Goal: Task Accomplishment & Management: Manage account settings

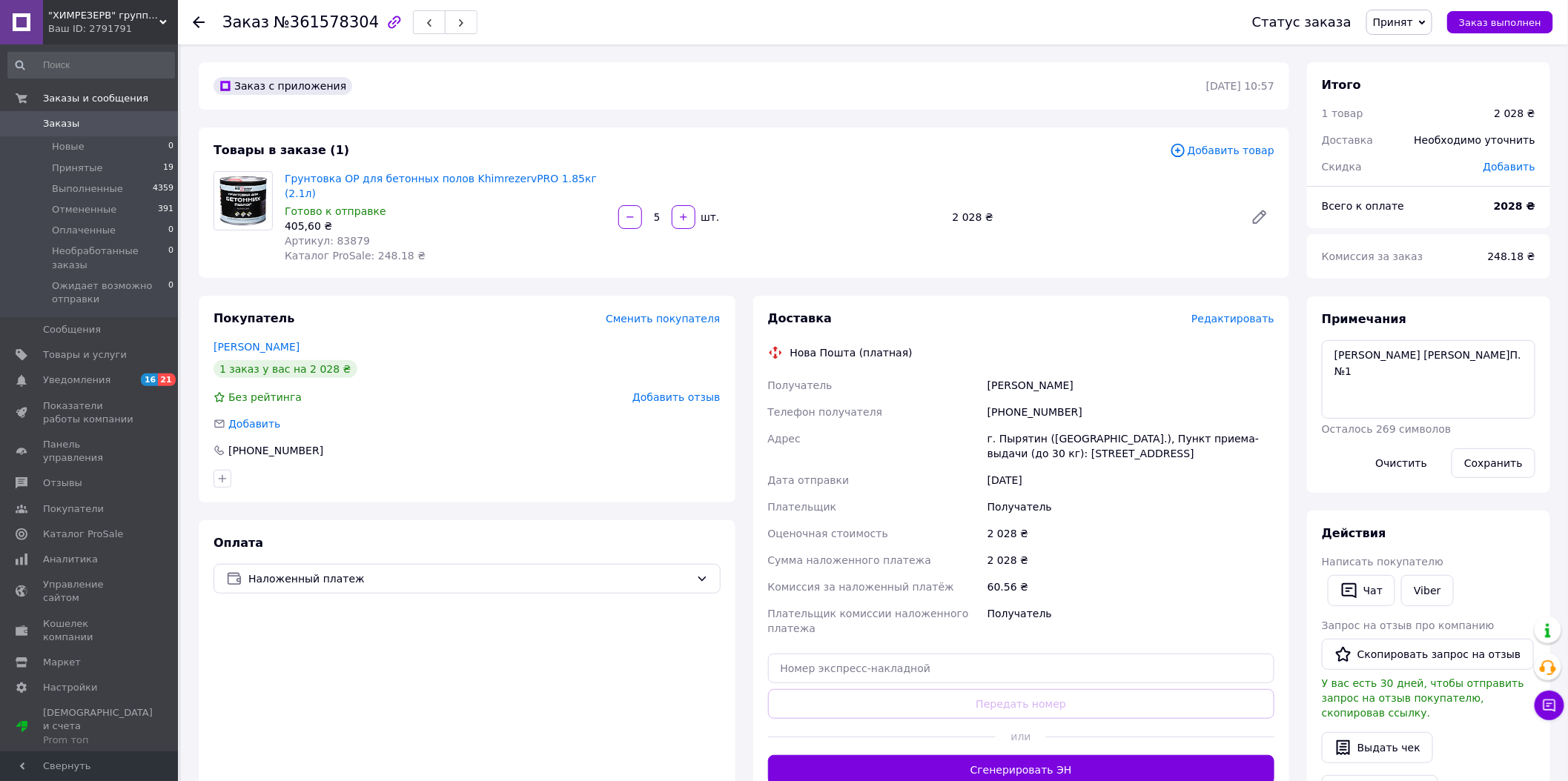
click at [76, 134] on link "Заказы 0" at bounding box center [91, 123] width 183 height 25
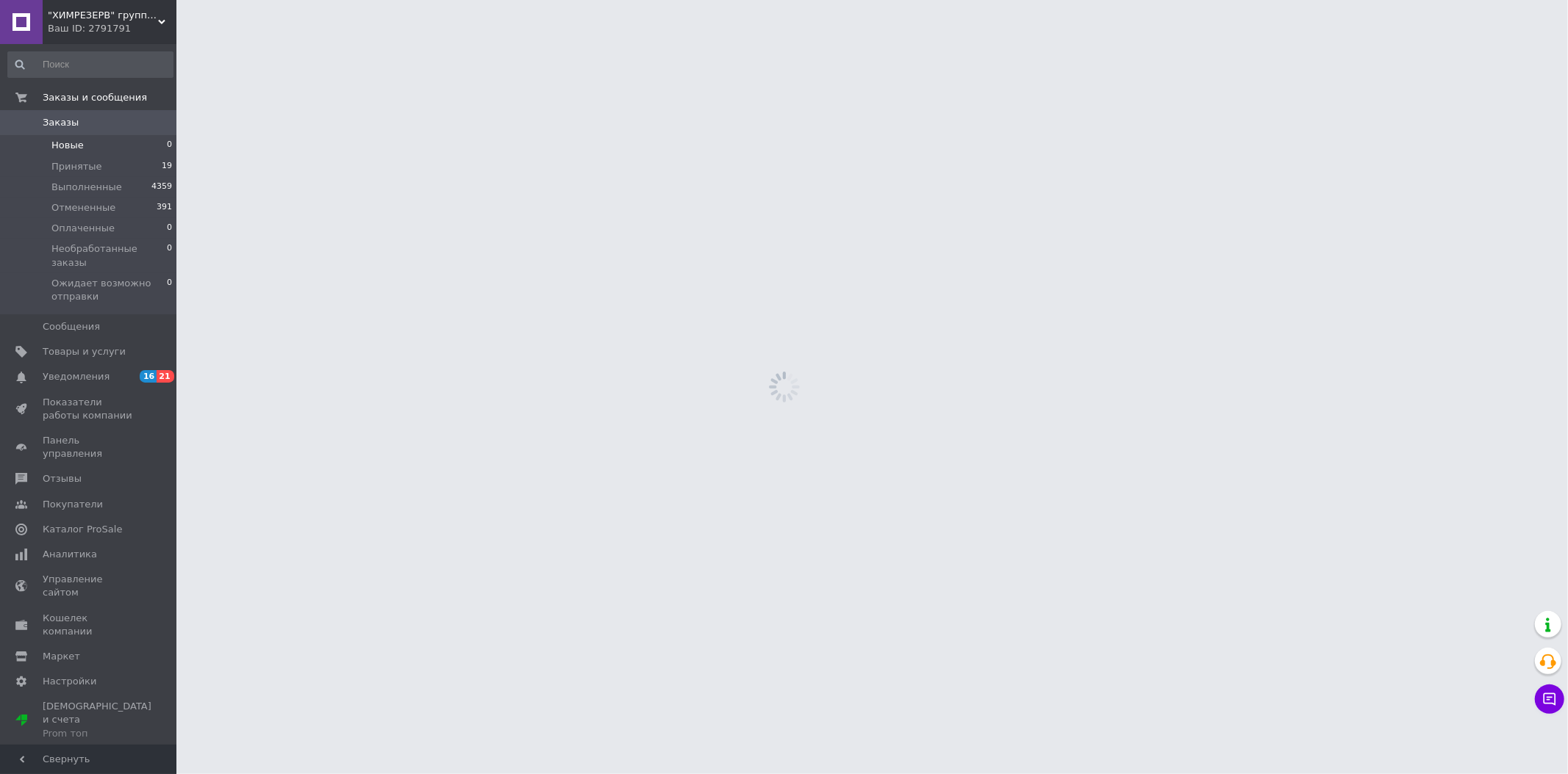
click at [68, 147] on span "Новые" at bounding box center [67, 145] width 32 height 13
click at [68, 148] on span "Новые" at bounding box center [67, 145] width 32 height 13
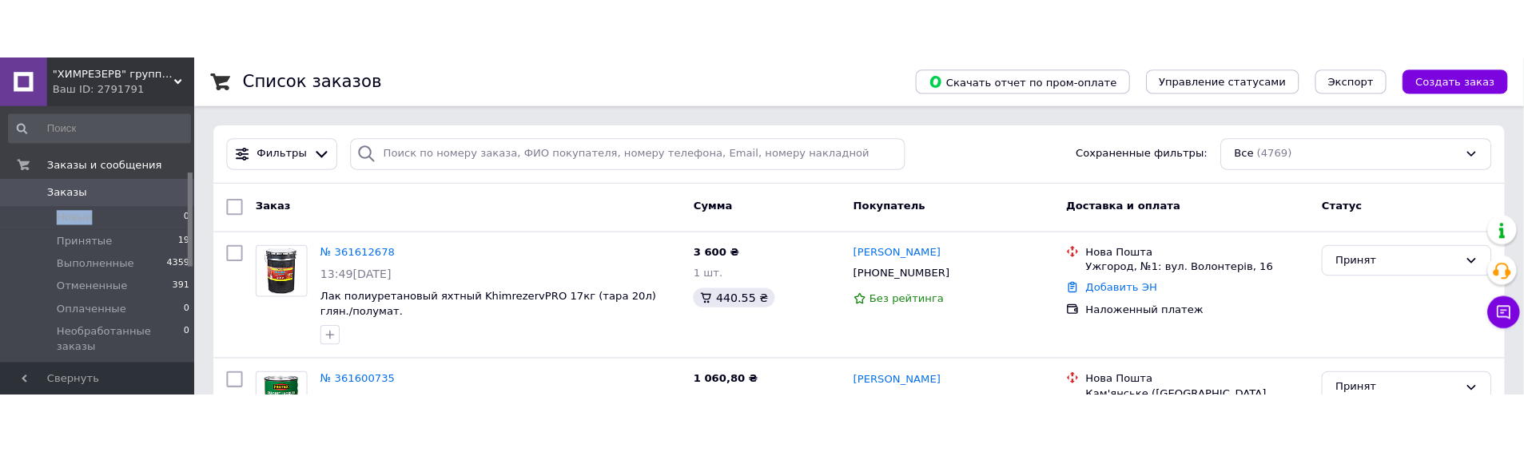
scroll to position [177, 0]
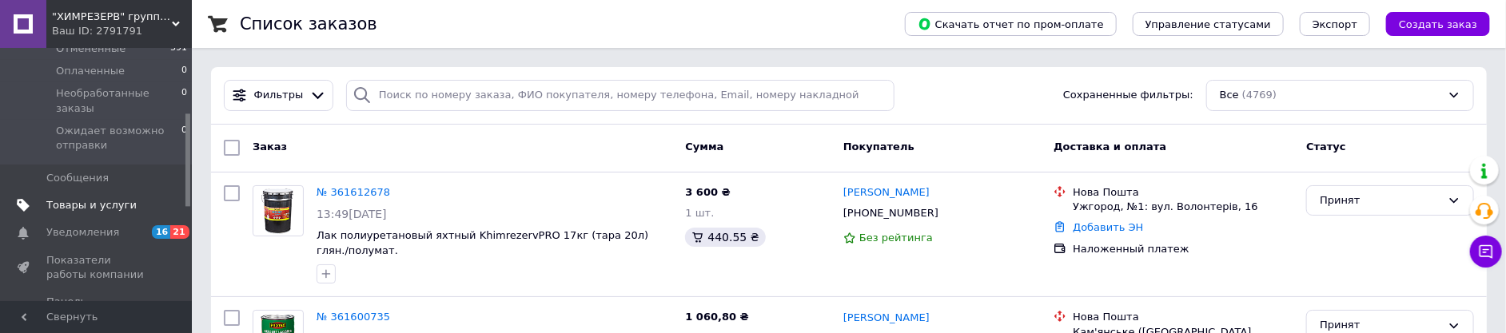
click at [90, 201] on link "Товары и услуги" at bounding box center [98, 205] width 197 height 27
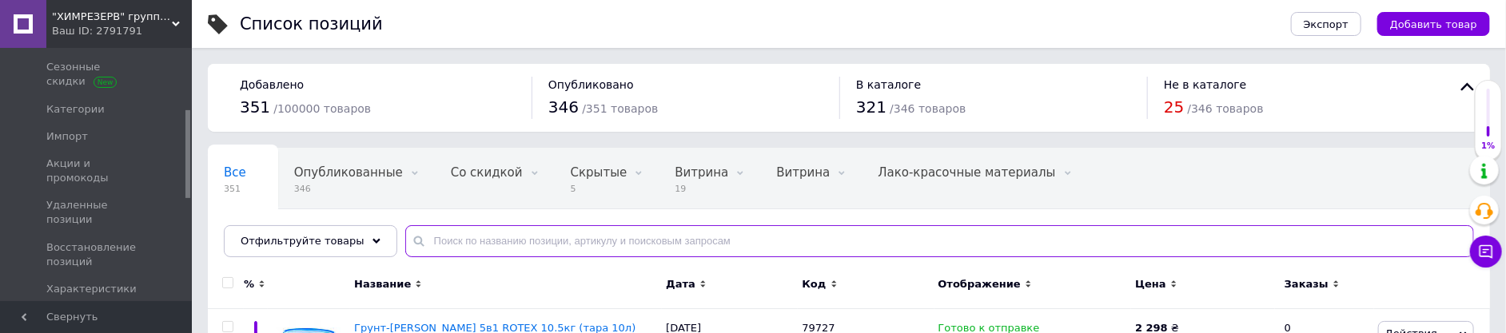
click at [594, 236] on input "text" at bounding box center [939, 241] width 1069 height 32
paste input "85365"
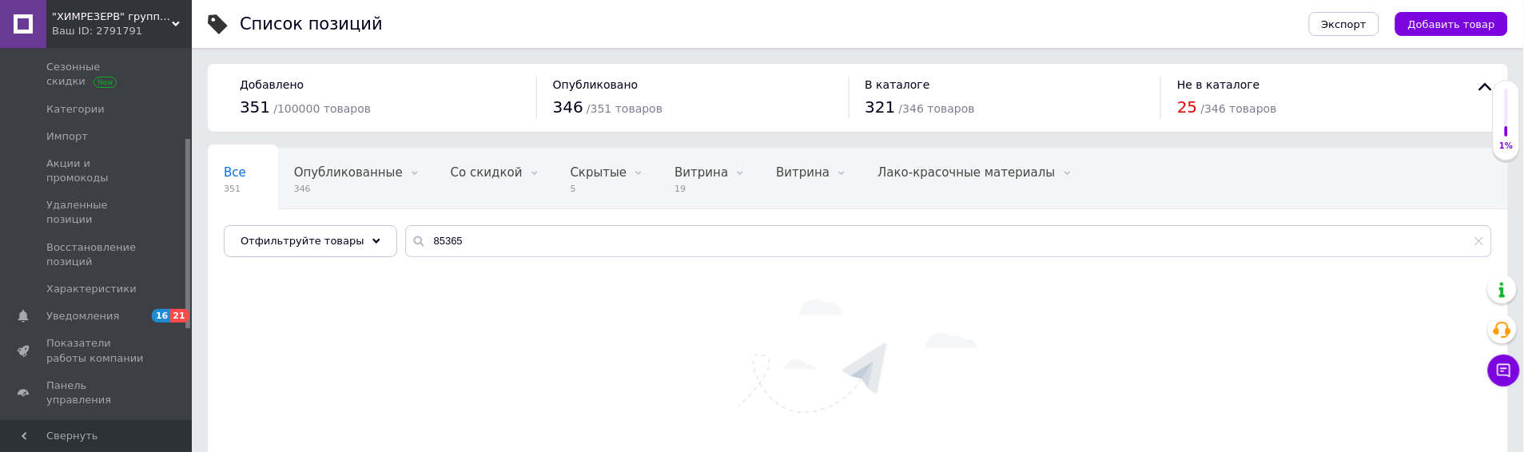
click at [538, 262] on div "Все 351 Опубликованные 346 Удалить Редактировать Со скидкой 0 Удалить Редактиро…" at bounding box center [858, 211] width 1300 height 132
click at [484, 241] on input "85365" at bounding box center [948, 241] width 1087 height 32
click at [450, 241] on input "85365" at bounding box center [948, 241] width 1087 height 32
type input "8536"
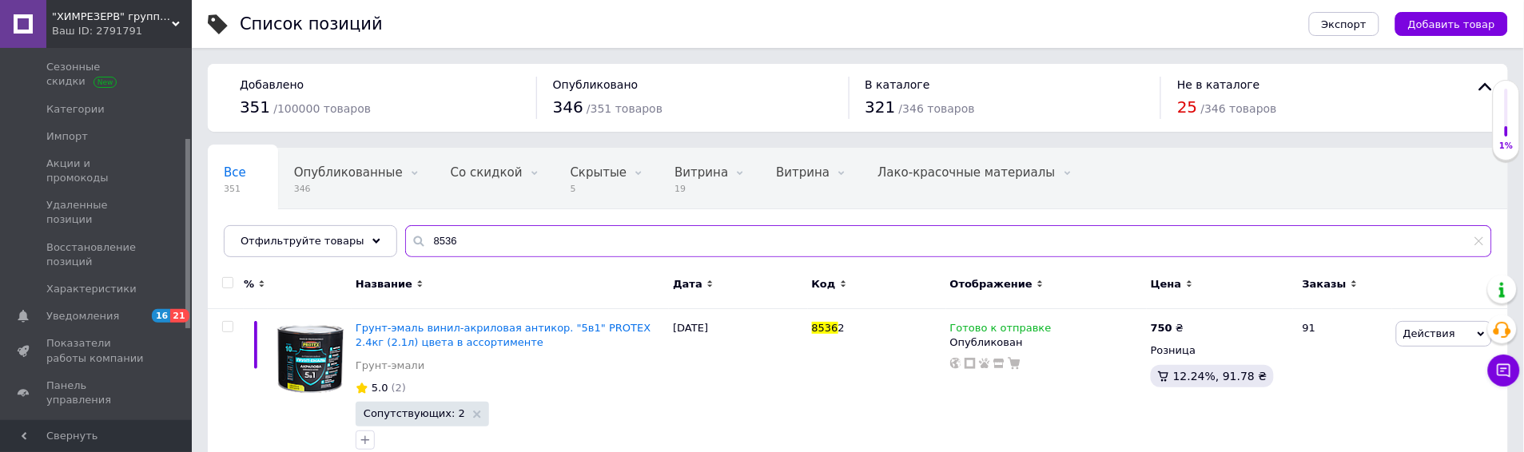
scroll to position [165, 0]
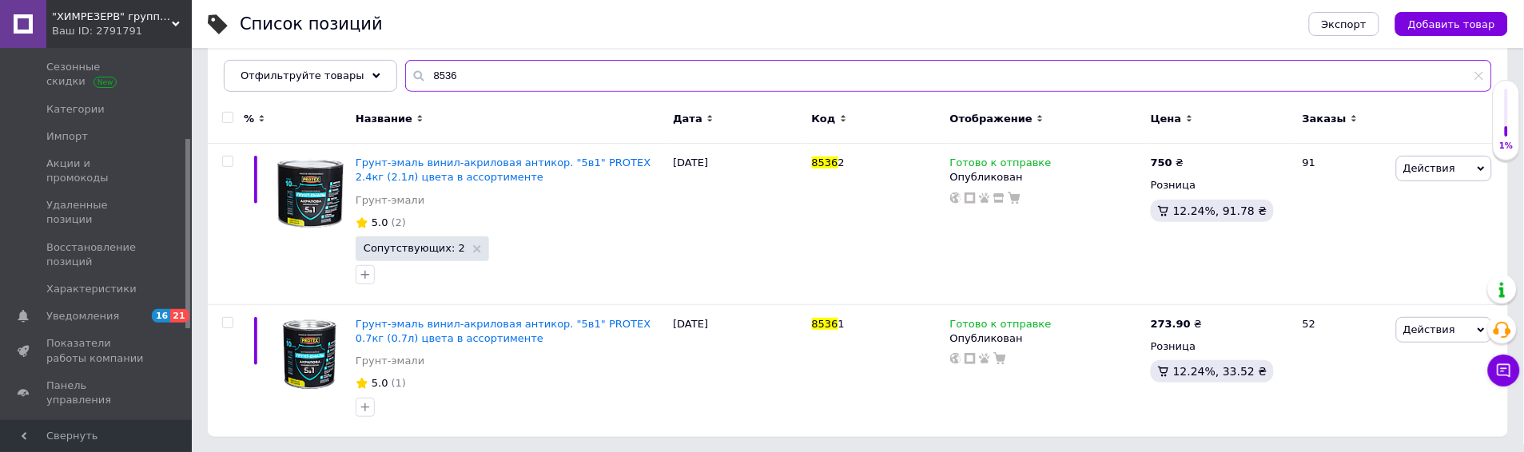
click at [1147, 83] on input "8536" at bounding box center [948, 76] width 1087 height 32
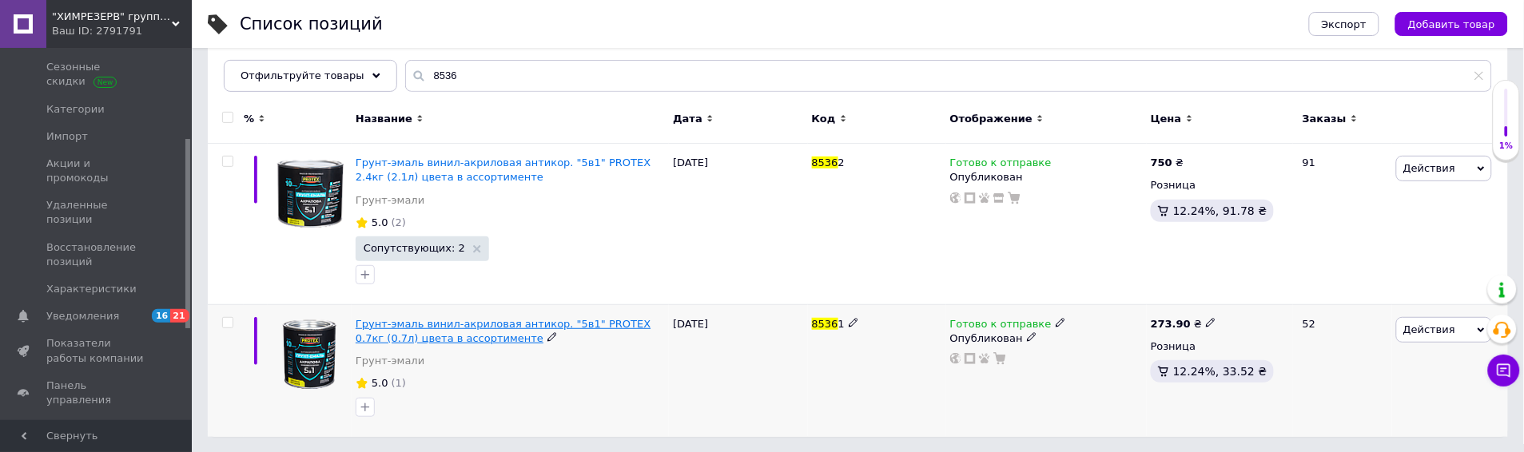
click at [459, 325] on span "Грунт-эмаль винил-акриловая антикор. "5в1" PROTEX 0.7кг (0.7л) цвета в ассортим…" at bounding box center [503, 331] width 295 height 26
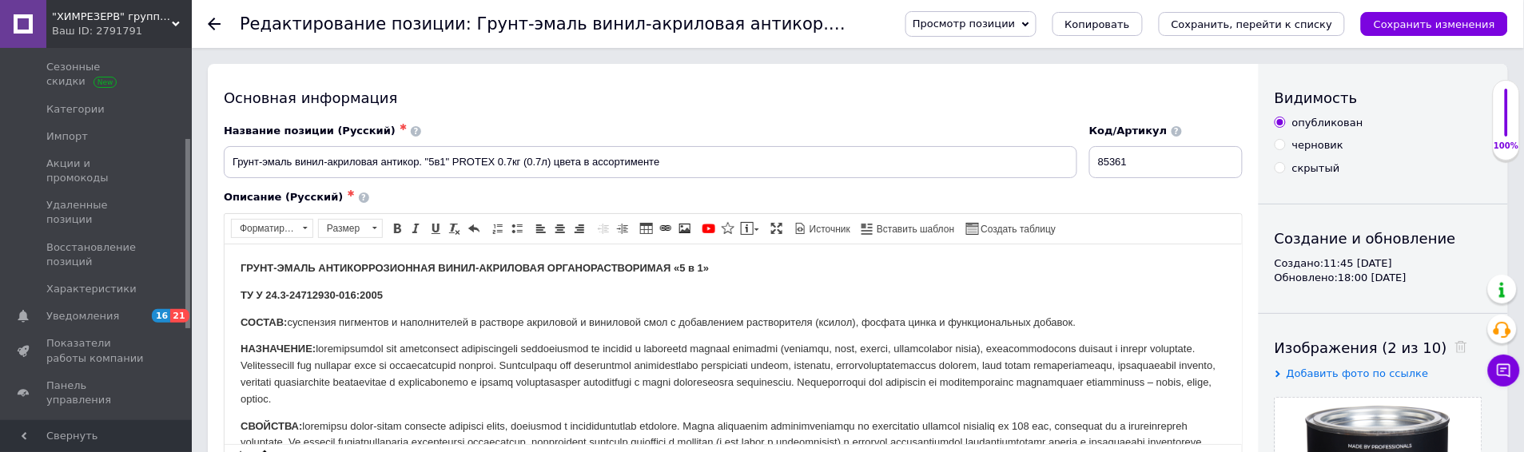
click at [1282, 28] on icon "Сохранить, перейти к списку" at bounding box center [1252, 24] width 161 height 12
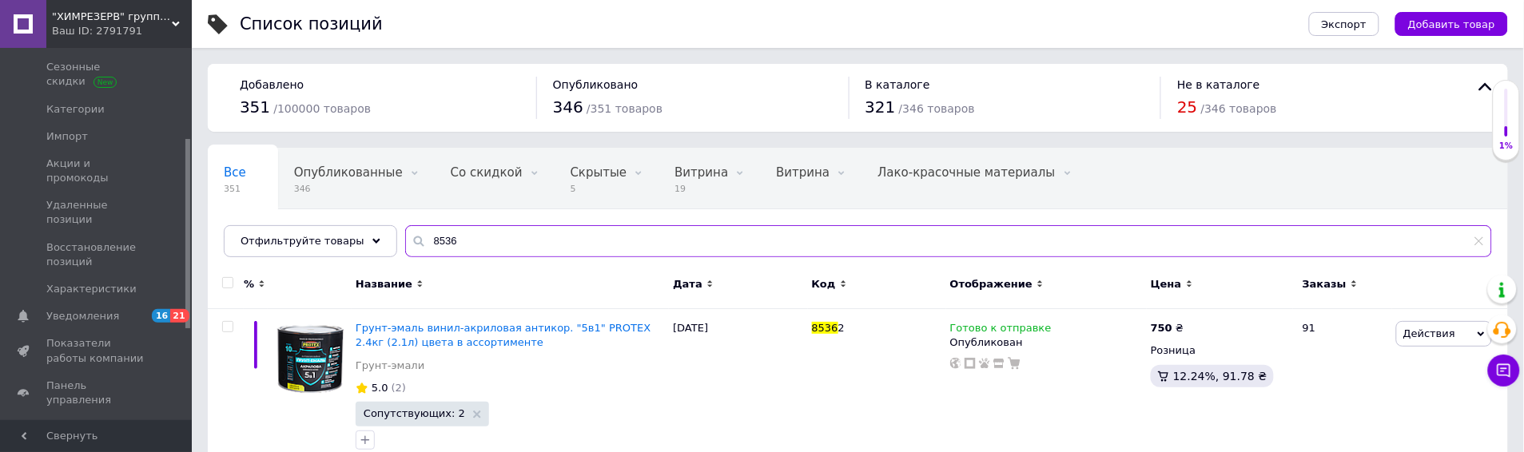
click at [467, 233] on input "8536" at bounding box center [948, 241] width 1087 height 32
click at [468, 233] on input "8536" at bounding box center [948, 241] width 1087 height 32
paste input "79015"
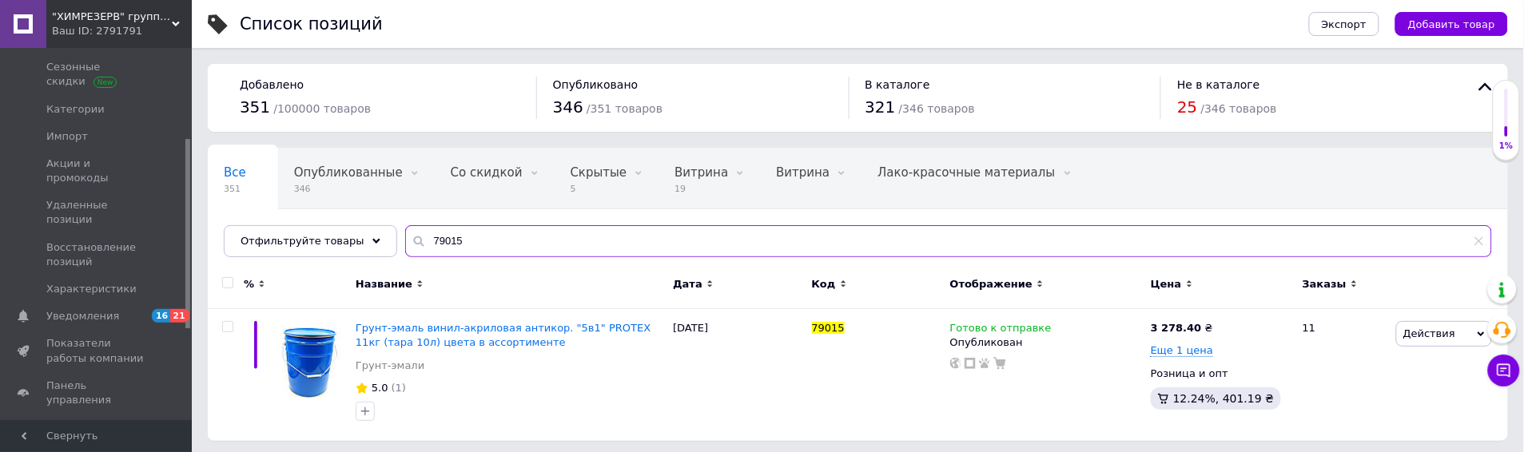
scroll to position [4, 0]
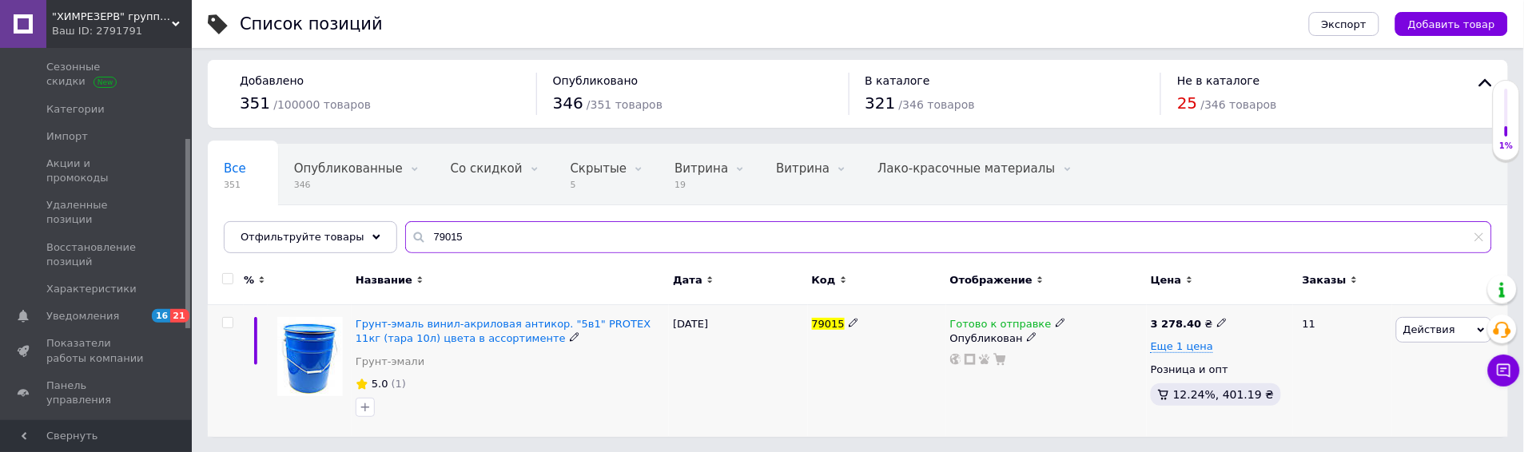
type input "79015"
click at [1163, 355] on div "3 278.40 ₴ Еще 1 цена Розница и опт 12.24%, 401.19 ₴" at bounding box center [1220, 364] width 138 height 95
click at [1163, 349] on span "Еще 1 цена" at bounding box center [1182, 346] width 62 height 13
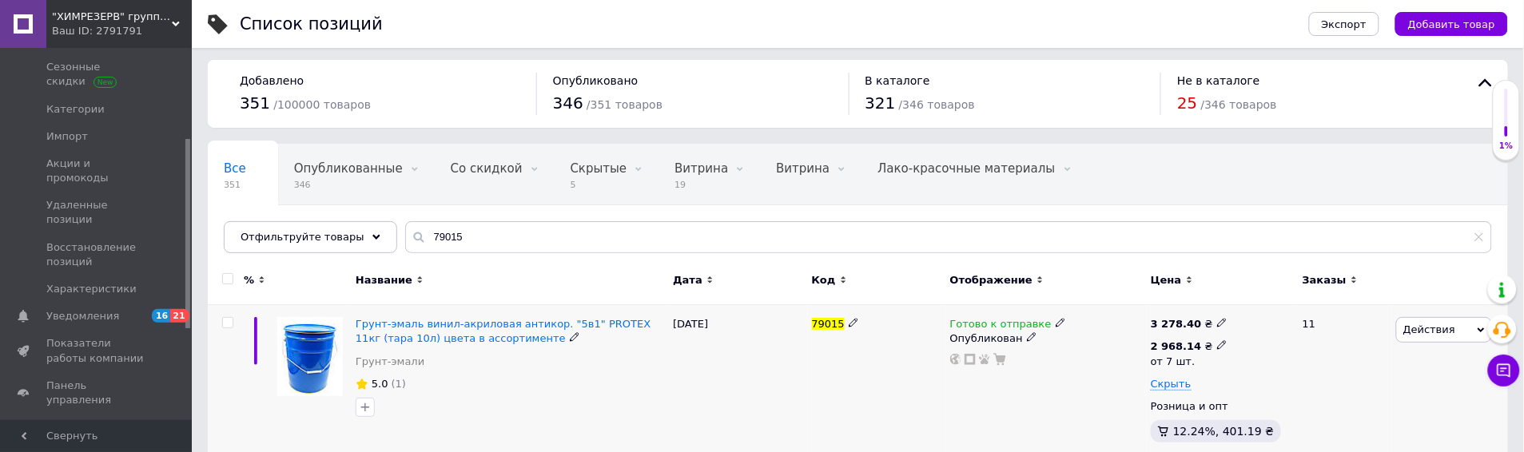
click at [1212, 340] on div "2 968.14 ₴" at bounding box center [1189, 347] width 77 height 14
click at [1243, 306] on input "2968.14" at bounding box center [1308, 312] width 153 height 32
drag, startPoint x: 1244, startPoint y: 309, endPoint x: 1264, endPoint y: 312, distance: 20.2
click at [1264, 312] on input "2968.14" at bounding box center [1308, 312] width 153 height 32
drag, startPoint x: 1281, startPoint y: 307, endPoint x: 1269, endPoint y: 309, distance: 12.2
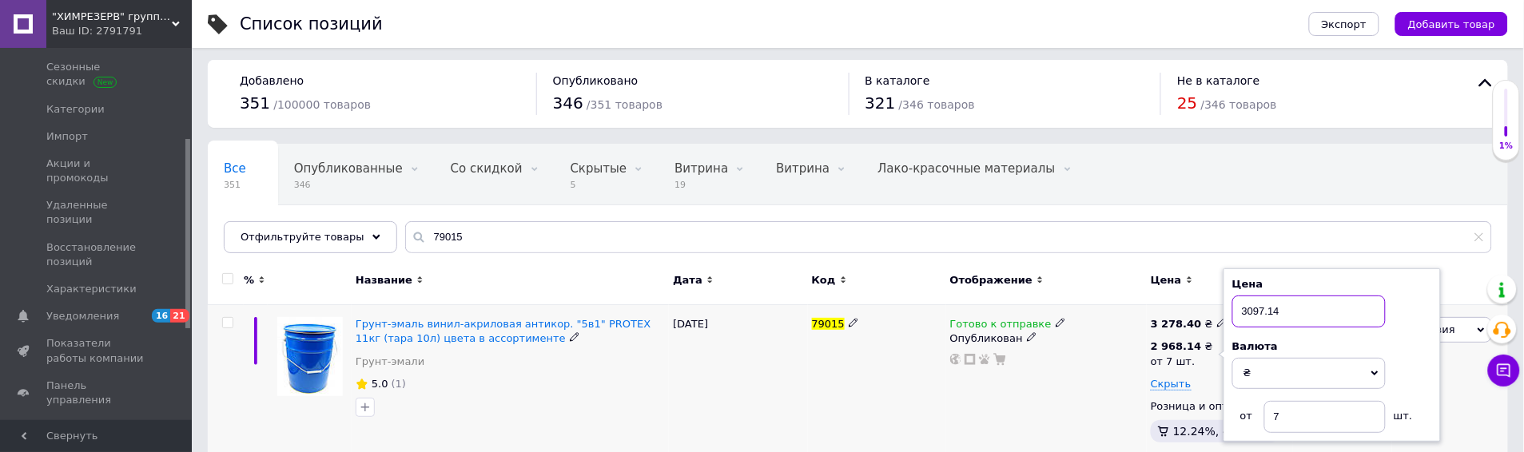
click at [1269, 309] on input "3097.14" at bounding box center [1308, 312] width 153 height 32
type input "3097.20"
drag, startPoint x: 1283, startPoint y: 414, endPoint x: 1273, endPoint y: 412, distance: 9.7
click at [1274, 413] on input "7" at bounding box center [1324, 417] width 121 height 32
type input "4"
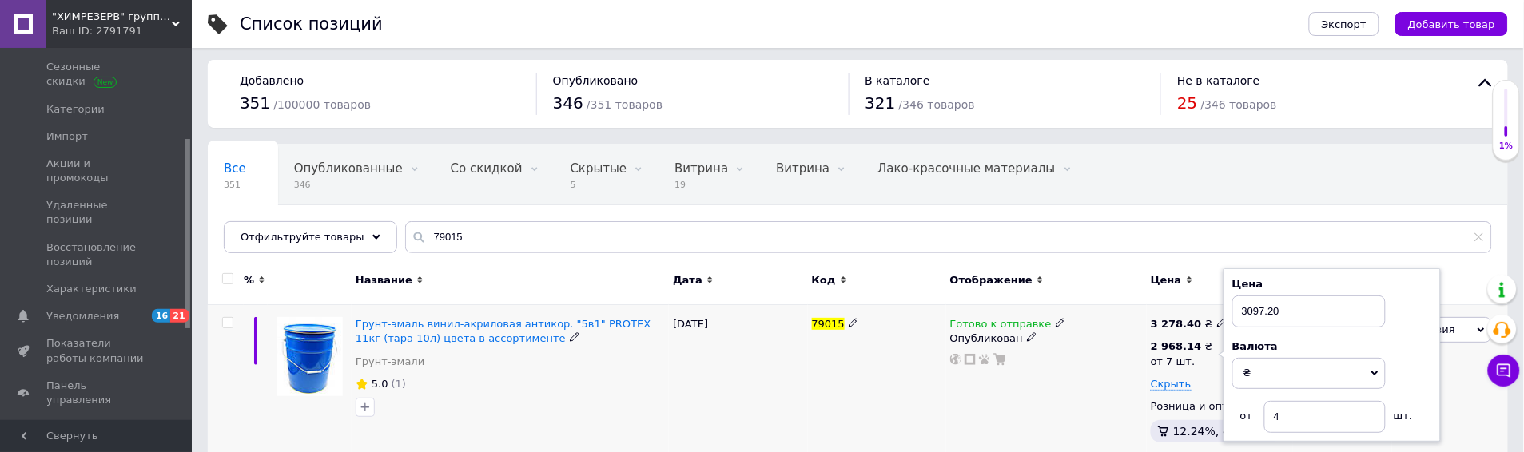
click at [1073, 416] on div "Готово к отправке Опубликован" at bounding box center [1046, 383] width 201 height 157
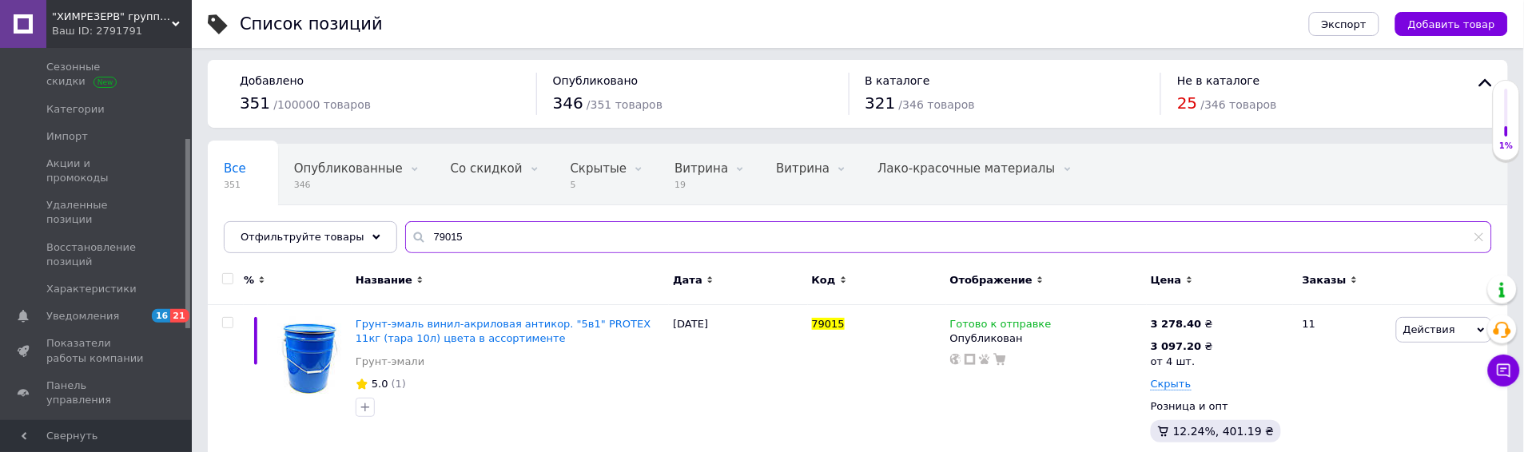
click at [491, 226] on input "79015" at bounding box center [948, 237] width 1087 height 32
paste input "85466"
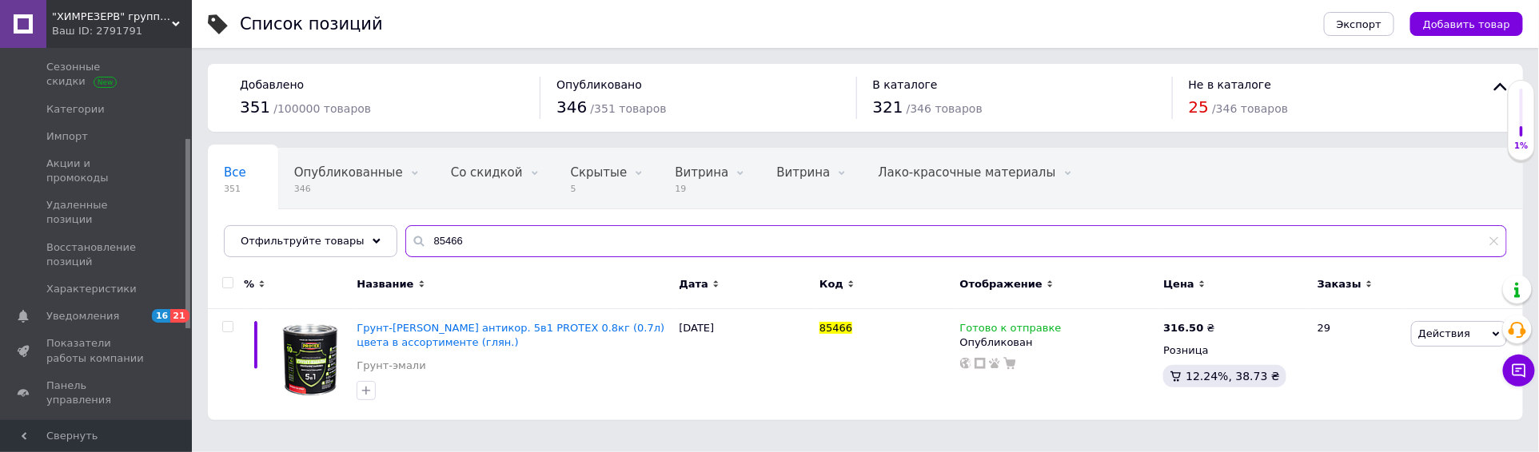
click at [492, 234] on input "85466" at bounding box center [955, 241] width 1101 height 32
click at [492, 235] on input "85466" at bounding box center [955, 241] width 1101 height 32
paste input "79740"
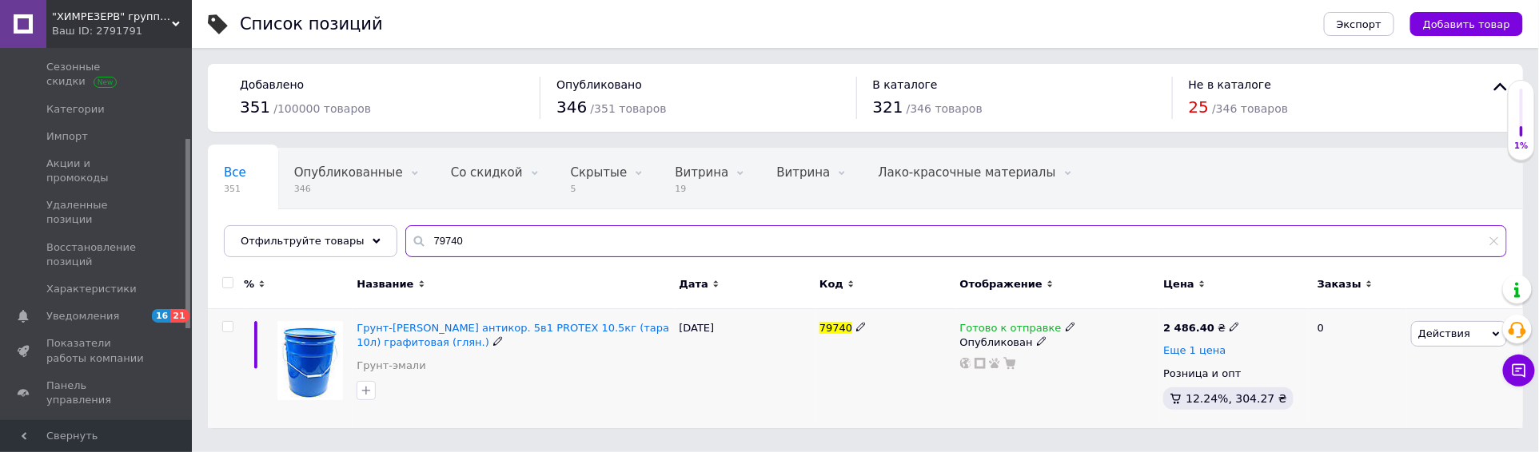
type input "79740"
click at [1177, 350] on span "Еще 1 цена" at bounding box center [1194, 350] width 62 height 13
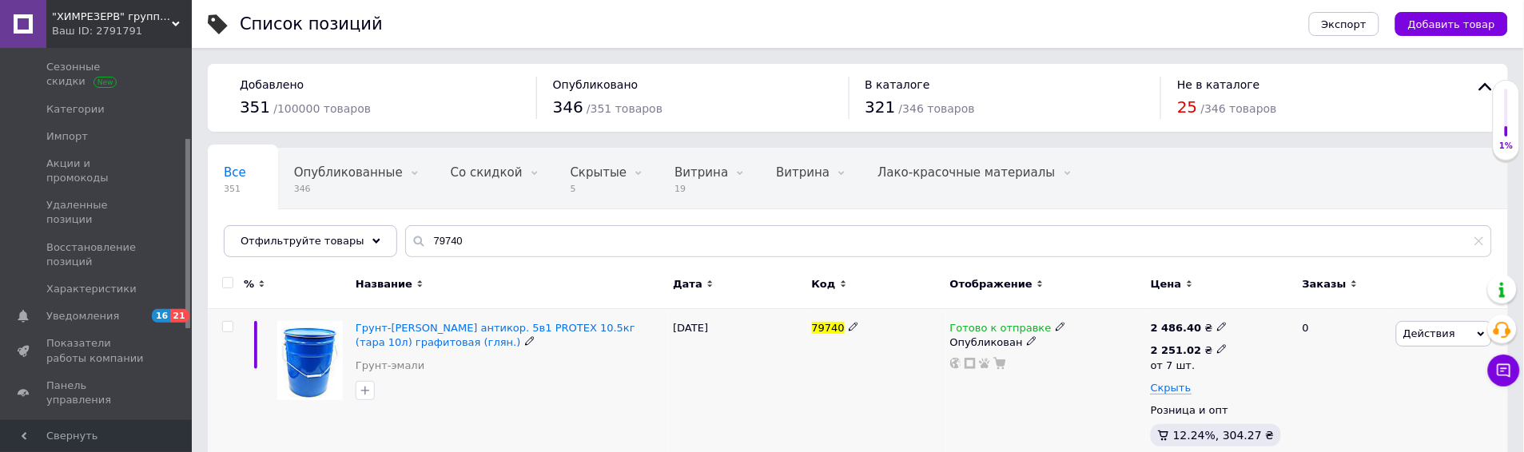
click at [1217, 348] on icon at bounding box center [1222, 349] width 10 height 10
drag, startPoint x: 1247, startPoint y: 320, endPoint x: 1264, endPoint y: 321, distance: 17.7
click at [1264, 321] on input "2251.02" at bounding box center [1308, 316] width 153 height 32
drag, startPoint x: 1279, startPoint y: 313, endPoint x: 1268, endPoint y: 316, distance: 11.6
click at [1268, 316] on input "2348.02" at bounding box center [1308, 316] width 153 height 32
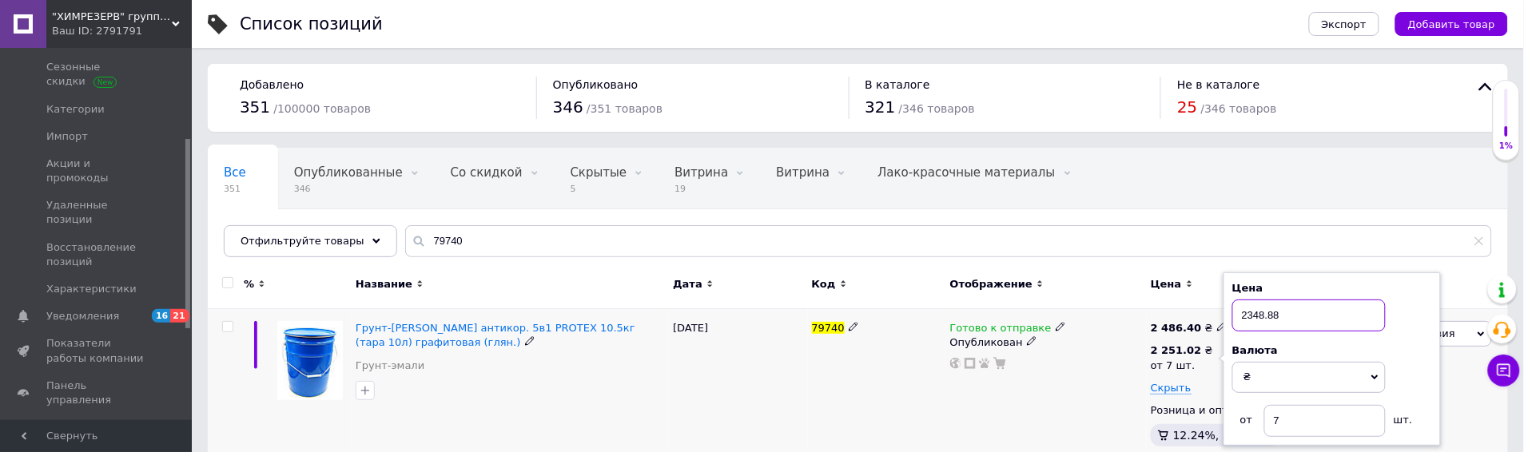
type input "2348.88"
drag, startPoint x: 1300, startPoint y: 422, endPoint x: 1240, endPoint y: 424, distance: 60.0
click at [1243, 424] on div "от 7 шт." at bounding box center [1332, 421] width 200 height 32
type input "5"
click at [1104, 416] on div "Готово к отправке Опубликован" at bounding box center [1046, 387] width 201 height 157
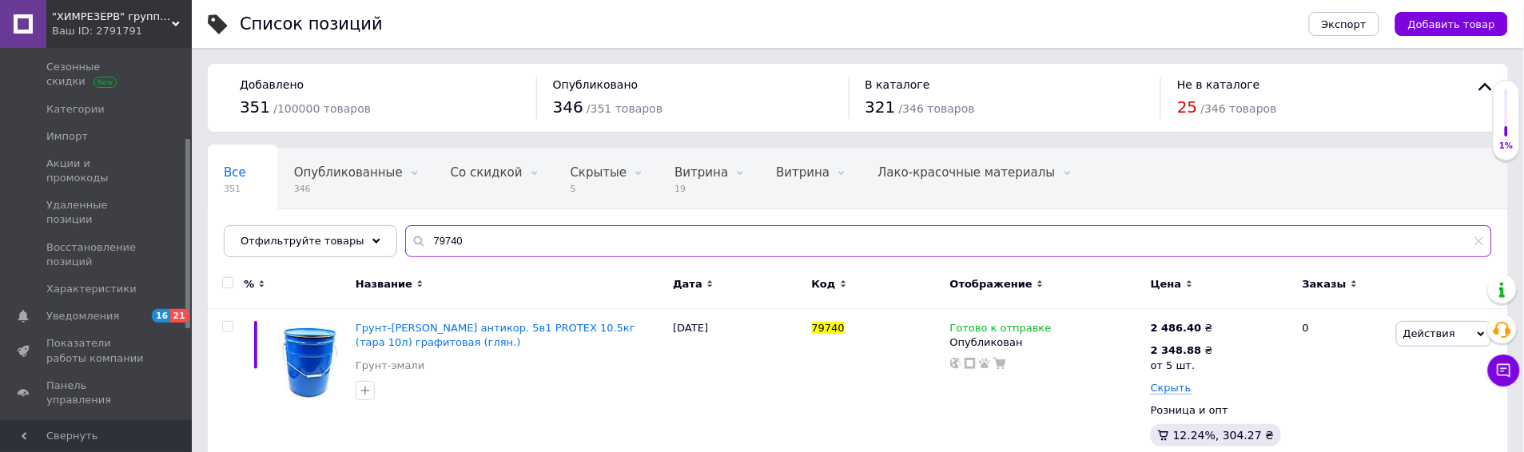
click at [513, 243] on input "79740" at bounding box center [948, 241] width 1087 height 32
paste input "85475"
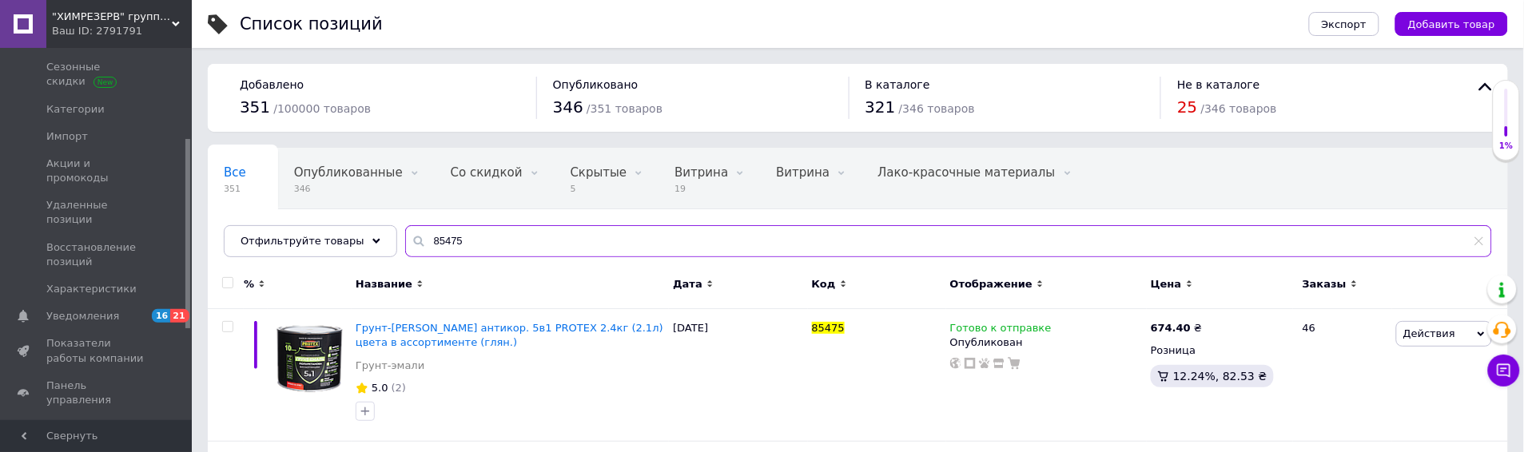
click at [525, 227] on input "85475" at bounding box center [948, 241] width 1087 height 32
click at [505, 242] on input "85475" at bounding box center [948, 241] width 1087 height 32
paste input "1"
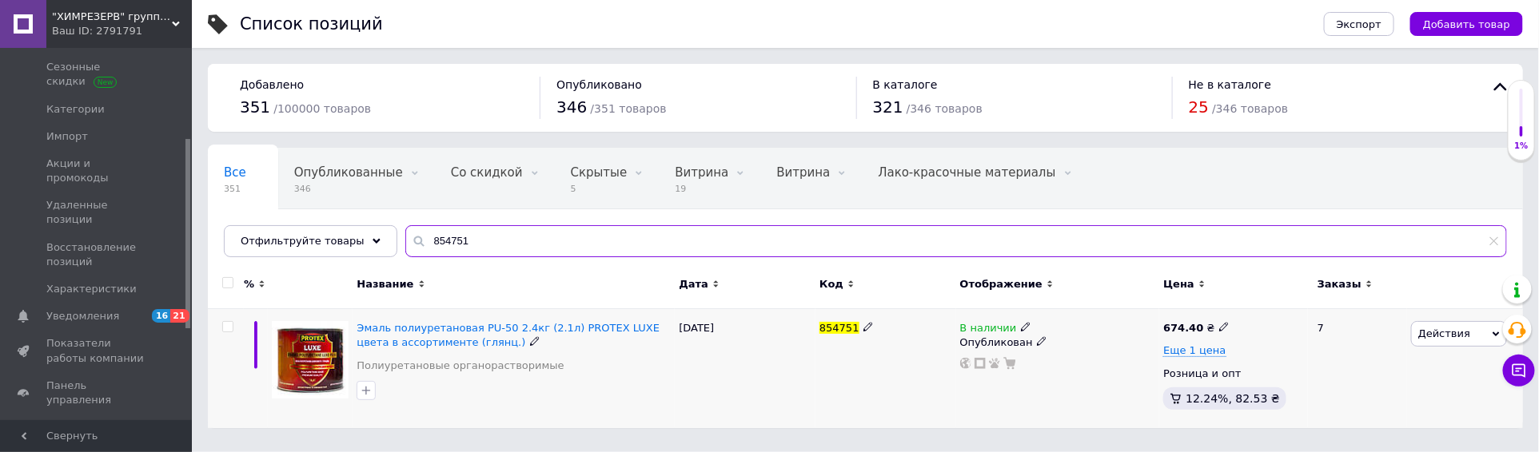
type input "854751"
click at [1175, 361] on div "674.40 ₴ Еще 1 цена Розница и опт 12.24%, 82.53 ₴" at bounding box center [1233, 368] width 141 height 95
click at [1175, 356] on span "Еще 1 цена" at bounding box center [1194, 350] width 62 height 13
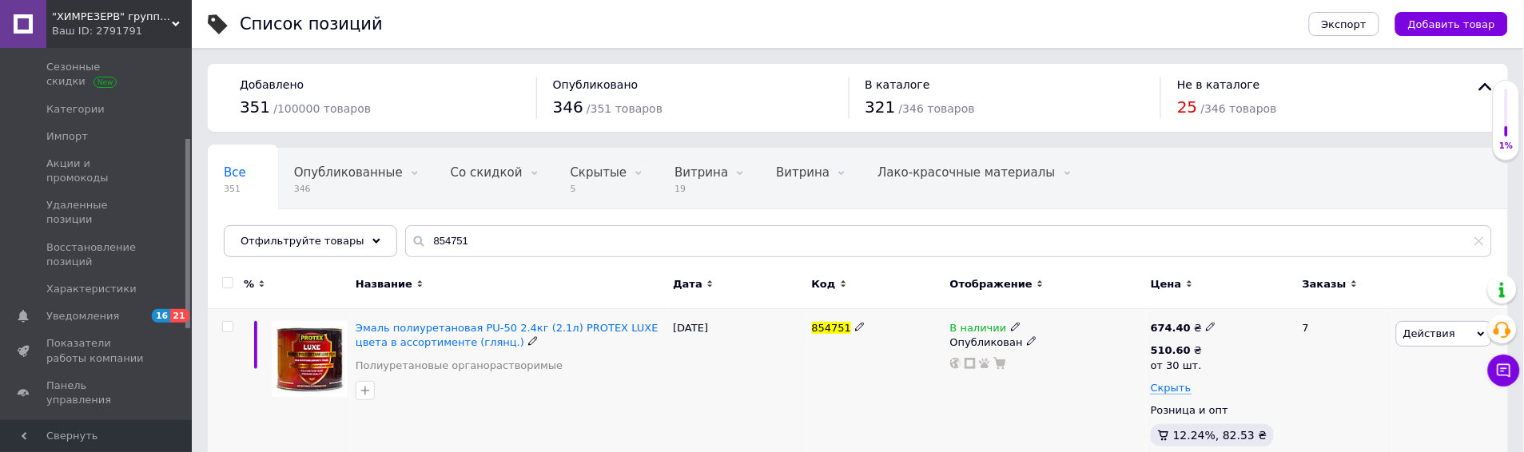
click at [528, 337] on icon at bounding box center [533, 341] width 10 height 10
click at [551, 382] on div "Эмаль полиуретановая PU-50 2.4кг (2.1л) PROTEX LUXE цвета в ассортименте (глянц…" at bounding box center [510, 387] width 317 height 157
click at [376, 326] on span "Эмаль полиуретановая PU-50 2.4кг (2.1л) PROTEX LUXE цвета в ассортименте (глянц…" at bounding box center [507, 335] width 303 height 26
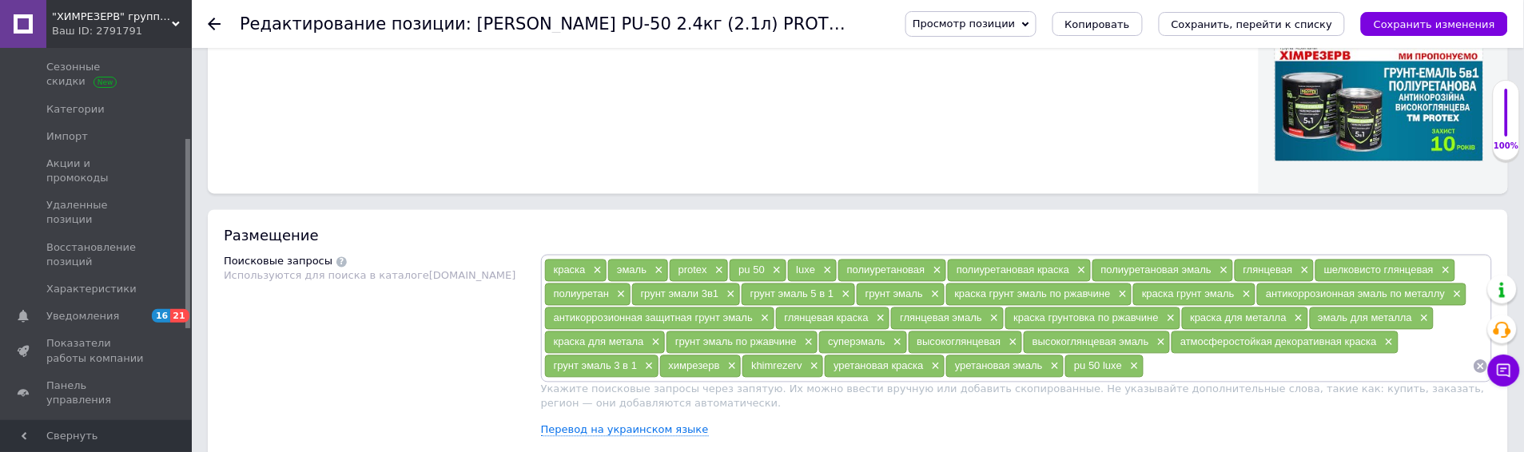
scroll to position [532, 0]
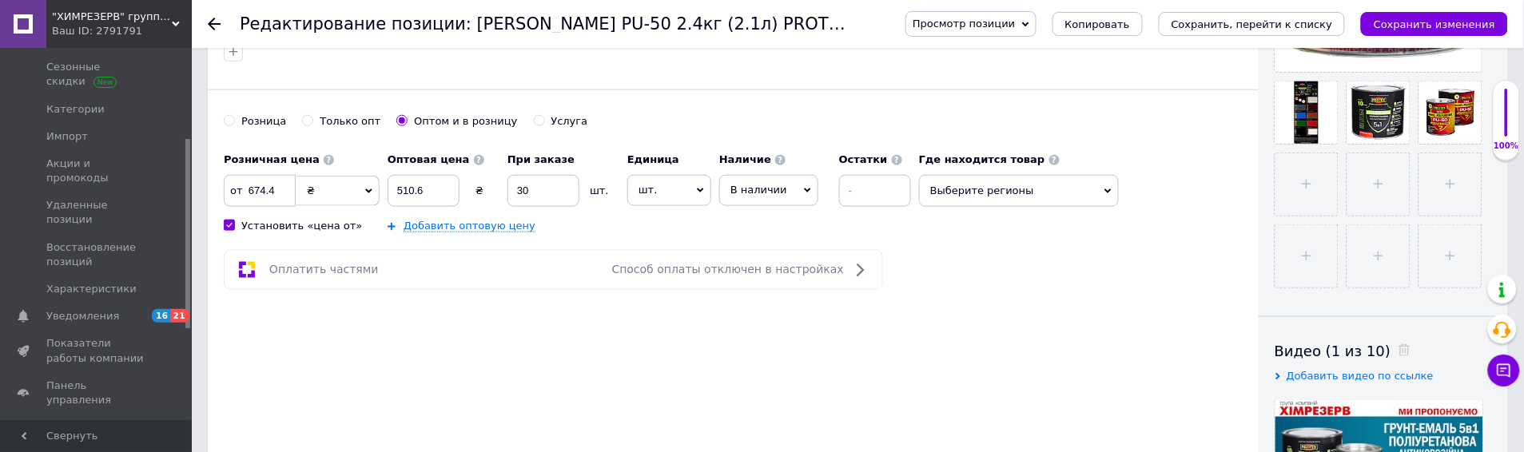
click at [227, 118] on input "Розница" at bounding box center [229, 120] width 10 height 10
radio input "true"
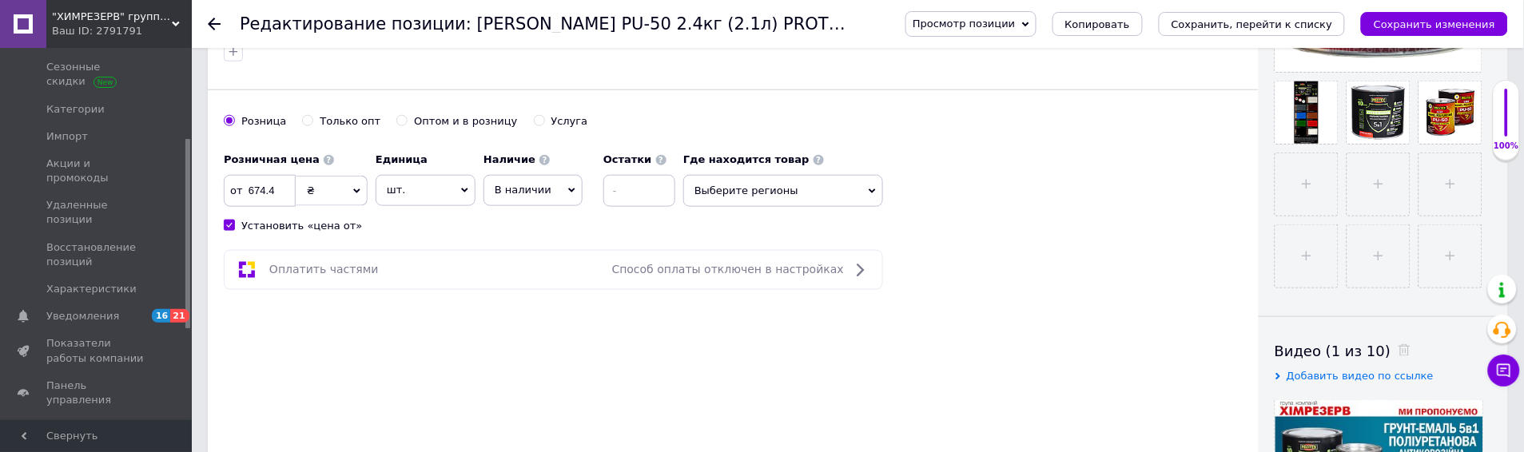
drag, startPoint x: 894, startPoint y: 201, endPoint x: 874, endPoint y: 193, distance: 20.5
click at [892, 198] on div "Розничная цена от 674.4 ₴ $ € CHF £ ¥ PLN ₸ MDL HUF KGS CN¥ TRY ₩ lei Установит…" at bounding box center [733, 189] width 1019 height 89
drag, startPoint x: 871, startPoint y: 193, endPoint x: 845, endPoint y: 201, distance: 27.8
click at [870, 193] on icon at bounding box center [872, 191] width 7 height 7
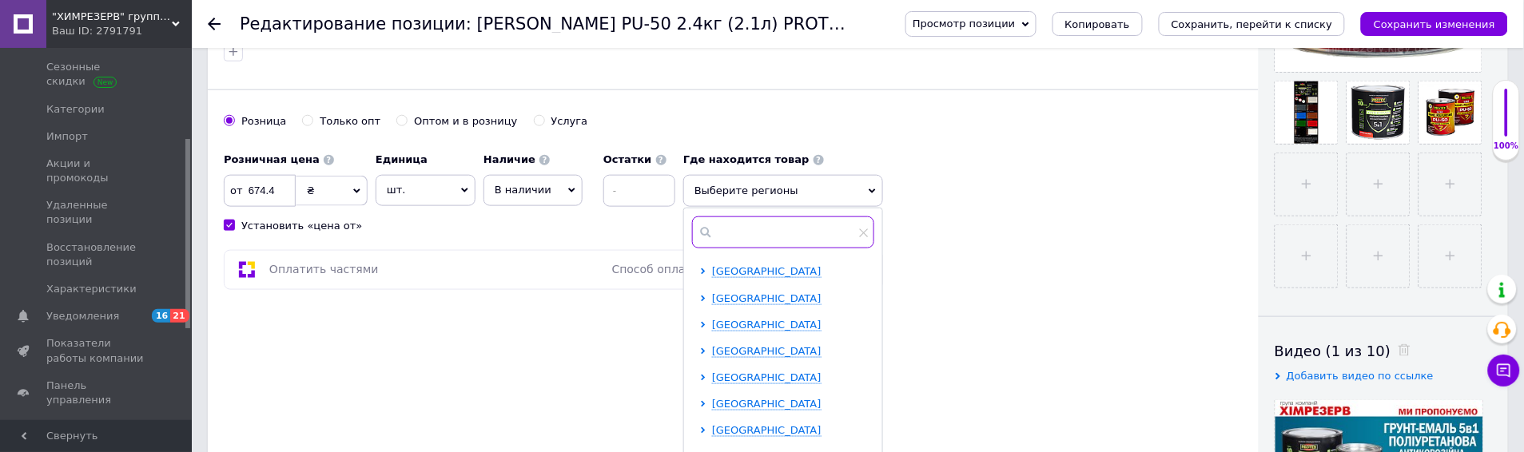
click at [774, 235] on input "text" at bounding box center [783, 233] width 182 height 32
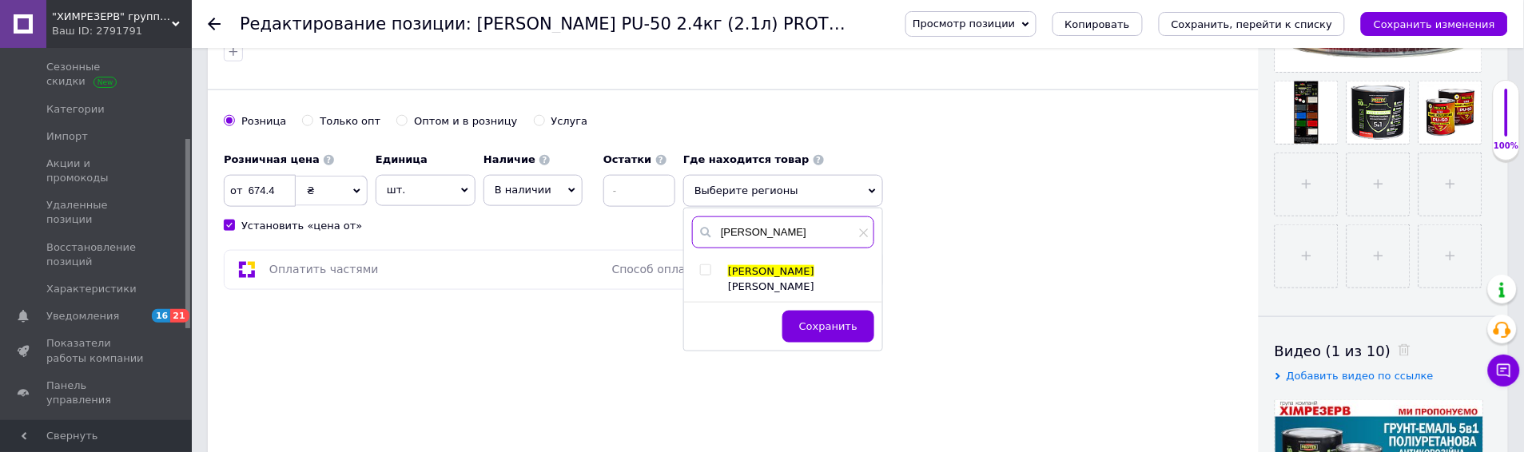
type input "[PERSON_NAME]"
click at [699, 267] on div "[PERSON_NAME] ицкий" at bounding box center [782, 279] width 197 height 29
click at [704, 269] on input "checkbox" at bounding box center [705, 270] width 10 height 10
checkbox input "true"
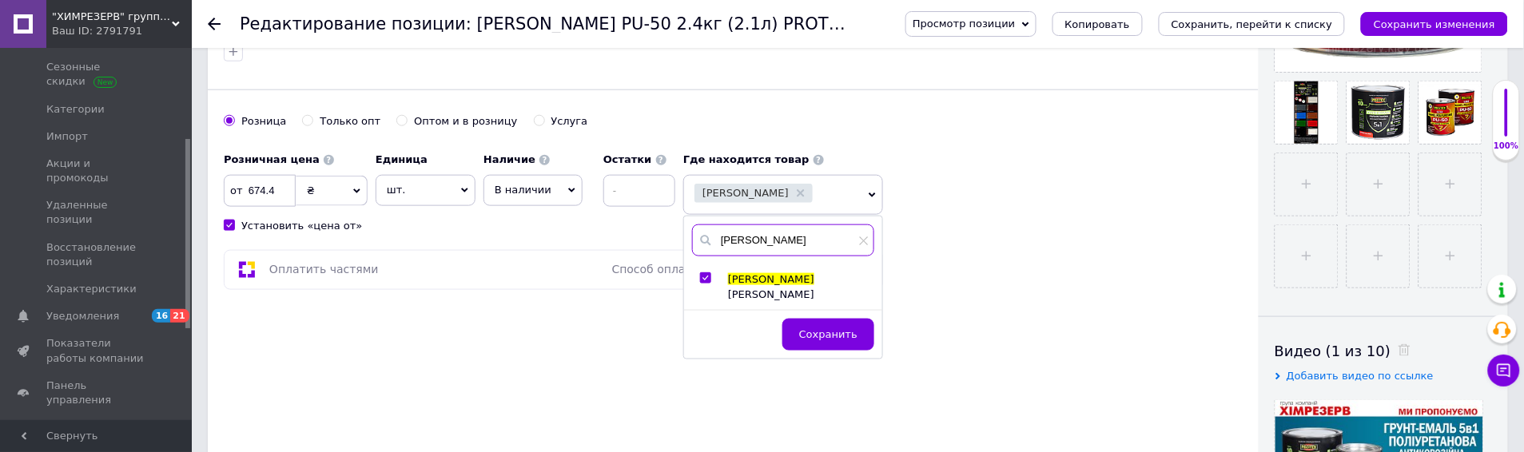
drag, startPoint x: 763, startPoint y: 242, endPoint x: 704, endPoint y: 241, distance: 59.2
click at [719, 241] on input "[PERSON_NAME]" at bounding box center [783, 241] width 182 height 32
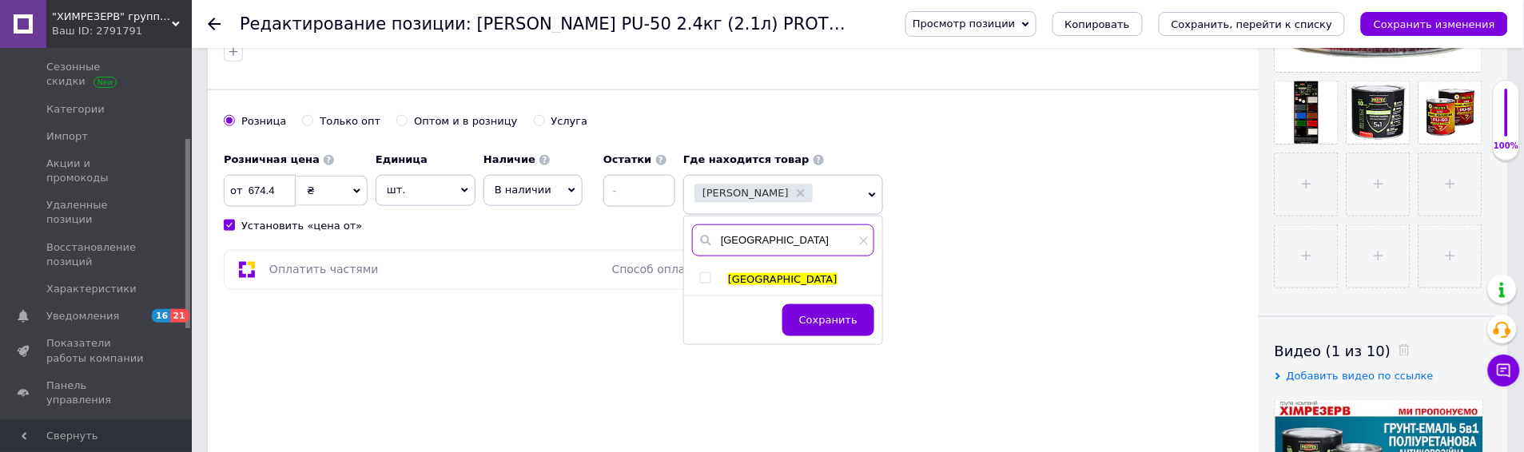
type input "[GEOGRAPHIC_DATA]"
click at [705, 280] on input "checkbox" at bounding box center [705, 278] width 10 height 10
checkbox input "true"
drag, startPoint x: 738, startPoint y: 238, endPoint x: 611, endPoint y: 229, distance: 126.6
click at [611, 229] on div "Розничная цена от 674.4 ₴ $ € CHF £ ¥ PLN ₸ MDL HUF KGS CN¥ TRY ₩ lei Установит…" at bounding box center [733, 189] width 1019 height 89
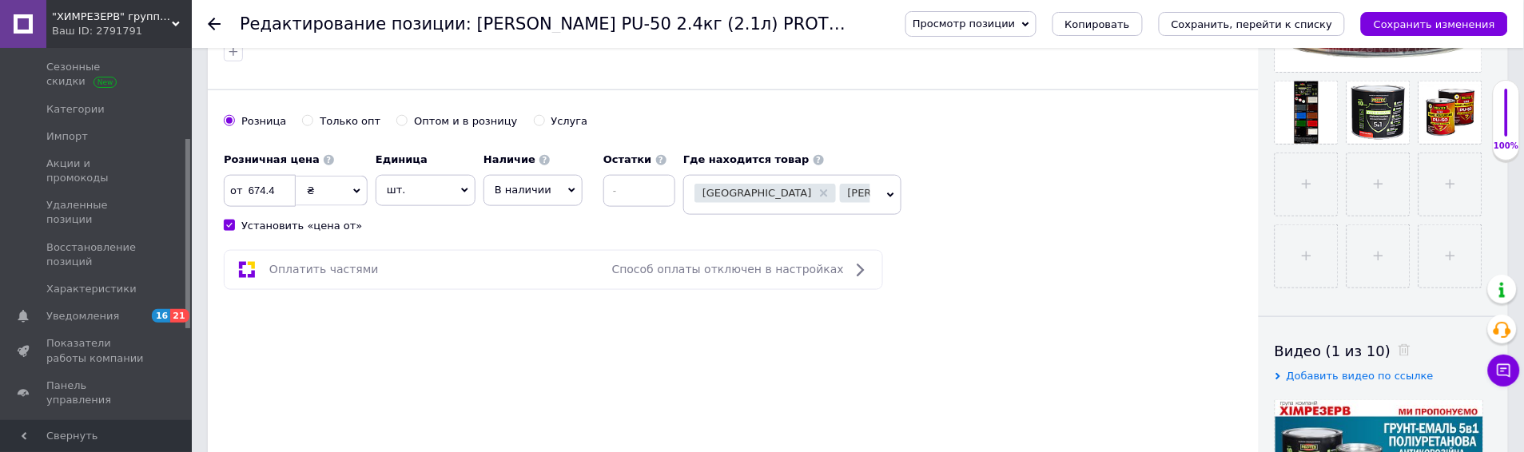
click at [887, 194] on icon at bounding box center [890, 195] width 7 height 7
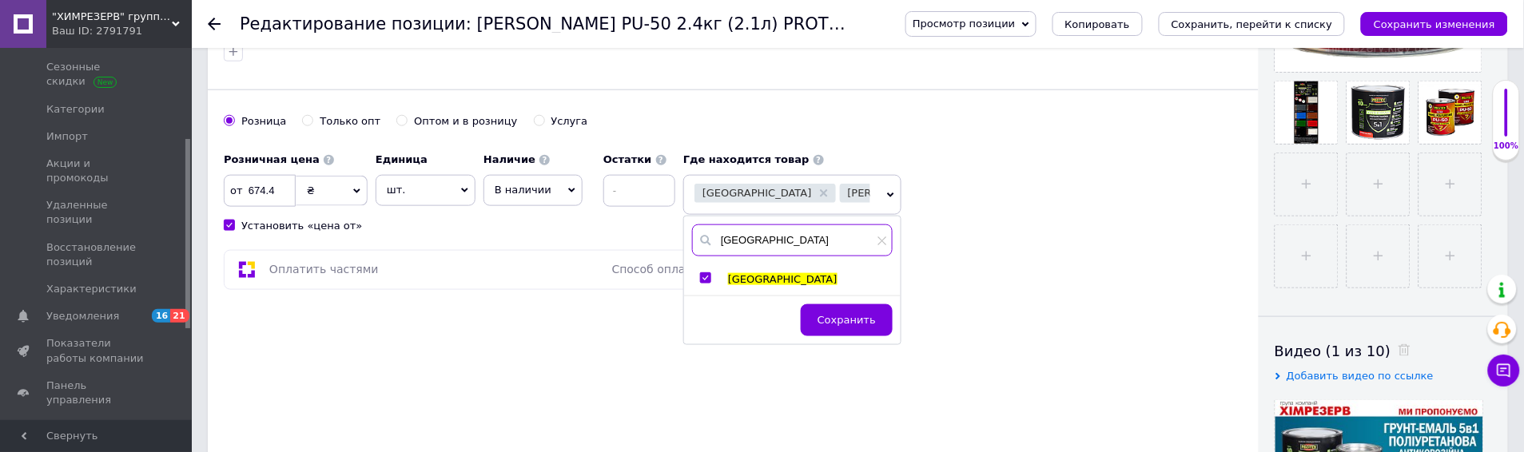
click at [809, 249] on input "[GEOGRAPHIC_DATA]" at bounding box center [792, 241] width 201 height 32
type input "львов"
click at [704, 278] on div at bounding box center [708, 280] width 16 height 14
click at [702, 278] on input "checkbox" at bounding box center [705, 278] width 10 height 10
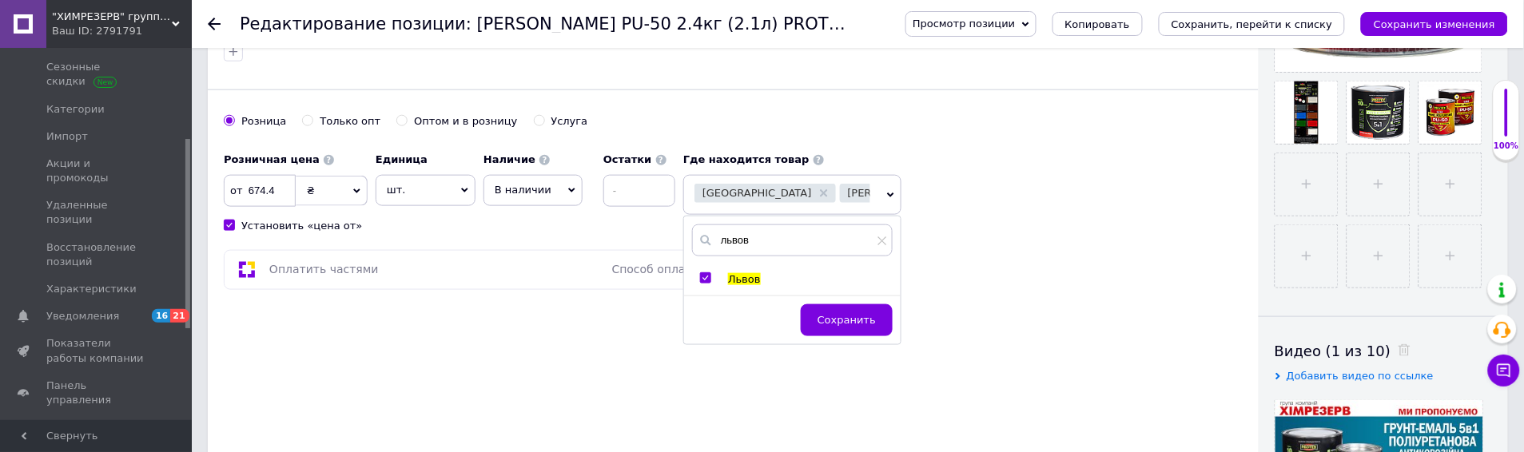
checkbox input "true"
click at [826, 308] on button "Сохранить" at bounding box center [847, 321] width 92 height 32
click at [830, 317] on div "Основная информация Название позиции (Русский) ✱ Эмаль полиуретановая PU-50 2.4…" at bounding box center [733, 41] width 1051 height 1018
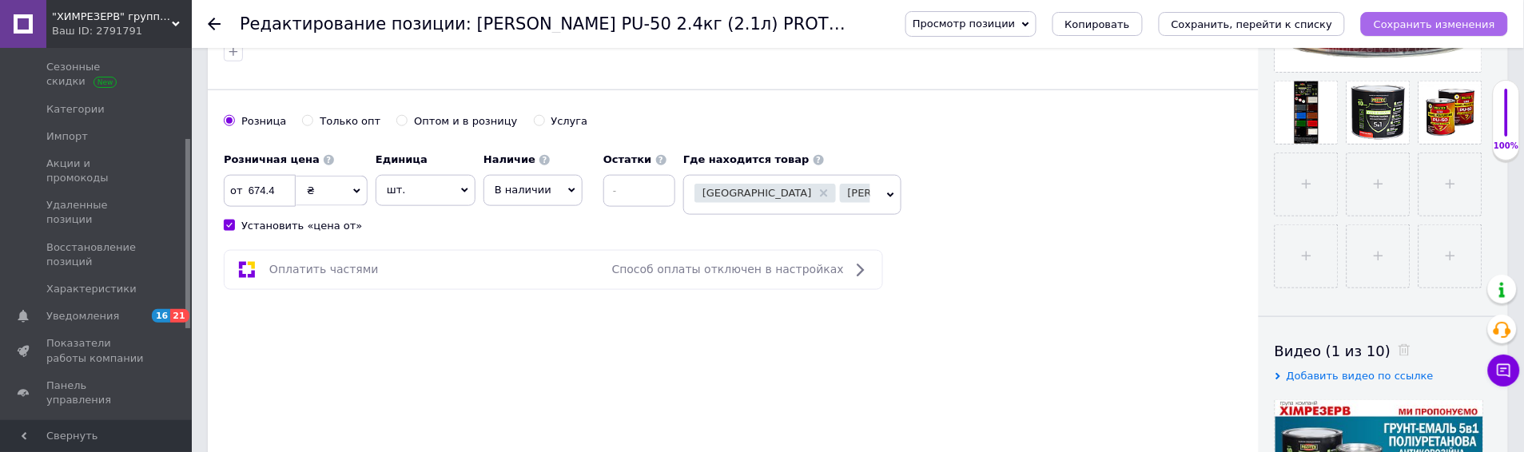
click at [1408, 22] on icon "Сохранить изменения" at bounding box center [1434, 24] width 121 height 12
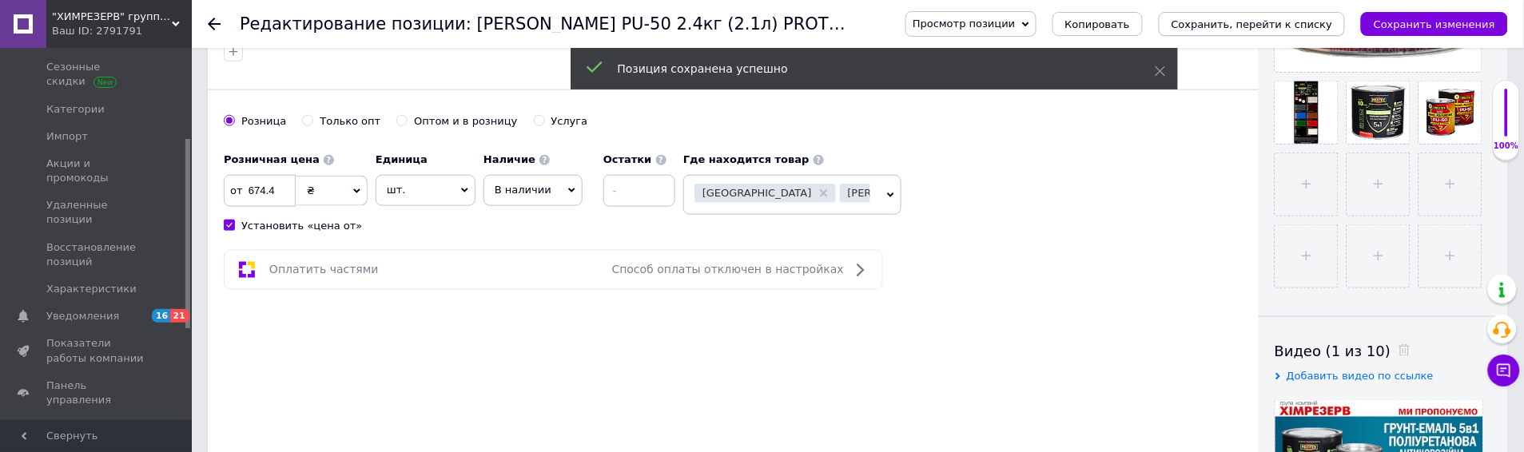
click at [1297, 33] on button "Сохранить, перейти к списку" at bounding box center [1252, 24] width 187 height 24
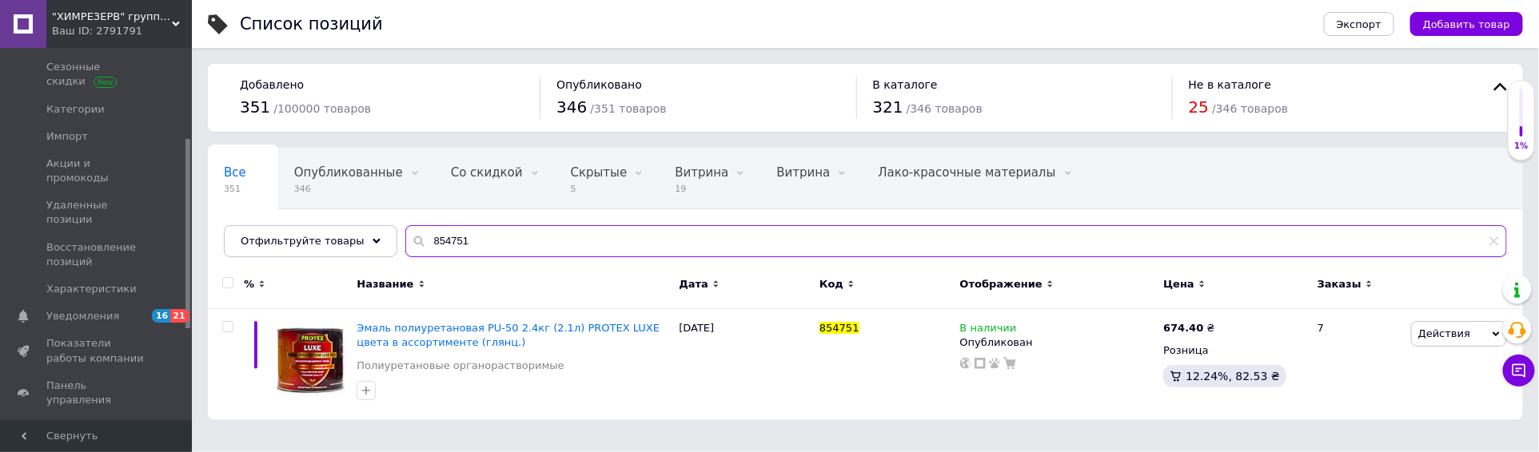
click at [485, 241] on input "854751" at bounding box center [955, 241] width 1101 height 32
click at [486, 241] on input "854751" at bounding box center [955, 241] width 1101 height 32
paste input "79727"
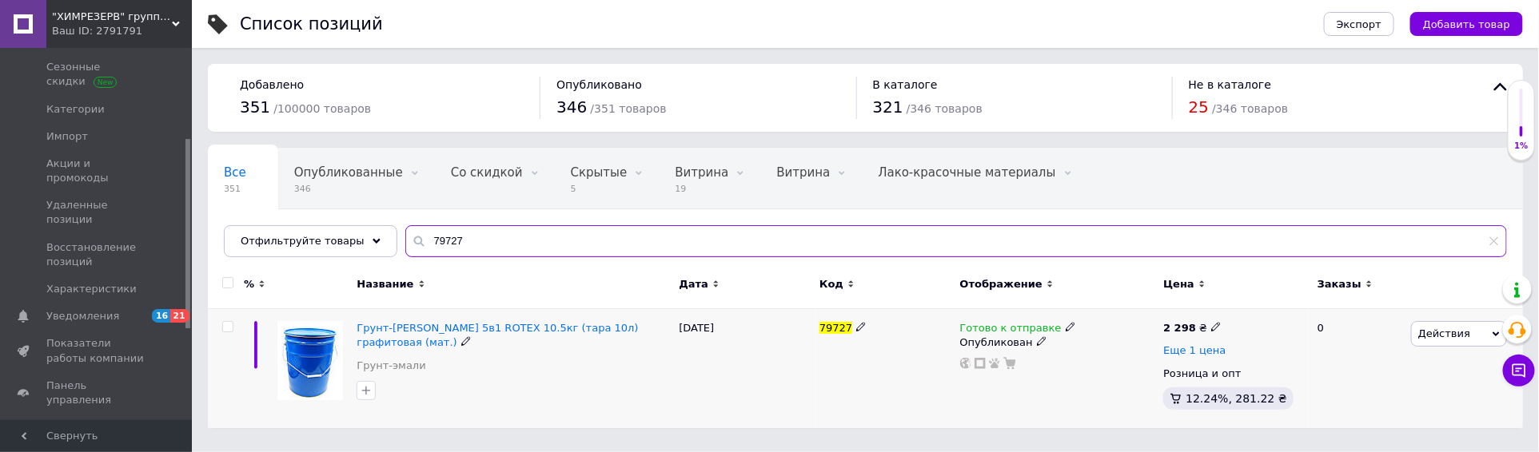
type input "79727"
click at [1167, 353] on span "Еще 1 цена" at bounding box center [1194, 350] width 62 height 13
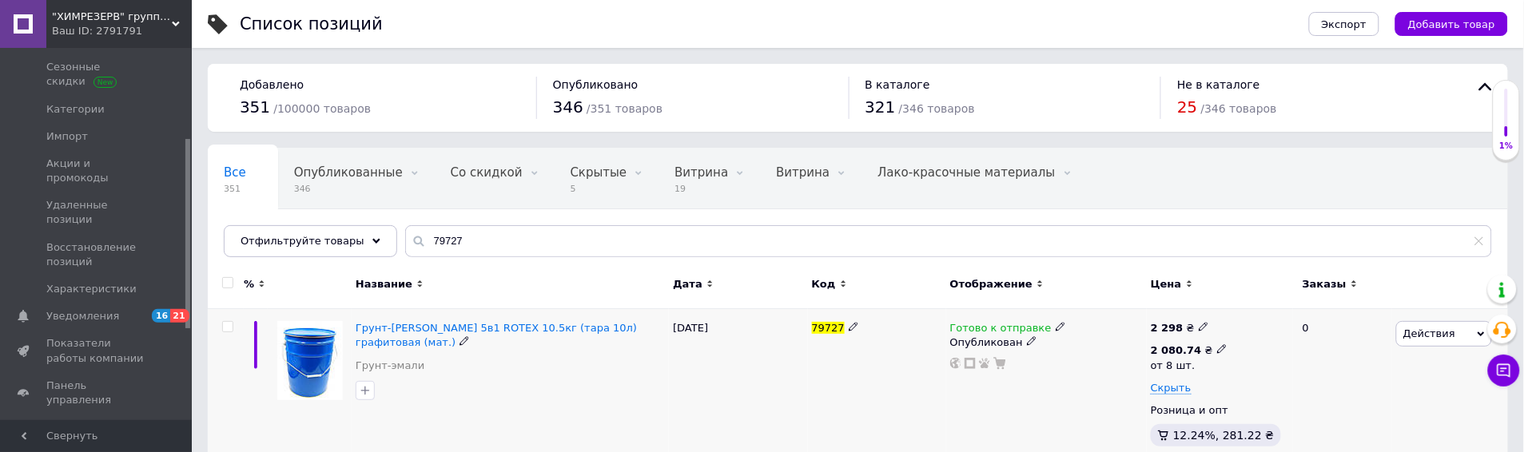
click at [1216, 354] on div "2 080.74 ₴" at bounding box center [1189, 351] width 77 height 14
drag, startPoint x: 1251, startPoint y: 313, endPoint x: 1264, endPoint y: 317, distance: 13.2
click at [1264, 317] on input "2080.74" at bounding box center [1308, 316] width 153 height 32
drag, startPoint x: 1260, startPoint y: 307, endPoint x: 1260, endPoint y: 325, distance: 17.6
click at [1260, 308] on input "217.16" at bounding box center [1308, 316] width 153 height 32
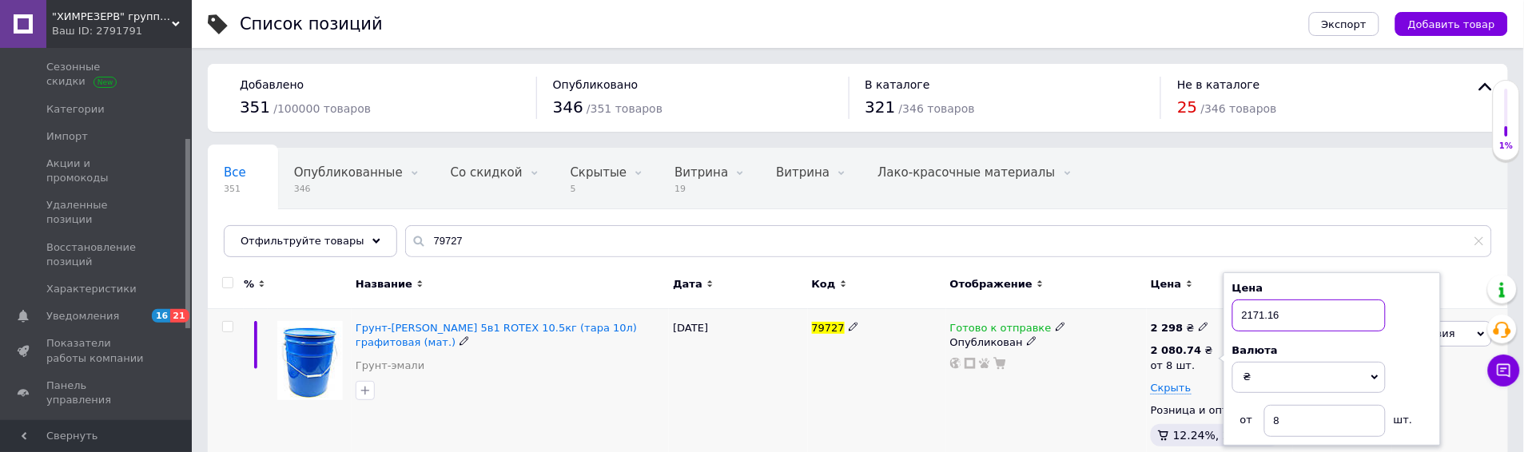
type input "2171.16"
drag, startPoint x: 1300, startPoint y: 428, endPoint x: 1274, endPoint y: 421, distance: 26.4
click at [1274, 421] on input "8" at bounding box center [1324, 421] width 121 height 32
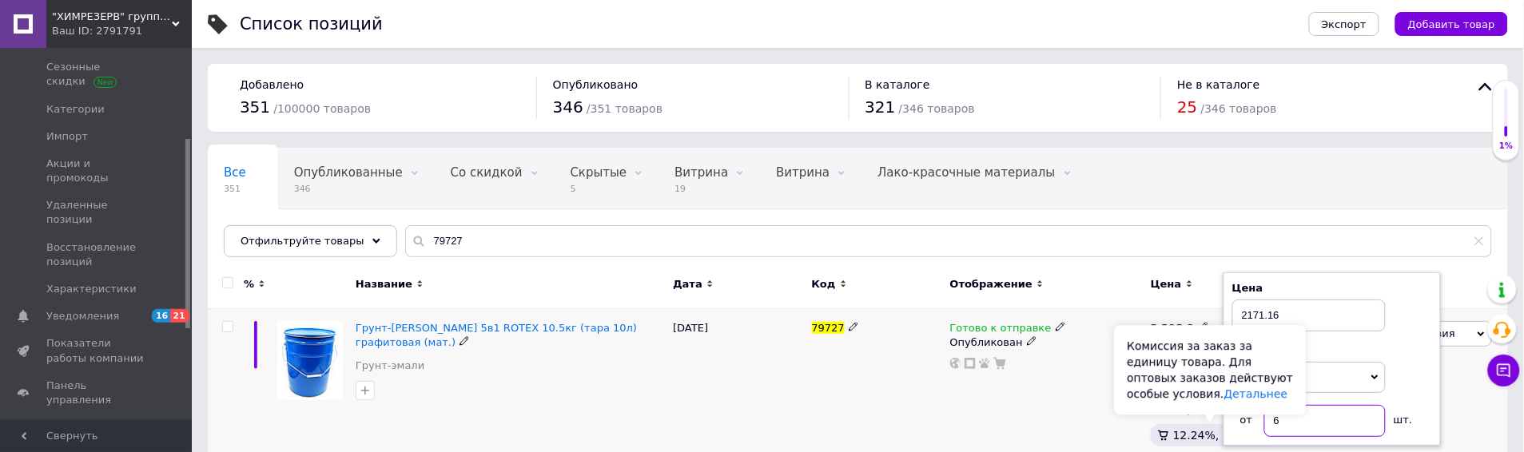
type input "6"
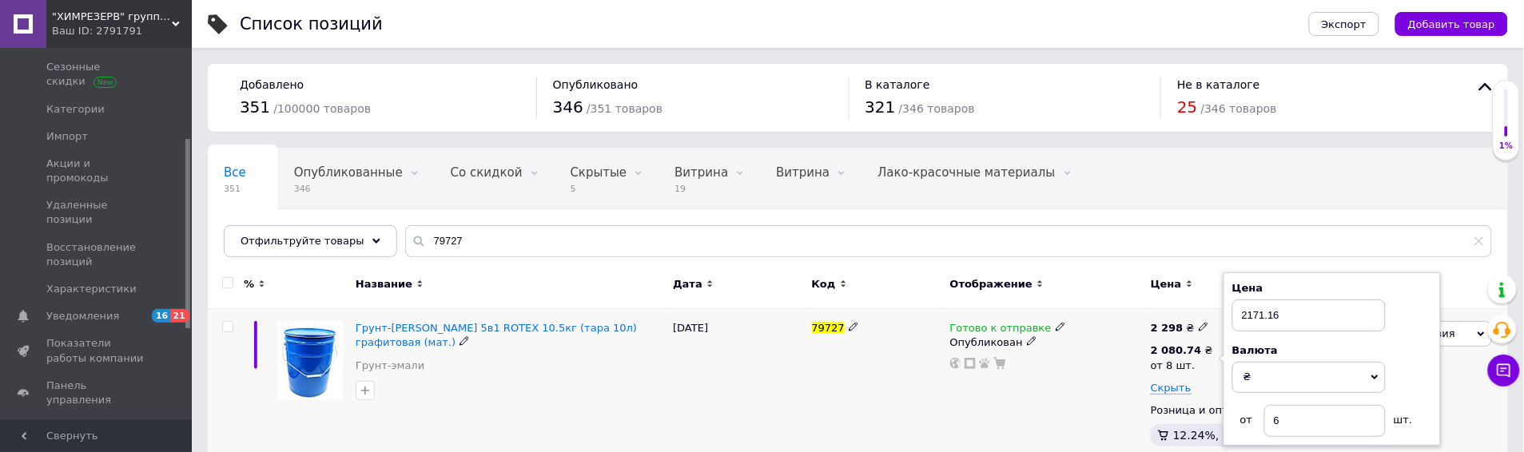
click at [1074, 406] on div "Готово к отправке Опубликован" at bounding box center [1046, 387] width 201 height 157
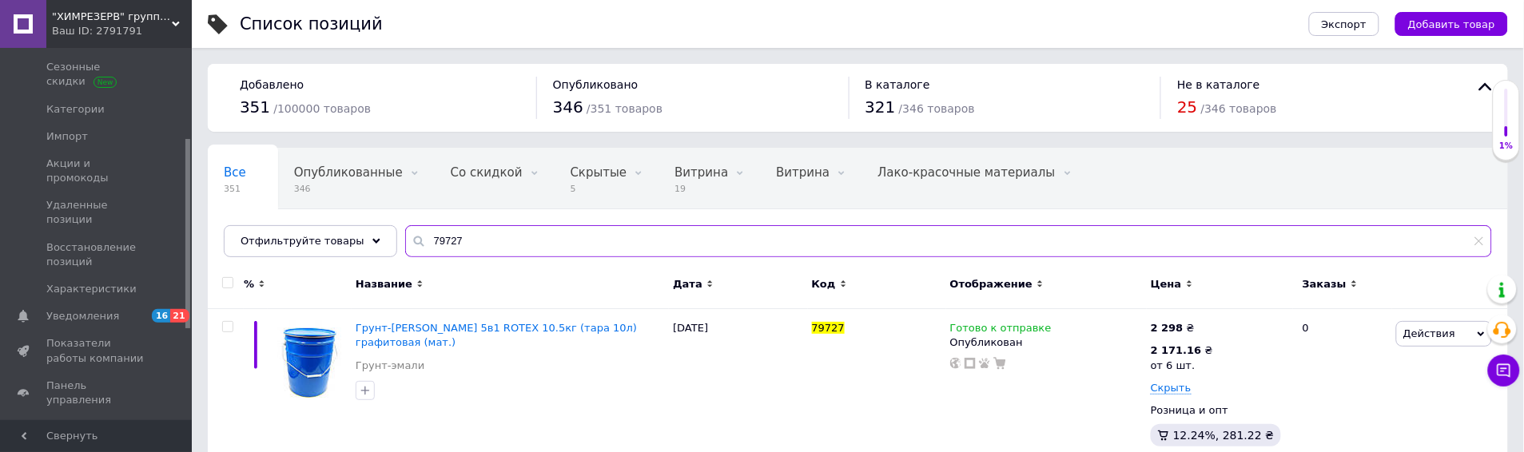
click at [489, 237] on input "79727" at bounding box center [948, 241] width 1087 height 32
paste input "85383"
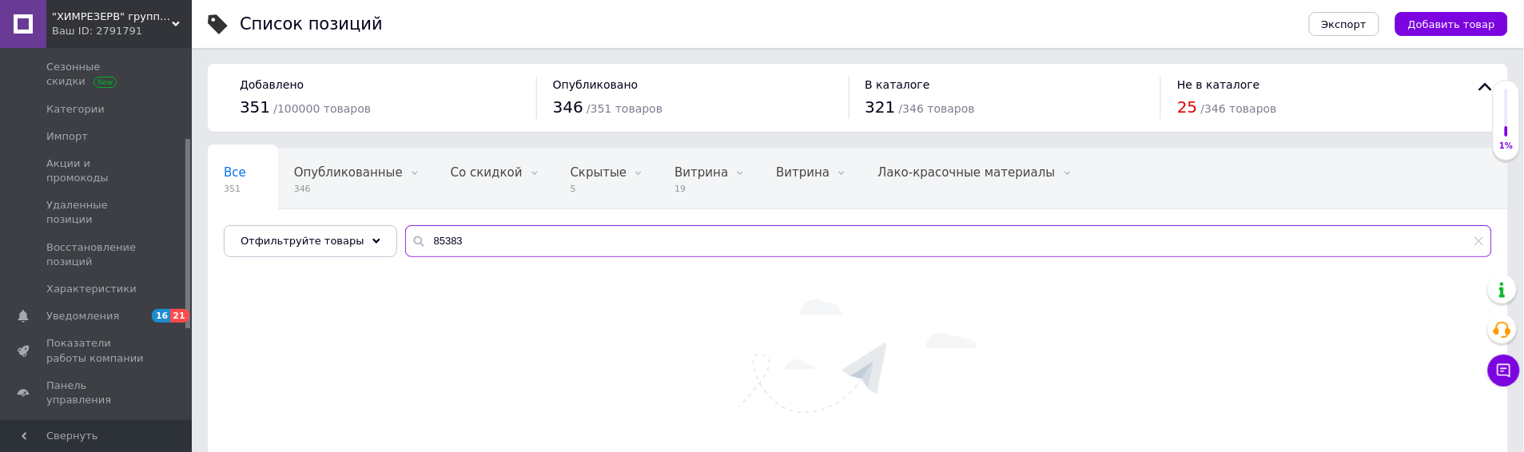
click at [468, 242] on input "85383" at bounding box center [948, 241] width 1087 height 32
paste input "40"
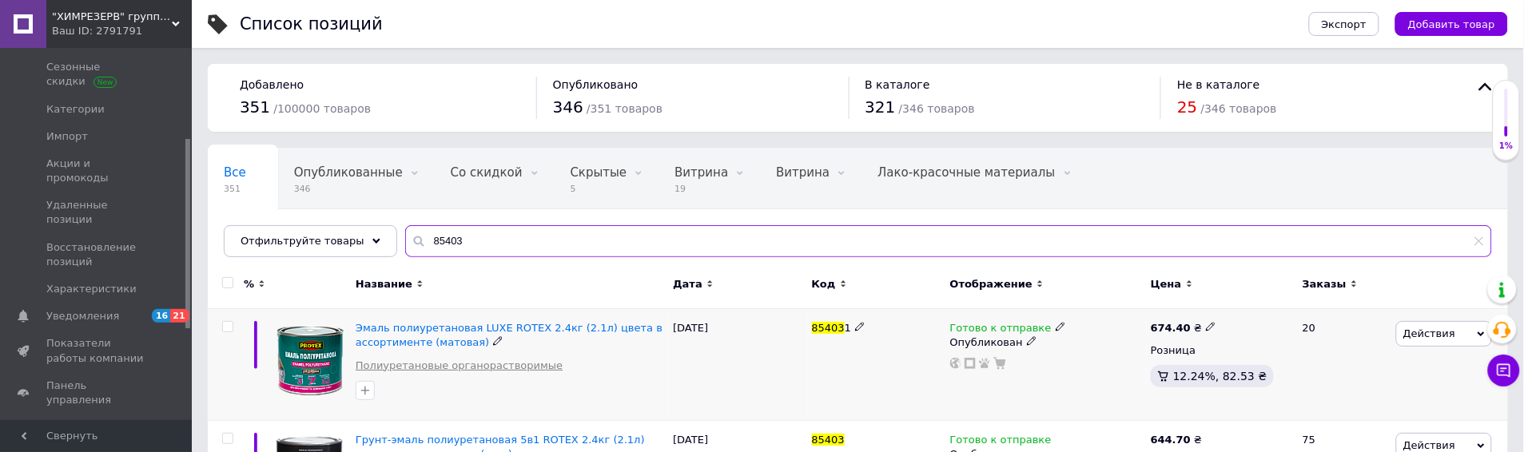
scroll to position [89, 0]
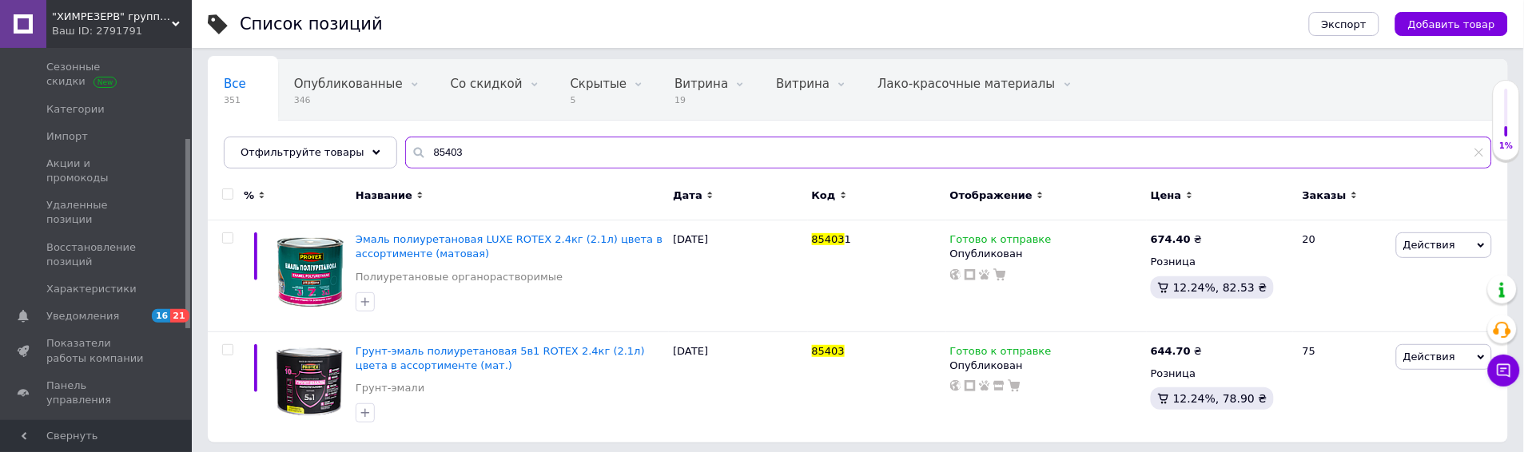
click at [456, 152] on input "85403" at bounding box center [948, 153] width 1087 height 32
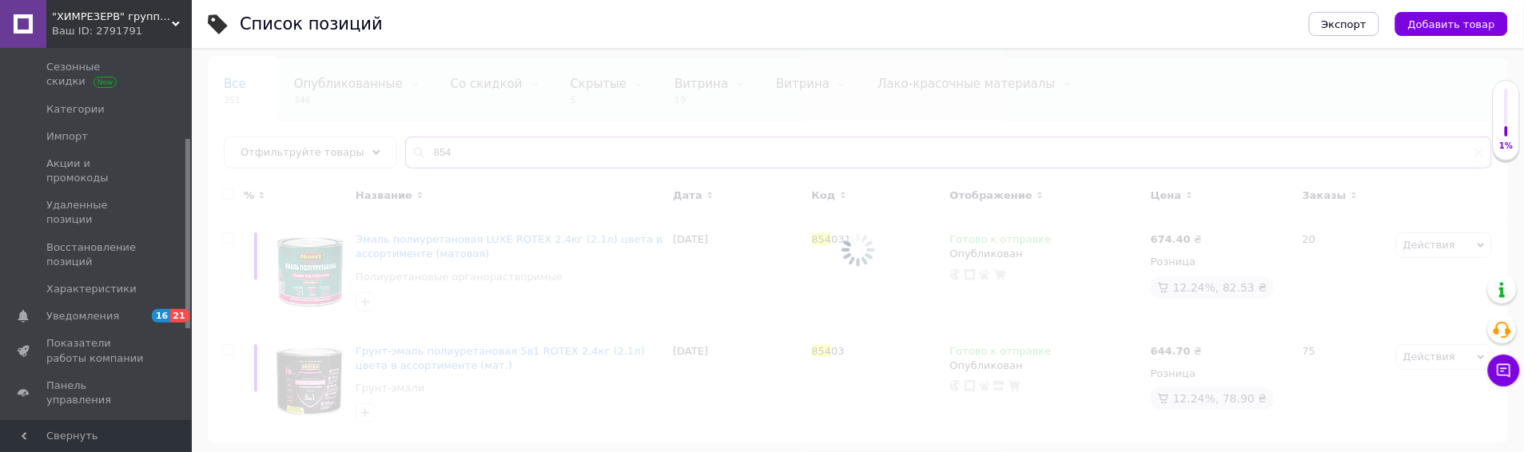
type input "854"
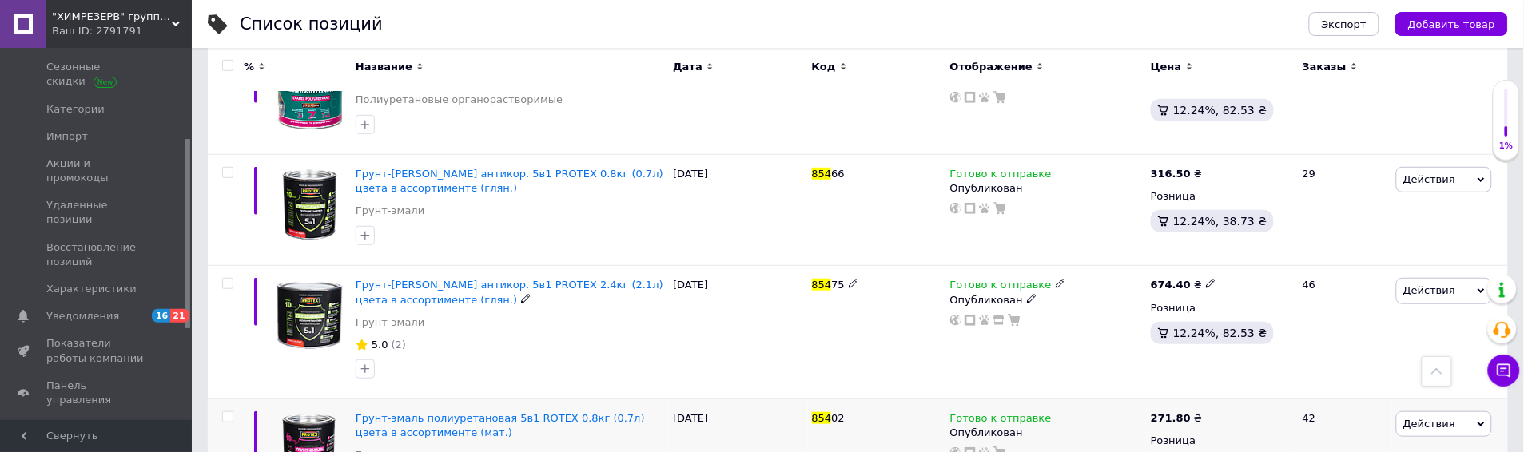
scroll to position [444, 0]
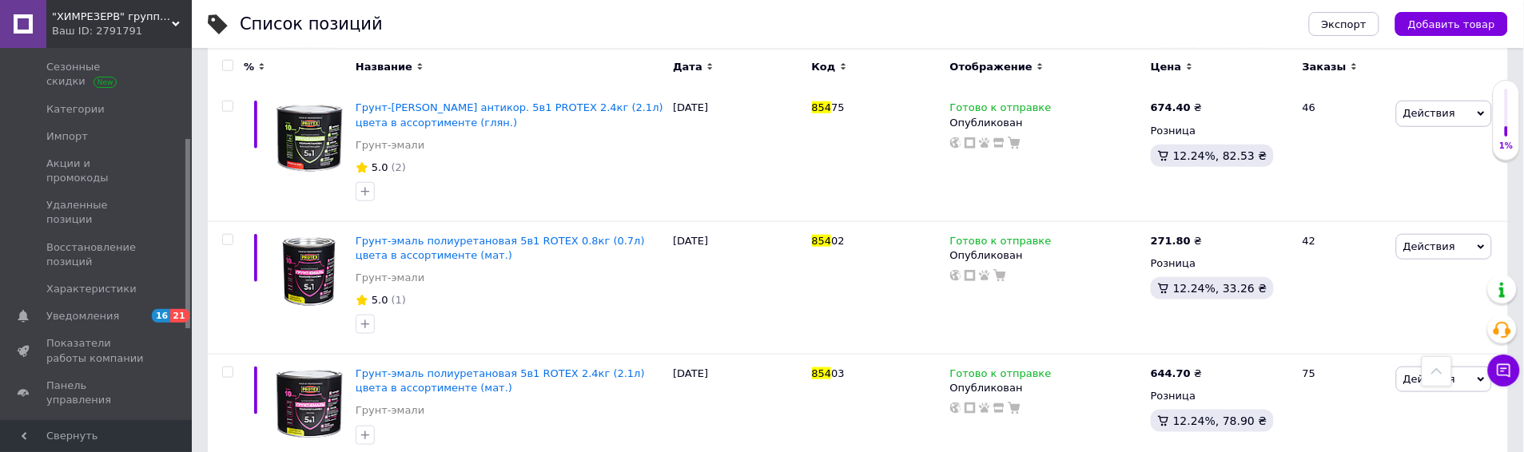
click at [194, 269] on div "Список позиций Экспорт Добавить товар Добавлено 351 / 100000 товаров Опубликова…" at bounding box center [858, 207] width 1332 height 1302
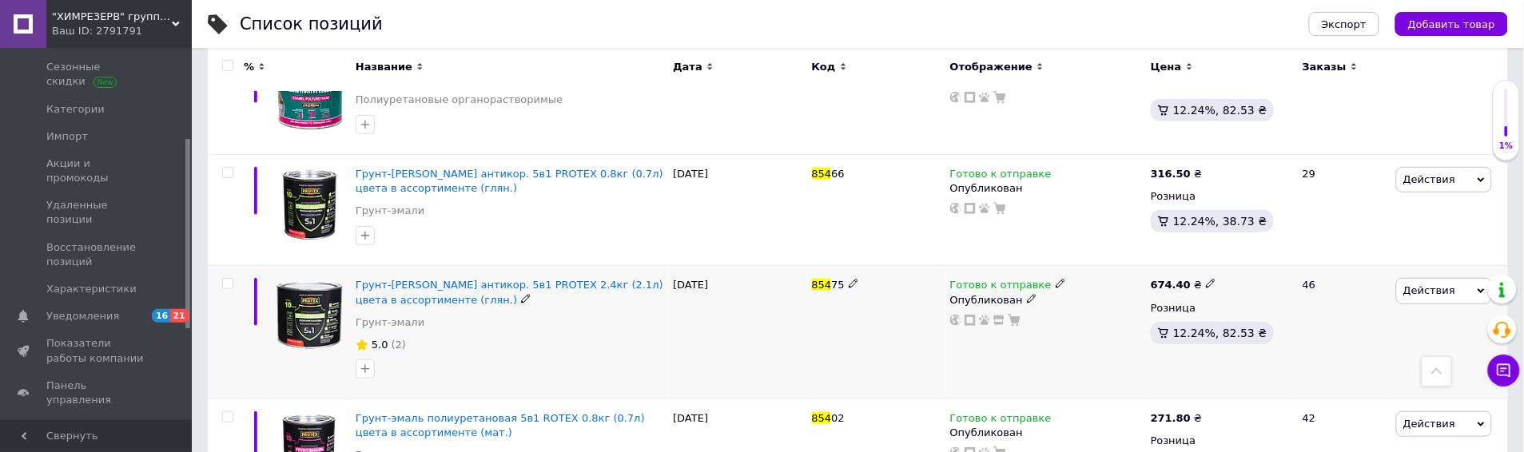
scroll to position [89, 0]
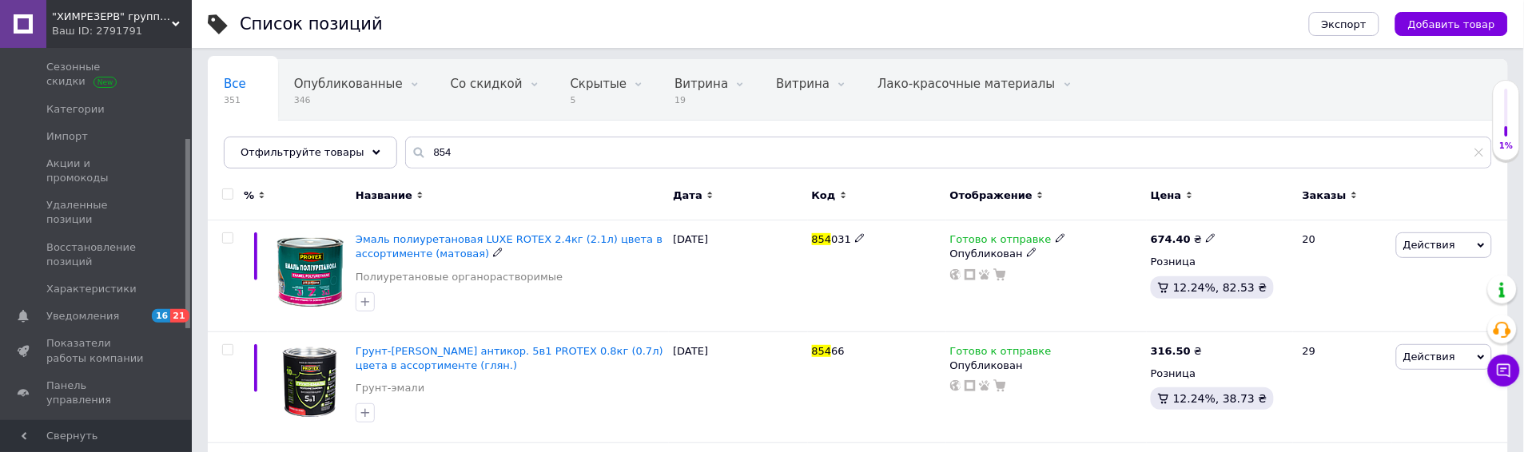
click at [419, 240] on span "Эмаль полиуретановая LUXE ROTEX 2.4кг (2.1л) цвета в ассортименте (матовая)" at bounding box center [509, 246] width 307 height 26
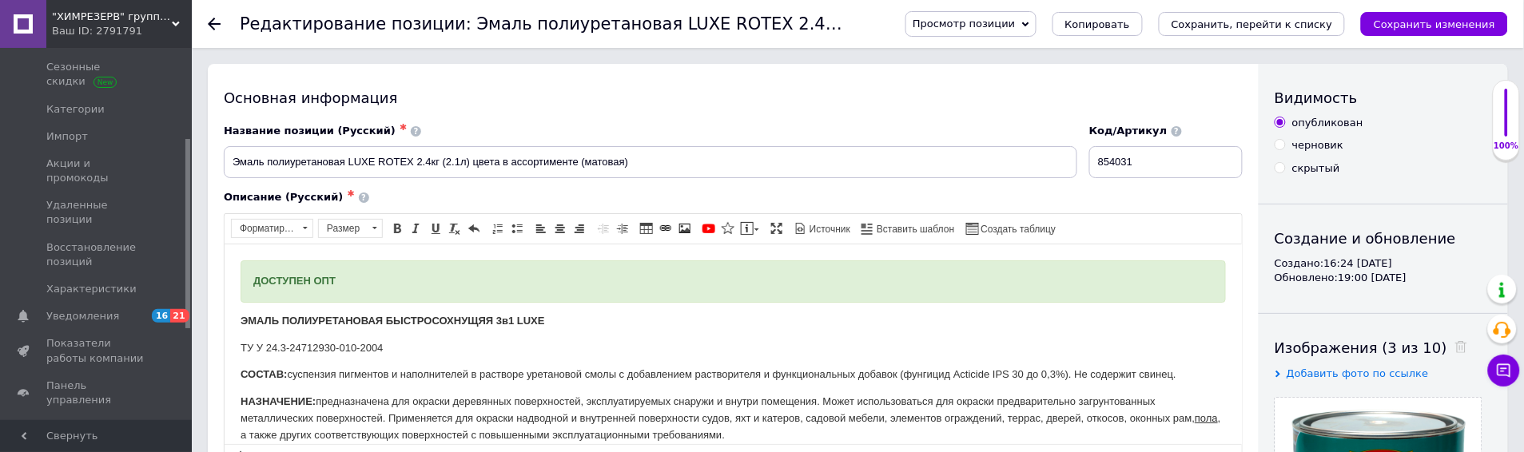
click at [1011, 314] on p "ЭМАЛЬ ПОЛИУРЕТАНОВАЯ БЫСТРОСОХНУЩЯЯ 3в1 LUXE" at bounding box center [733, 321] width 986 height 17
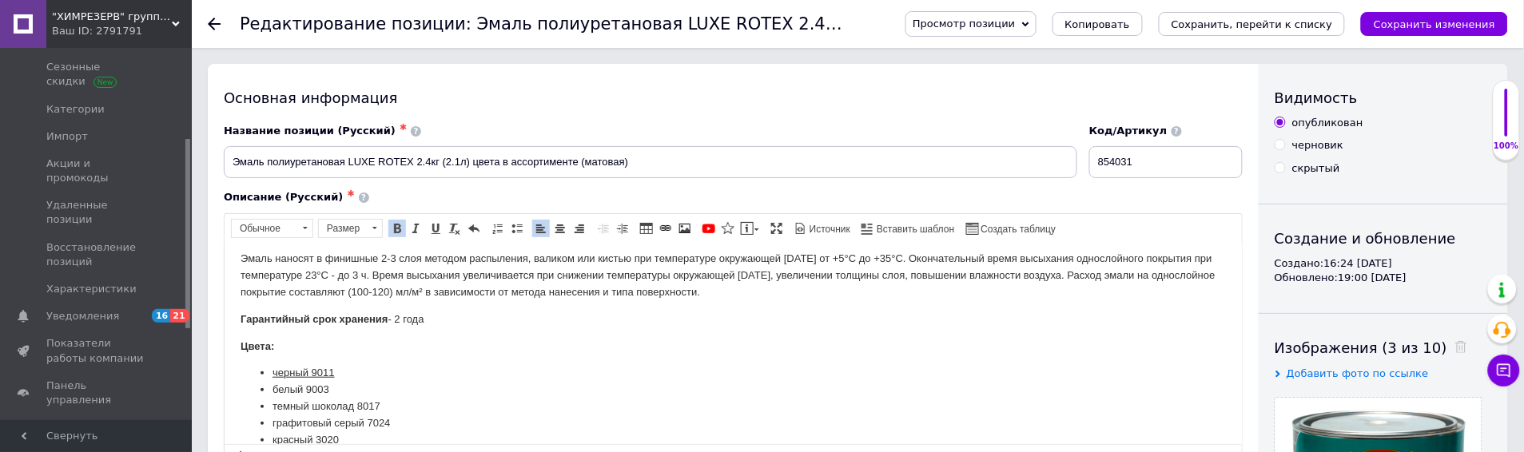
scroll to position [89, 0]
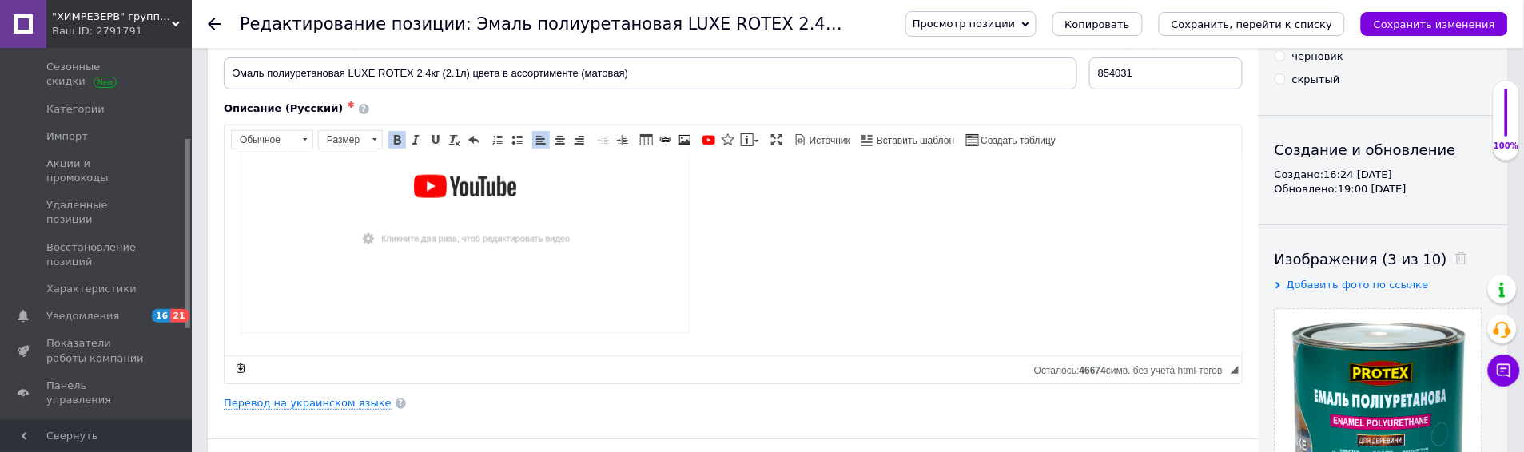
scroll to position [532, 0]
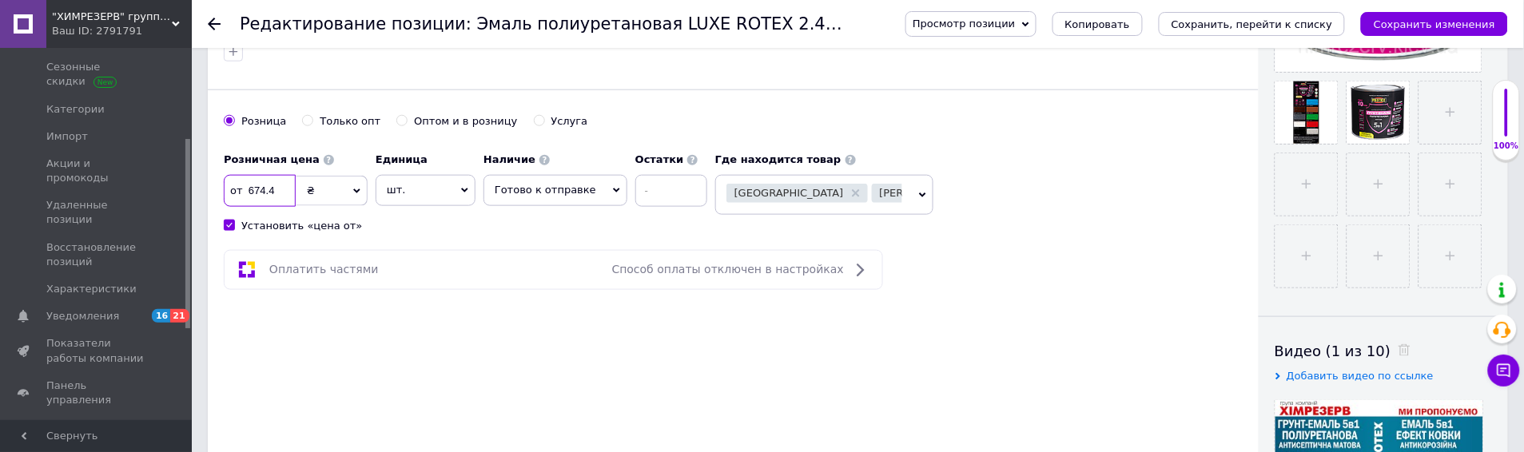
click at [272, 196] on input "674.4" at bounding box center [260, 191] width 72 height 32
click at [256, 197] on input "674.4" at bounding box center [260, 191] width 72 height 32
drag, startPoint x: 256, startPoint y: 197, endPoint x: 277, endPoint y: 189, distance: 23.0
click at [268, 185] on input "674.4" at bounding box center [260, 191] width 72 height 32
drag, startPoint x: 280, startPoint y: 189, endPoint x: 257, endPoint y: 194, distance: 23.7
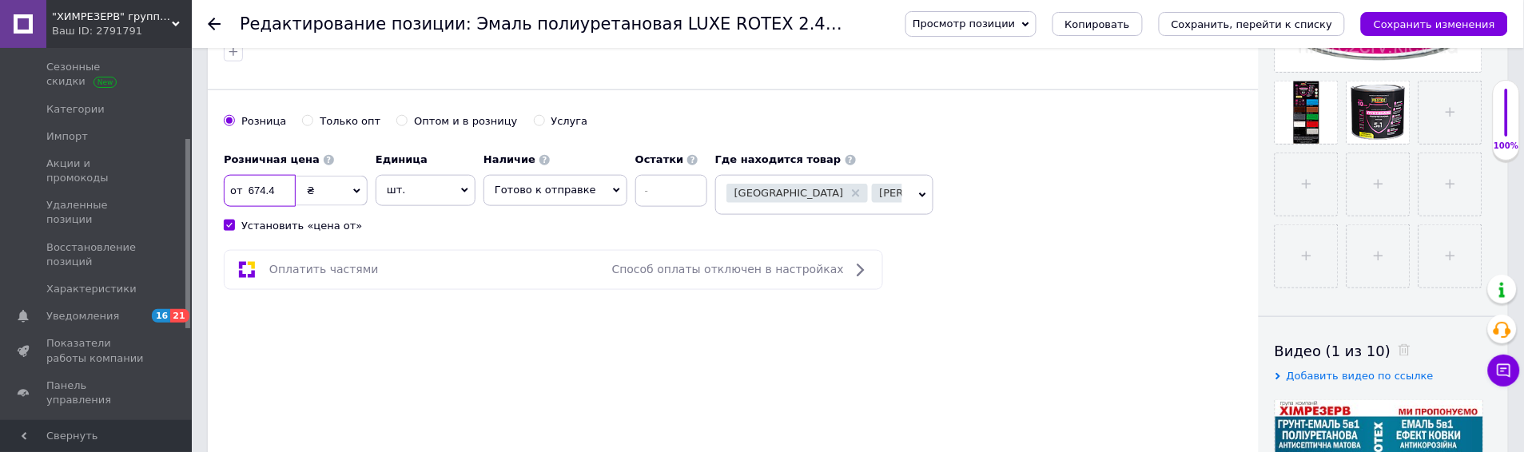
click at [257, 194] on input "674.4" at bounding box center [260, 191] width 72 height 32
type input "660"
click at [1264, 30] on button "Сохранить, перейти к списку" at bounding box center [1252, 24] width 187 height 24
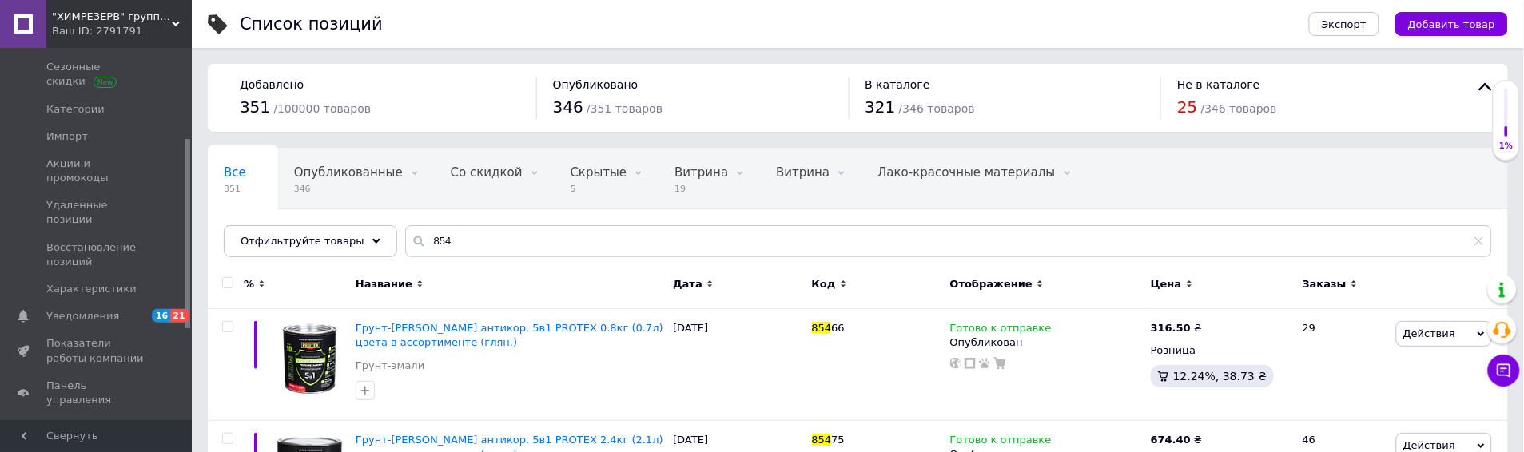
click at [432, 224] on div "Все 351 Опубликованные 346 Удалить Редактировать Со скидкой 0 Удалить Редактиро…" at bounding box center [858, 211] width 1300 height 132
click at [450, 246] on input "854" at bounding box center [948, 241] width 1087 height 32
paste input "4025"
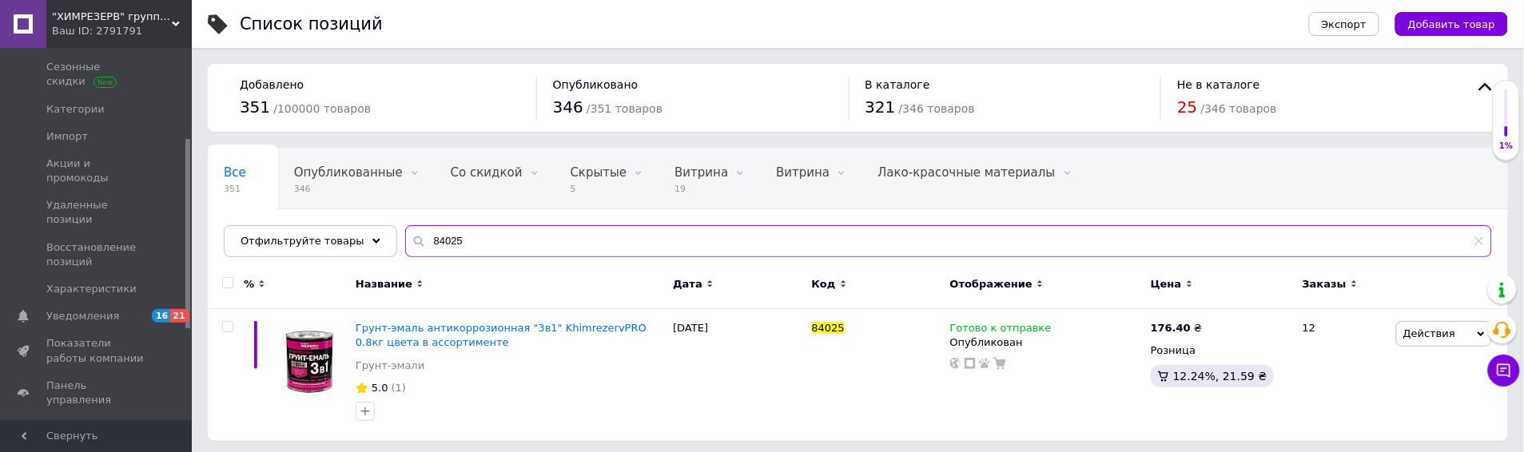
click at [456, 244] on input "84025" at bounding box center [948, 241] width 1087 height 32
click at [453, 245] on input "84025" at bounding box center [948, 241] width 1087 height 32
paste input "83906"
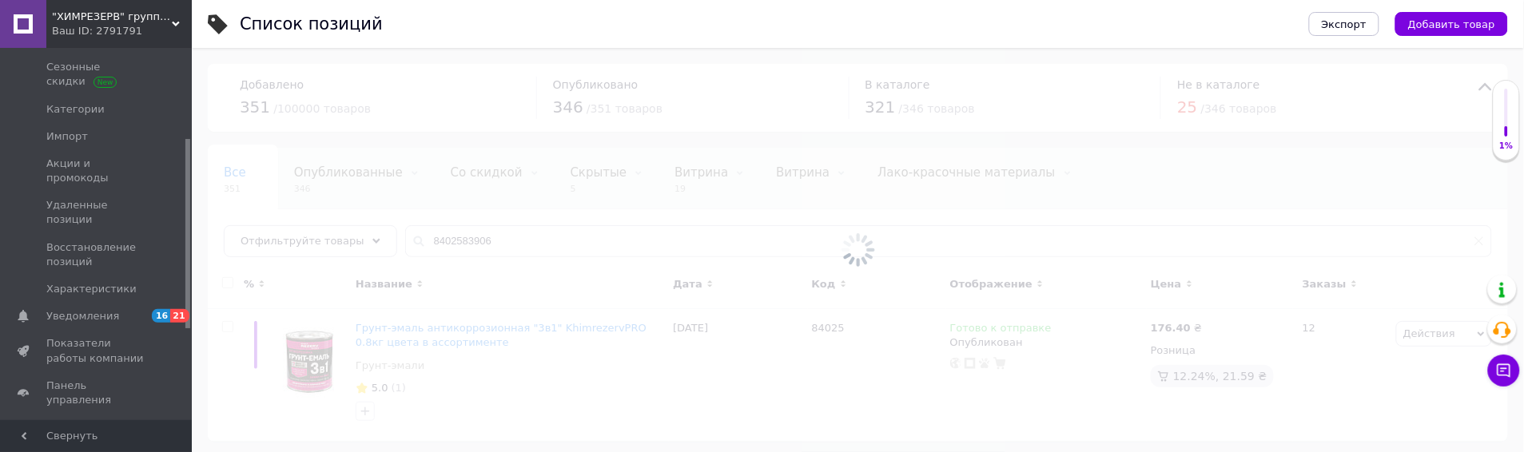
click at [480, 238] on div at bounding box center [858, 250] width 1332 height 404
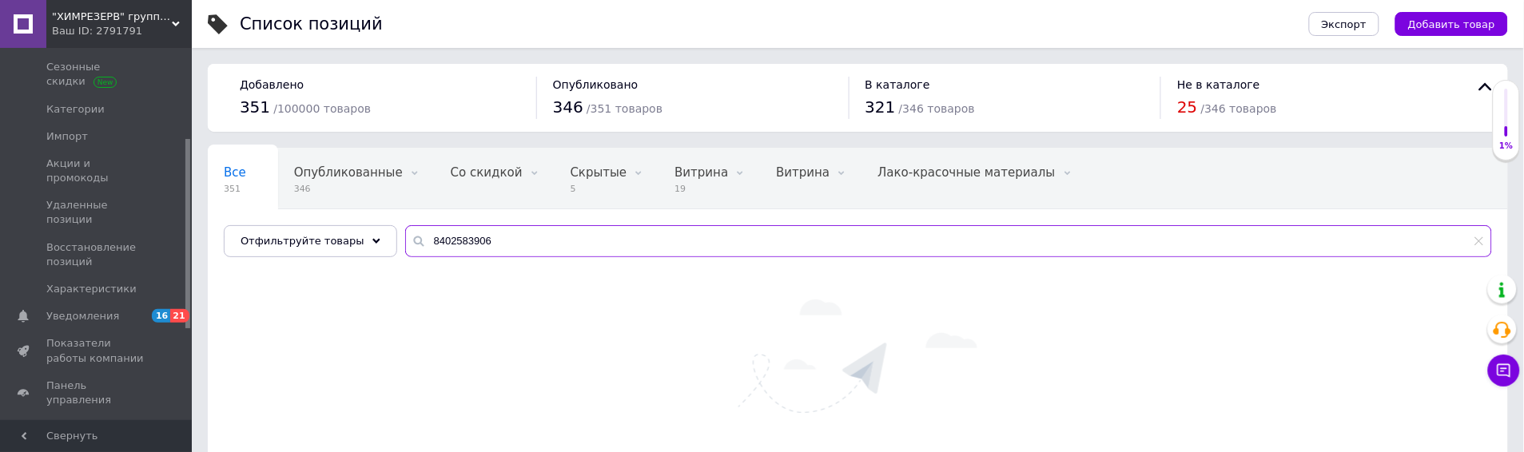
click at [473, 242] on input "8402583906" at bounding box center [948, 241] width 1087 height 32
paste input "text"
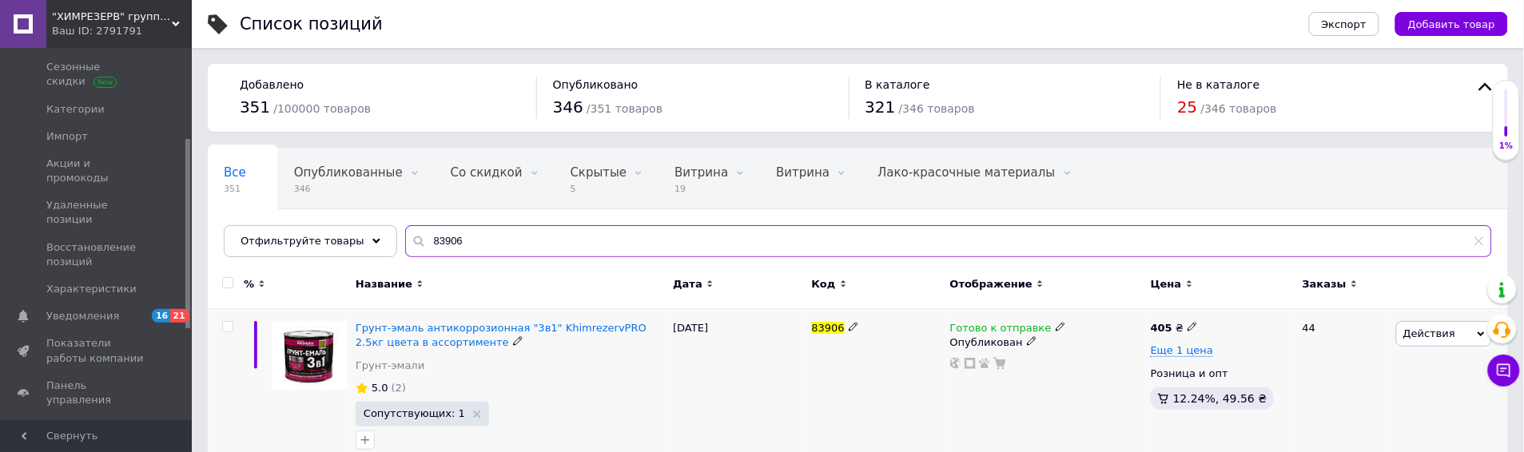
type input "83906"
click at [1207, 353] on div "Еще 1 цена" at bounding box center [1220, 351] width 138 height 14
click at [1193, 352] on span "Еще 1 цена" at bounding box center [1182, 350] width 62 height 13
click at [1206, 348] on icon at bounding box center [1211, 349] width 10 height 10
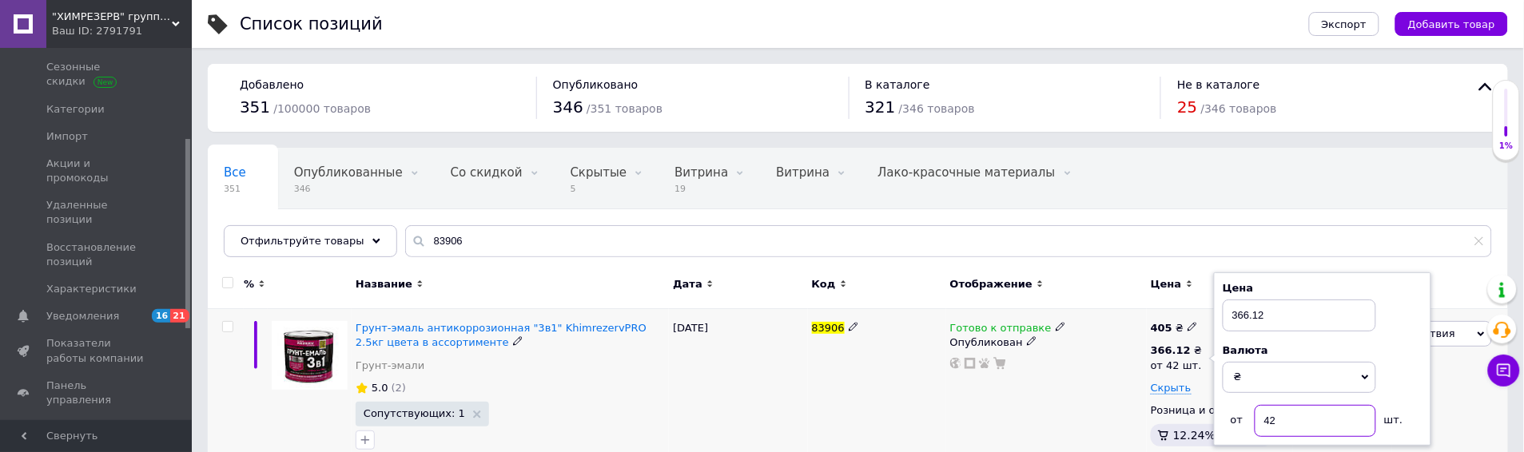
drag, startPoint x: 1289, startPoint y: 414, endPoint x: 1208, endPoint y: 419, distance: 81.7
click at [1208, 419] on div "405 ₴ 366.12 ₴ от 42 шт. Цена 366.12 Валюта ₴ $ € CHF £ ¥ PLN ₸ MDL HUF KGS CN¥…" at bounding box center [1220, 387] width 138 height 132
type input "30"
drag, startPoint x: 1249, startPoint y: 318, endPoint x: 1229, endPoint y: 318, distance: 20.0
click at [1229, 318] on input "366.12" at bounding box center [1299, 316] width 153 height 32
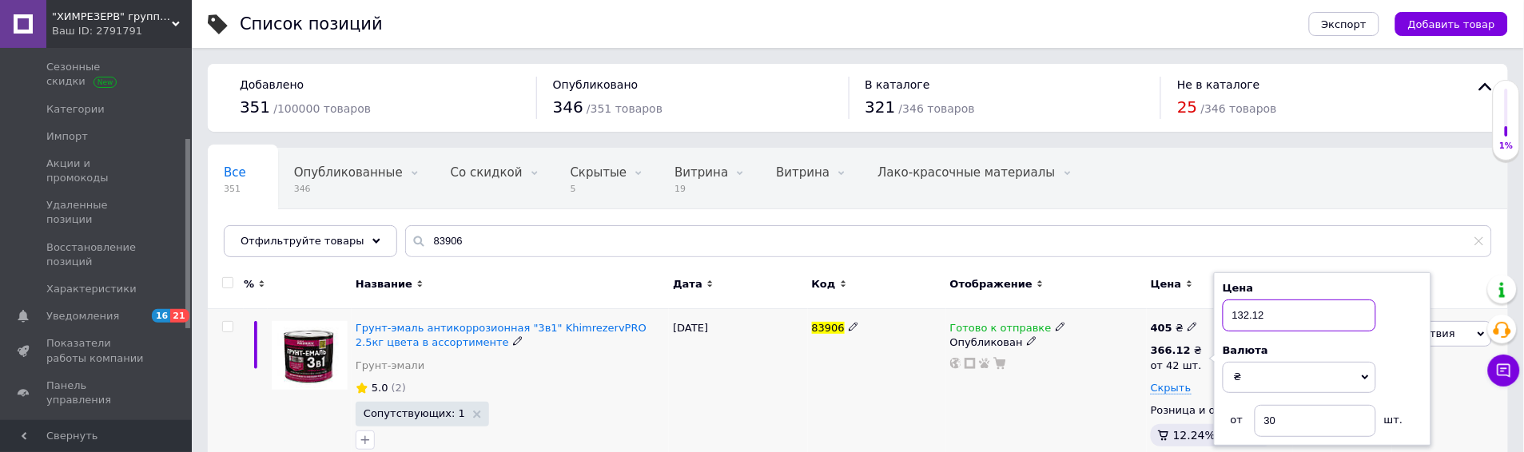
type input "132.12"
click at [1099, 409] on div "Готово к отправке Опубликован" at bounding box center [1046, 389] width 201 height 161
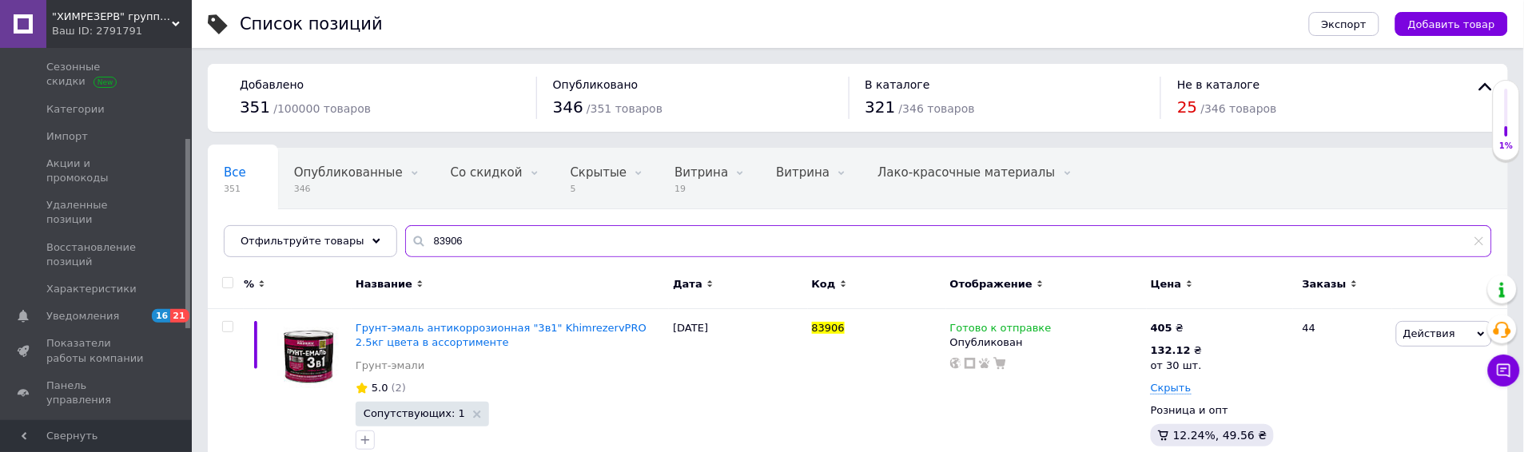
click at [468, 241] on input "83906" at bounding box center [948, 241] width 1087 height 32
paste input "79727"
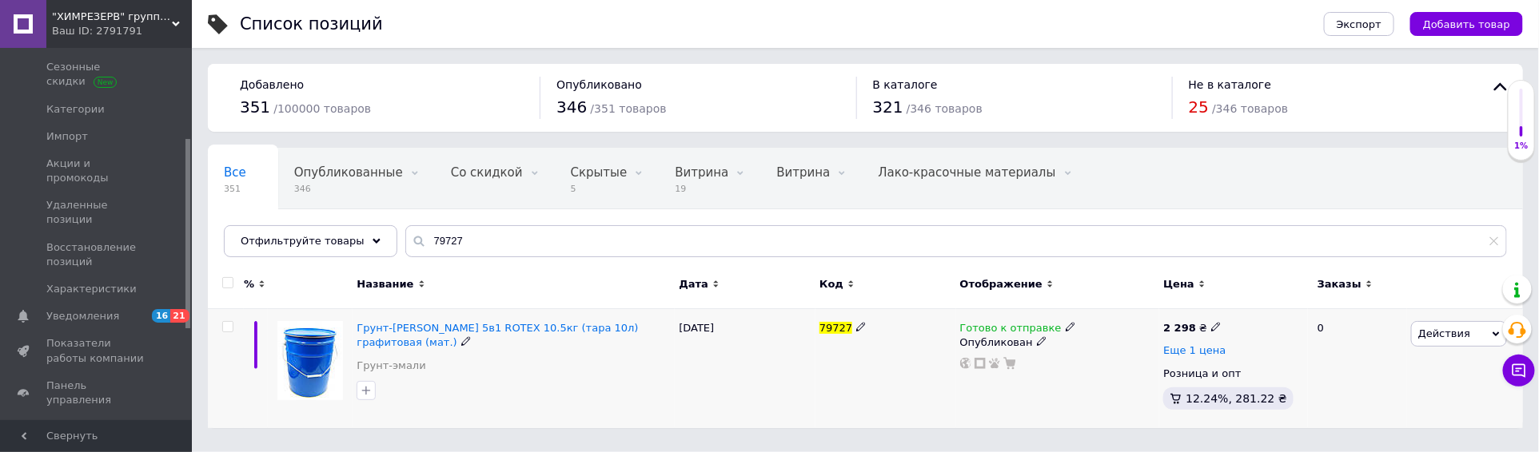
click at [1179, 353] on span "Еще 1 цена" at bounding box center [1194, 350] width 62 height 13
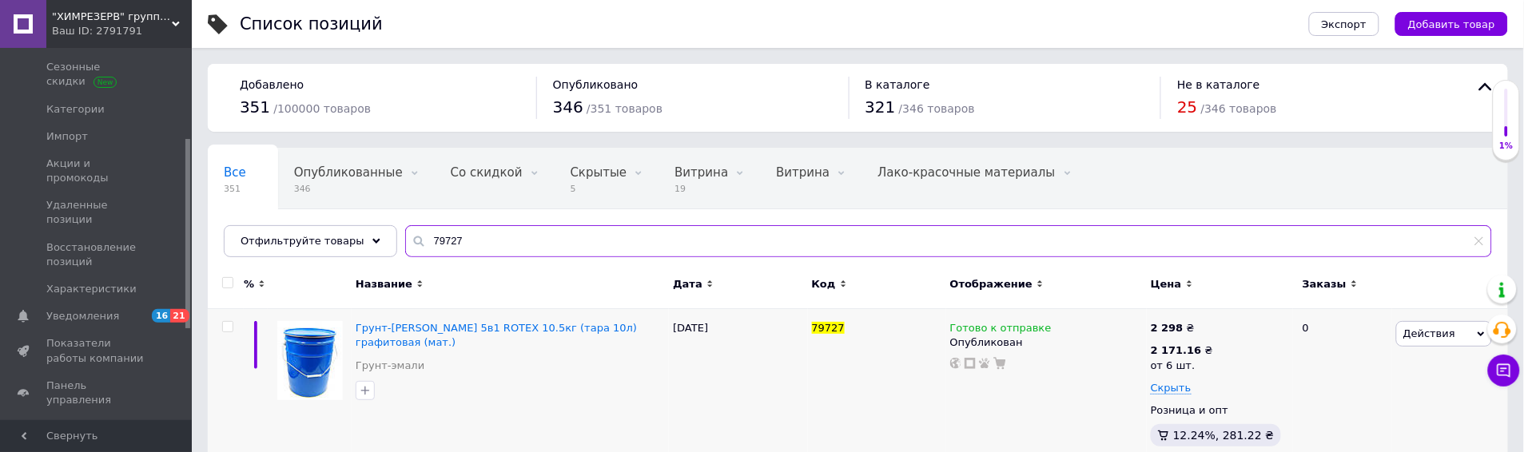
click at [451, 238] on input "79727" at bounding box center [948, 241] width 1087 height 32
drag, startPoint x: 493, startPoint y: 257, endPoint x: 496, endPoint y: 243, distance: 14.7
click at [492, 254] on div "Все 351 Опубликованные 346 Удалить Редактировать Со скидкой 0 Удалить Редактиро…" at bounding box center [858, 203] width 1300 height 110
click at [496, 242] on input "79727" at bounding box center [948, 241] width 1087 height 32
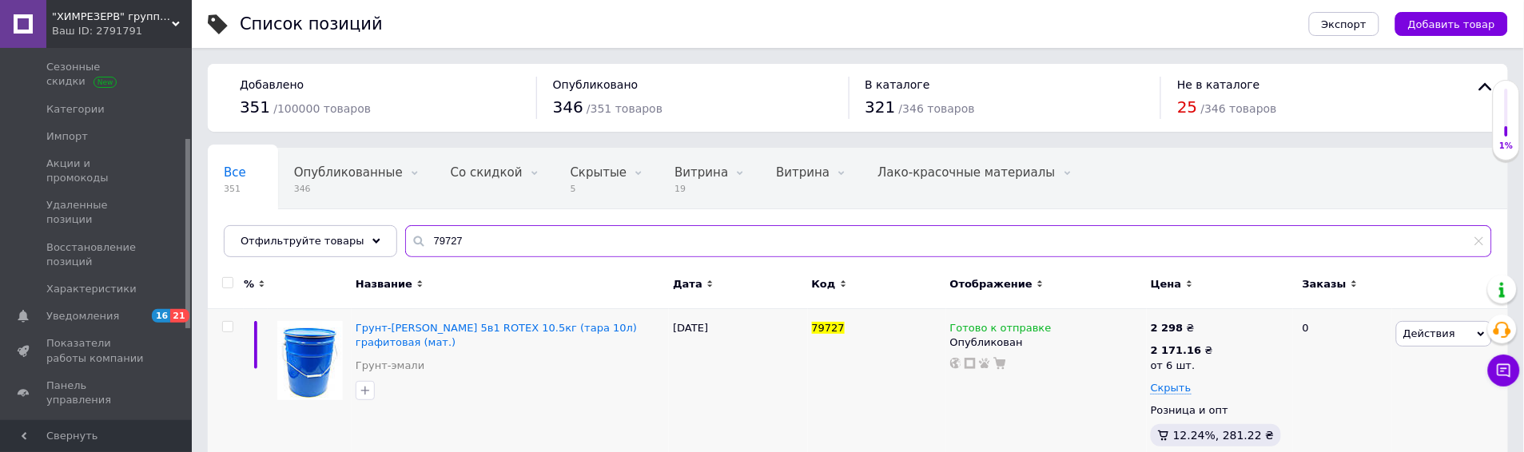
click at [496, 242] on input "79727" at bounding box center [948, 241] width 1087 height 32
paste input "20"
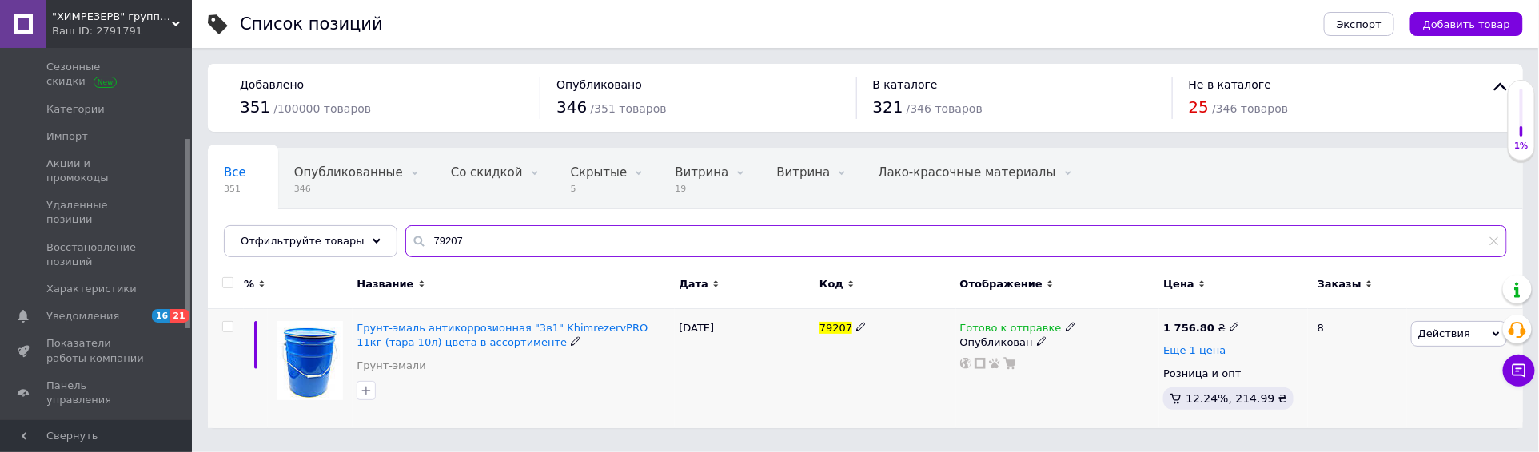
type input "79207"
click at [1171, 352] on span "Еще 1 цена" at bounding box center [1194, 350] width 62 height 13
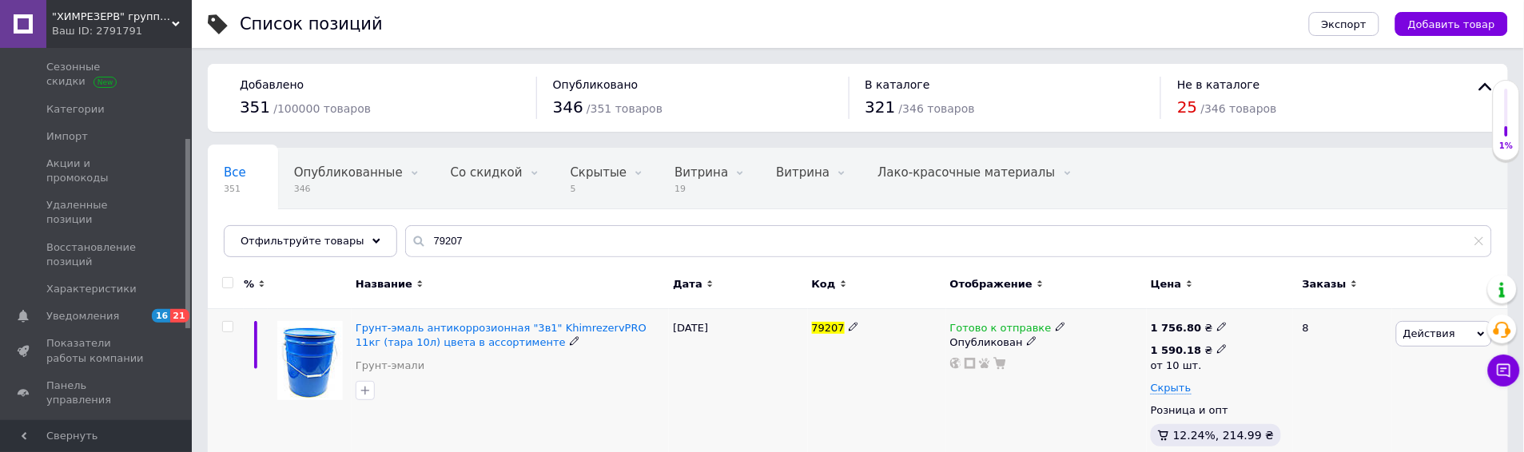
click at [1217, 352] on icon at bounding box center [1222, 349] width 10 height 10
drag, startPoint x: 1263, startPoint y: 315, endPoint x: 1249, endPoint y: 320, distance: 14.4
click at [1249, 320] on input "1590.18" at bounding box center [1308, 316] width 153 height 32
click at [1269, 321] on input "1659.18" at bounding box center [1308, 316] width 153 height 32
type input "1659.36"
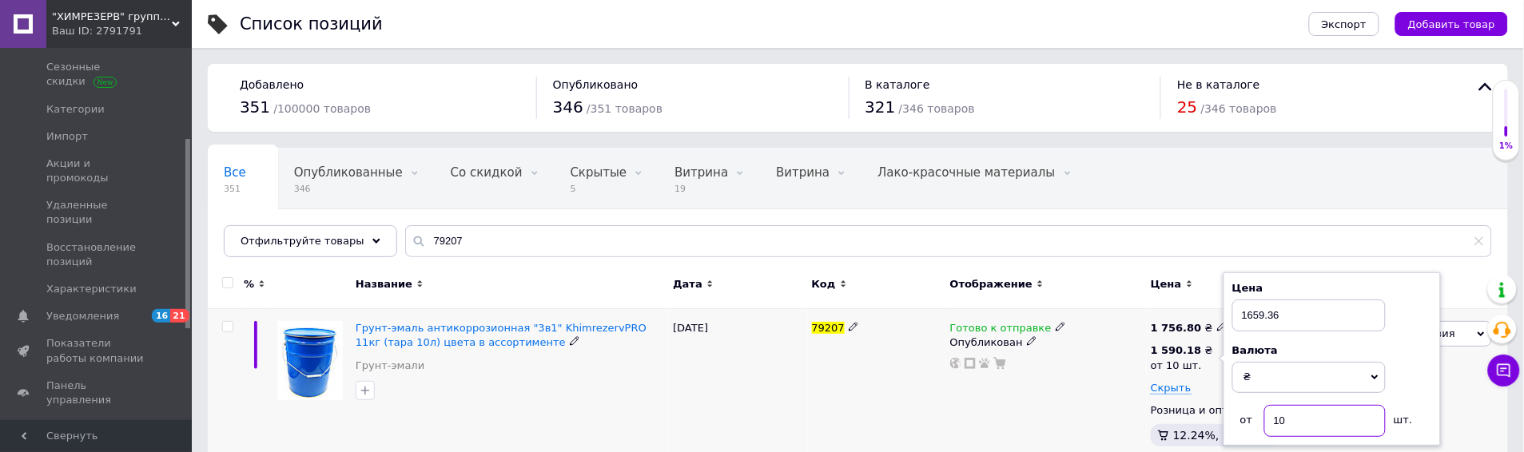
drag, startPoint x: 1266, startPoint y: 418, endPoint x: 1220, endPoint y: 411, distance: 46.1
click at [1223, 411] on div "1 756.80 ₴ 1 590.18 ₴ от 10 шт. Цена 1659.36 Валюта ₴ $ € CHF £ ¥ PLN ₸ MDL HUF…" at bounding box center [1220, 387] width 138 height 132
type input "7"
click at [1019, 393] on div "Готово к отправке Опубликован" at bounding box center [1046, 387] width 201 height 157
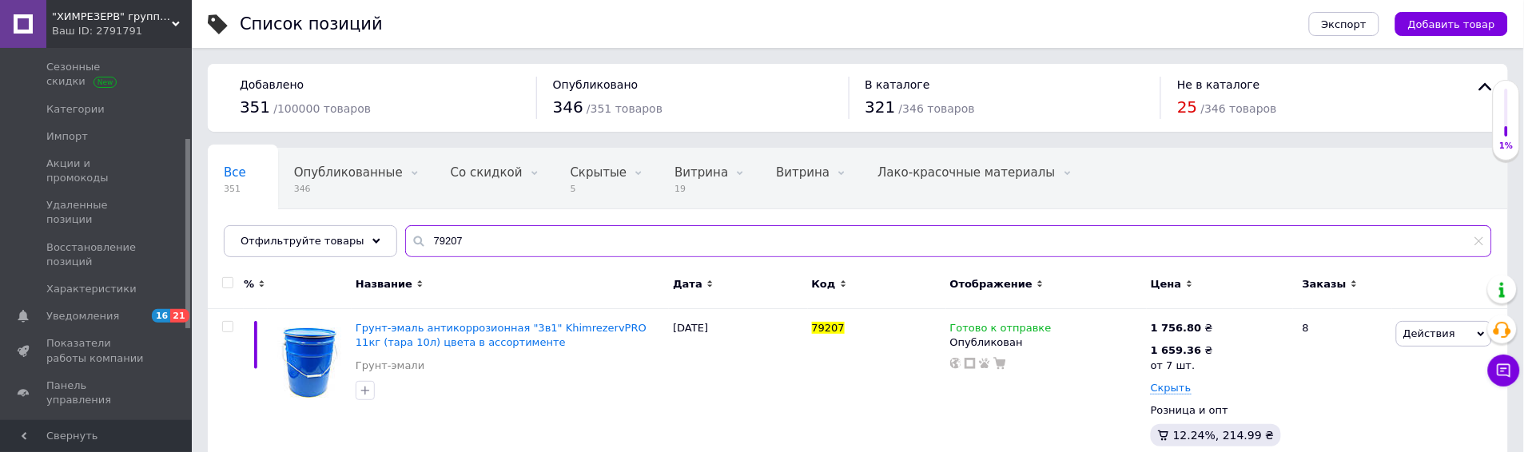
click at [444, 230] on input "79207" at bounding box center [948, 241] width 1087 height 32
paste input "85078"
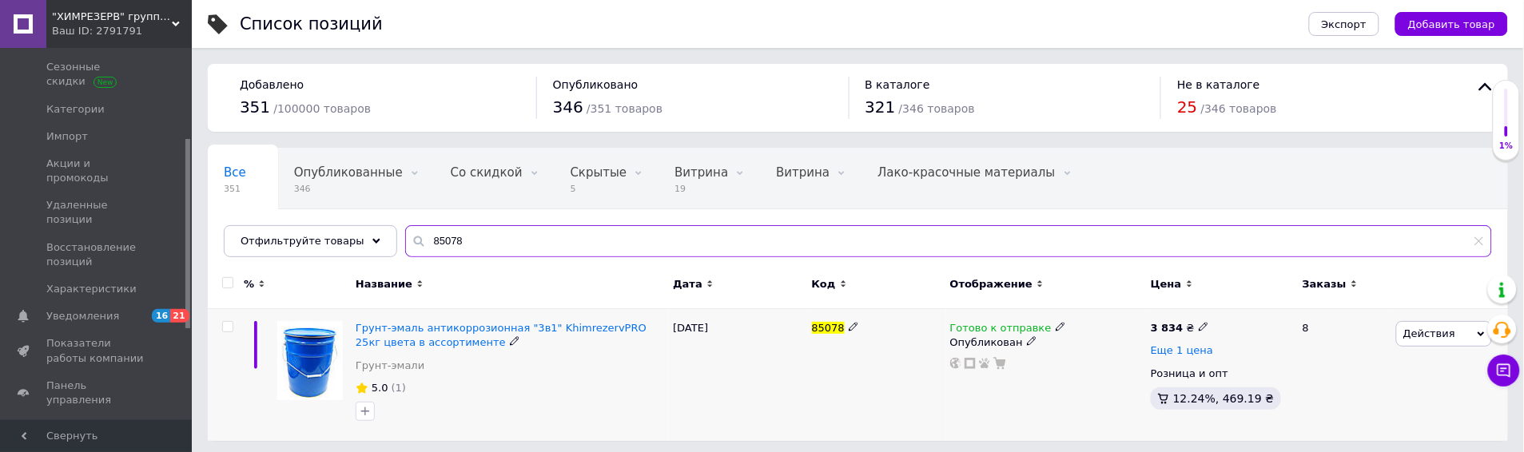
type input "85078"
click at [1172, 348] on span "Еще 1 цена" at bounding box center [1182, 350] width 62 height 13
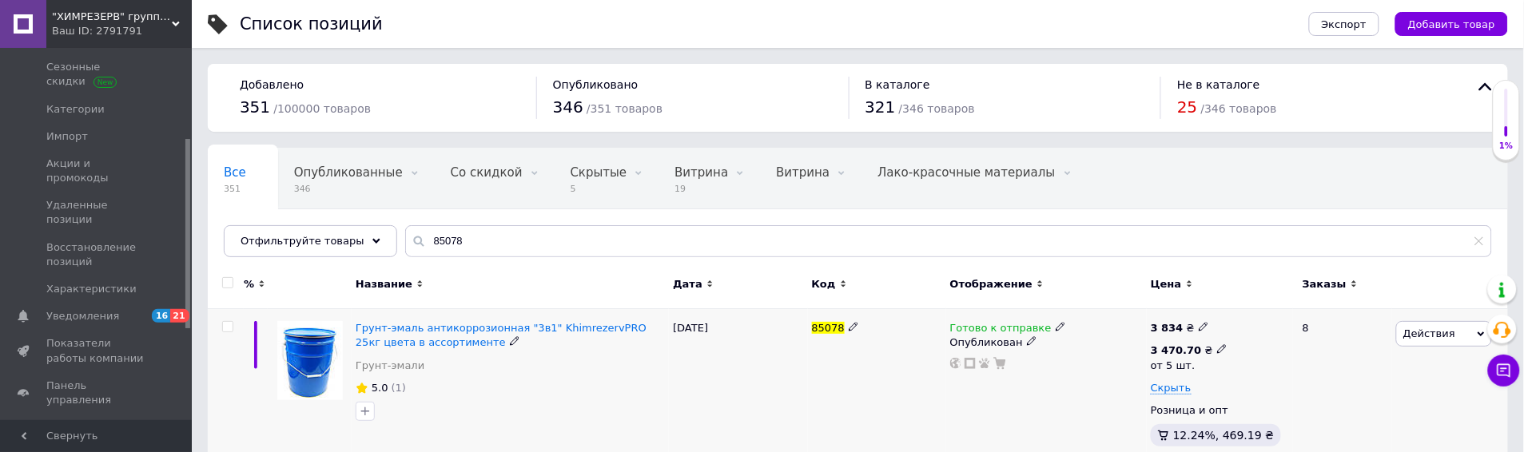
click at [1220, 348] on span at bounding box center [1222, 349] width 10 height 10
drag, startPoint x: 1264, startPoint y: 314, endPoint x: 1250, endPoint y: 317, distance: 14.0
click at [1250, 317] on input "3470.7" at bounding box center [1308, 316] width 153 height 32
click at [1268, 321] on input "3621.7" at bounding box center [1308, 316] width 153 height 32
type input "3621.6"
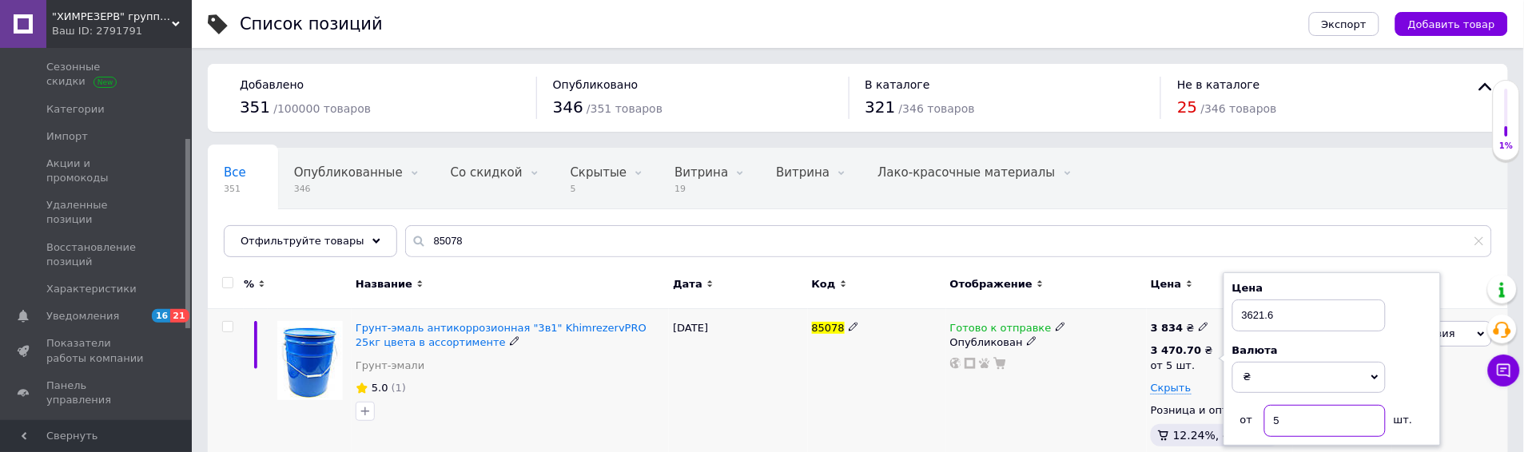
drag, startPoint x: 1296, startPoint y: 432, endPoint x: 1269, endPoint y: 432, distance: 26.4
click at [1269, 432] on input "5" at bounding box center [1324, 421] width 121 height 32
type input "4"
click at [1041, 408] on div "Готово к отправке Опубликован" at bounding box center [1046, 387] width 201 height 157
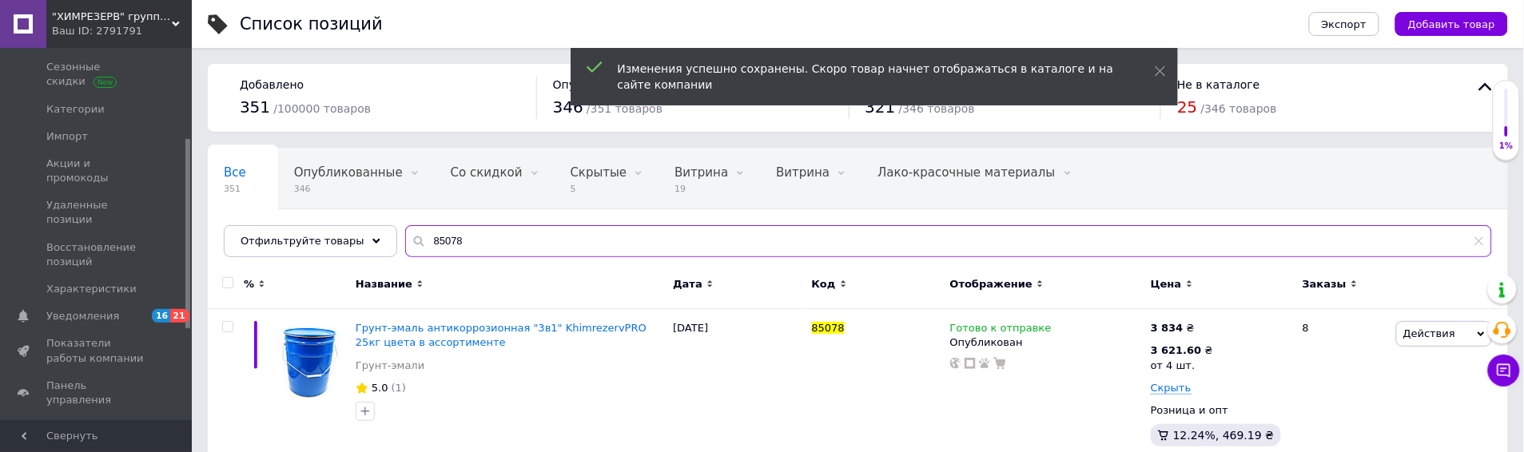
click at [454, 244] on input "85078" at bounding box center [948, 241] width 1087 height 32
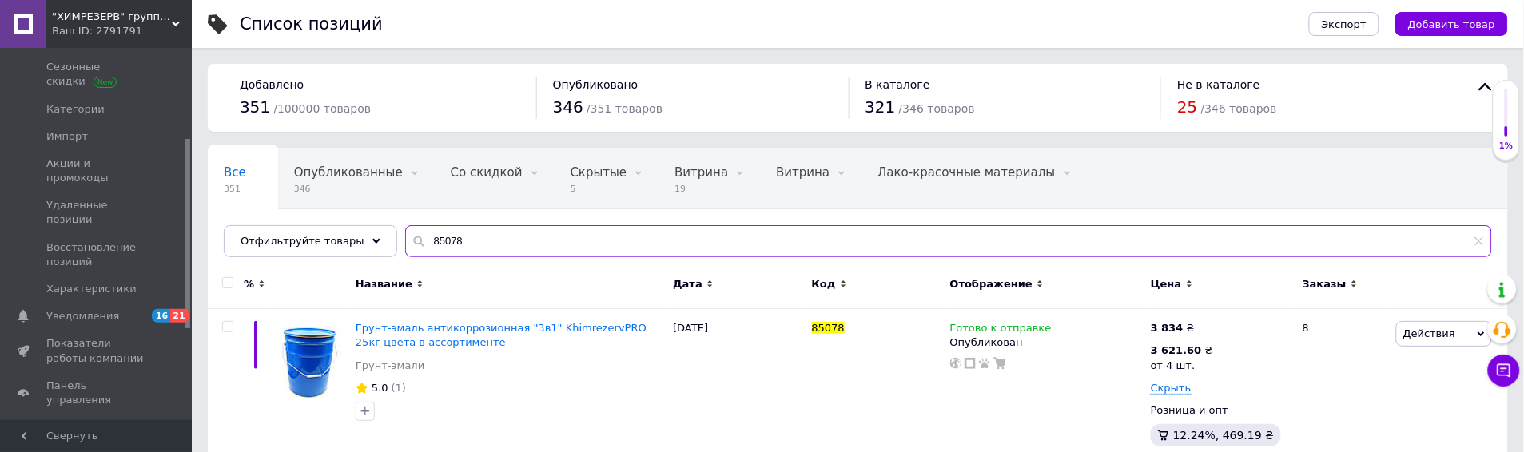
click at [453, 244] on input "85078" at bounding box center [948, 241] width 1087 height 32
paste input "90"
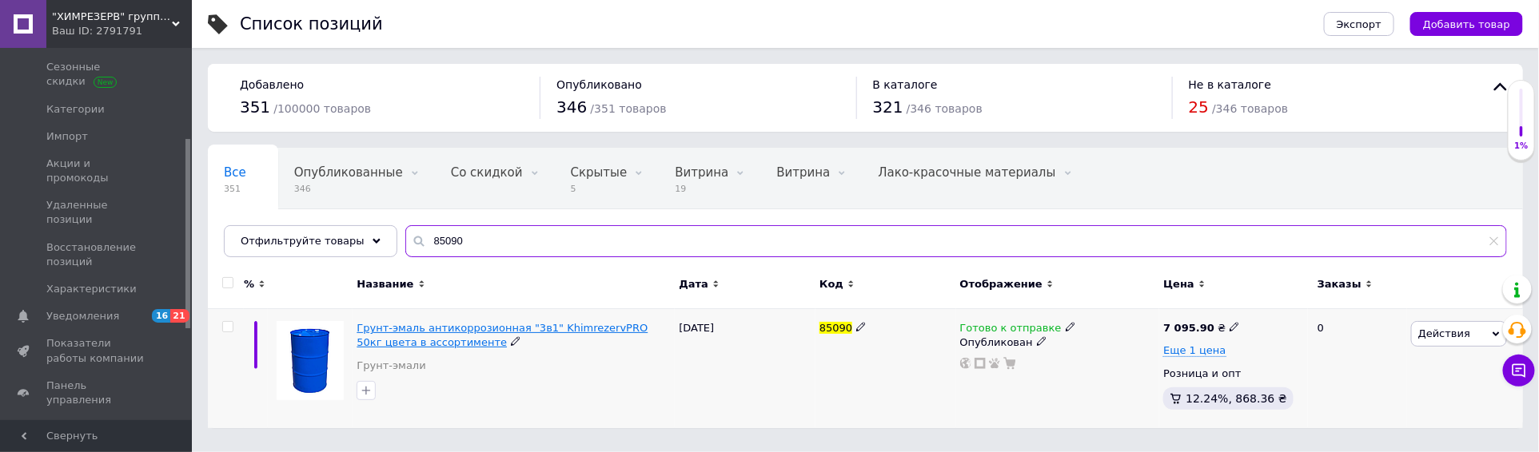
type input "85090"
click at [481, 328] on span "Грунт-эмаль антикоррозионная "3в1" KhimrezervPRO 50кг цвета в ассортименте" at bounding box center [501, 335] width 291 height 26
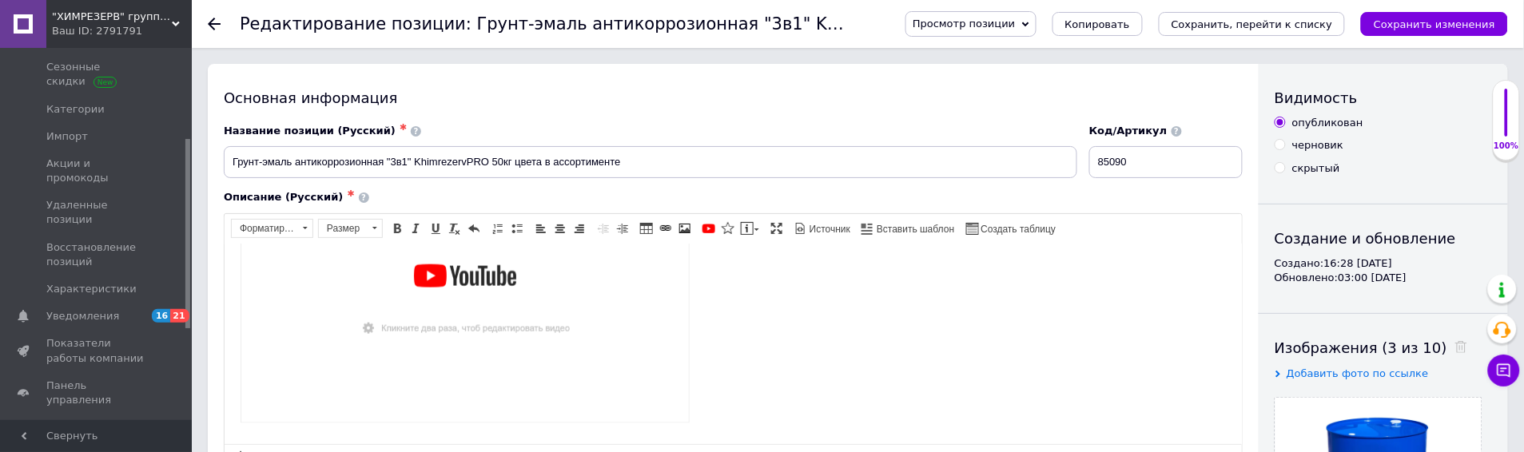
scroll to position [355, 0]
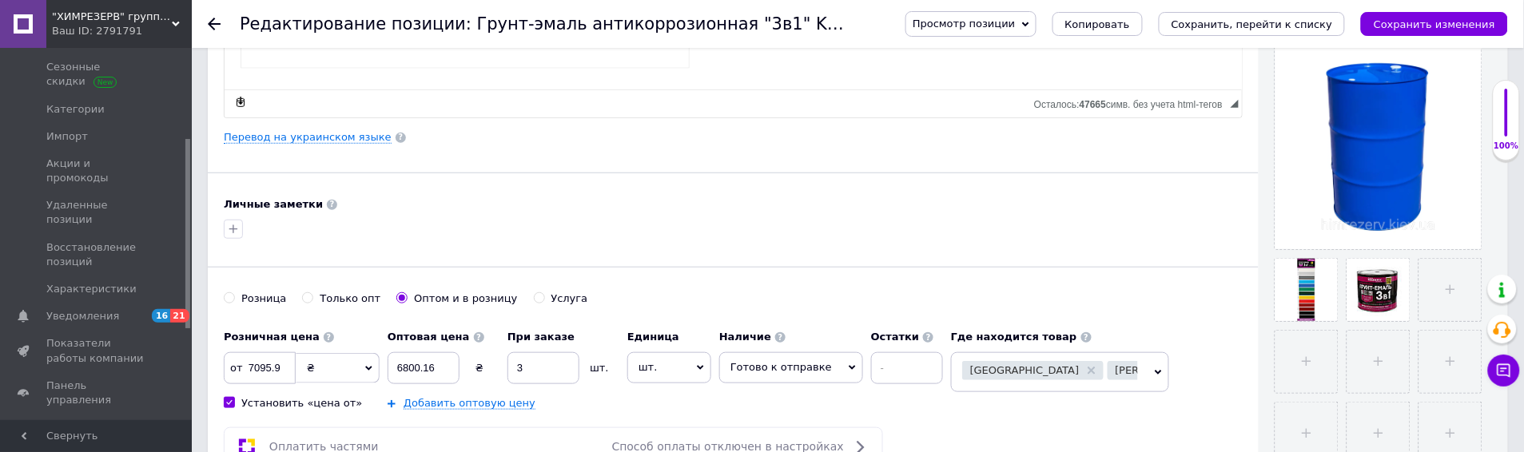
click at [233, 296] on label "Розница" at bounding box center [255, 299] width 62 height 14
click at [233, 296] on input "Розница" at bounding box center [229, 298] width 10 height 10
radio input "true"
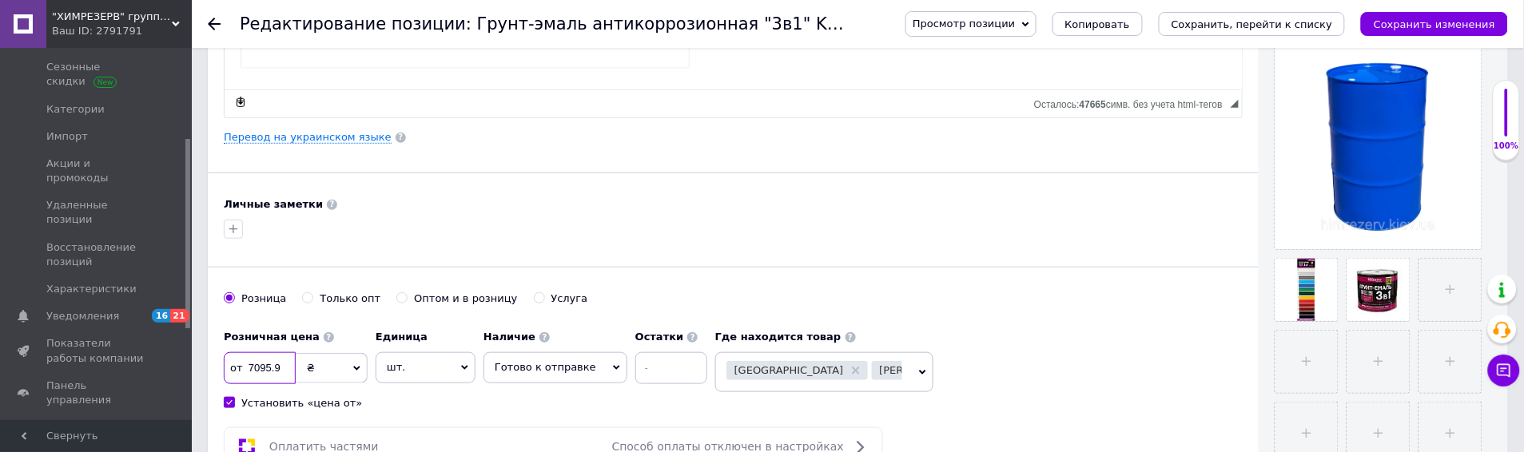
click at [266, 369] on input "7095.9" at bounding box center [260, 368] width 72 height 32
drag, startPoint x: 253, startPoint y: 365, endPoint x: 283, endPoint y: 369, distance: 29.8
click at [283, 369] on input "7095.9" at bounding box center [260, 368] width 72 height 32
type input "7155"
click at [1275, 28] on icon "Сохранить, перейти к списку" at bounding box center [1252, 24] width 161 height 12
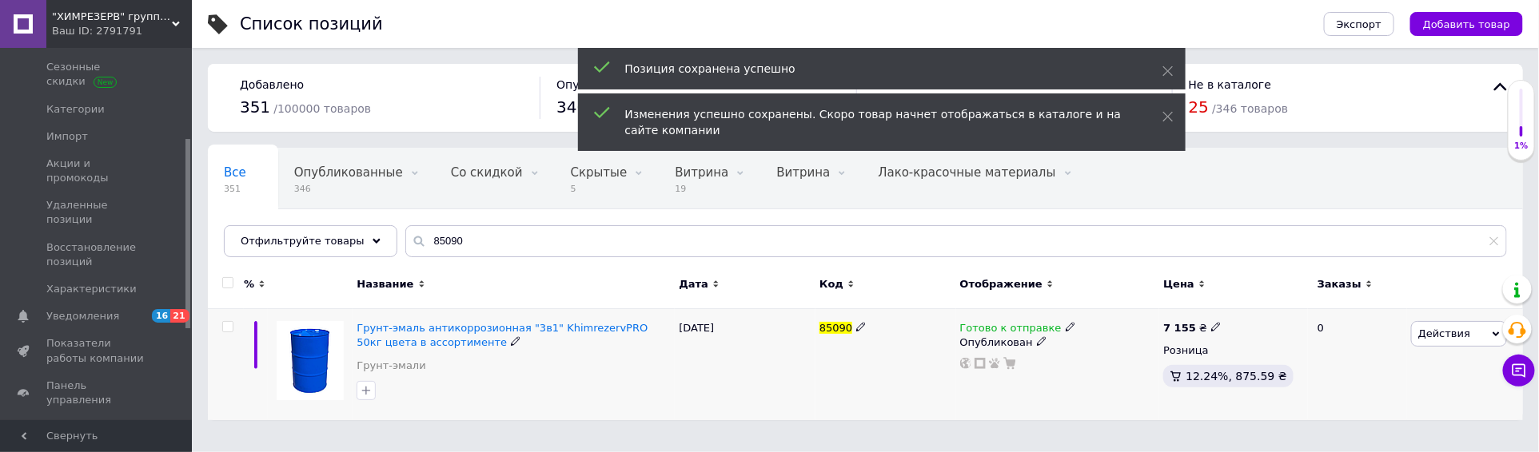
click at [445, 355] on div "Грунт-эмаль антикоррозионная "3в1" KhimrezervPRO 50кг цвета в ассортименте Грун…" at bounding box center [513, 351] width 314 height 60
click at [432, 336] on div "Грунт-эмаль антикоррозионная "3в1" KhimrezervPRO 50кг цвета в ассортименте" at bounding box center [513, 335] width 314 height 29
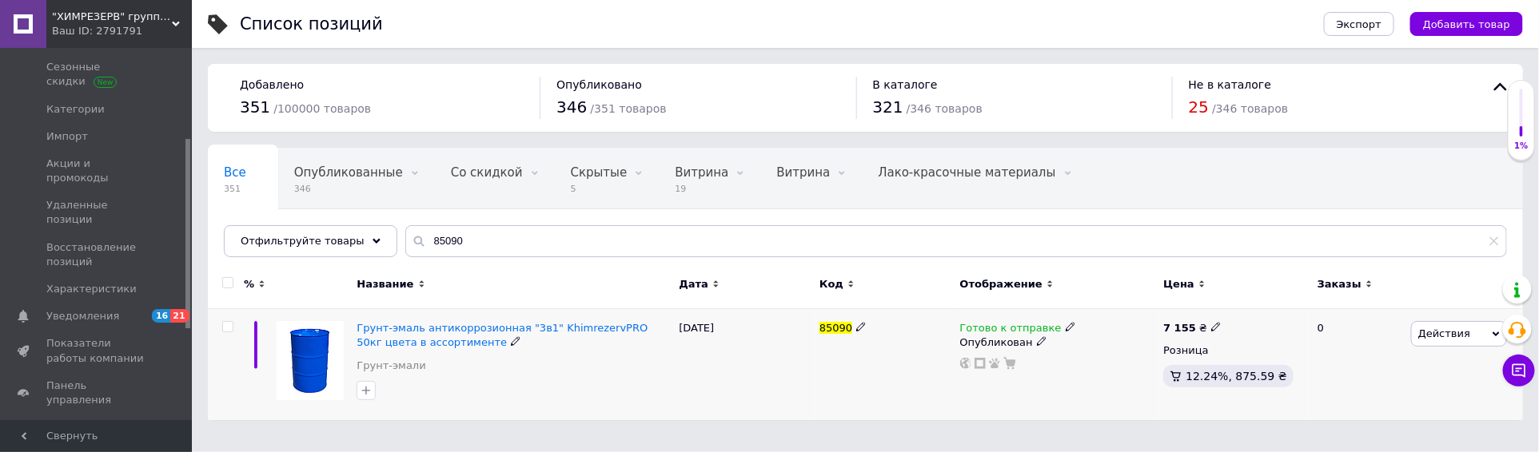
click at [416, 336] on div "Грунт-эмаль антикоррозионная "3в1" KhimrezervPRO 50кг цвета в ассортименте" at bounding box center [513, 335] width 314 height 29
click at [408, 333] on span "Грунт-эмаль антикоррозионная "3в1" KhimrezervPRO 50кг цвета в ассортименте" at bounding box center [501, 335] width 291 height 26
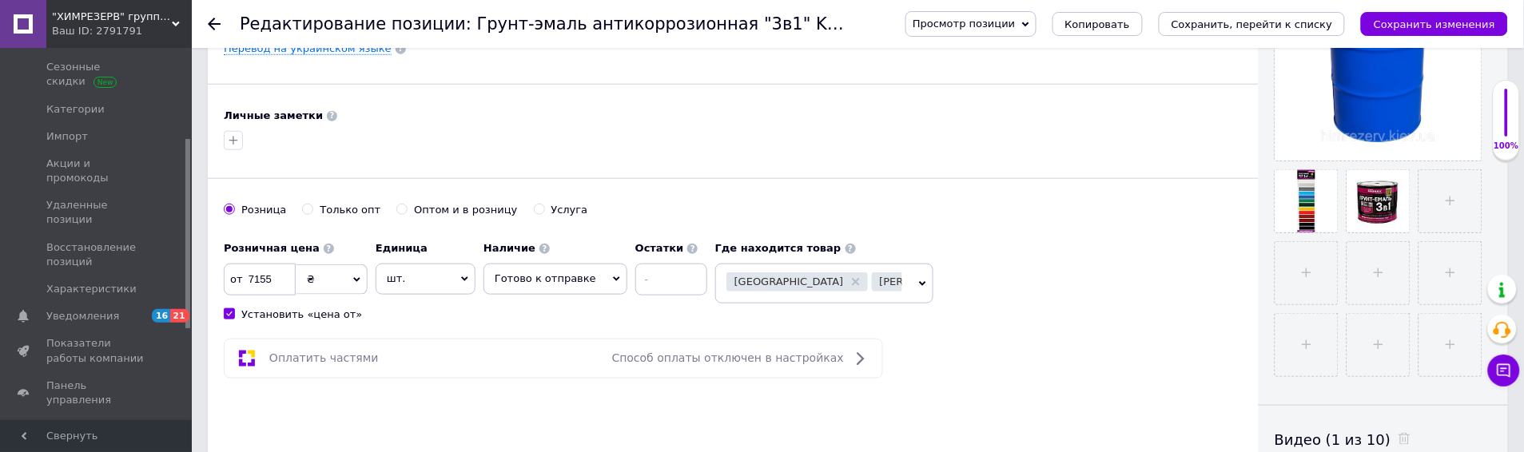
scroll to position [532, 0]
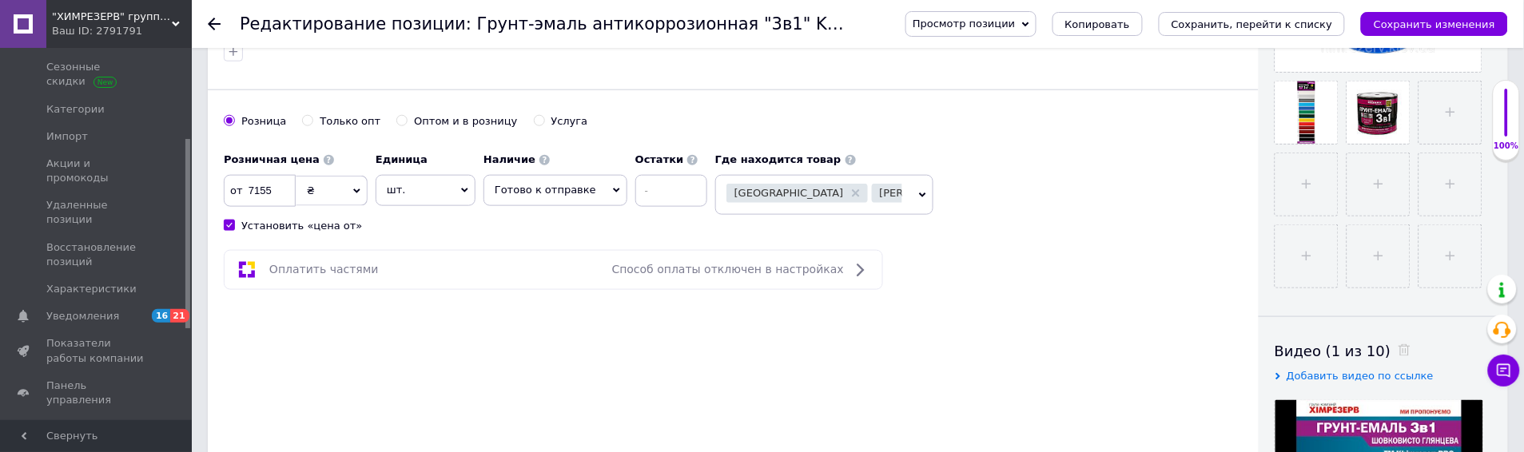
click at [891, 201] on span "Киев [PERSON_NAME]" at bounding box center [824, 195] width 218 height 40
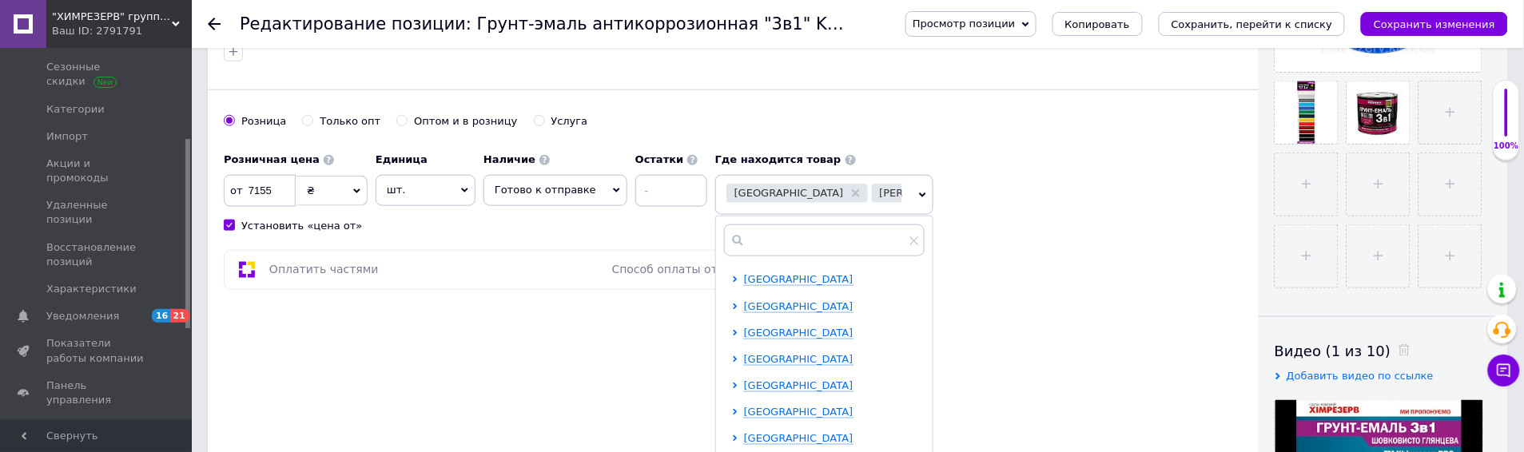
click at [824, 257] on div at bounding box center [824, 241] width 217 height 48
click at [823, 252] on input "text" at bounding box center [824, 241] width 201 height 32
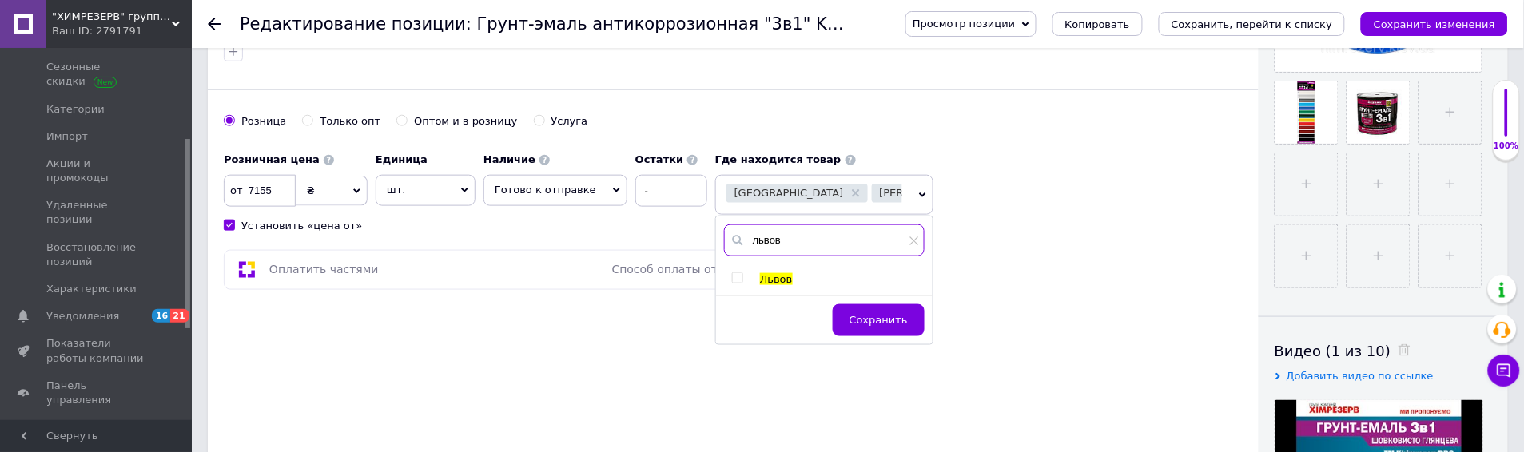
type input "львов"
click at [732, 280] on input "checkbox" at bounding box center [737, 278] width 10 height 10
checkbox input "true"
click at [850, 316] on span "Сохранить" at bounding box center [879, 320] width 58 height 12
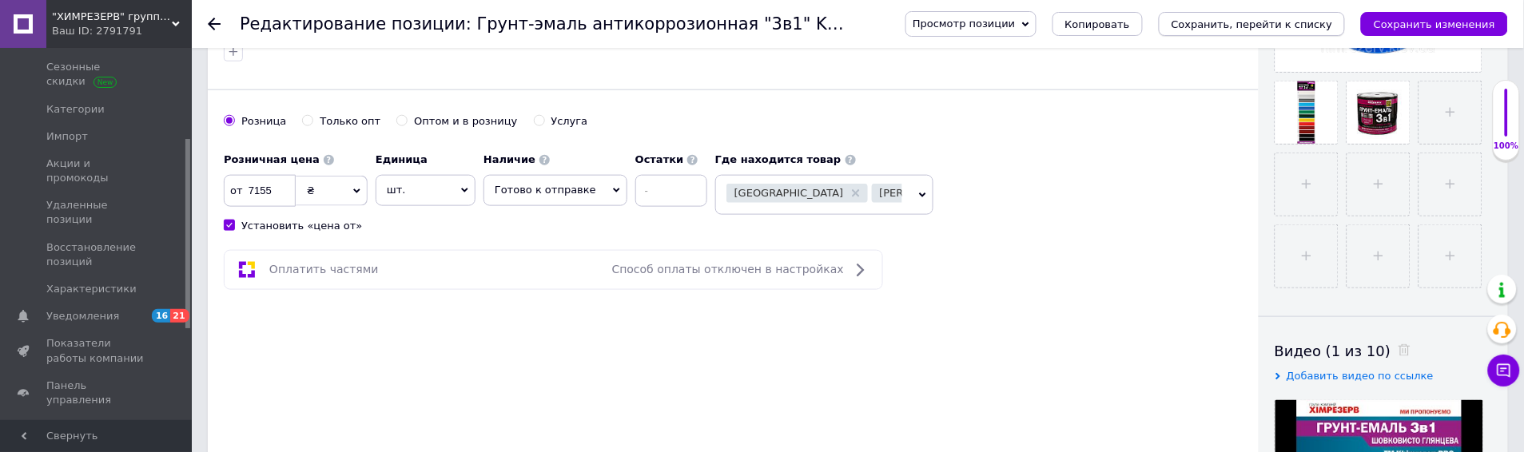
click at [1320, 16] on button "Сохранить, перейти к списку" at bounding box center [1252, 24] width 187 height 24
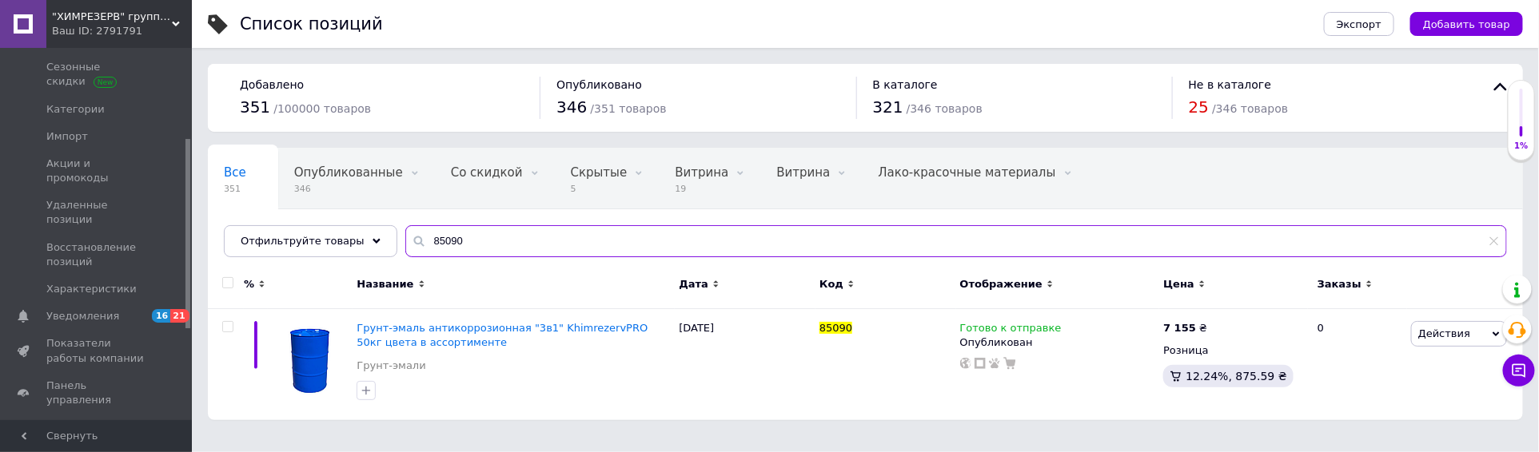
click at [500, 249] on input "85090" at bounding box center [955, 241] width 1101 height 32
click at [501, 249] on input "85090" at bounding box center [955, 241] width 1101 height 32
paste input "79192"
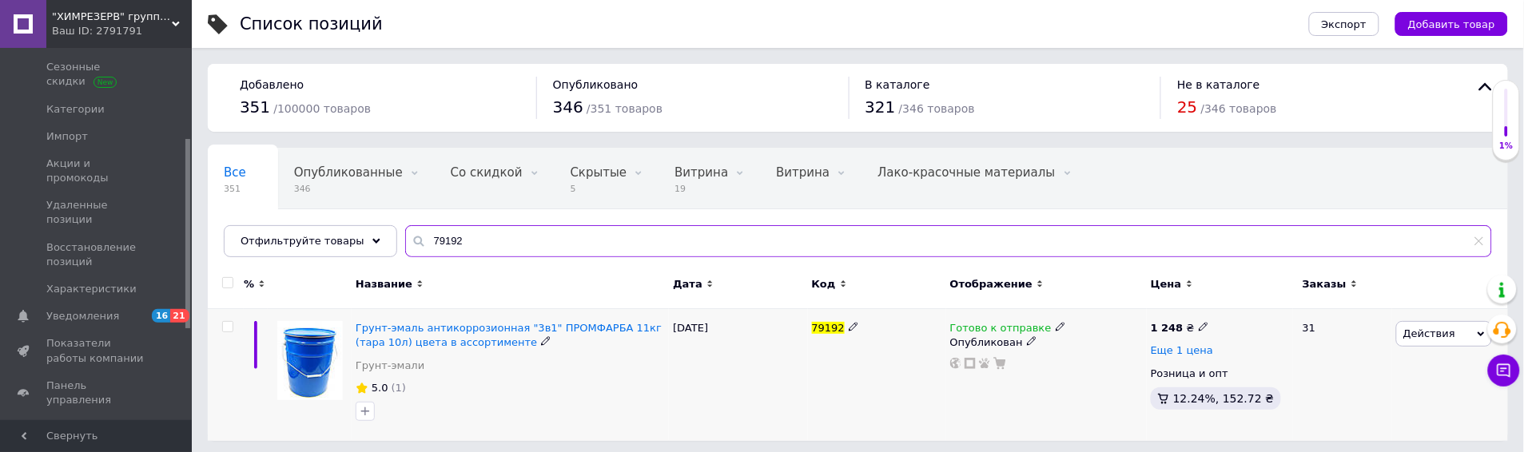
type input "79192"
click at [1173, 354] on span "Еще 1 цена" at bounding box center [1182, 350] width 62 height 13
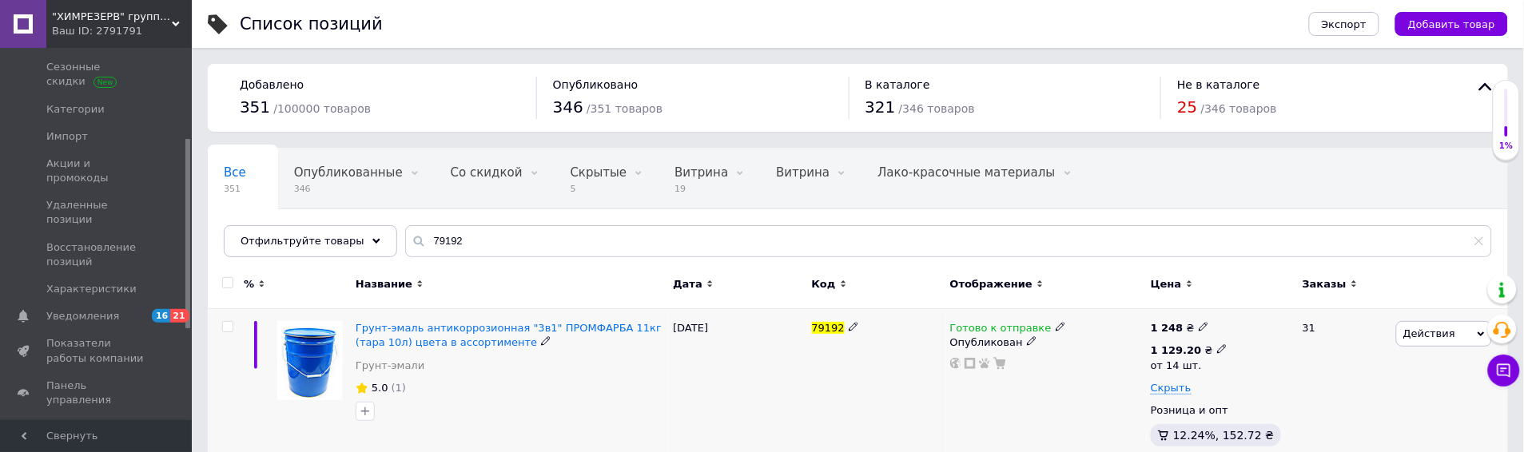
click at [1217, 344] on span at bounding box center [1222, 349] width 10 height 11
drag, startPoint x: 1288, startPoint y: 419, endPoint x: 1280, endPoint y: 419, distance: 8.8
click at [1280, 419] on input "14" at bounding box center [1324, 421] width 121 height 32
type input "10"
drag, startPoint x: 1255, startPoint y: 312, endPoint x: 1264, endPoint y: 316, distance: 9.7
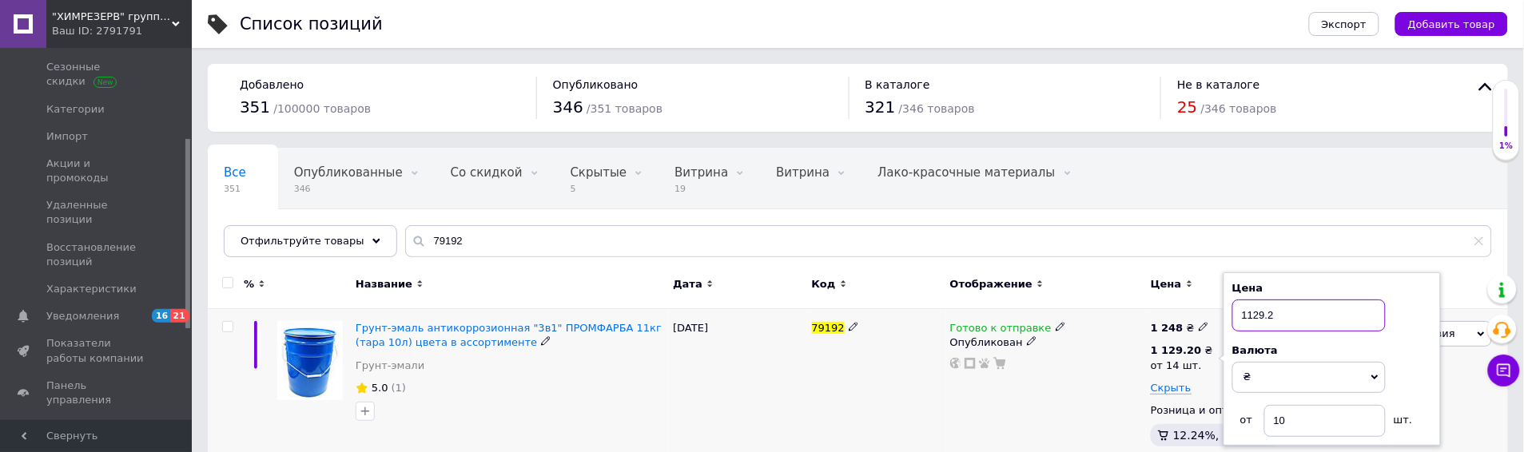
click at [1264, 316] on input "1129.2" at bounding box center [1308, 316] width 153 height 32
click at [1280, 314] on input "1178.2" at bounding box center [1308, 316] width 153 height 32
type input "1178.28"
click at [1132, 403] on div "Готово к отправке Опубликован" at bounding box center [1046, 387] width 201 height 157
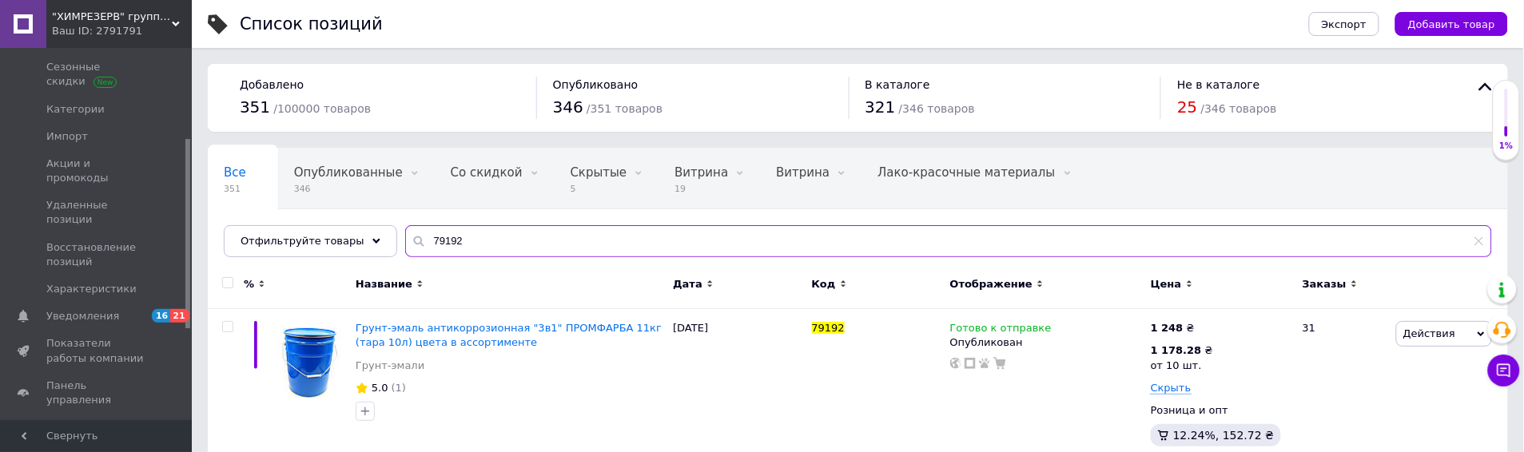
click at [484, 241] on input "79192" at bounding box center [948, 241] width 1087 height 32
paste input "8520"
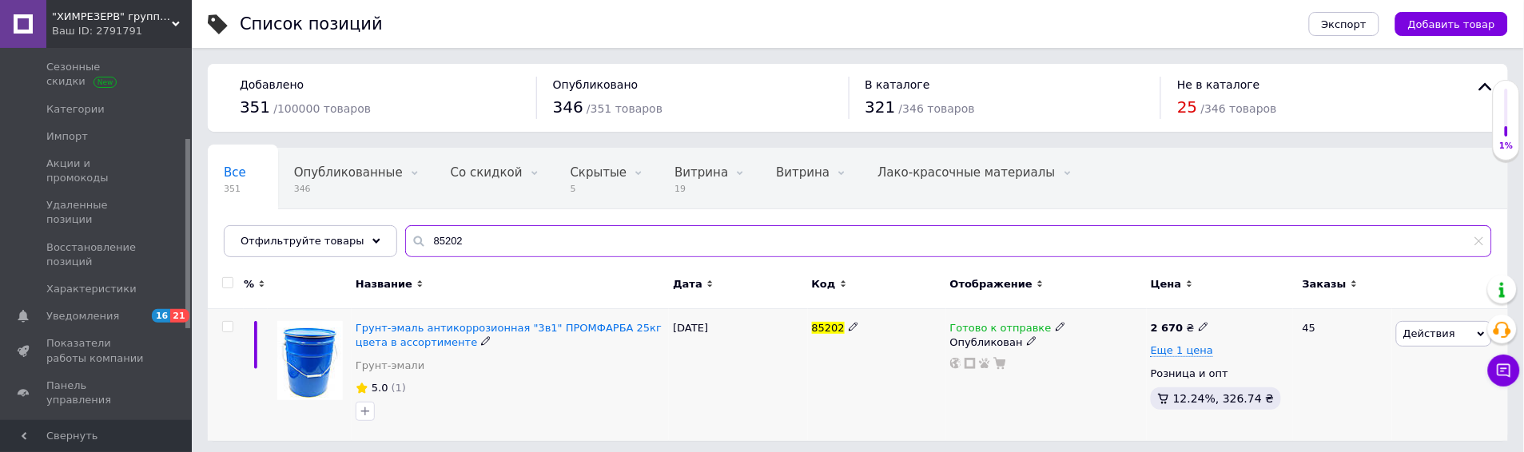
type input "85202"
click at [1172, 344] on div "Еще 1 цена" at bounding box center [1220, 351] width 138 height 14
click at [1169, 352] on span "Еще 1 цена" at bounding box center [1182, 350] width 62 height 13
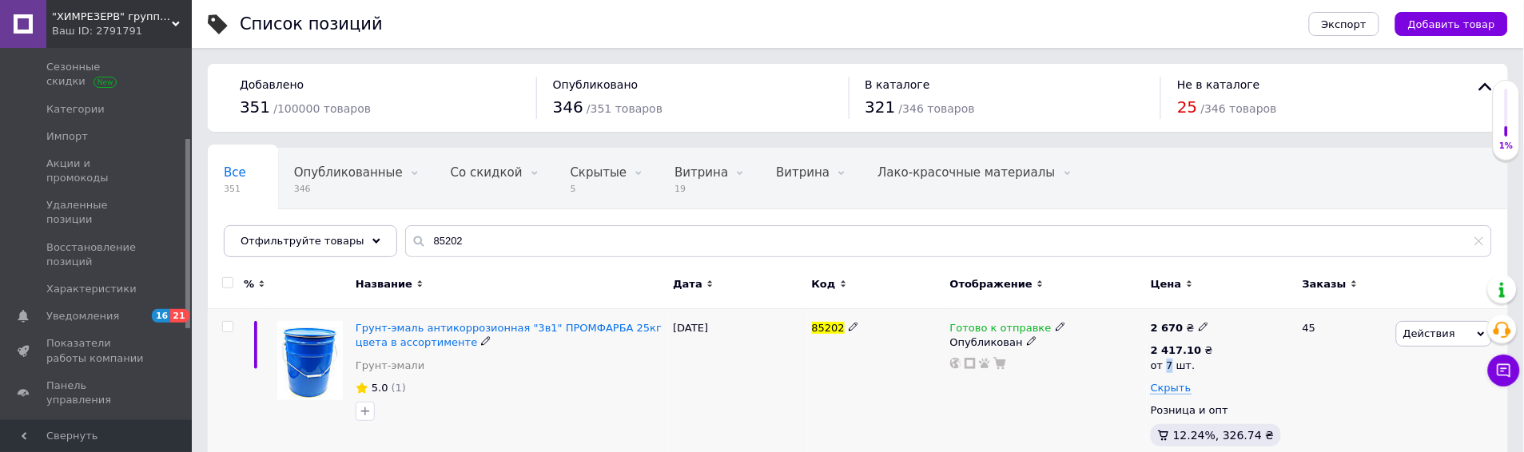
click at [1167, 380] on span "2 417.10 ₴ от 7 шт." at bounding box center [1188, 362] width 74 height 37
click at [1165, 382] on span "Скрыть" at bounding box center [1171, 388] width 41 height 13
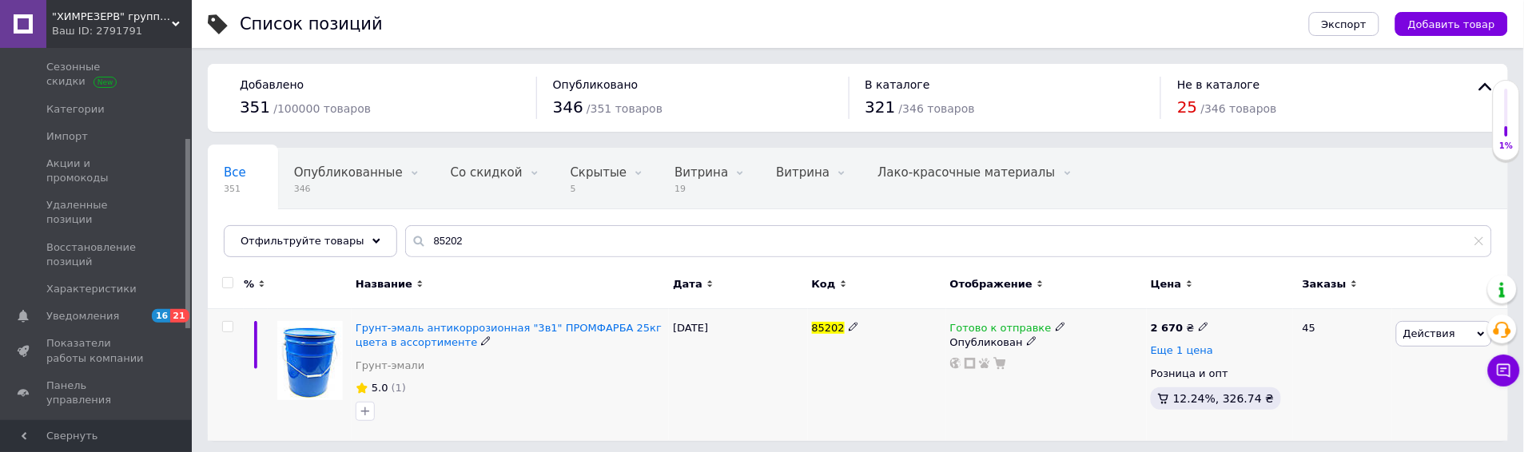
click at [1202, 357] on span "Еще 1 цена" at bounding box center [1182, 350] width 62 height 13
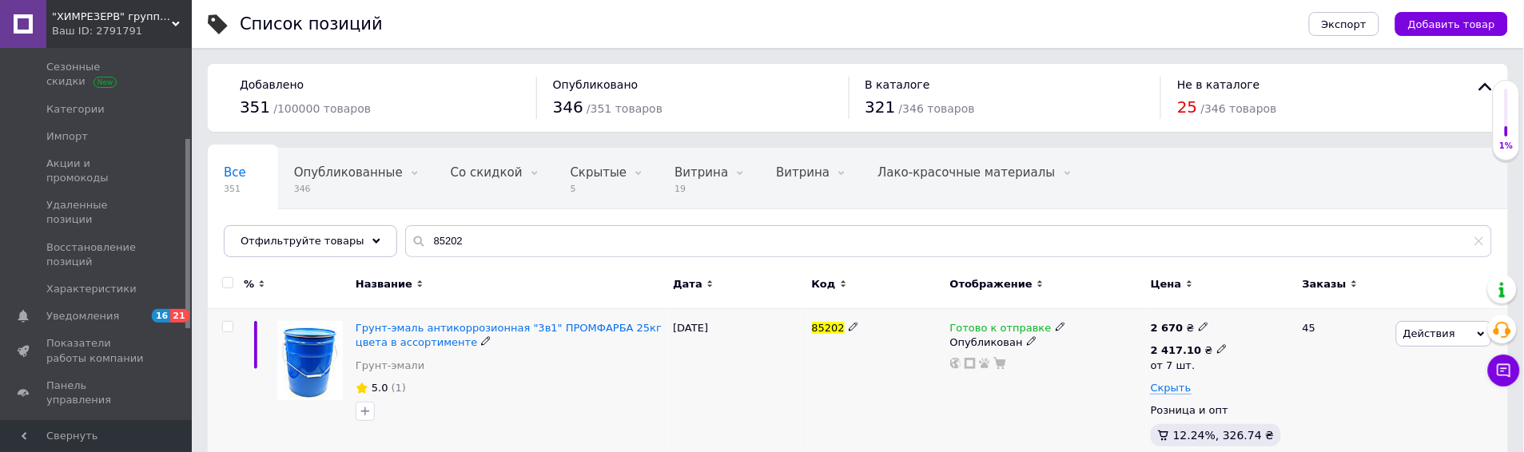
click at [1217, 354] on icon at bounding box center [1222, 349] width 10 height 10
drag, startPoint x: 1296, startPoint y: 410, endPoint x: 1235, endPoint y: 410, distance: 60.7
click at [1235, 410] on div "от 7 шт." at bounding box center [1332, 421] width 200 height 32
type input "5"
drag, startPoint x: 1248, startPoint y: 317, endPoint x: 1264, endPoint y: 328, distance: 18.9
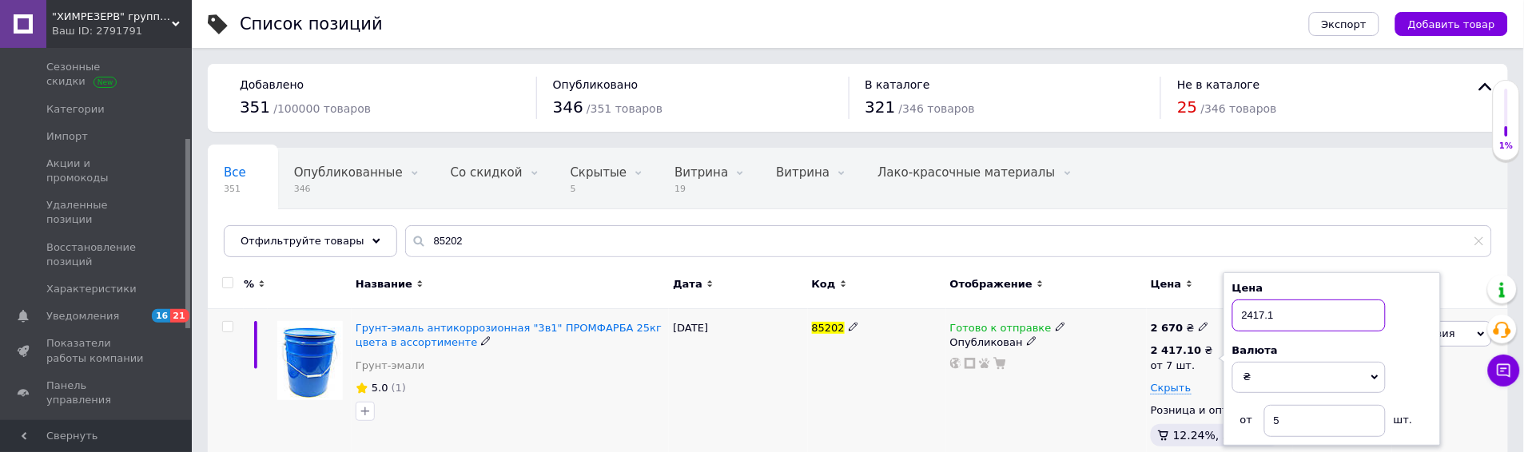
click at [1264, 328] on input "2417.1" at bounding box center [1308, 316] width 153 height 32
click at [1282, 321] on input "2522.1" at bounding box center [1308, 316] width 153 height 32
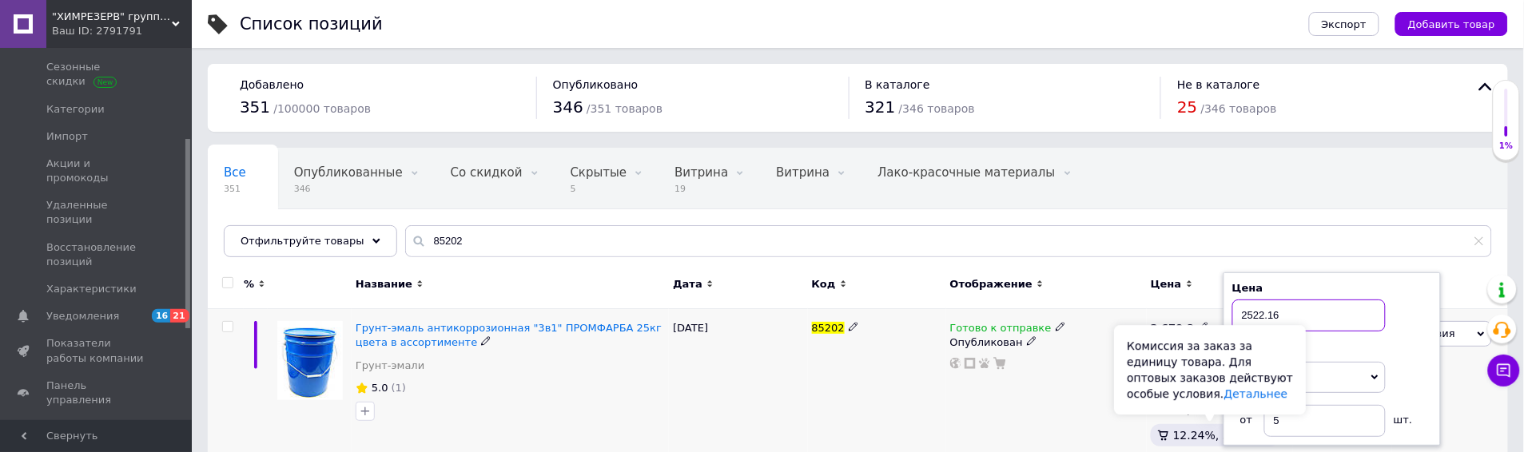
type input "2522.16"
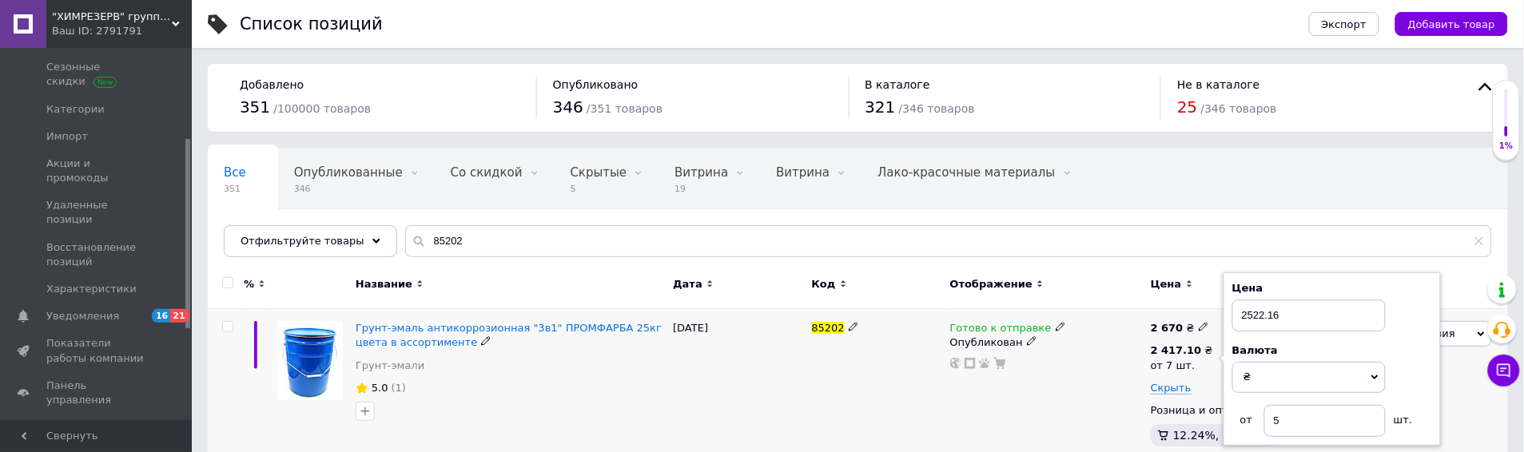
drag, startPoint x: 1059, startPoint y: 393, endPoint x: 1045, endPoint y: 397, distance: 14.9
click at [1053, 394] on div "Готово к отправке Опубликован" at bounding box center [1046, 387] width 201 height 157
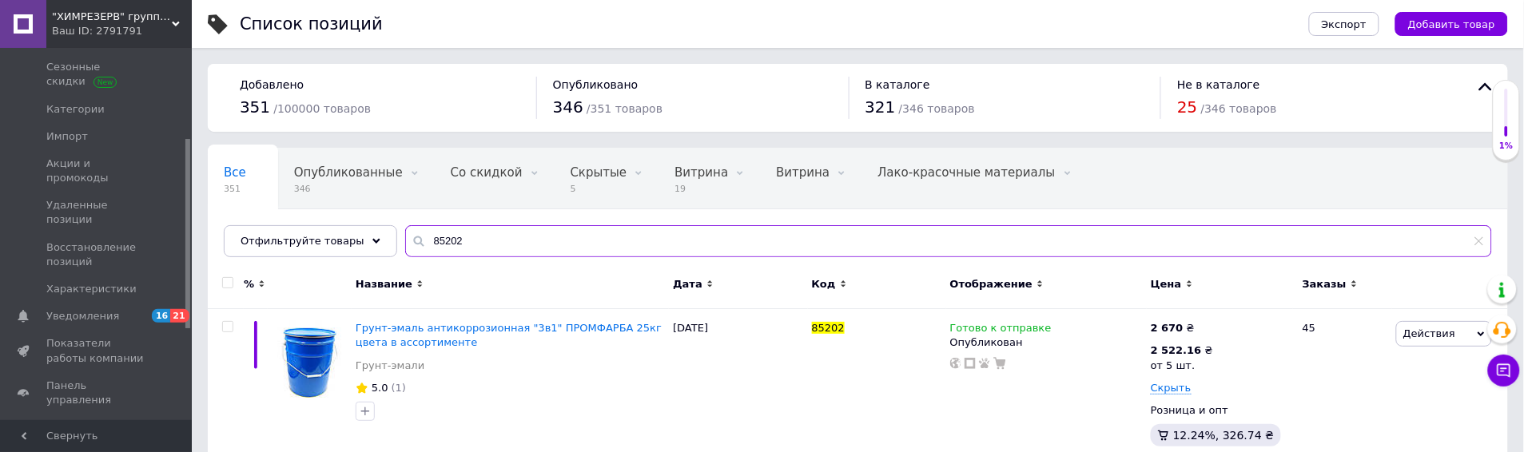
drag, startPoint x: 478, startPoint y: 229, endPoint x: 467, endPoint y: 252, distance: 25.7
click at [478, 229] on input "85202" at bounding box center [948, 241] width 1087 height 32
click at [466, 254] on input "85202" at bounding box center [948, 241] width 1087 height 32
click at [466, 256] on input "85202" at bounding box center [948, 241] width 1087 height 32
paste input "191"
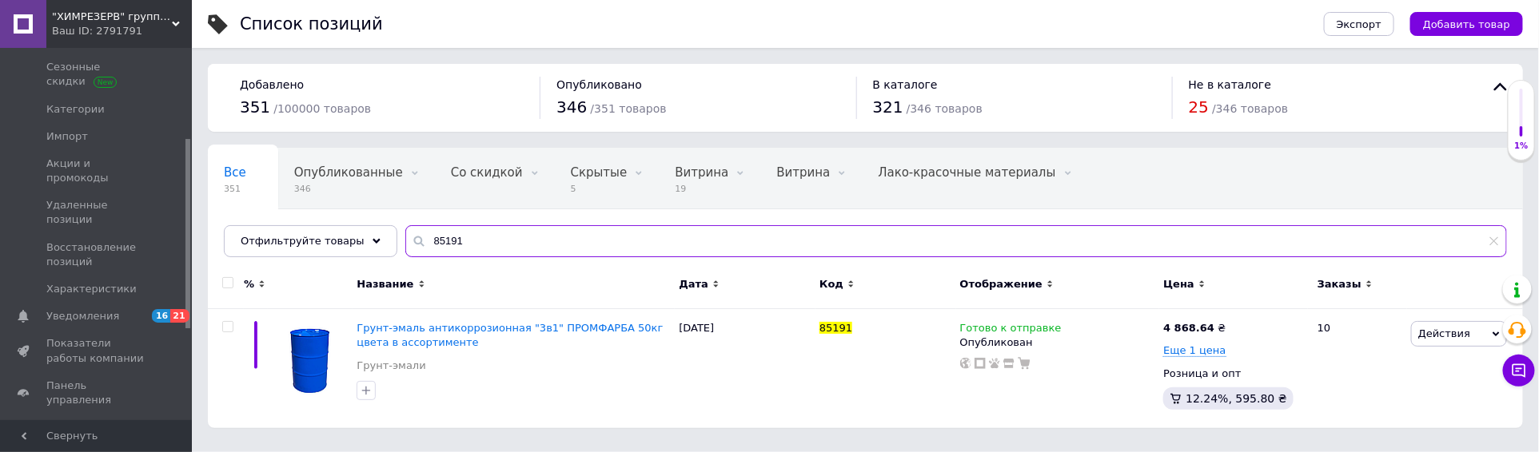
type input "85191"
click at [448, 330] on span "Грунт-эмаль антикоррозионная "3в1" ПРОМФАРБА 50кг цвета в ассортименте" at bounding box center [509, 335] width 306 height 26
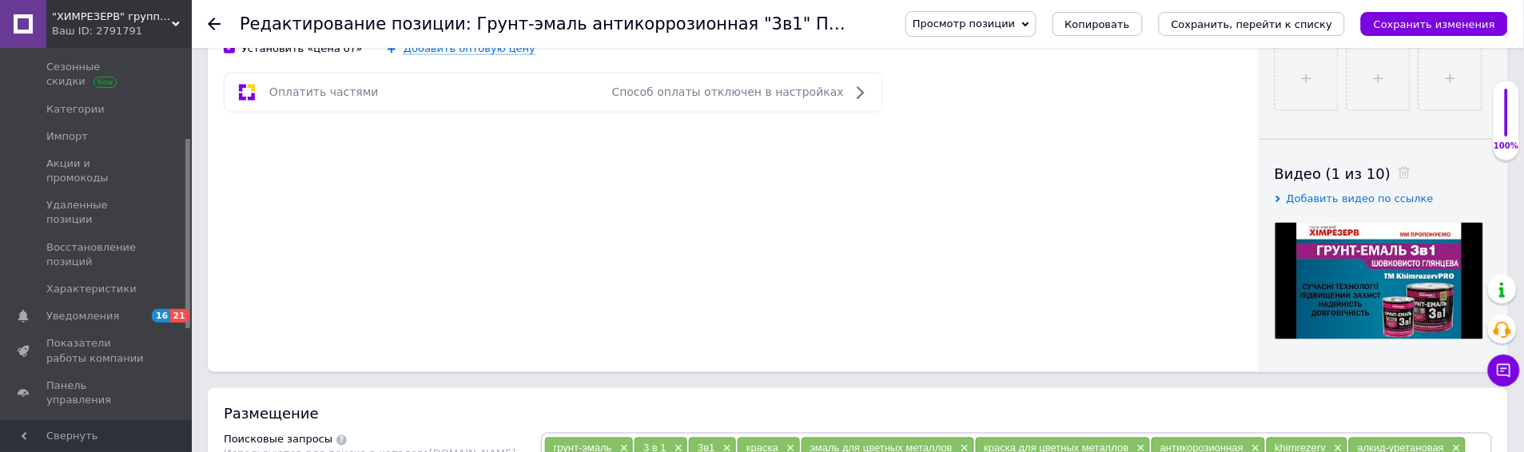
scroll to position [444, 0]
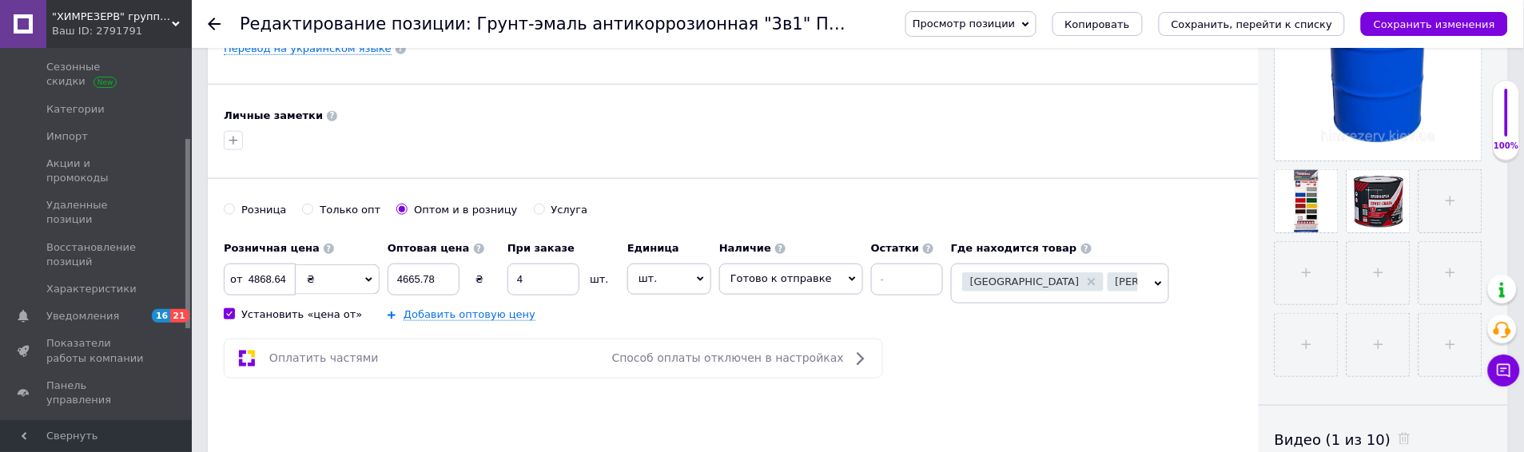
click at [1129, 291] on span "Киев [PERSON_NAME]" at bounding box center [1060, 284] width 218 height 40
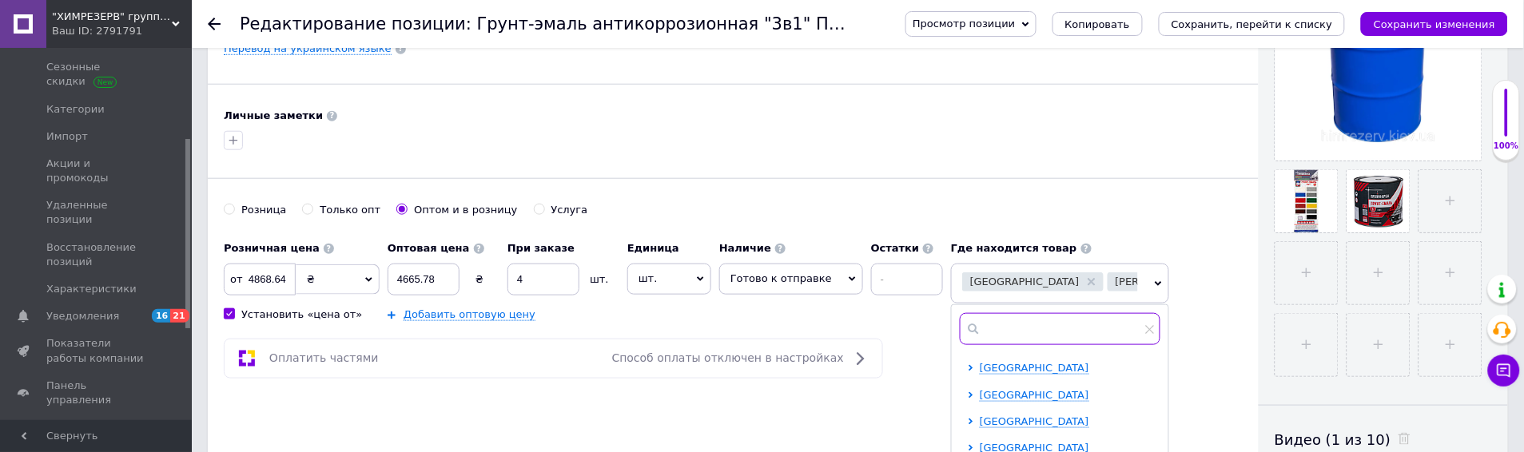
click at [1064, 328] on input "text" at bounding box center [1060, 329] width 201 height 32
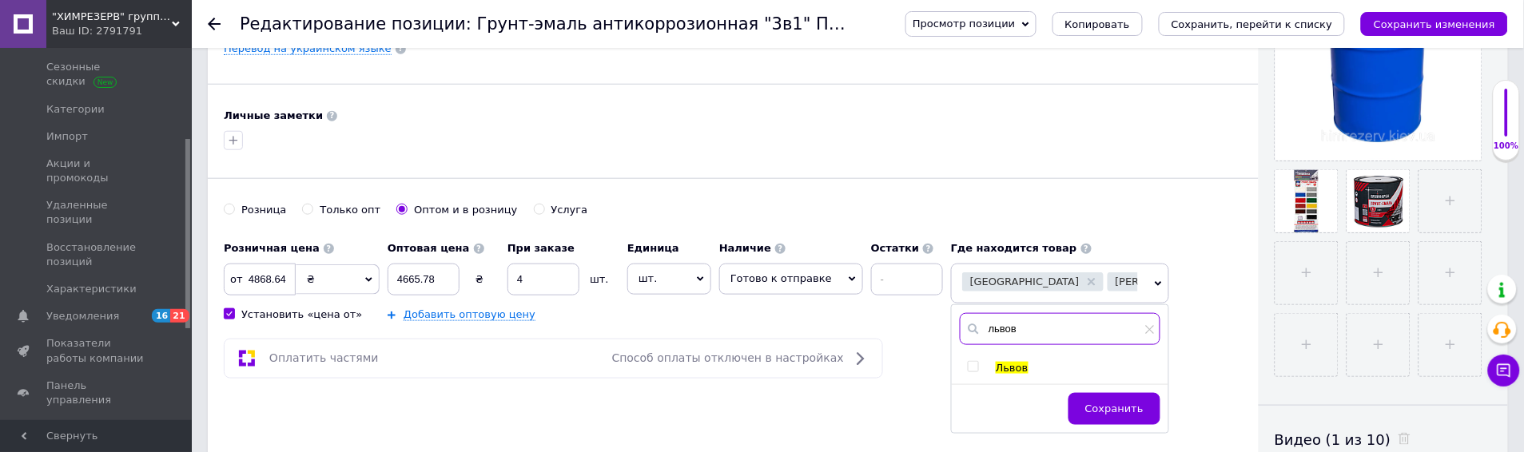
scroll to position [710, 0]
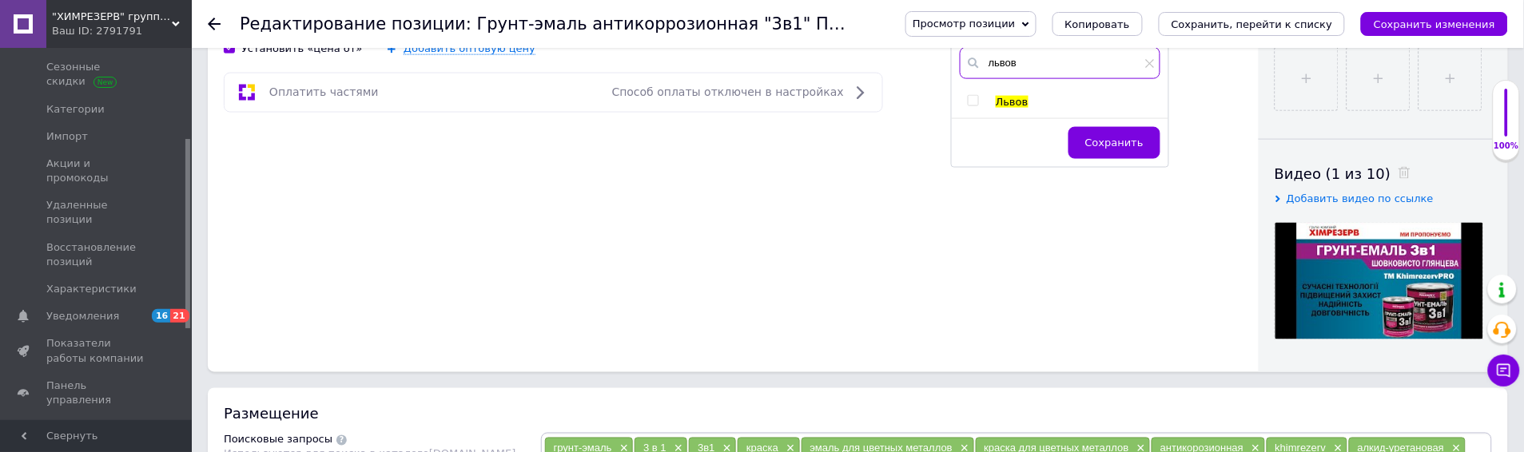
type input "львов"
click at [968, 96] on span at bounding box center [973, 100] width 11 height 11
click at [968, 96] on input "checkbox" at bounding box center [973, 101] width 10 height 10
checkbox input "true"
drag, startPoint x: 1112, startPoint y: 144, endPoint x: 1017, endPoint y: 158, distance: 96.2
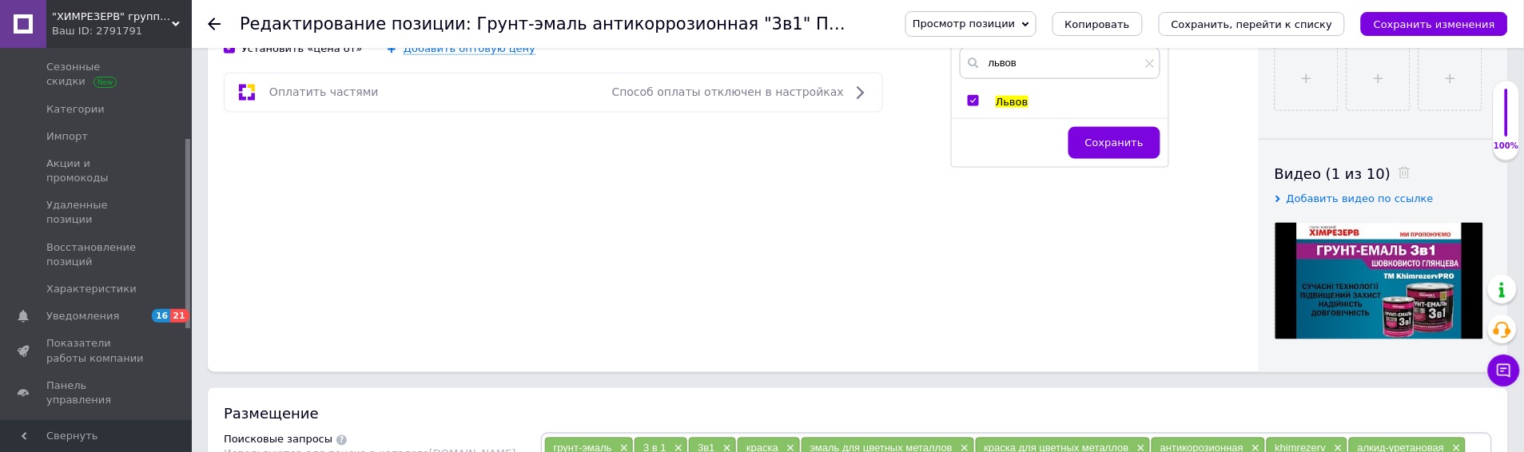
click at [1112, 145] on span "Сохранить" at bounding box center [1114, 143] width 58 height 12
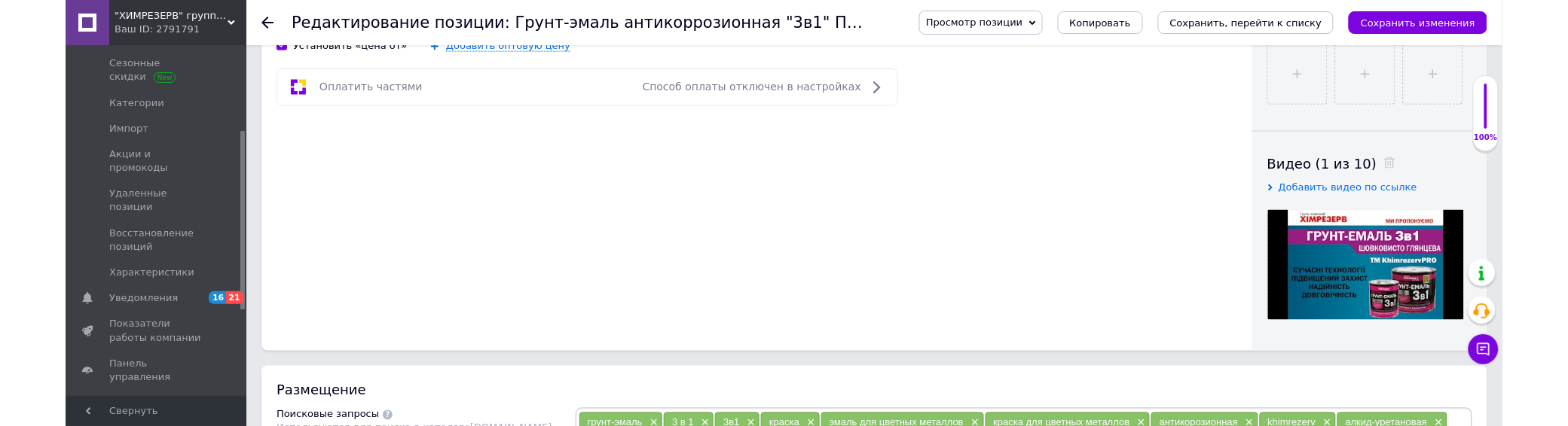
scroll to position [418, 0]
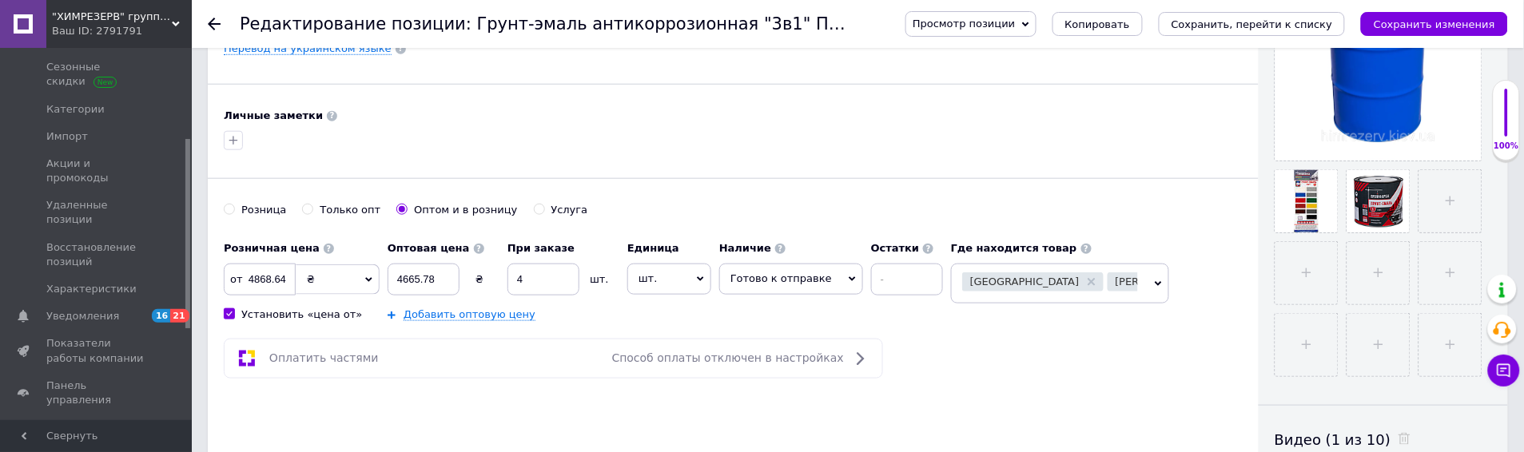
click at [233, 209] on input "Розница" at bounding box center [229, 209] width 10 height 10
radio input "true"
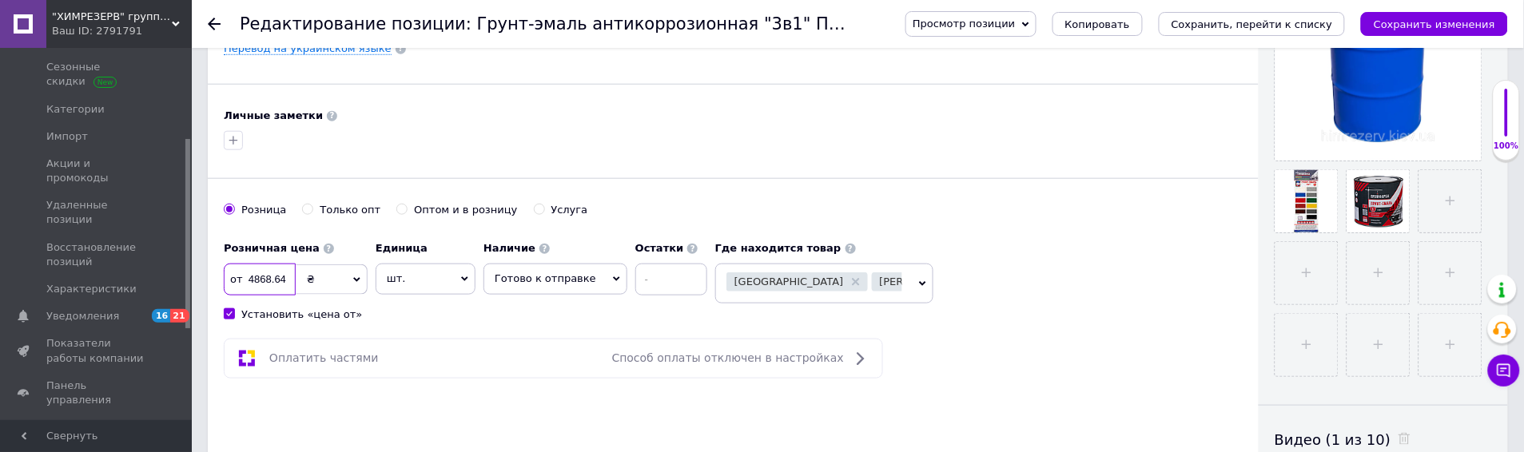
drag, startPoint x: 252, startPoint y: 281, endPoint x: 419, endPoint y: 278, distance: 167.1
click at [419, 278] on div "Розничная цена от 4868.64 ₴ $ € CHF £ ¥ PLN ₸ MDL HUF KGS CN¥ TRY ₩ lei Установ…" at bounding box center [470, 277] width 492 height 89
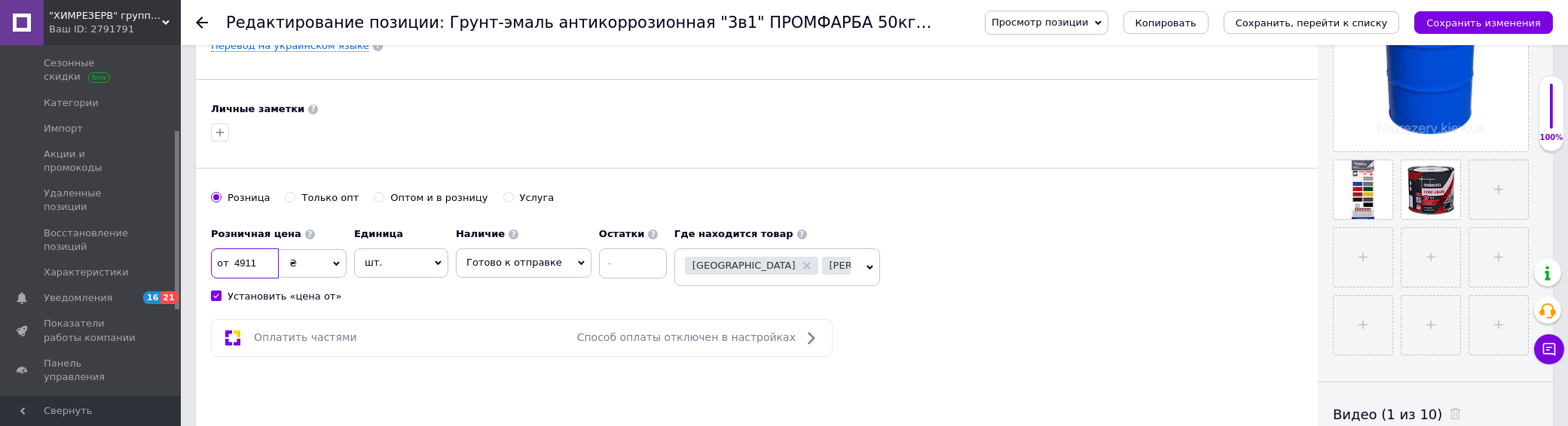
type input "4911"
click at [424, 303] on div "Розничная цена от 4911 ₴ $ € CHF £ ¥ PLN ₸ MDL HUF KGS CN¥ TRY ₩ lei Установить…" at bounding box center [443, 261] width 464 height 84
click at [1015, 299] on div "Розничная цена от 4911 ₴ $ € CHF £ ¥ PLN ₸ MDL HUF KGS CN¥ TRY ₩ lei Установить…" at bounding box center [757, 261] width 1092 height 84
click at [1493, 20] on icon "Сохранить изменения" at bounding box center [1483, 23] width 114 height 11
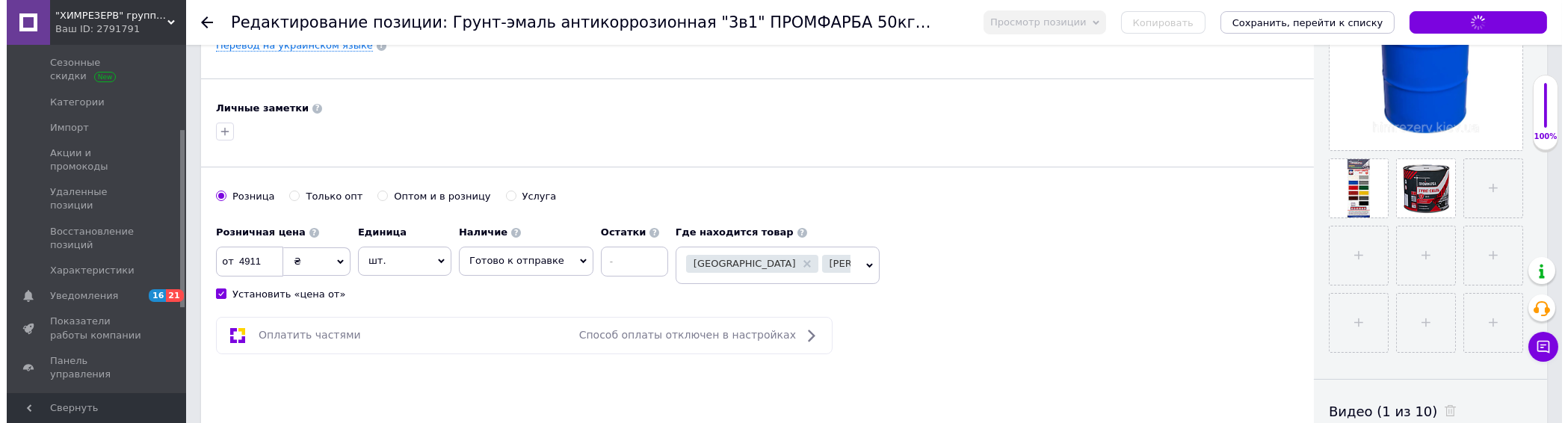
scroll to position [831, 0]
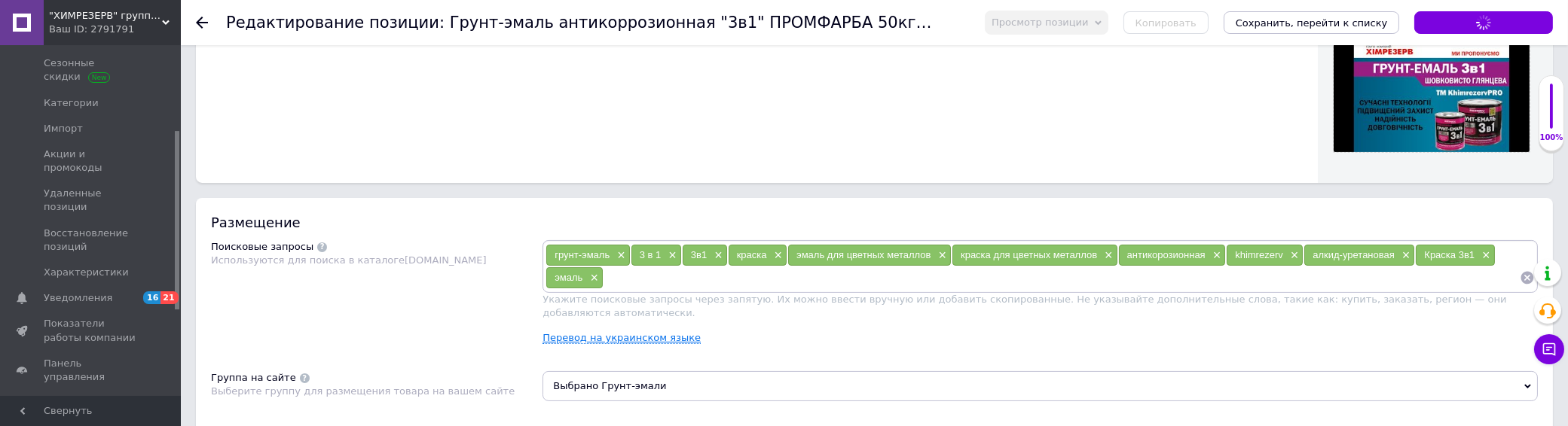
click at [609, 332] on div "Перевод на украинском языке" at bounding box center [1040, 338] width 996 height 13
click at [613, 332] on link "Перевод на украинском языке" at bounding box center [621, 337] width 158 height 12
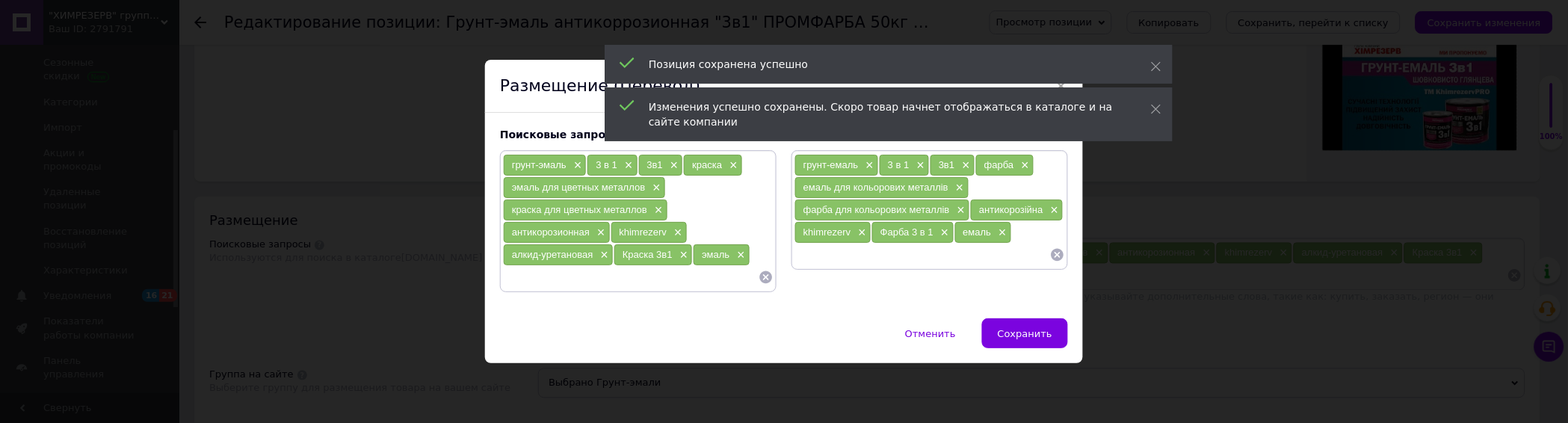
click at [668, 288] on input at bounding box center [630, 278] width 255 height 22
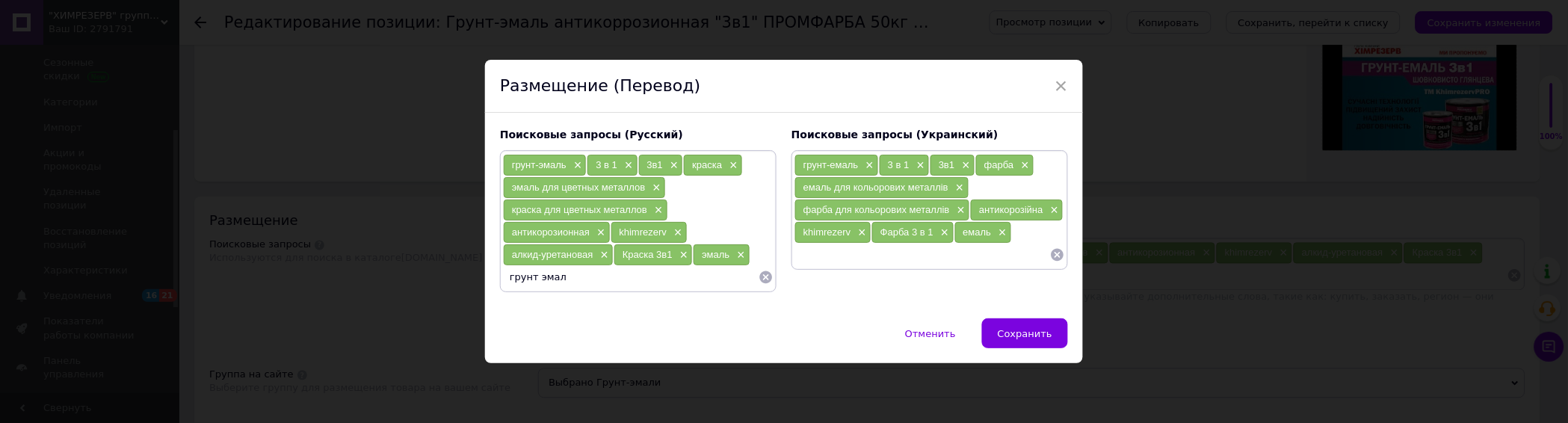
type input "грунт эмаль"
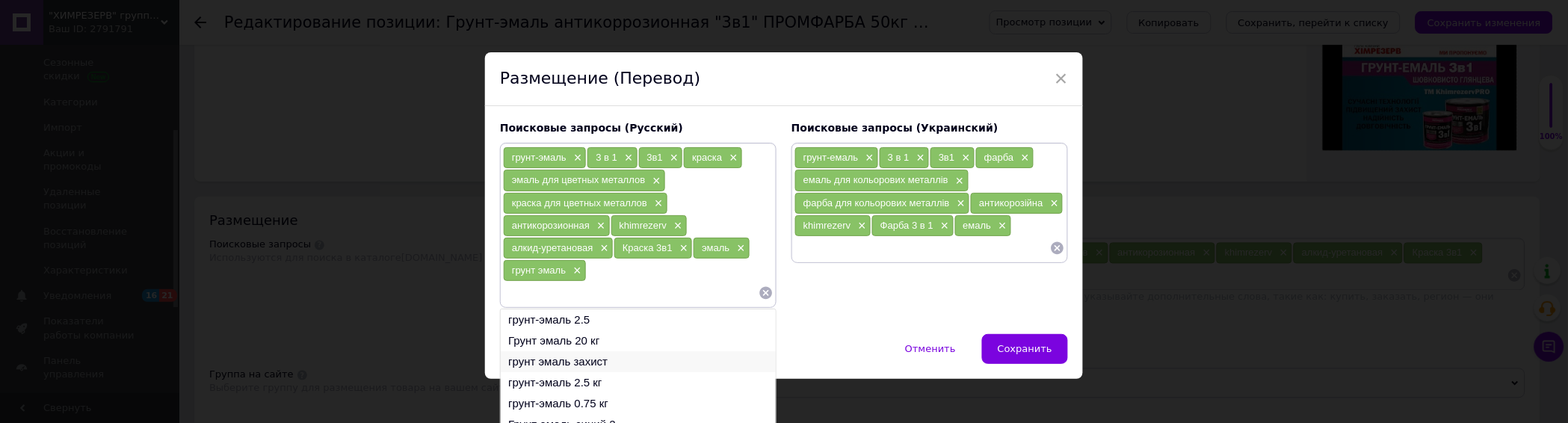
click at [609, 363] on li "грунт эмаль захист" at bounding box center [639, 362] width 275 height 21
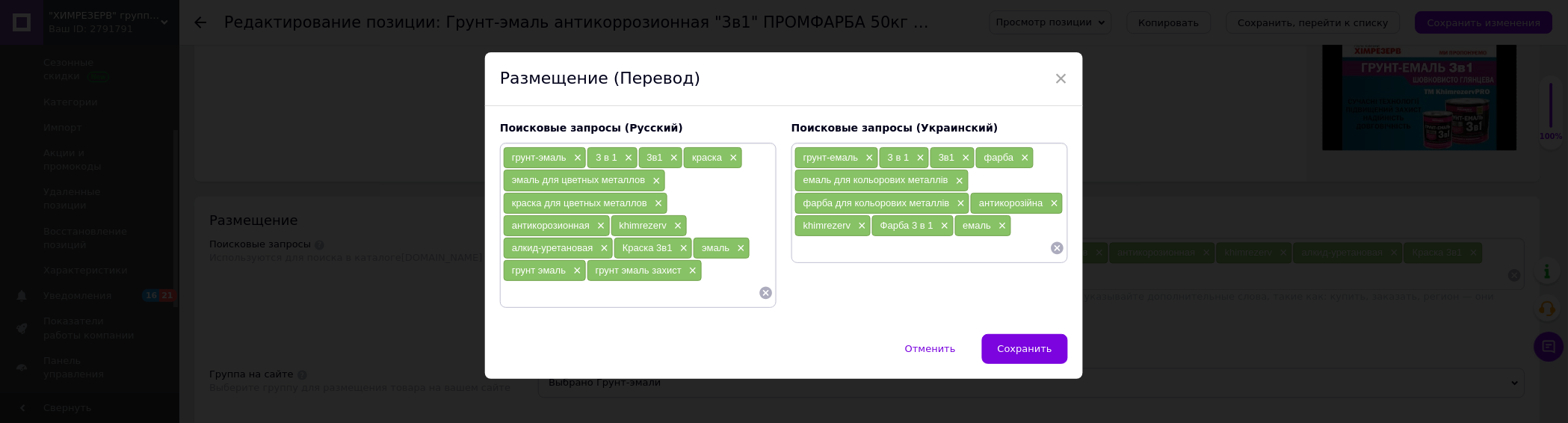
click at [855, 255] on input at bounding box center [922, 248] width 255 height 22
click at [698, 297] on input at bounding box center [630, 293] width 255 height 22
type input "краска по ржавчине"
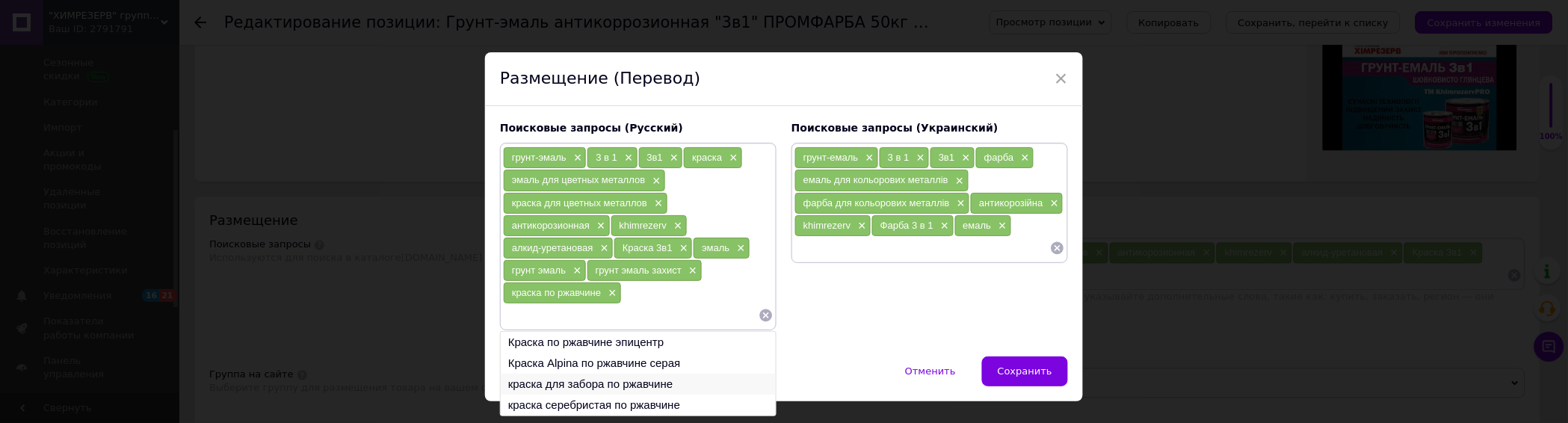
click at [646, 387] on li "краска для забора по ржавчине" at bounding box center [639, 385] width 275 height 21
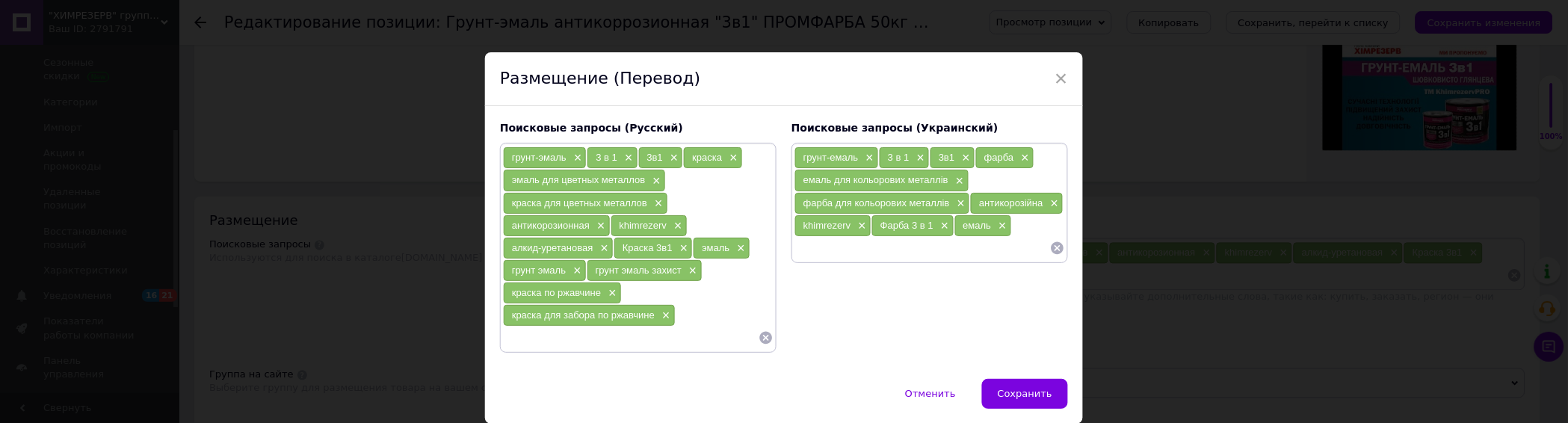
click at [639, 346] on input at bounding box center [630, 338] width 255 height 22
type input "емаль грунт"
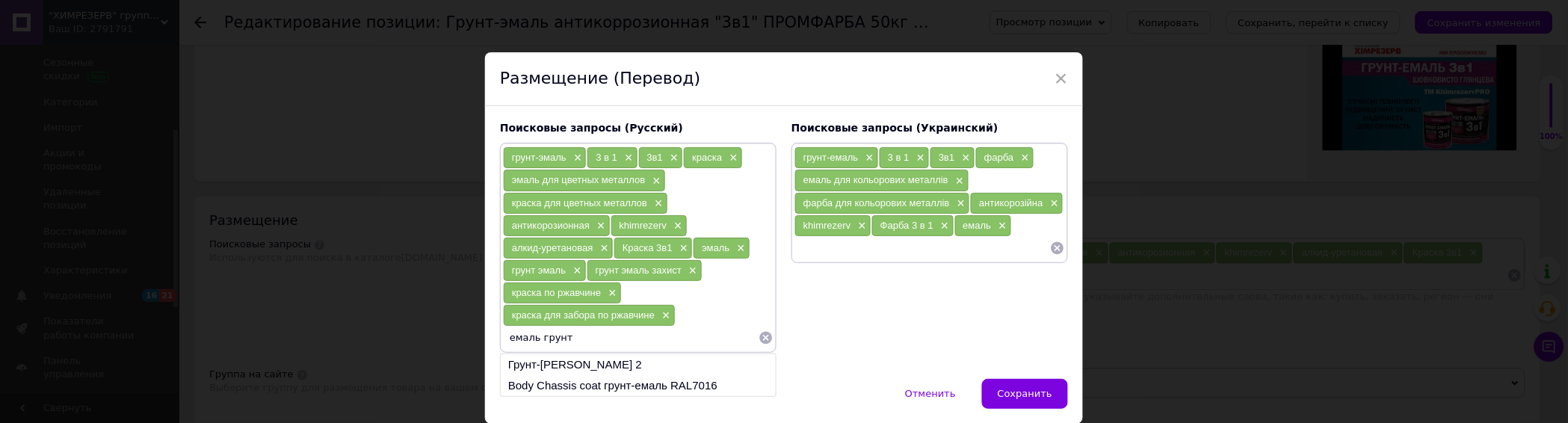
click at [511, 338] on input "емаль грунт" at bounding box center [630, 338] width 255 height 22
type input "эмаль грунт"
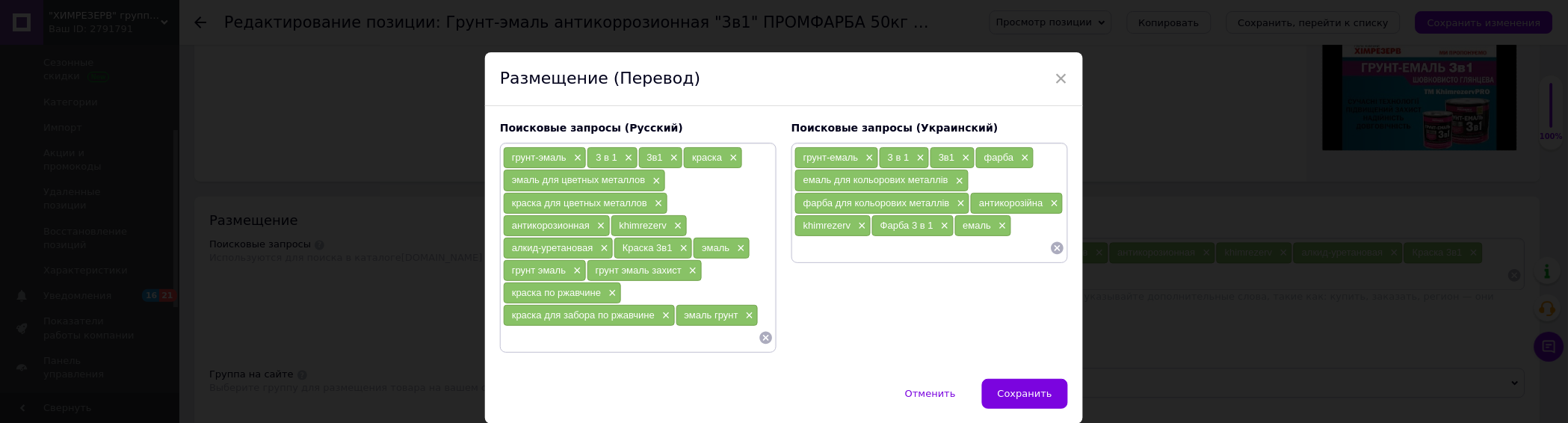
click at [523, 349] on input at bounding box center [630, 338] width 255 height 22
click at [548, 340] on input "антикорозионная" at bounding box center [630, 338] width 255 height 22
click at [542, 341] on input "антикорозионная" at bounding box center [630, 338] width 255 height 22
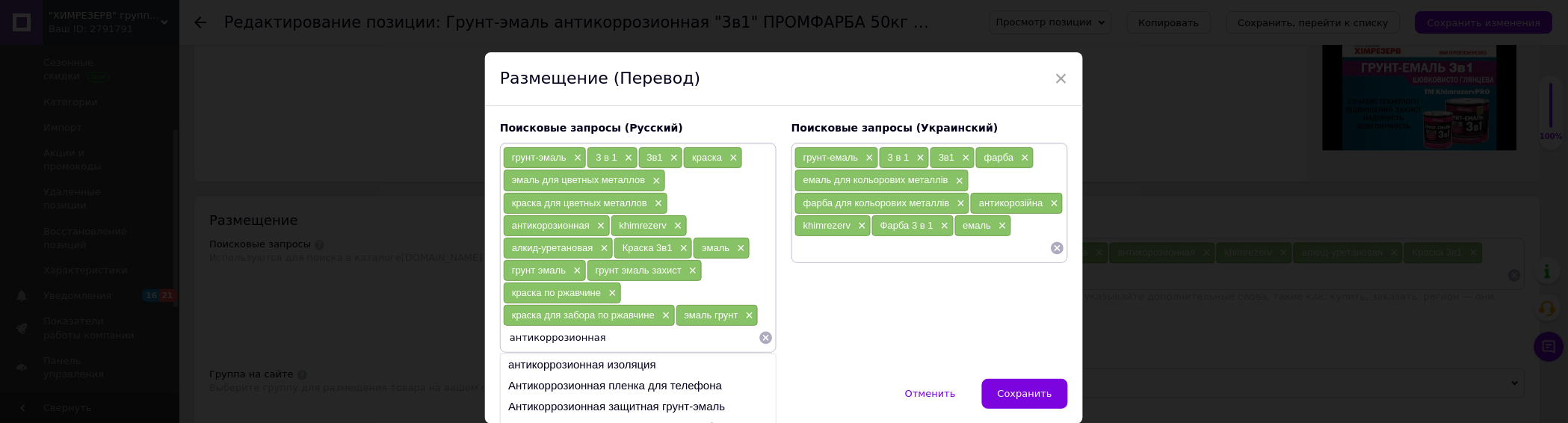
click at [628, 346] on input "антикоррозионная" at bounding box center [630, 338] width 255 height 22
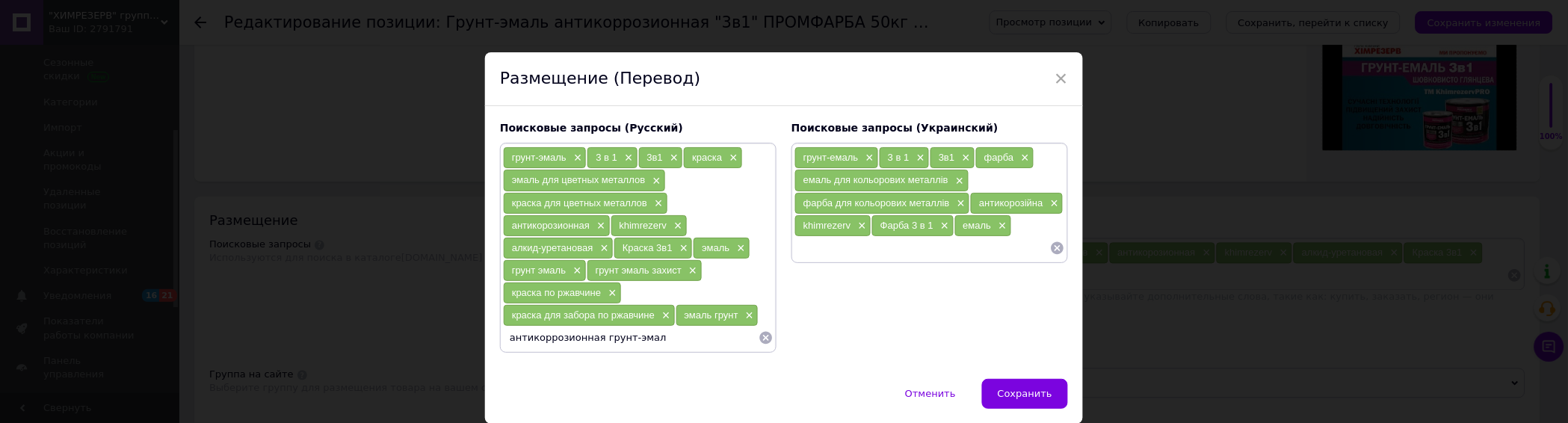
type input "антикоррозионная грунт-эмаль"
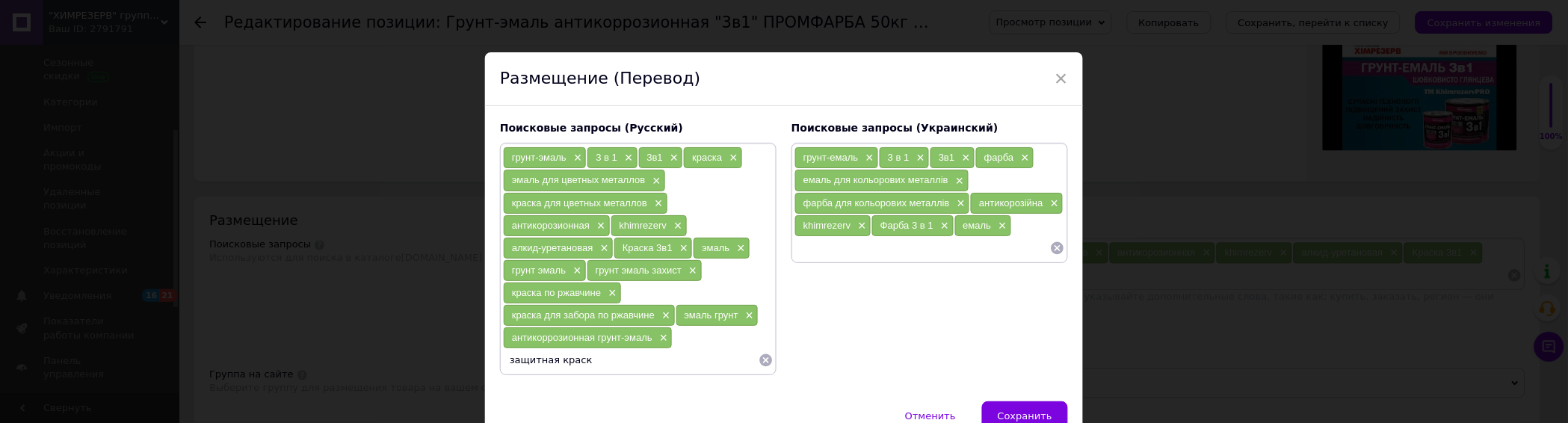
type input "защитная краска"
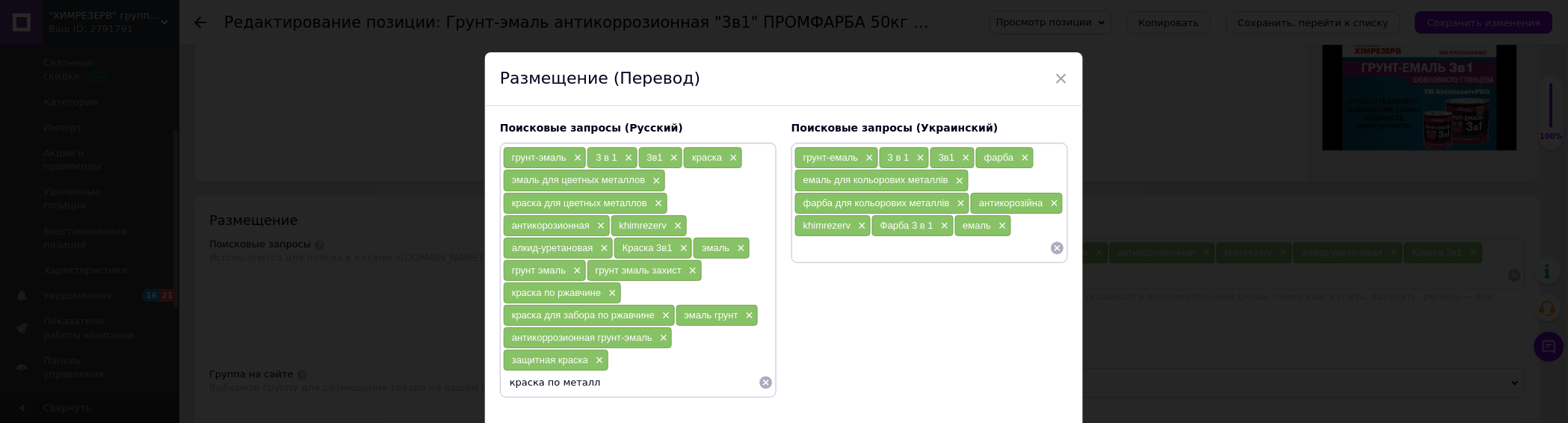
type input "краска по металлу"
type input "краска по дереву"
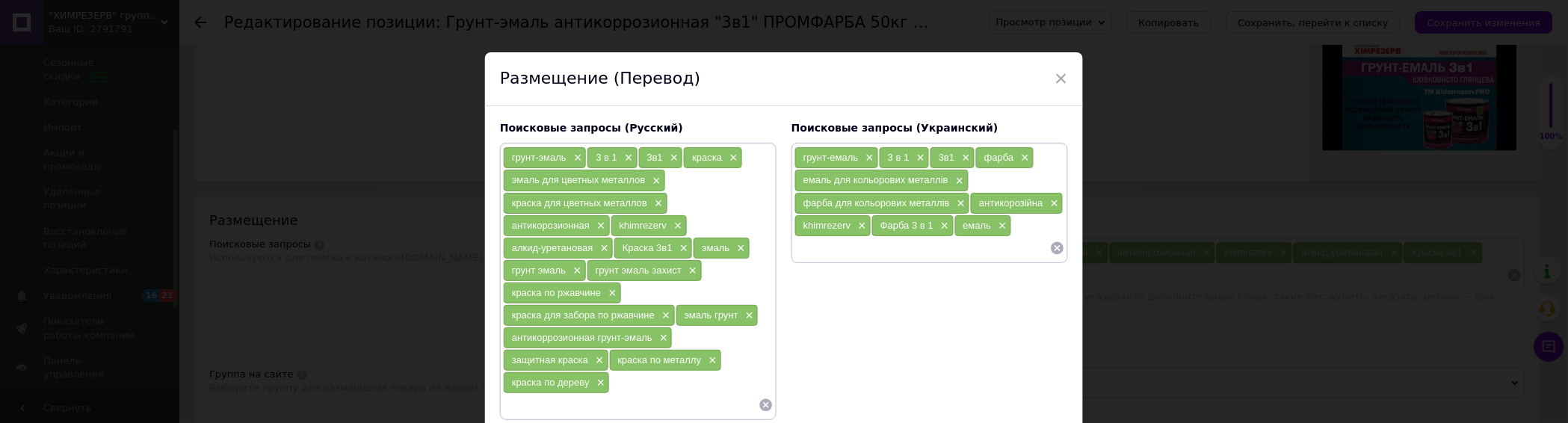
type input "д"
type input "краска по бетону"
type input "эмаль для металла"
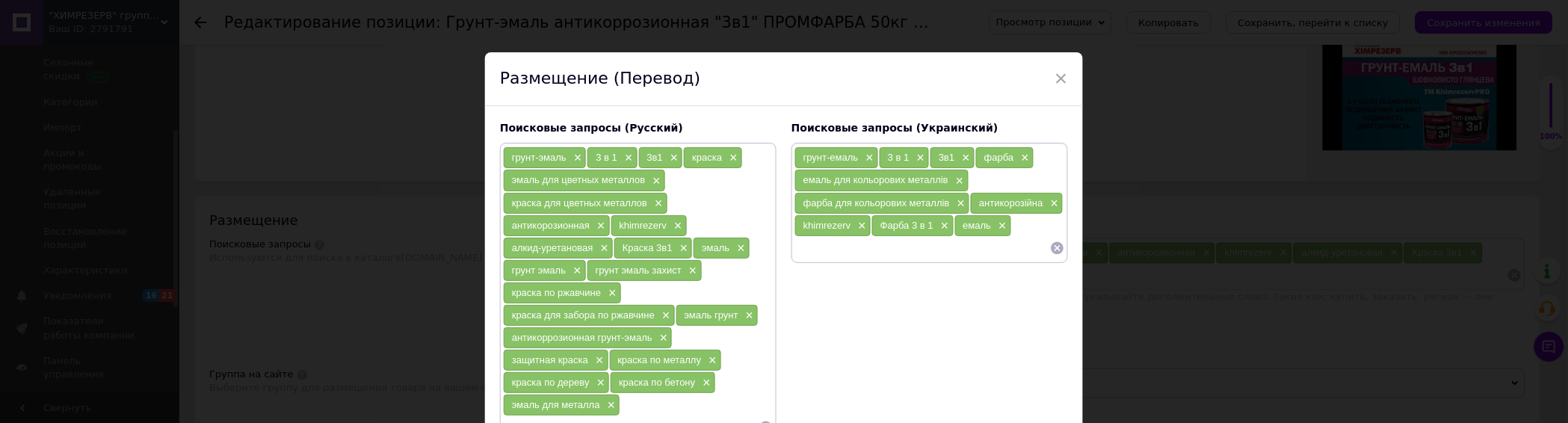
scroll to position [16, 0]
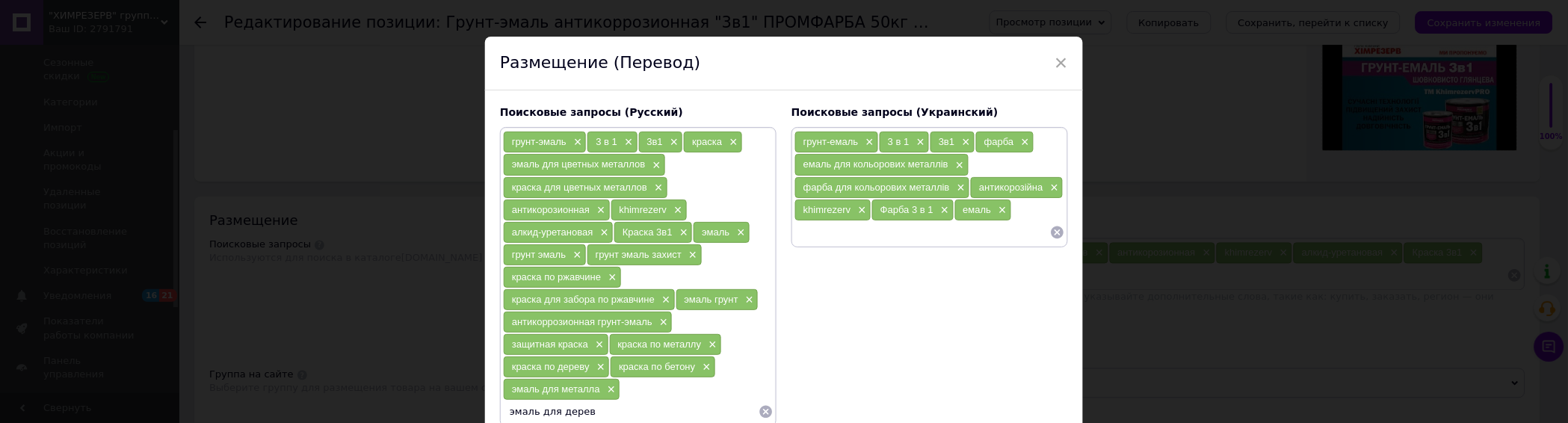
type input "эмаль для дерева"
type input "грунт эмаль по ржавчине"
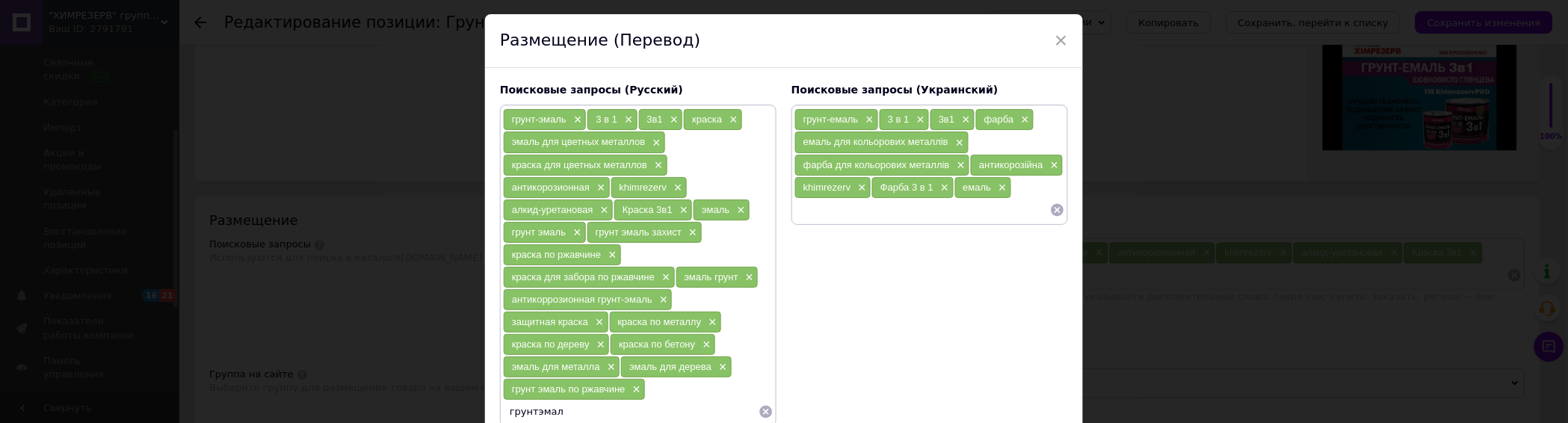
type input "грунтэмаль"
type input "грунт-эмаль защитная"
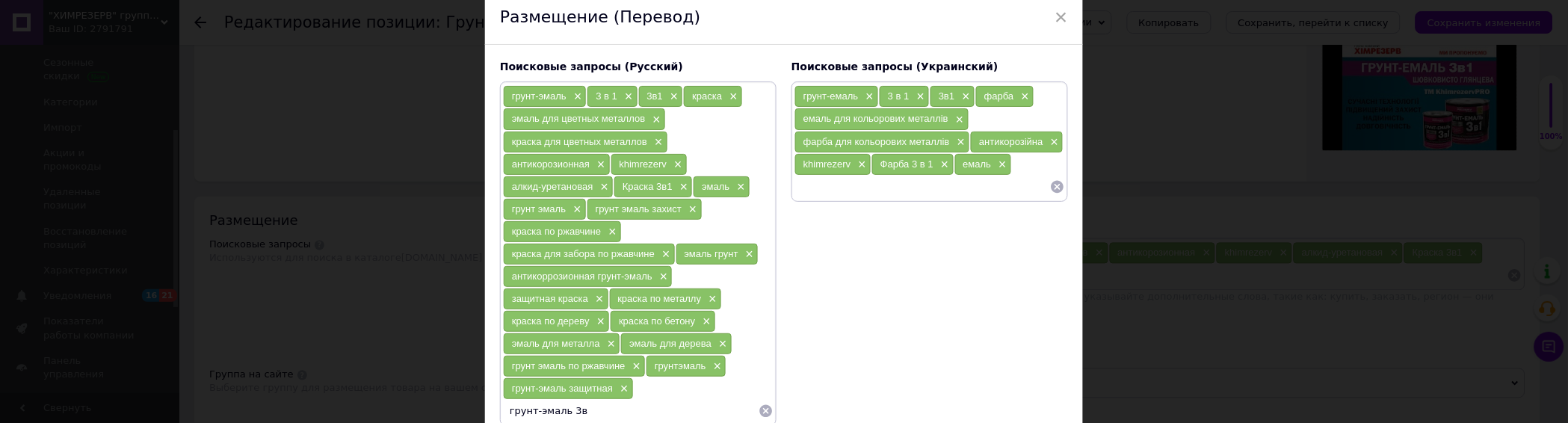
type input "грунт-эмаль 3в1"
type input "грнут эмаль 3в1"
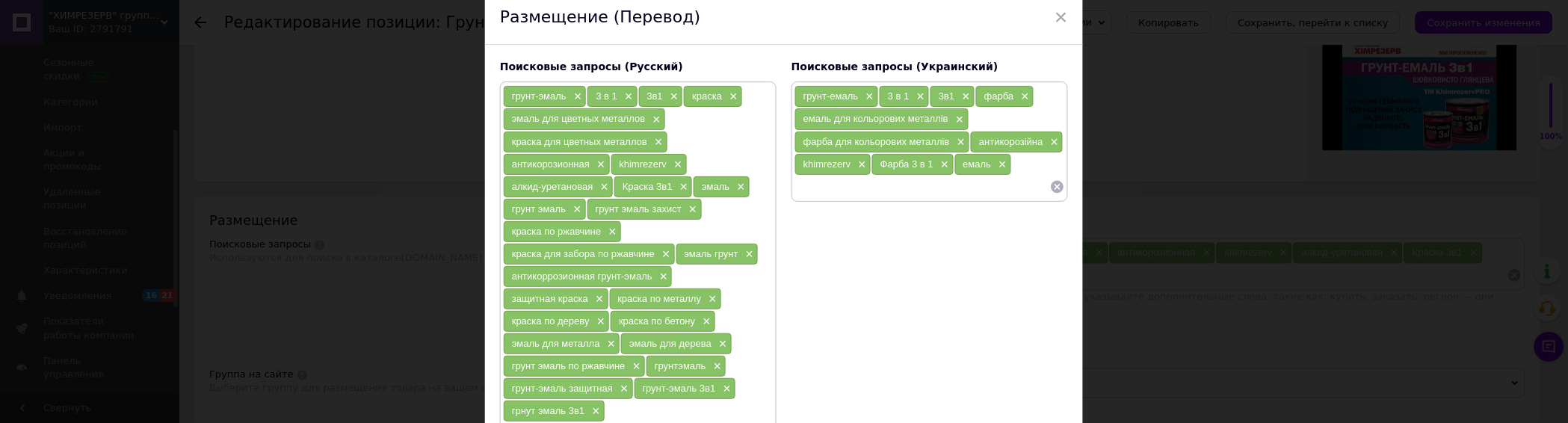
scroll to position [217, 0]
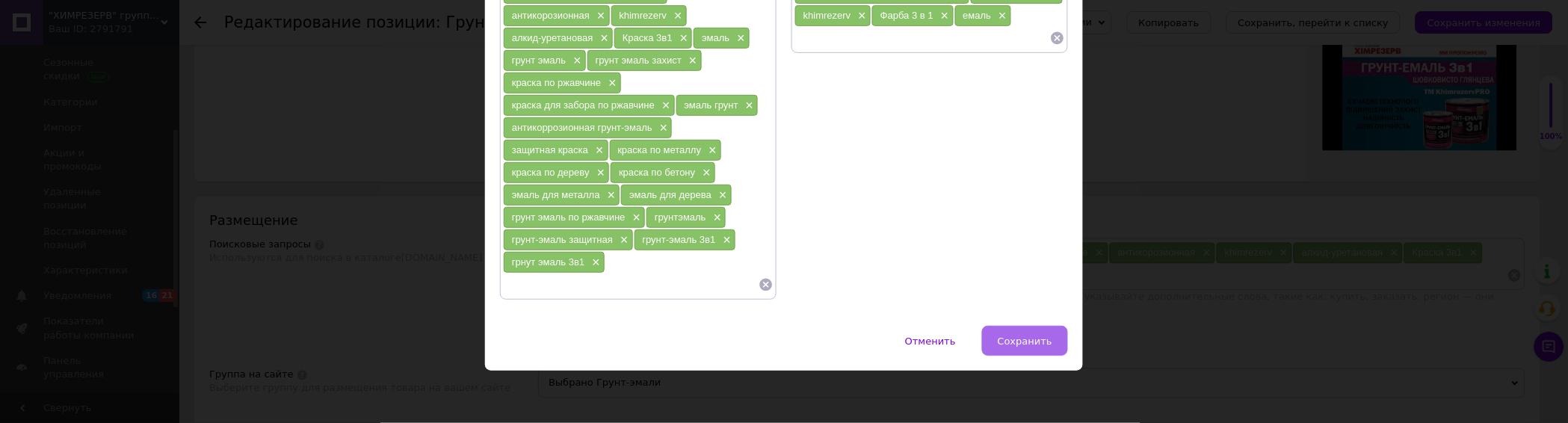
click at [1014, 342] on span "Сохранить" at bounding box center [1025, 342] width 54 height 11
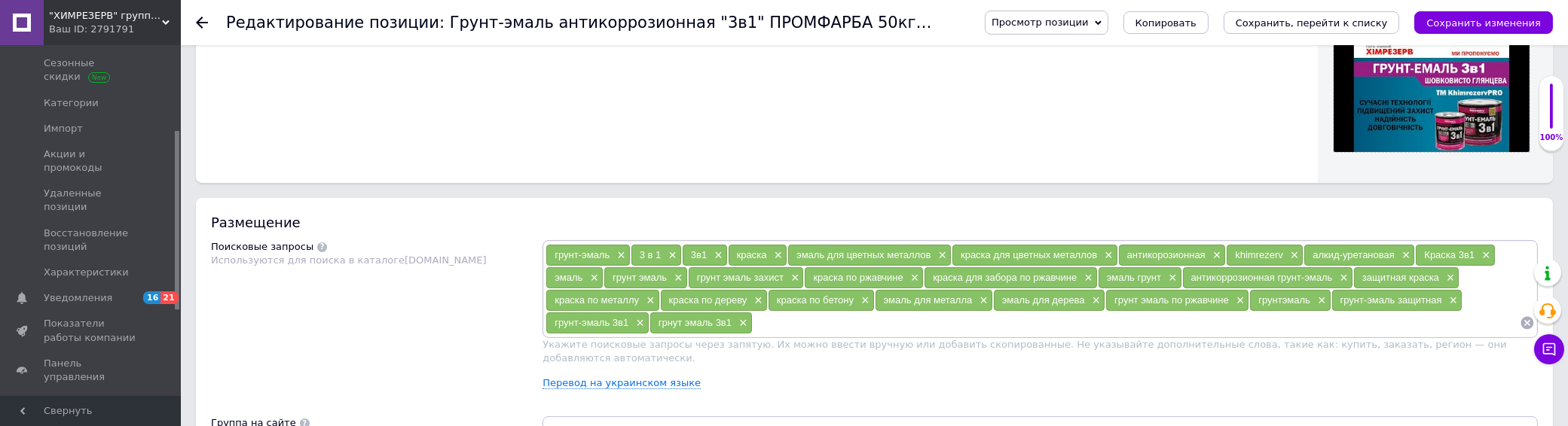
click at [582, 379] on div "Перевод на украинском языке" at bounding box center [1040, 384] width 996 height 13
click at [577, 377] on link "Перевод на украинском языке" at bounding box center [621, 383] width 158 height 12
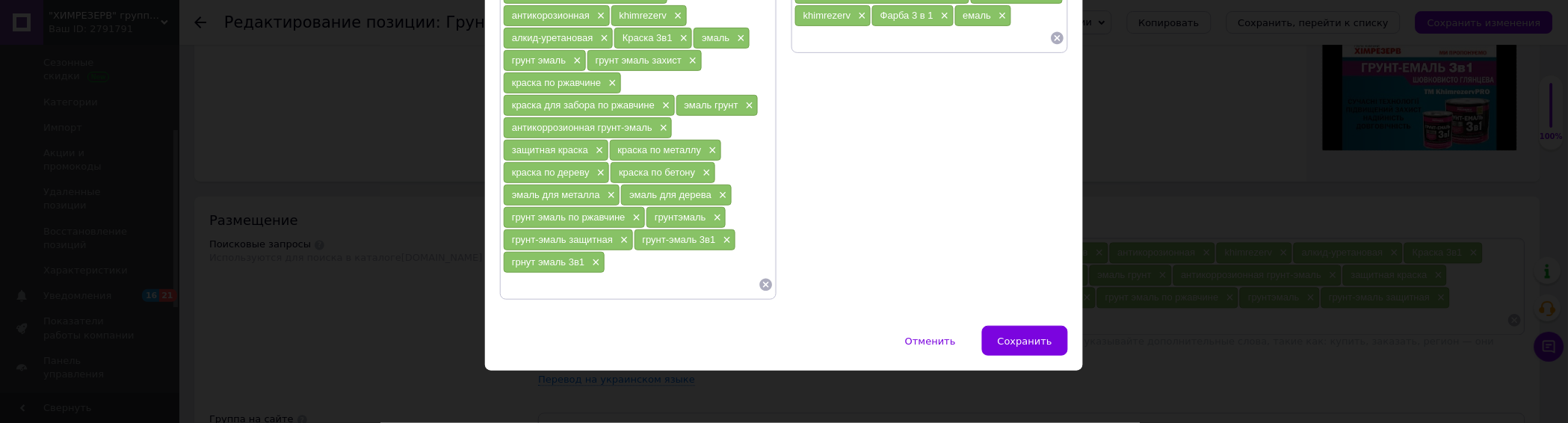
click at [617, 282] on input at bounding box center [630, 285] width 255 height 22
type input "г"
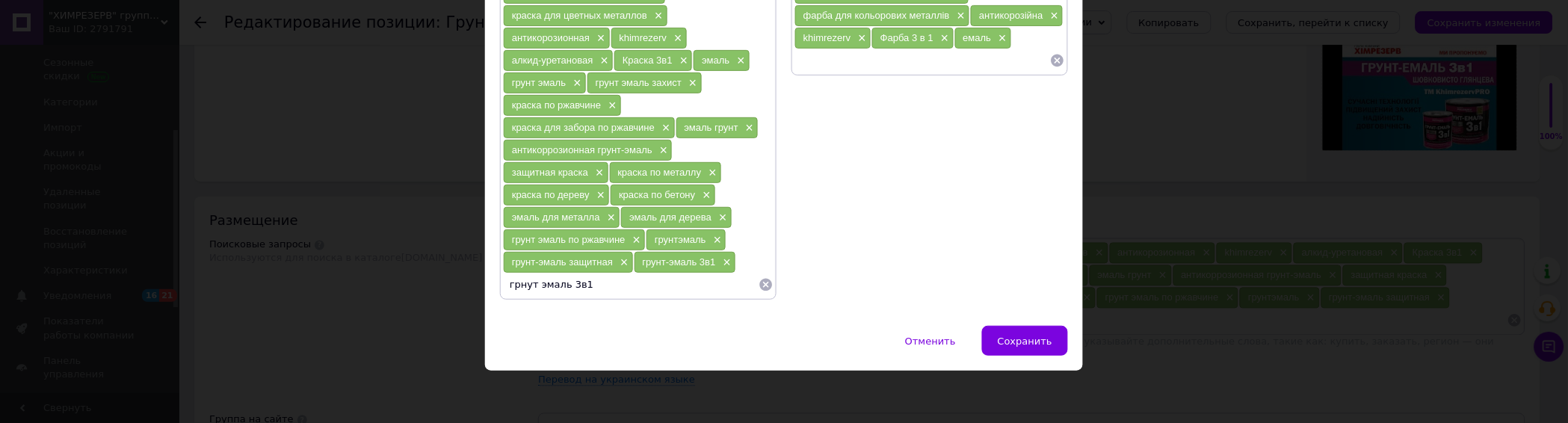
click at [520, 289] on input "грнут эмаль 3в1" at bounding box center [630, 285] width 255 height 22
type input "грунт эмаль 3в1"
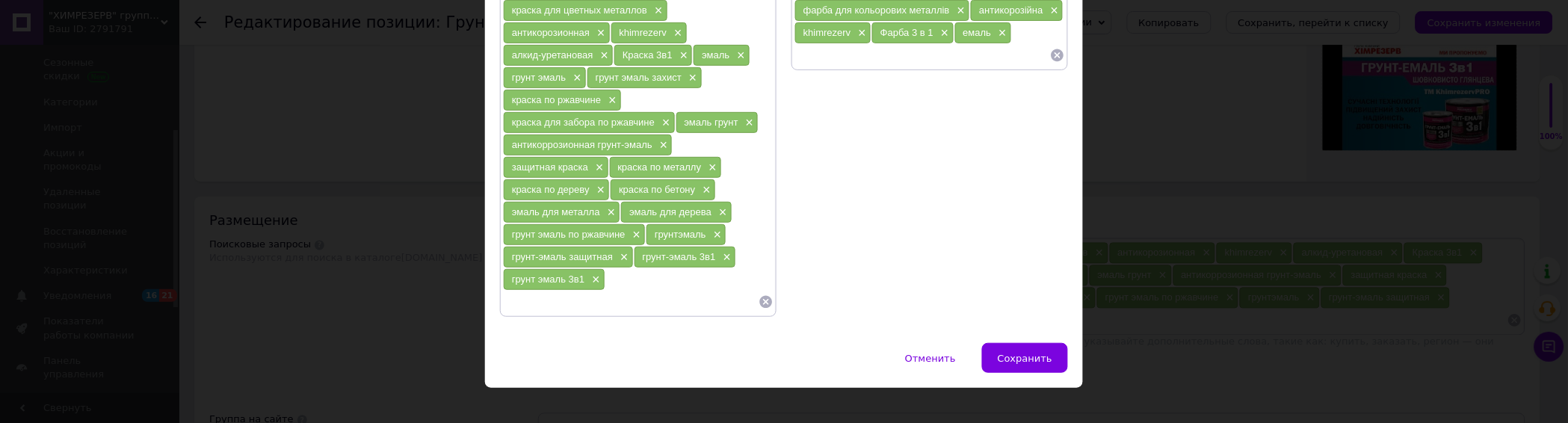
scroll to position [217, 0]
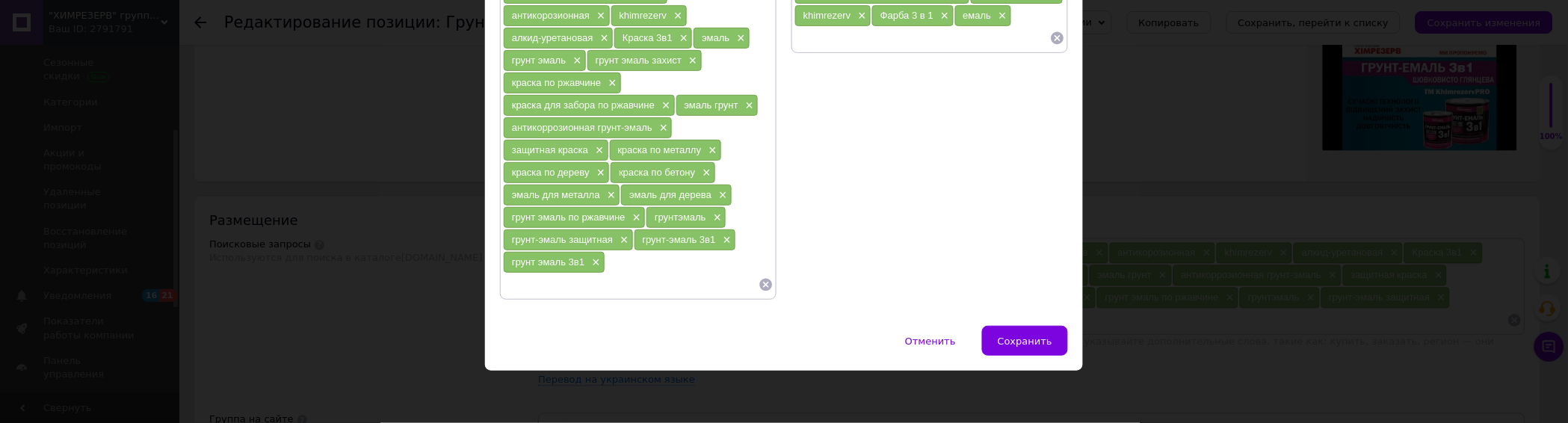
click at [530, 290] on input at bounding box center [630, 285] width 255 height 22
type input "грунт-эмаль 3 в 1"
type input "г"
type input "3 в 1 грунтэмаль"
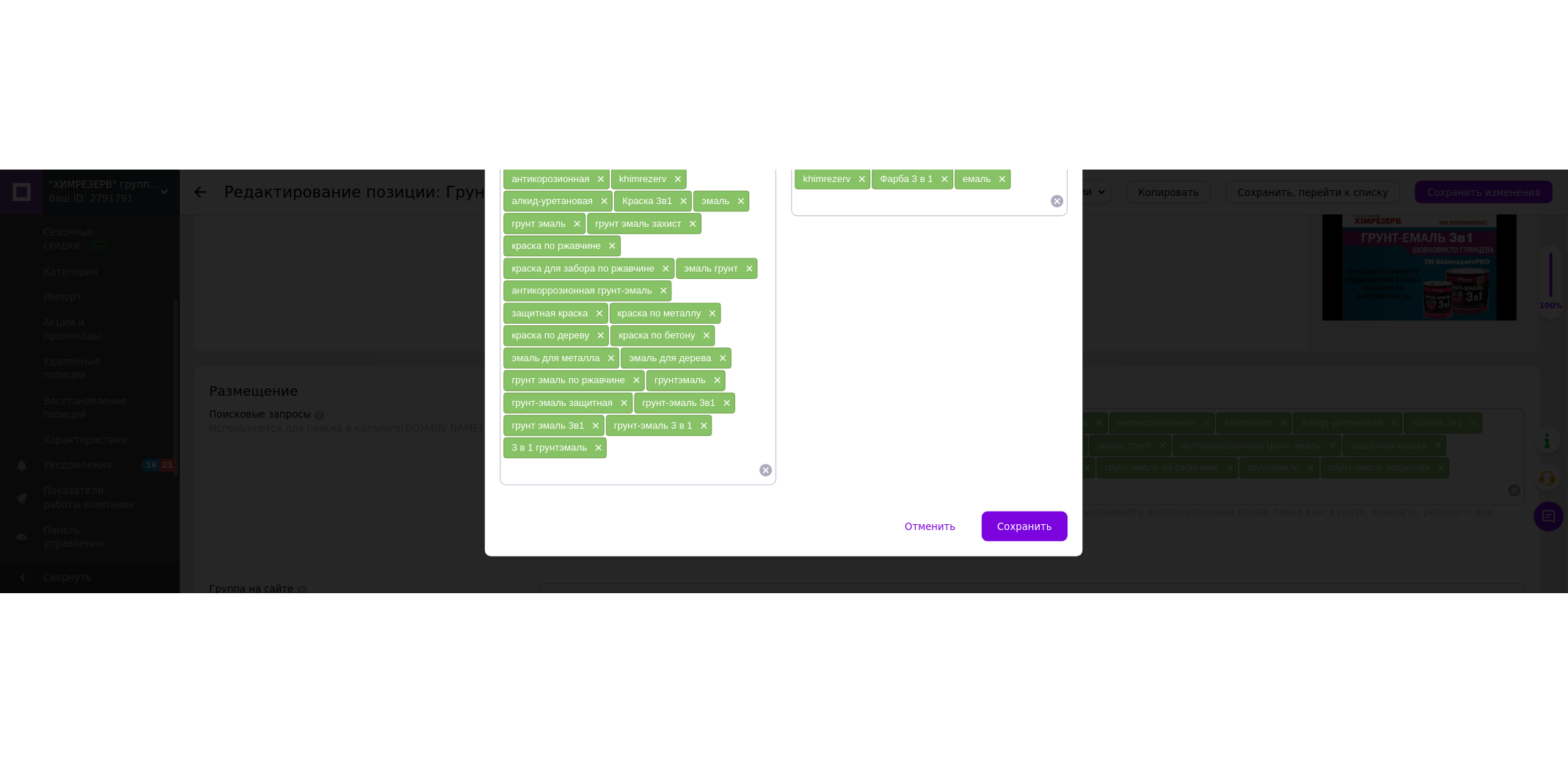
scroll to position [0, 0]
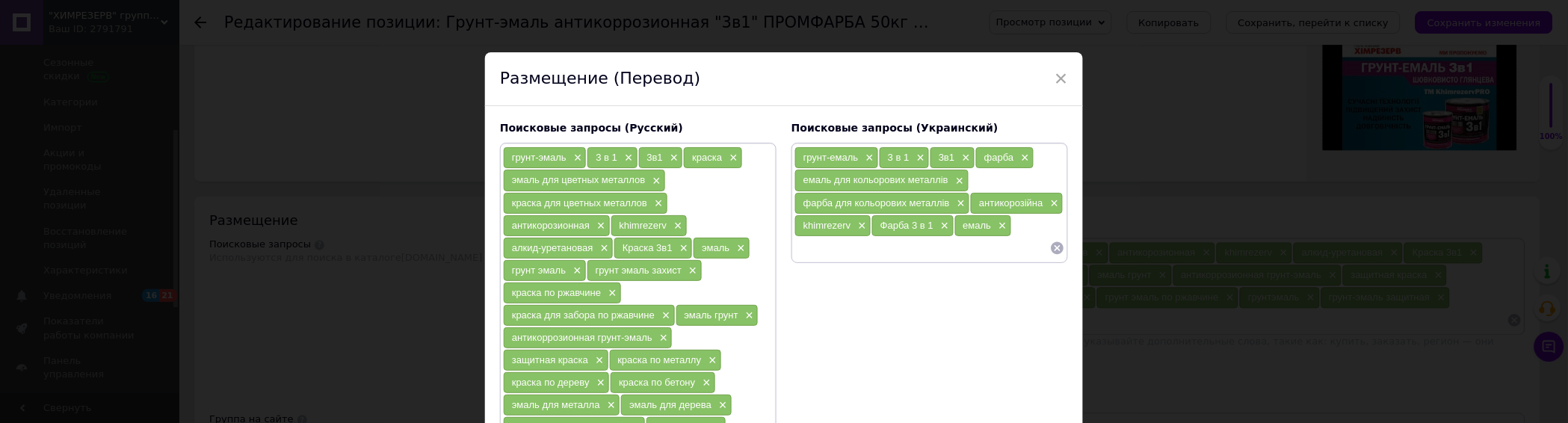
click at [925, 252] on input at bounding box center [922, 248] width 255 height 22
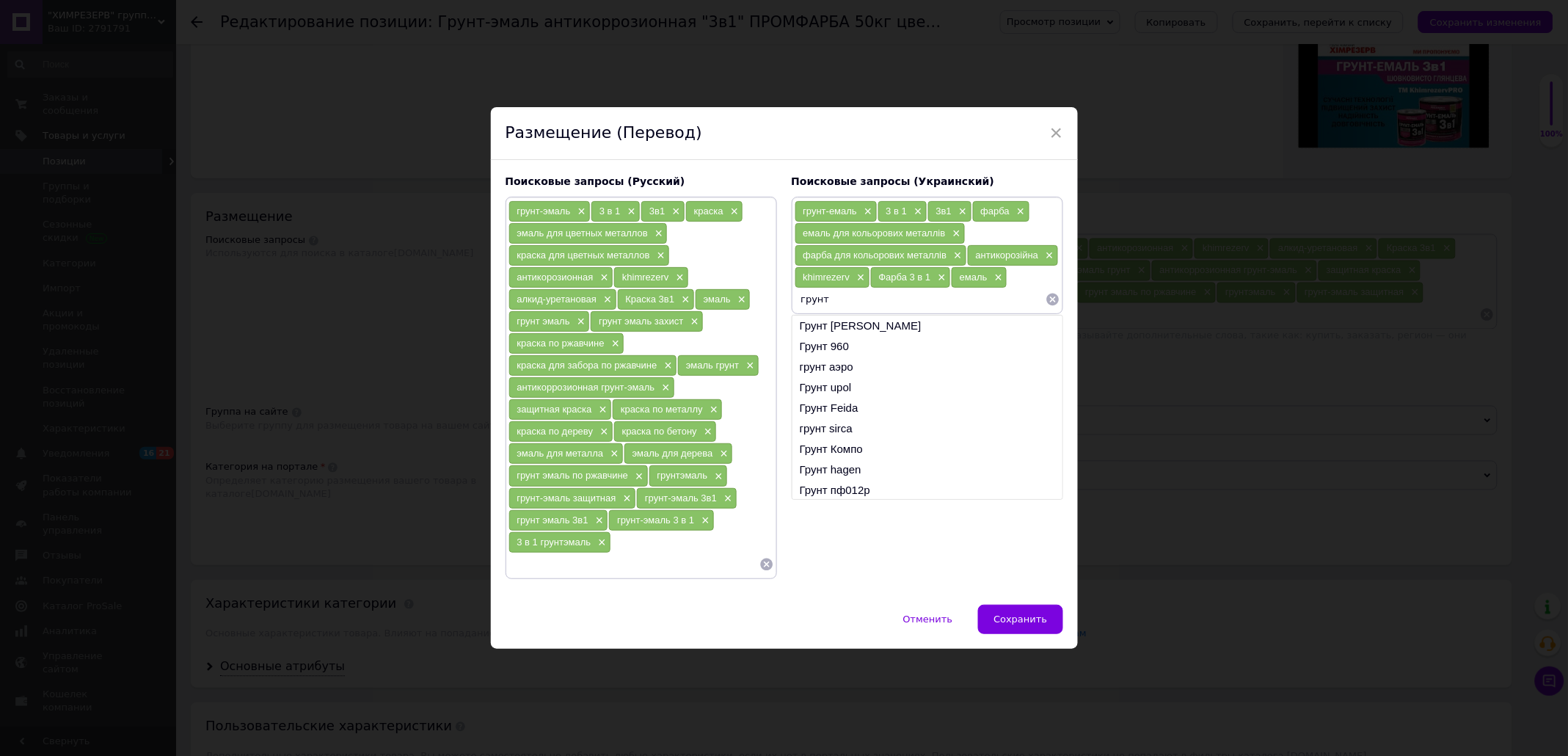
click at [838, 302] on input "грунт" at bounding box center [920, 299] width 251 height 22
type input "грунт емаль захисна"
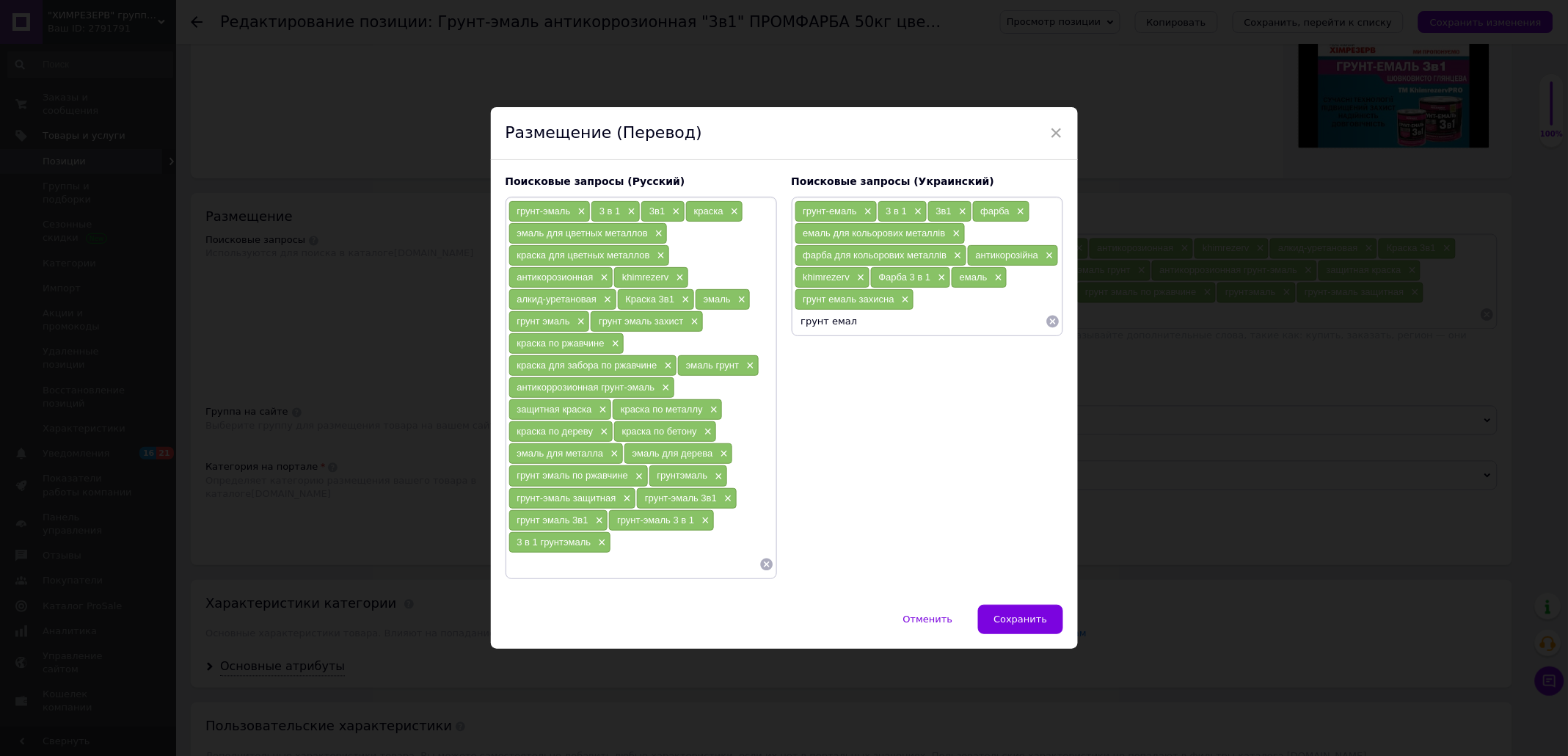
type input "грунт емаль"
type input "г"
type input "е"
type input "фарба по іржі"
type input "б"
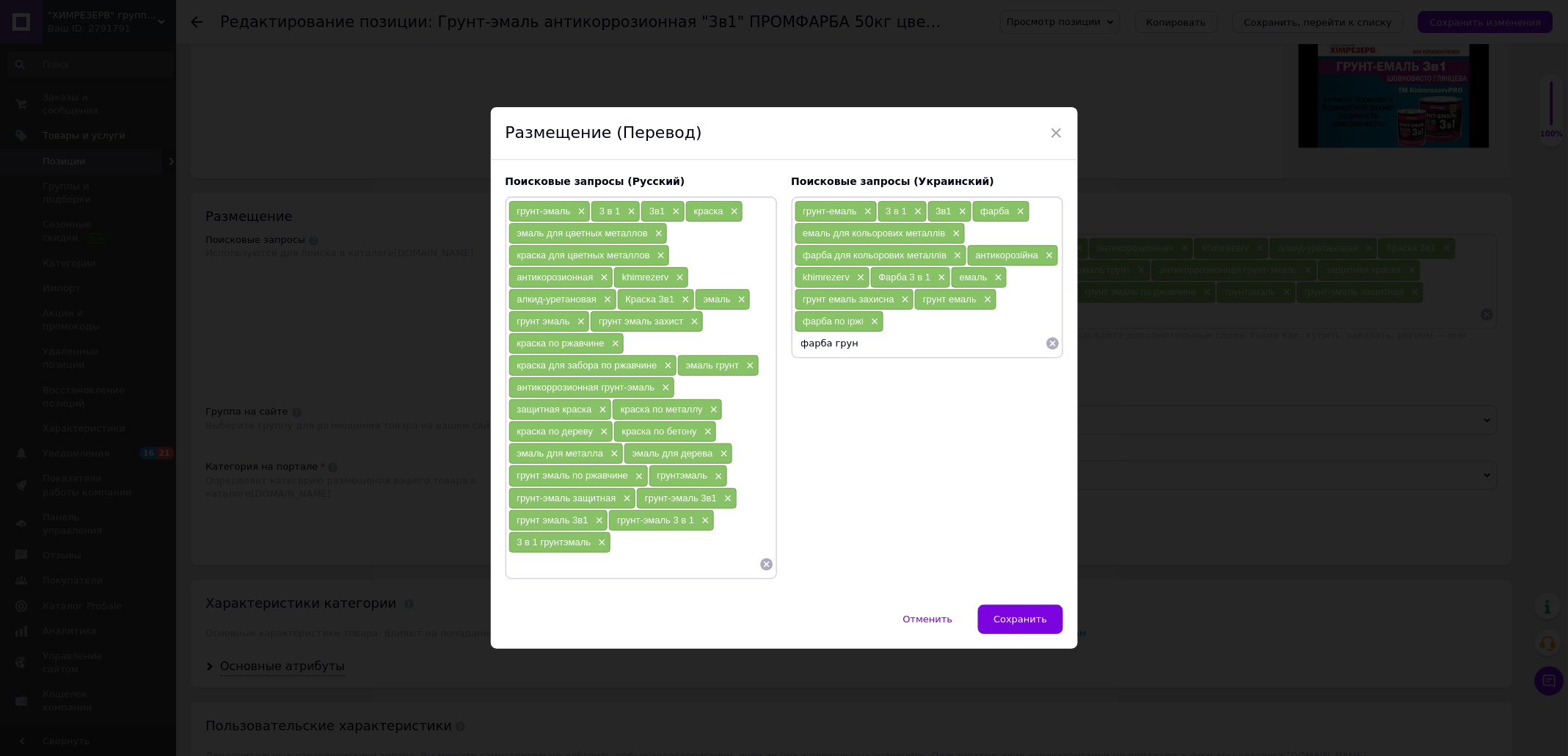
type input "фарба грунт"
type input "ф"
type input "фарба паркану"
type input "ф"
type input "антикорозійна грунт-емаль"
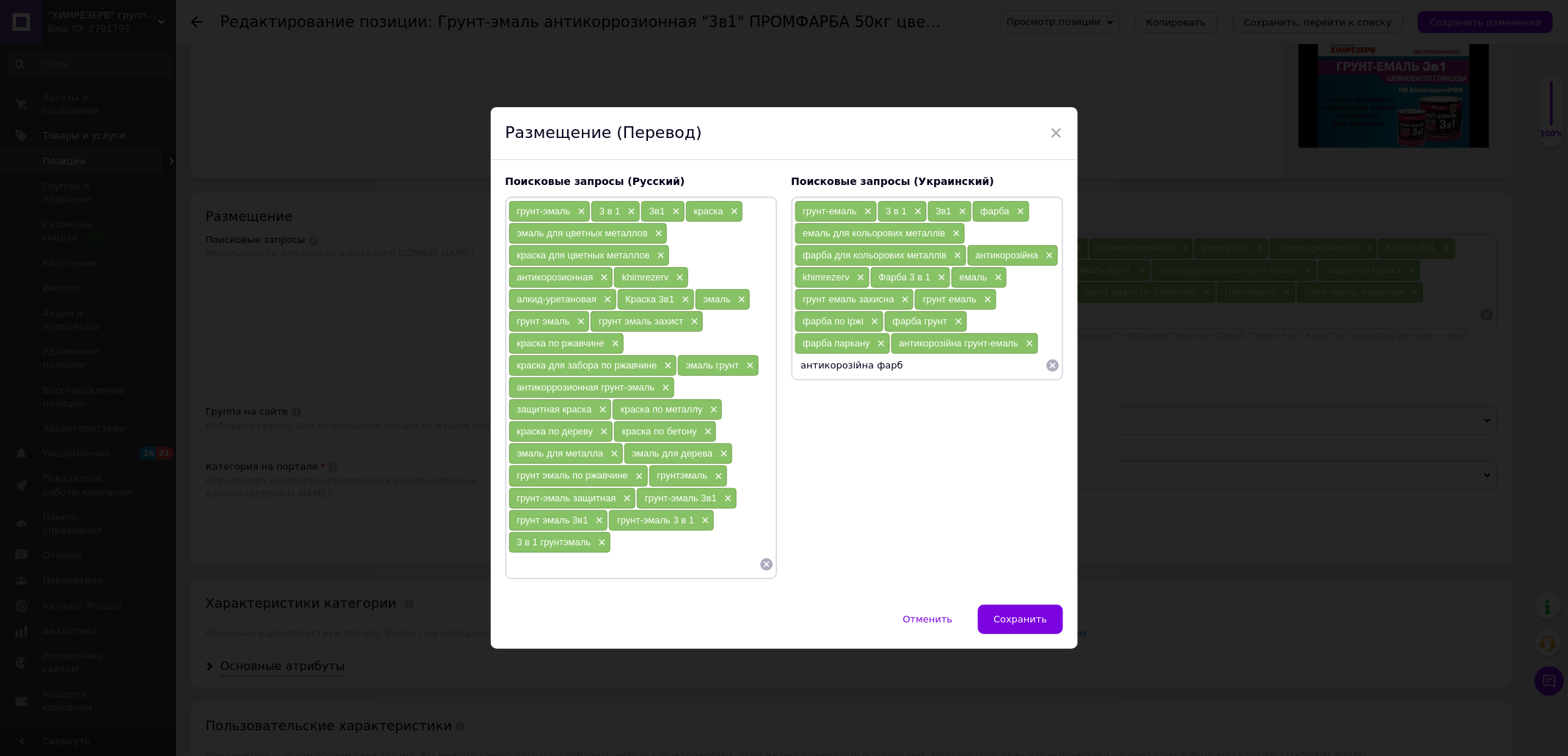
type input "антикорозійна фарба"
type input "[PERSON_NAME]"
type input "захисна фарба"
type input "к"
type input "фарба по металу"
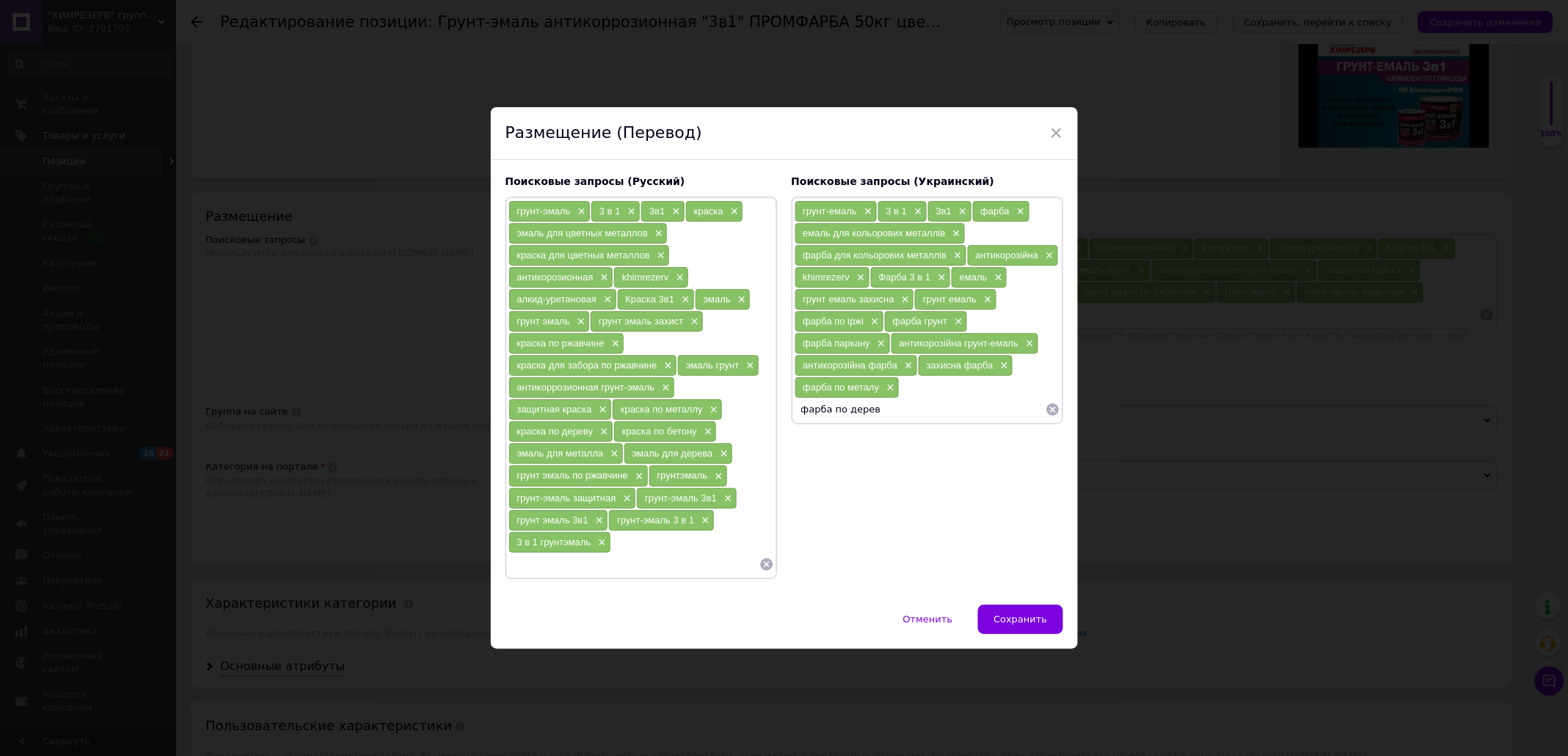
type input "фарба по дереву"
type input "фарба по бетону"
type input "фарба для шиферу"
type input "фарба для мінеральних поверхонь"
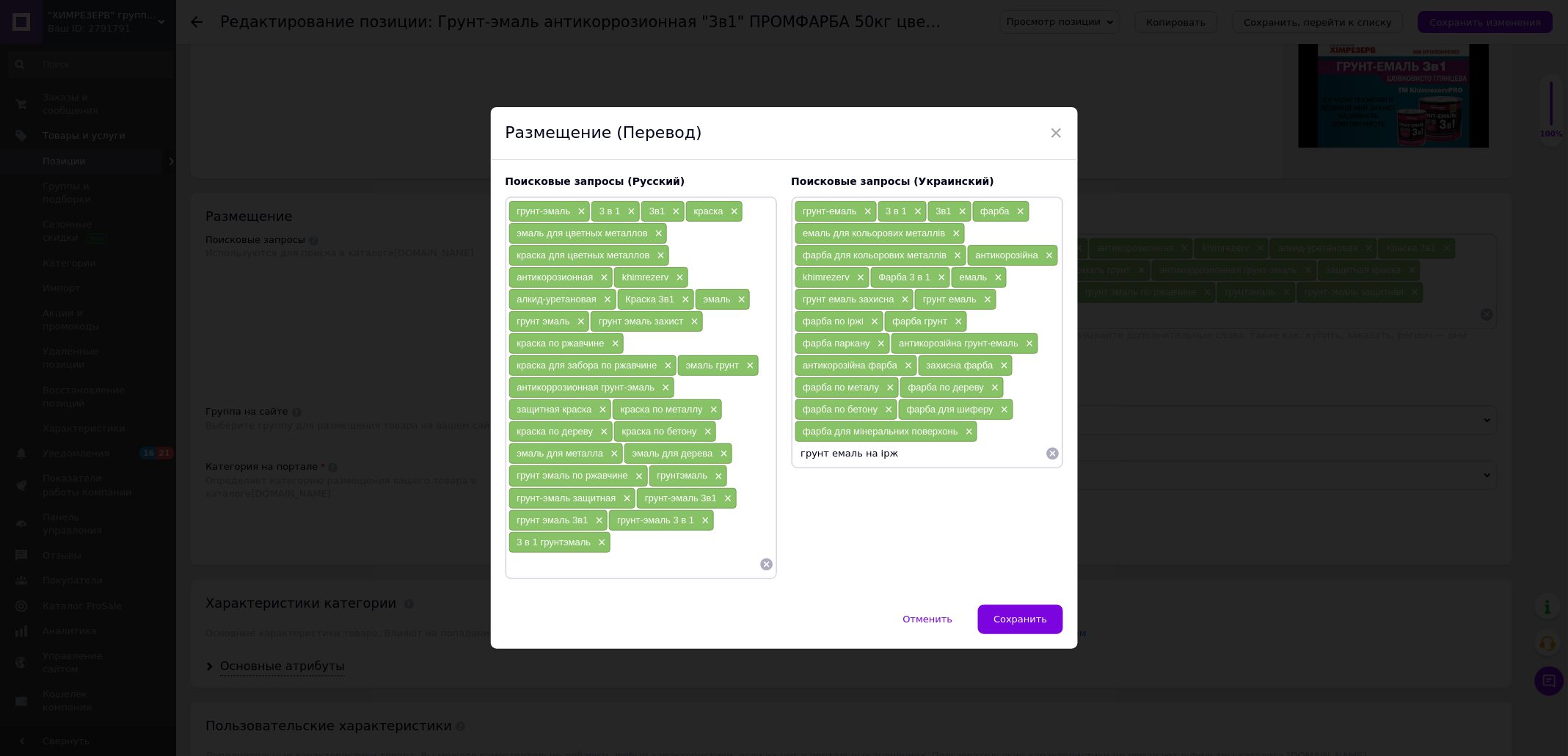
type input "грунт емаль на іржу"
type input "грунт-емаль по іржі"
type input "г"
type input "емаль грунт"
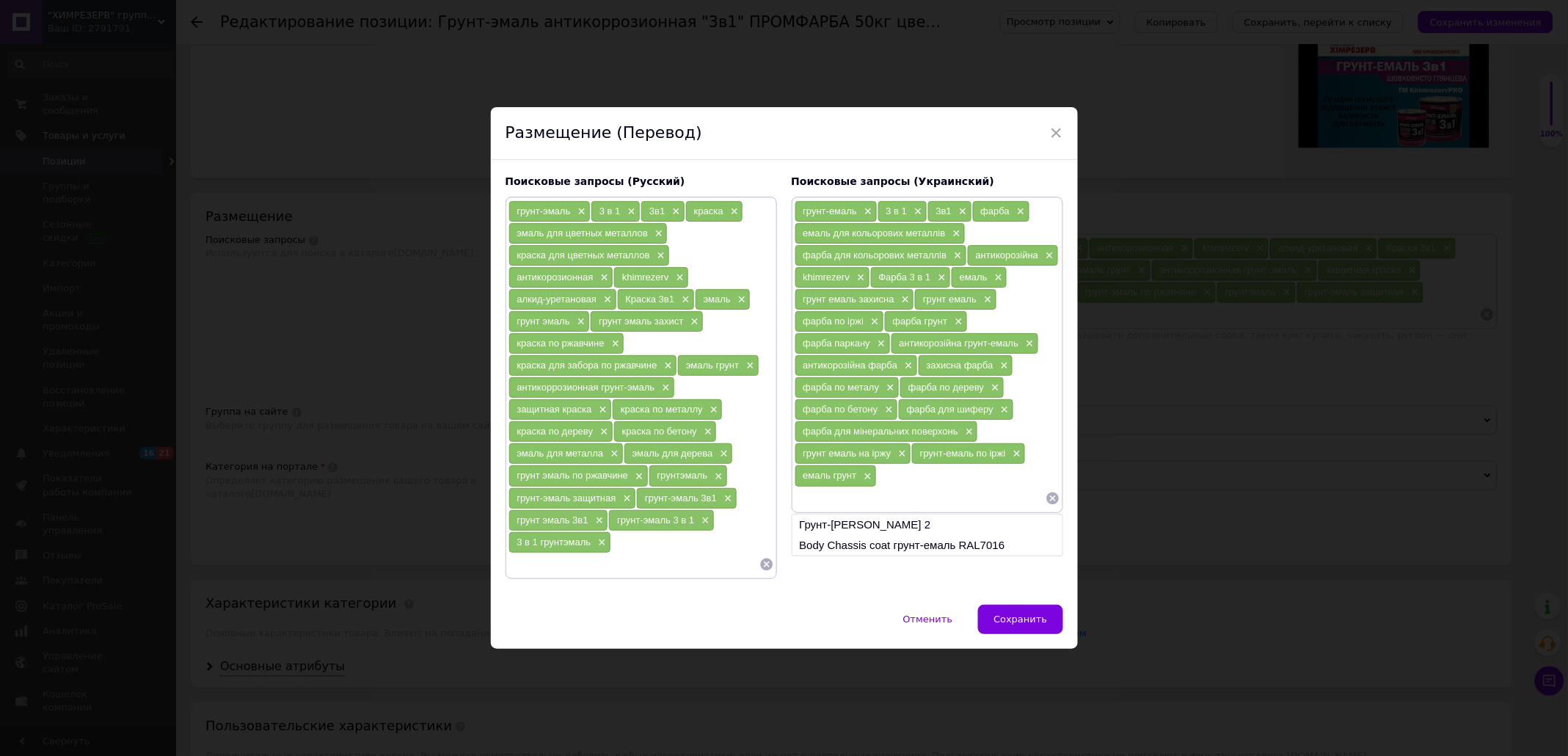
type input "[PERSON_NAME]"
type input "грунт-емаль 3в1"
click at [880, 506] on input "грунт-емаль 3 в" at bounding box center [920, 499] width 251 height 22
type input "грунт-емаль 3 в 1"
type input "грунтемаль"
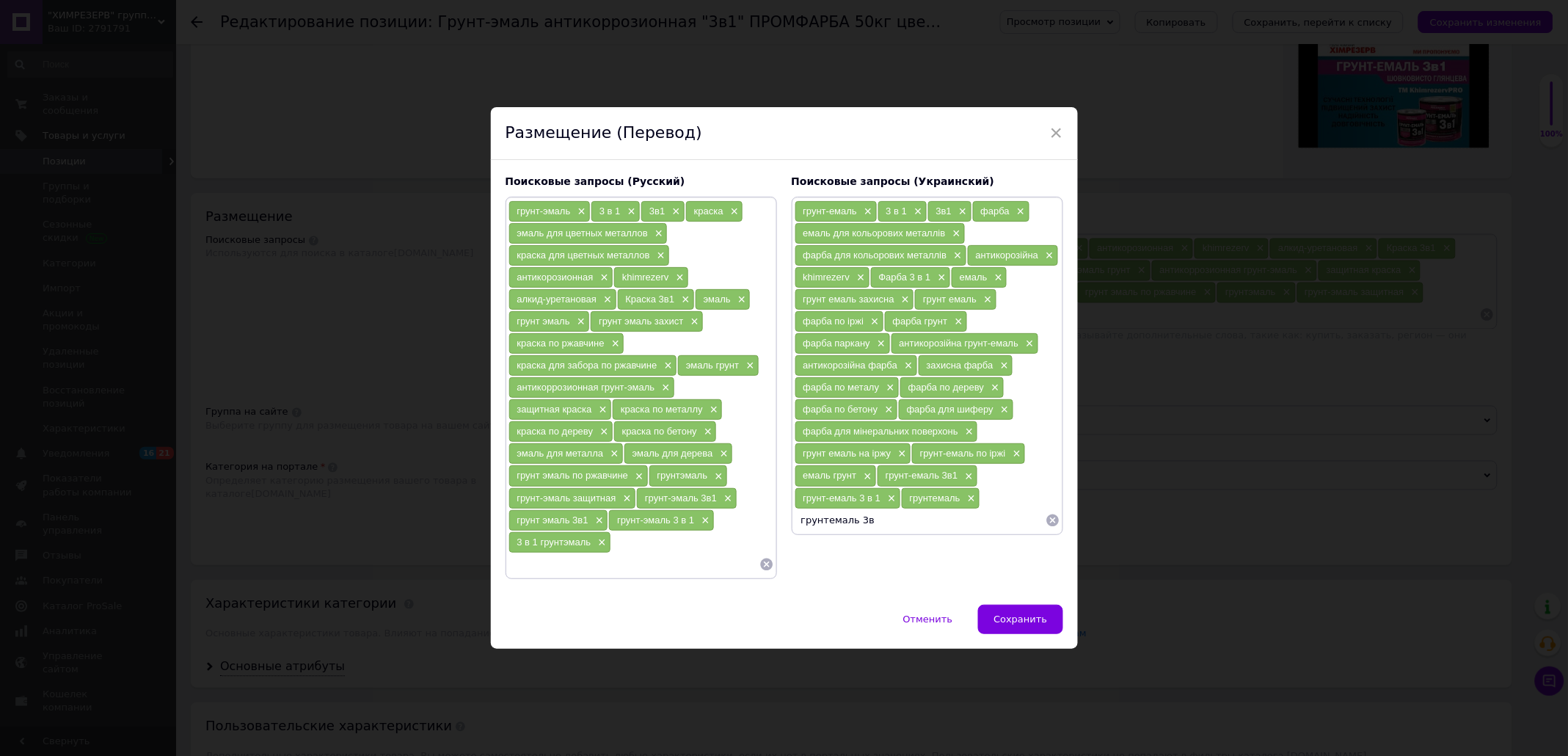
type input "грунтемаль 3в1"
type input "г"
type input "3в1 грунт емаль"
type input "3в1 грунт-емаль"
type input "3 в 1 грунт-емаль"
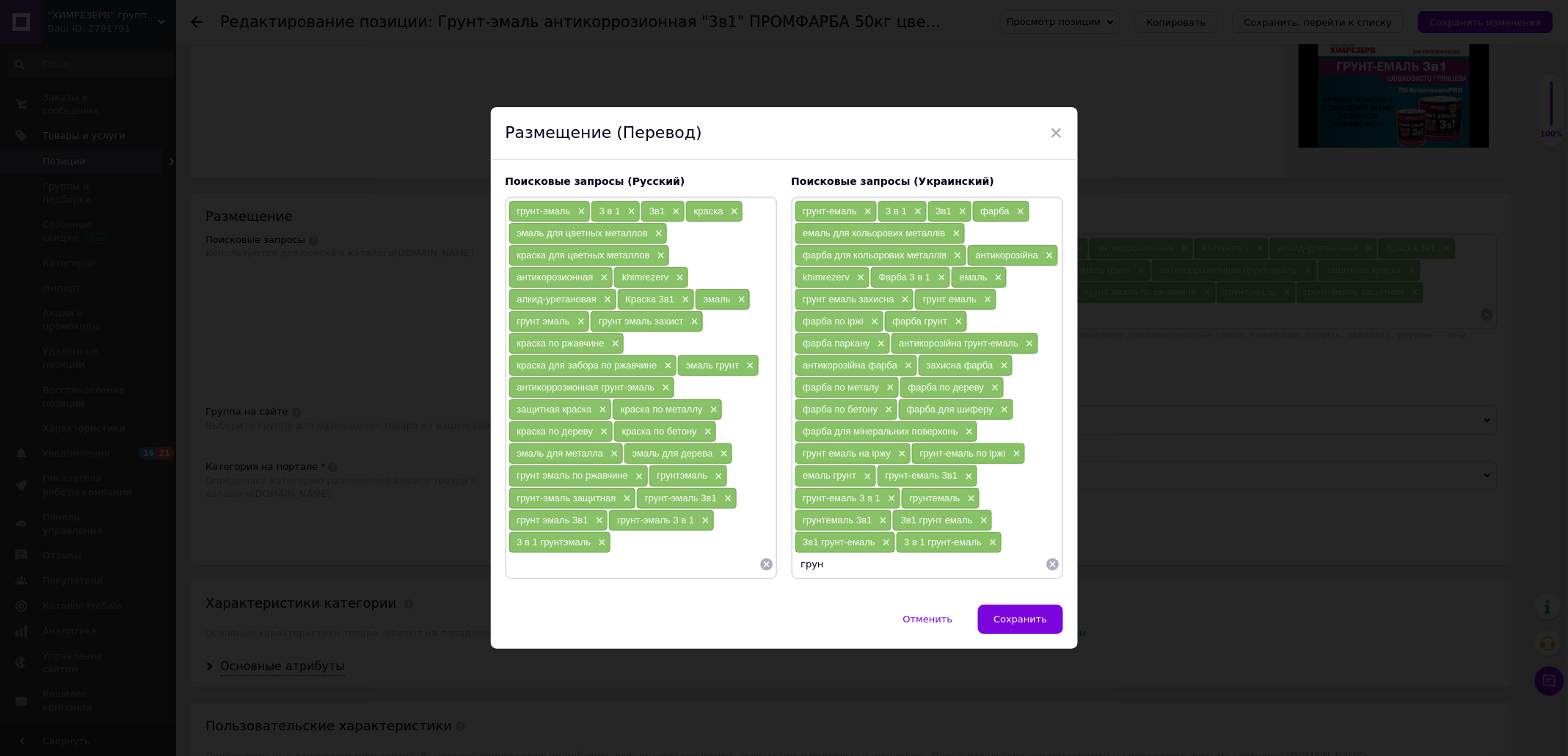
type input "грунт"
click at [644, 576] on input at bounding box center [633, 565] width 251 height 22
type input "грунт"
type input "грунтовка"
type input "[DEMOGRAPHIC_DATA] е"
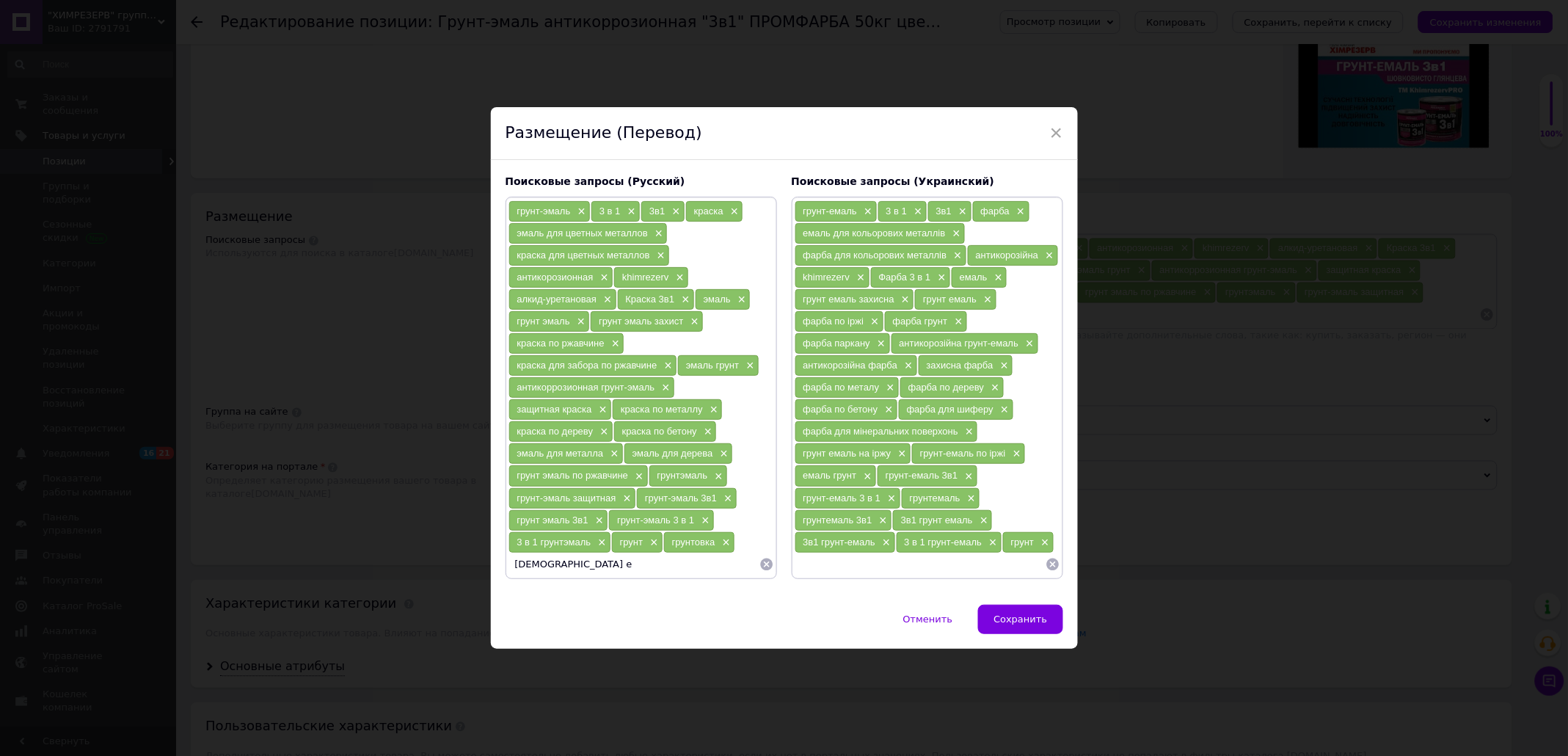
click at [851, 565] on input at bounding box center [920, 565] width 251 height 22
type input "фінішна емаль"
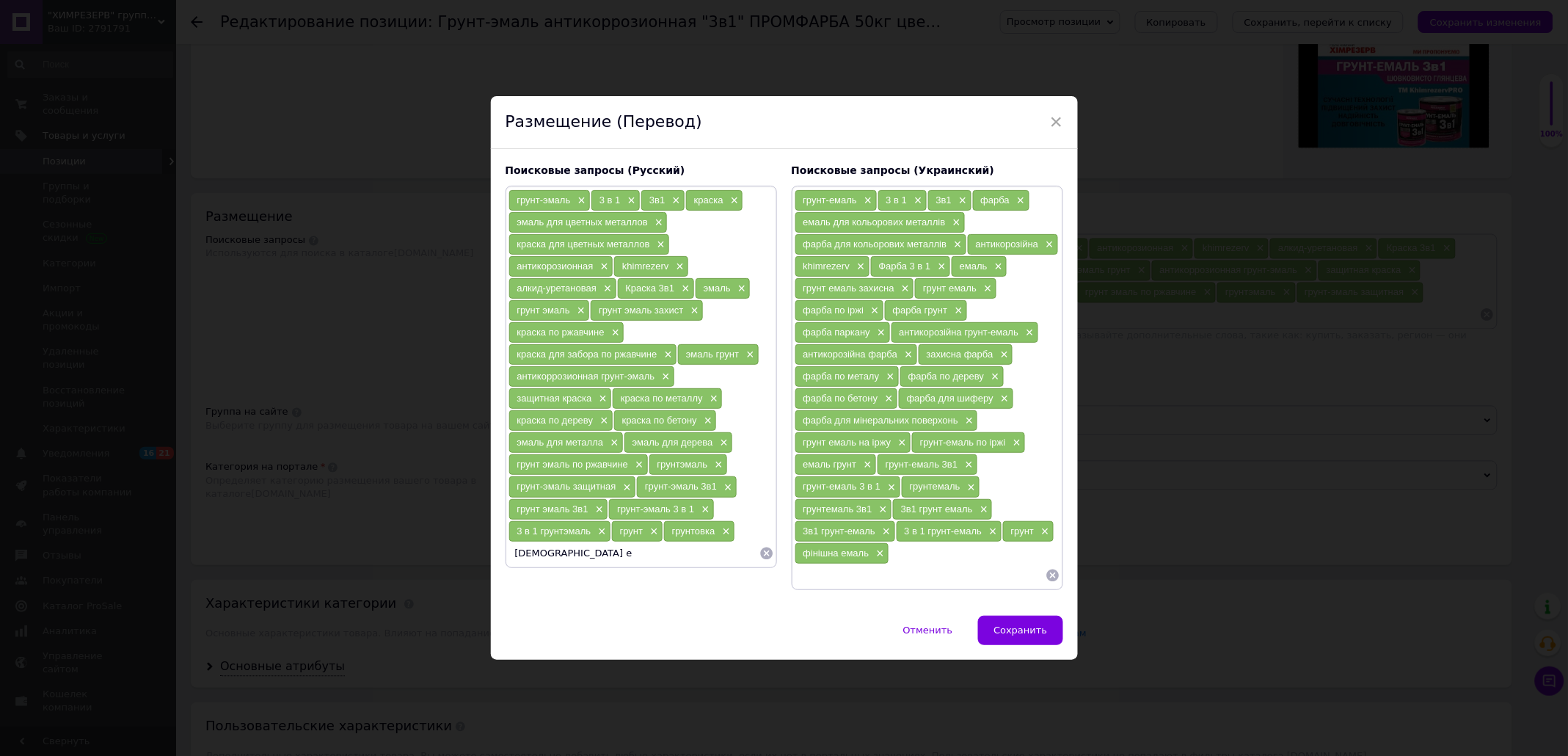
click at [704, 552] on input "[DEMOGRAPHIC_DATA] е" at bounding box center [633, 554] width 251 height 22
type input "финишная эмаль"
click at [892, 587] on input at bounding box center [920, 576] width 251 height 22
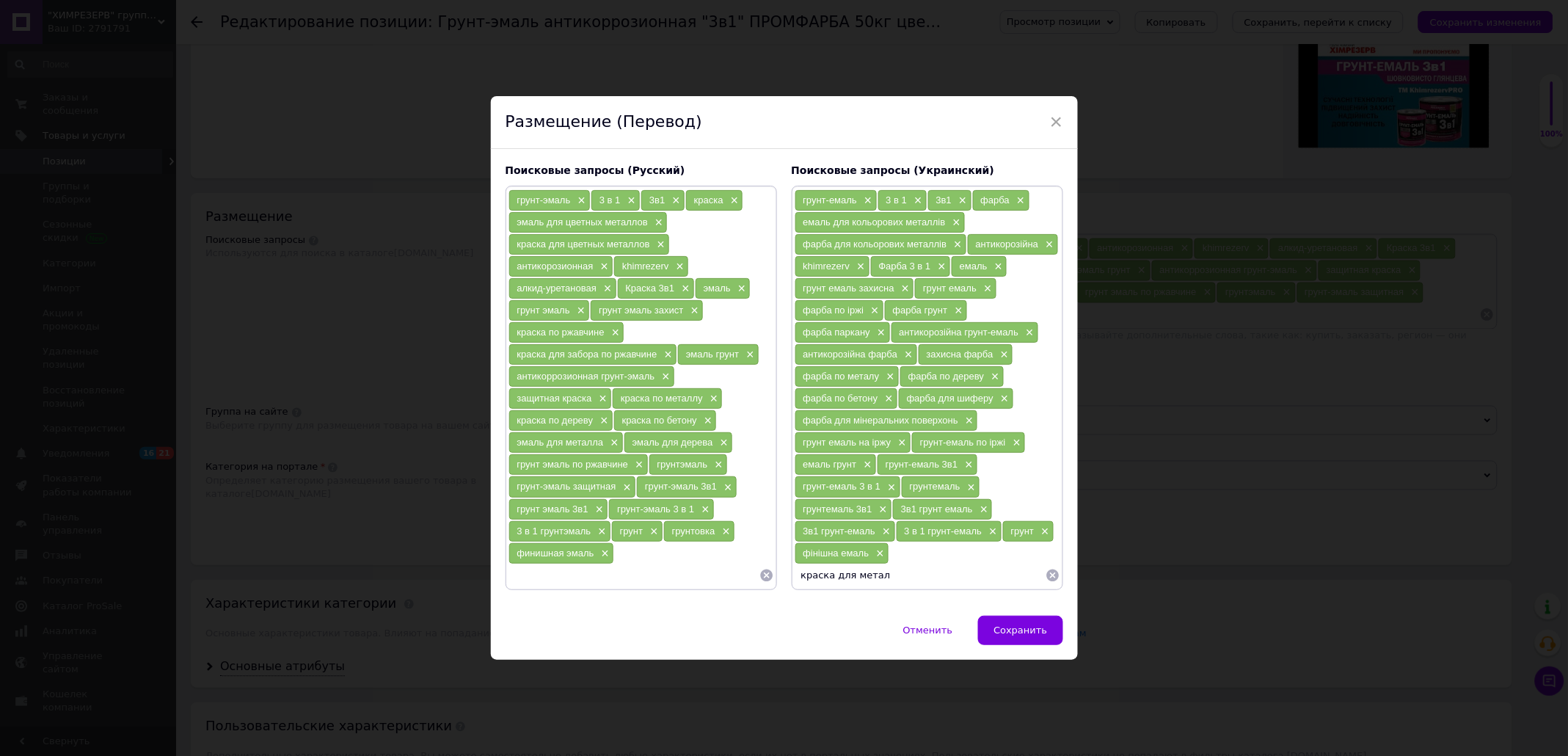
type input "краска для металу"
type input "краска для дерева"
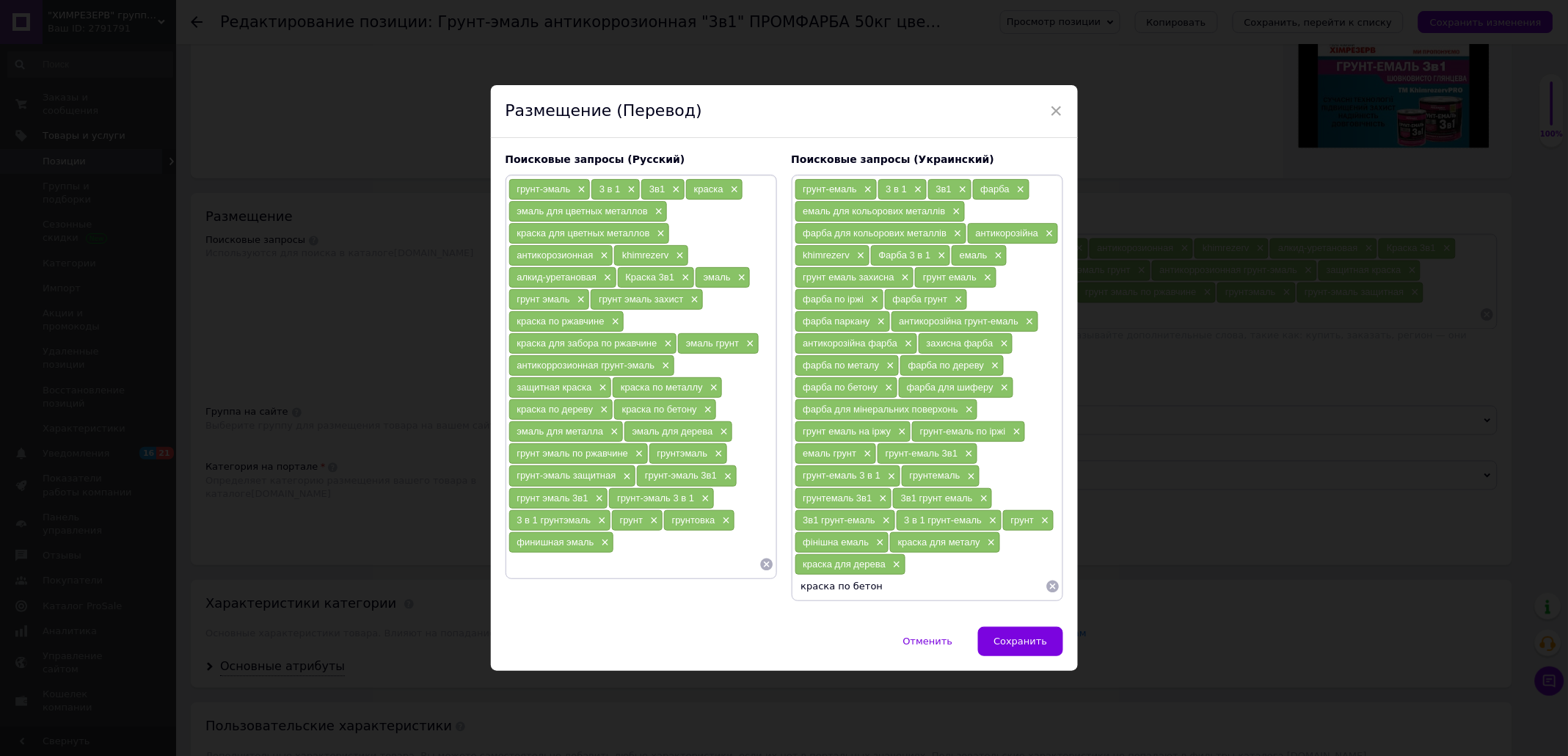
type input "краска по бетону"
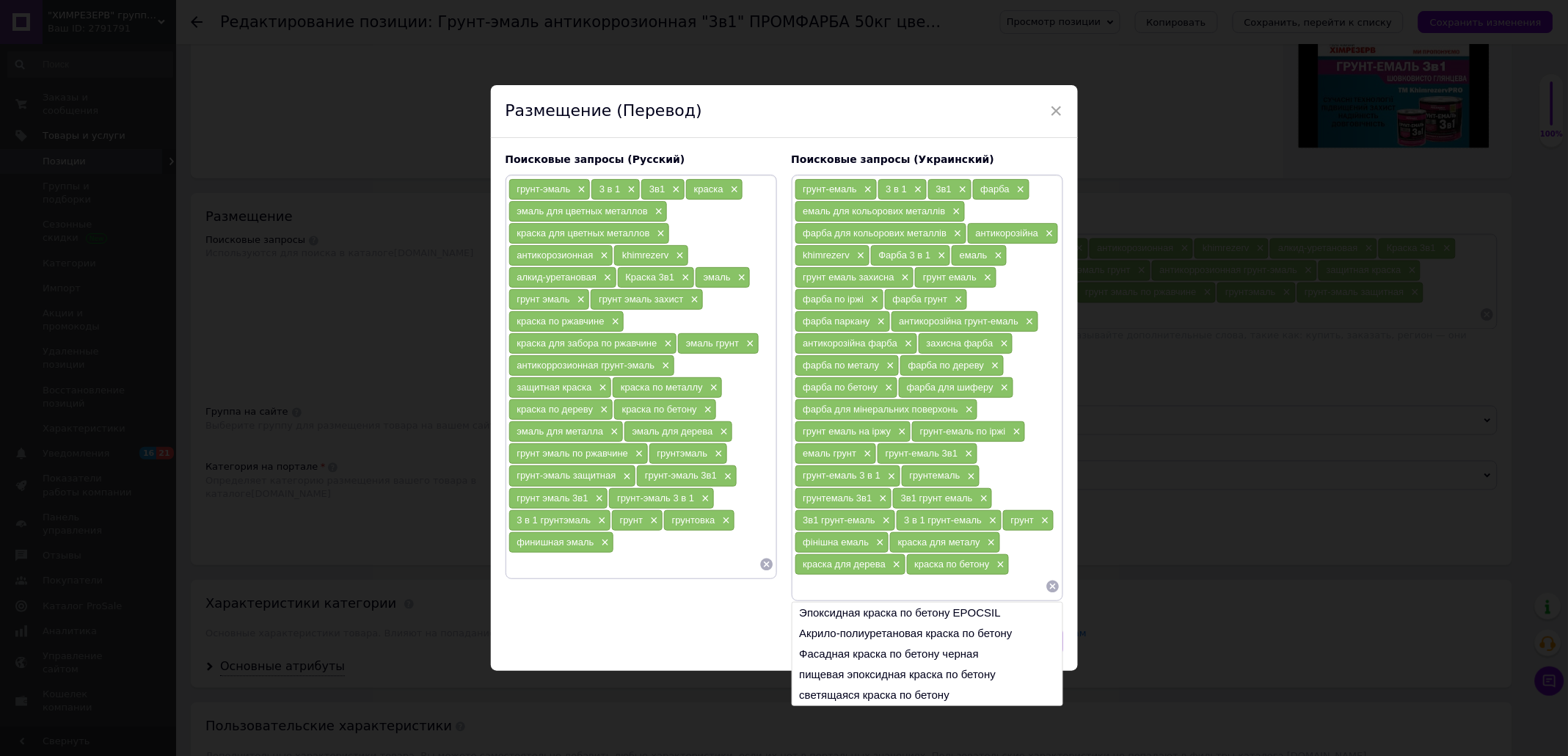
click at [901, 583] on input at bounding box center [920, 587] width 251 height 22
click at [700, 568] on input at bounding box center [633, 565] width 251 height 22
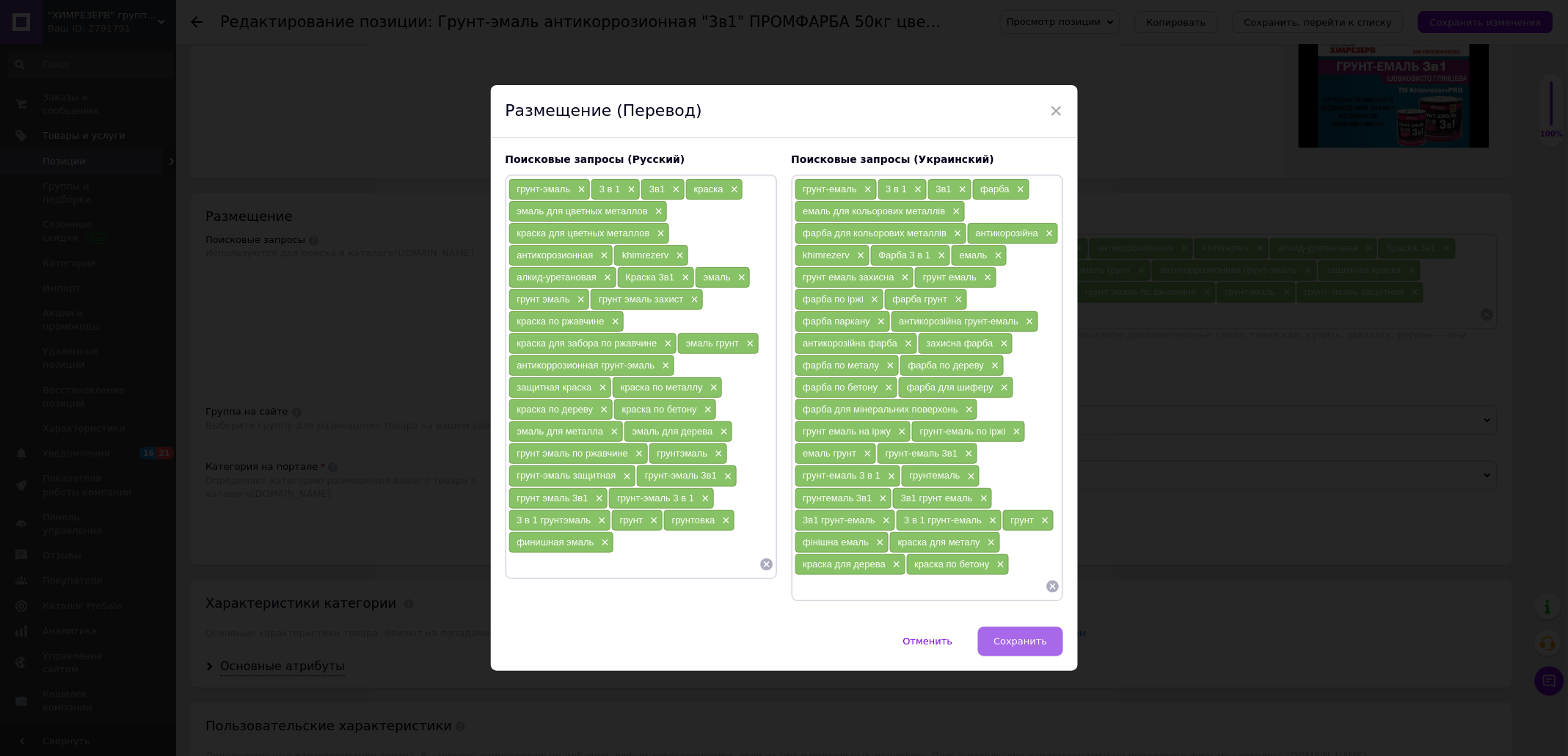
click at [1025, 647] on span "Сохранить" at bounding box center [1020, 641] width 53 height 11
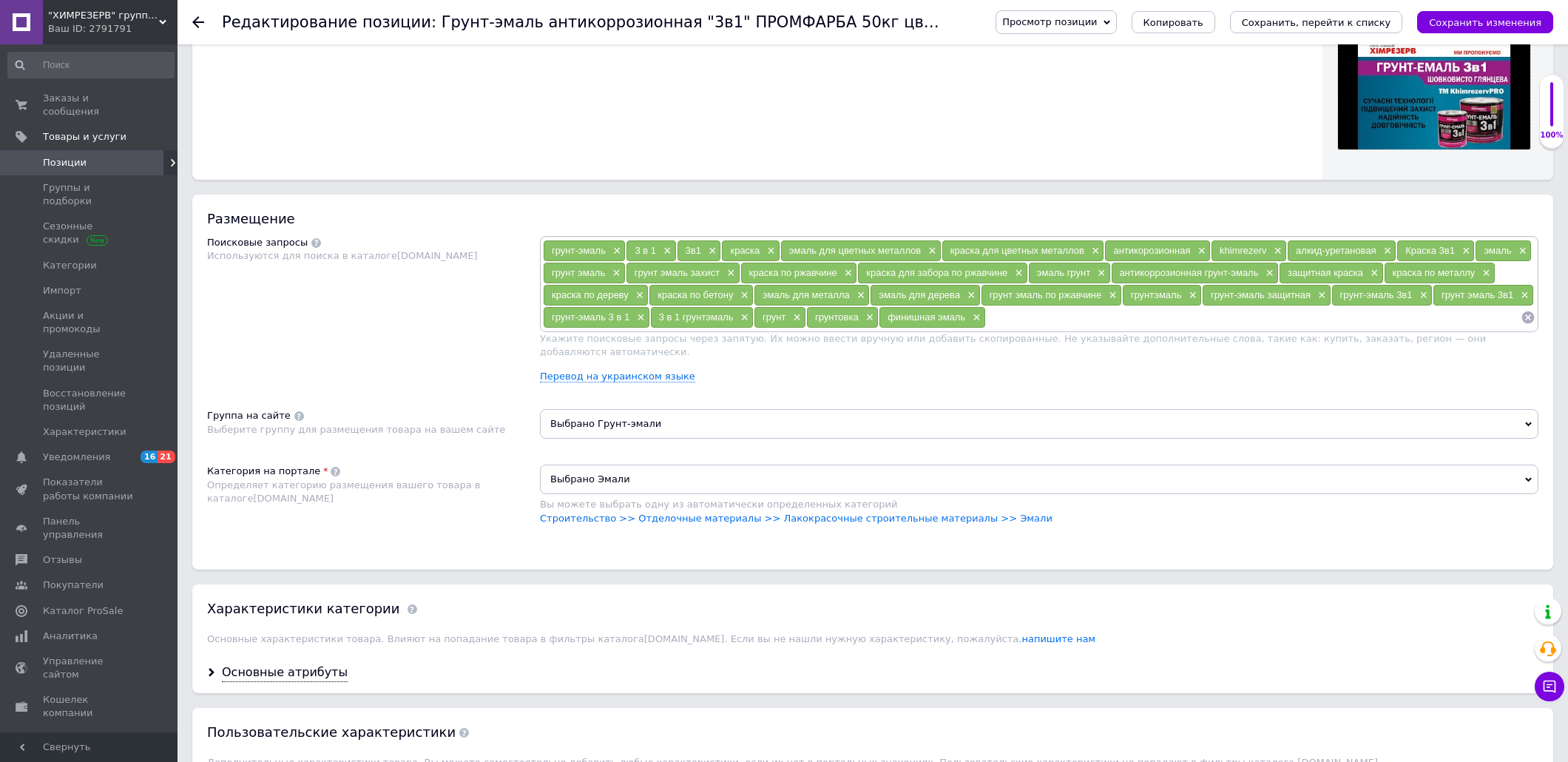
scroll to position [411, 0]
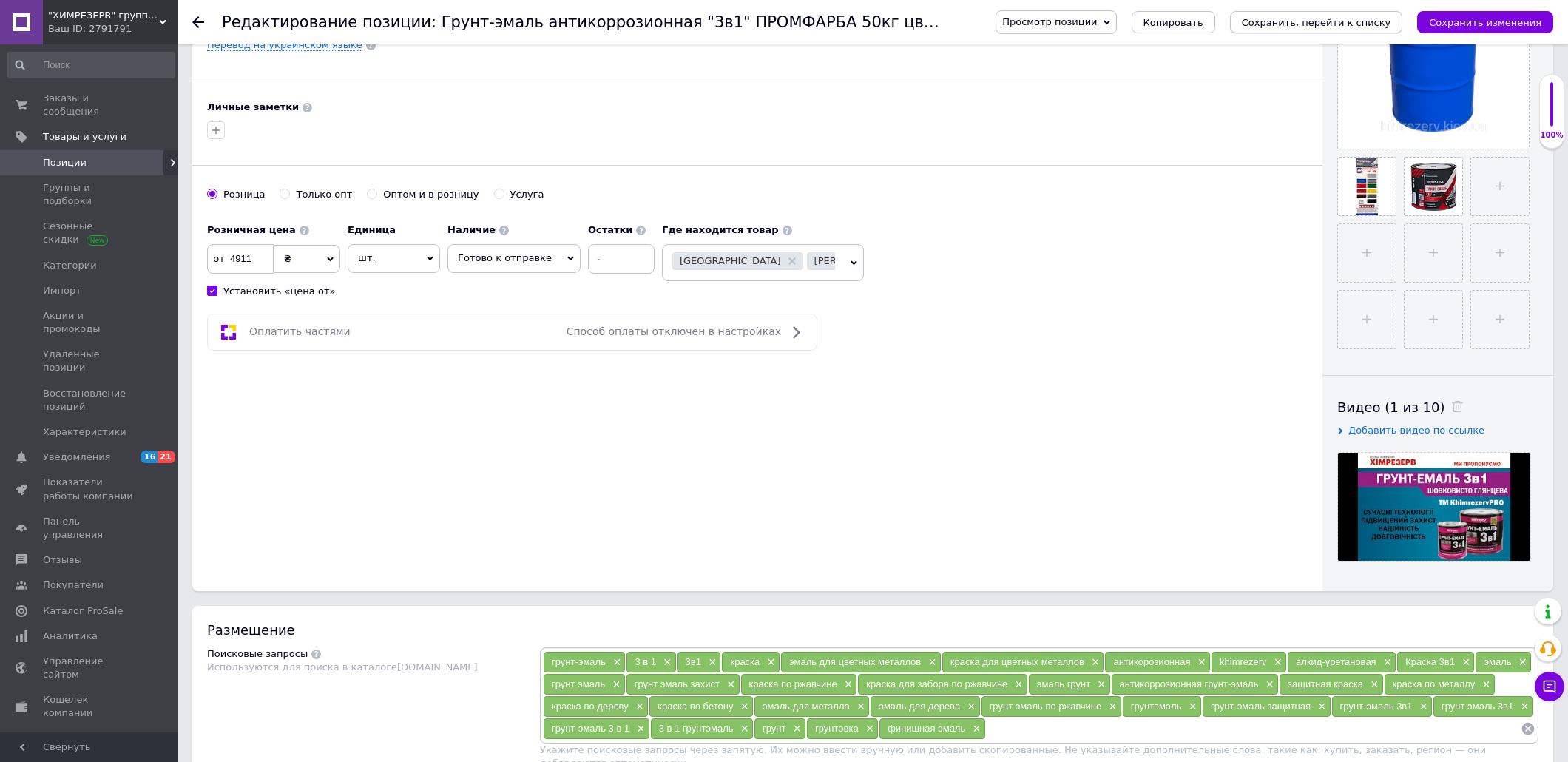
click at [1343, 24] on icon "Сохранить, перейти к списку" at bounding box center [1316, 22] width 149 height 11
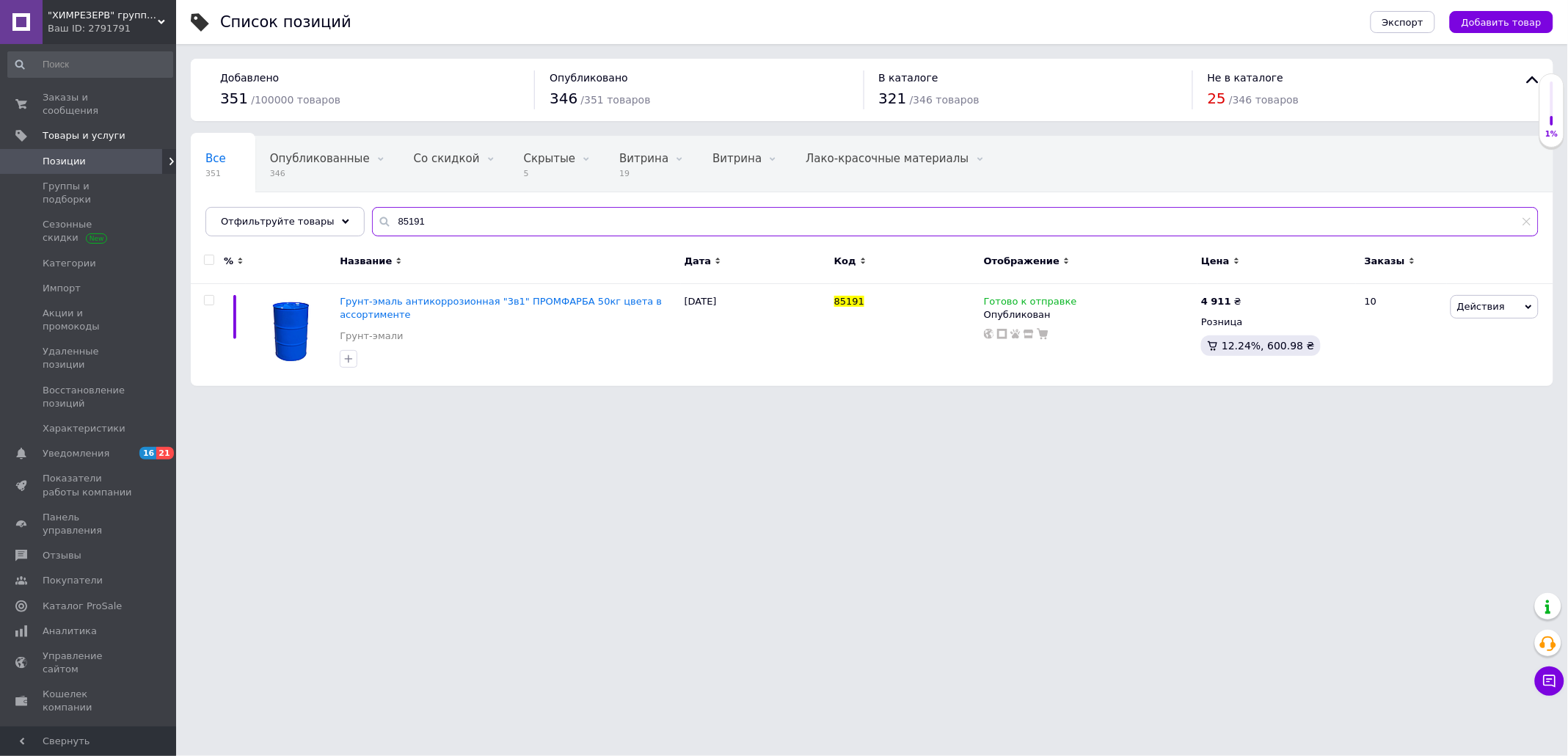
click at [442, 209] on input "85191" at bounding box center [955, 221] width 1167 height 29
click at [443, 208] on input "85191" at bounding box center [955, 221] width 1167 height 29
paste input "6"
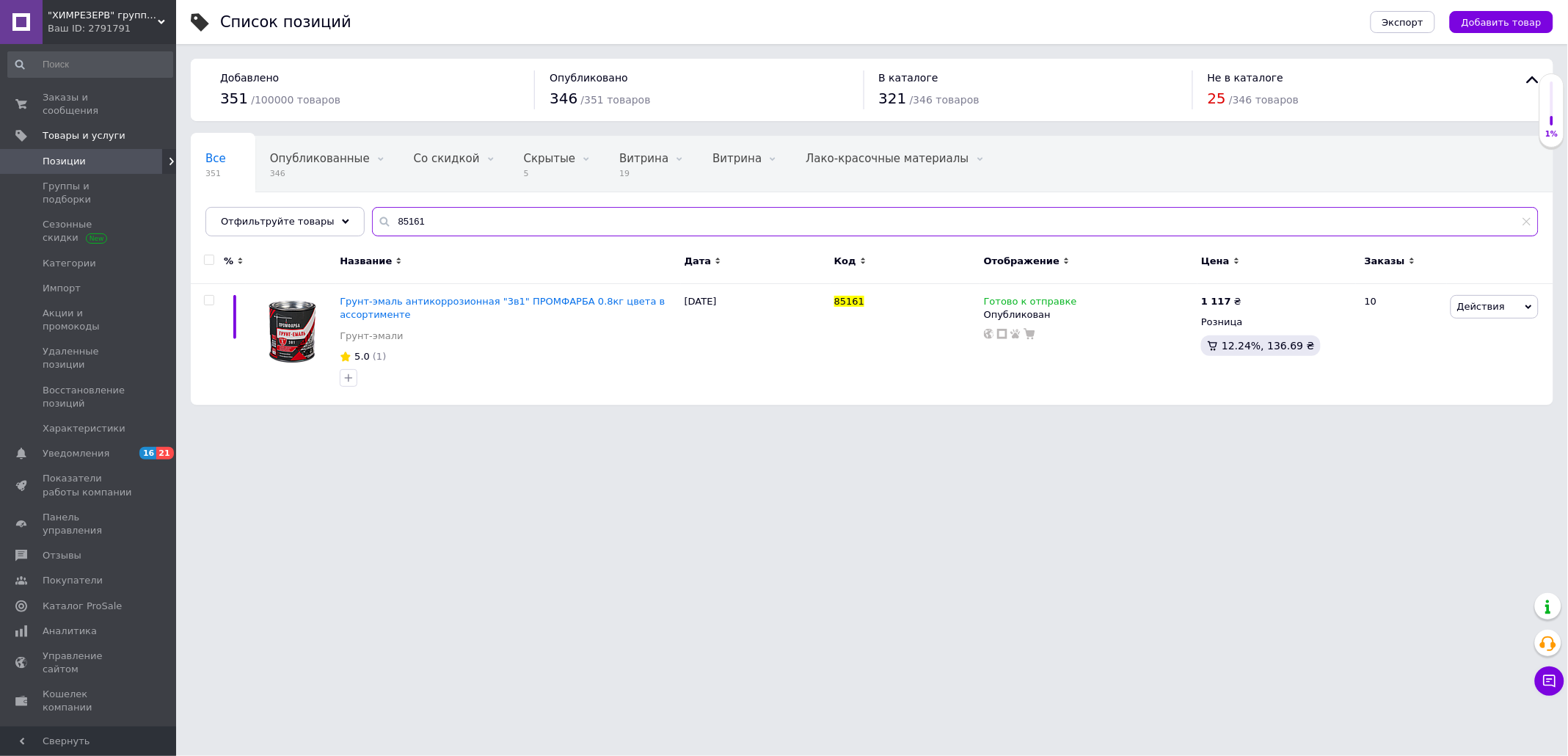
type input "85161"
click at [1245, 302] on icon at bounding box center [1249, 300] width 9 height 9
click at [1282, 279] on input "1117" at bounding box center [1318, 285] width 111 height 29
type input "117"
click at [1052, 420] on html ""ХИМРЕЗЕРВ" группа компаний: ТОВ "ПРОГРЕС 2010", ТОВ "ХІМРЕЗЕРВ-УКРАЇНА" Ваш ID…" at bounding box center [784, 209] width 1568 height 420
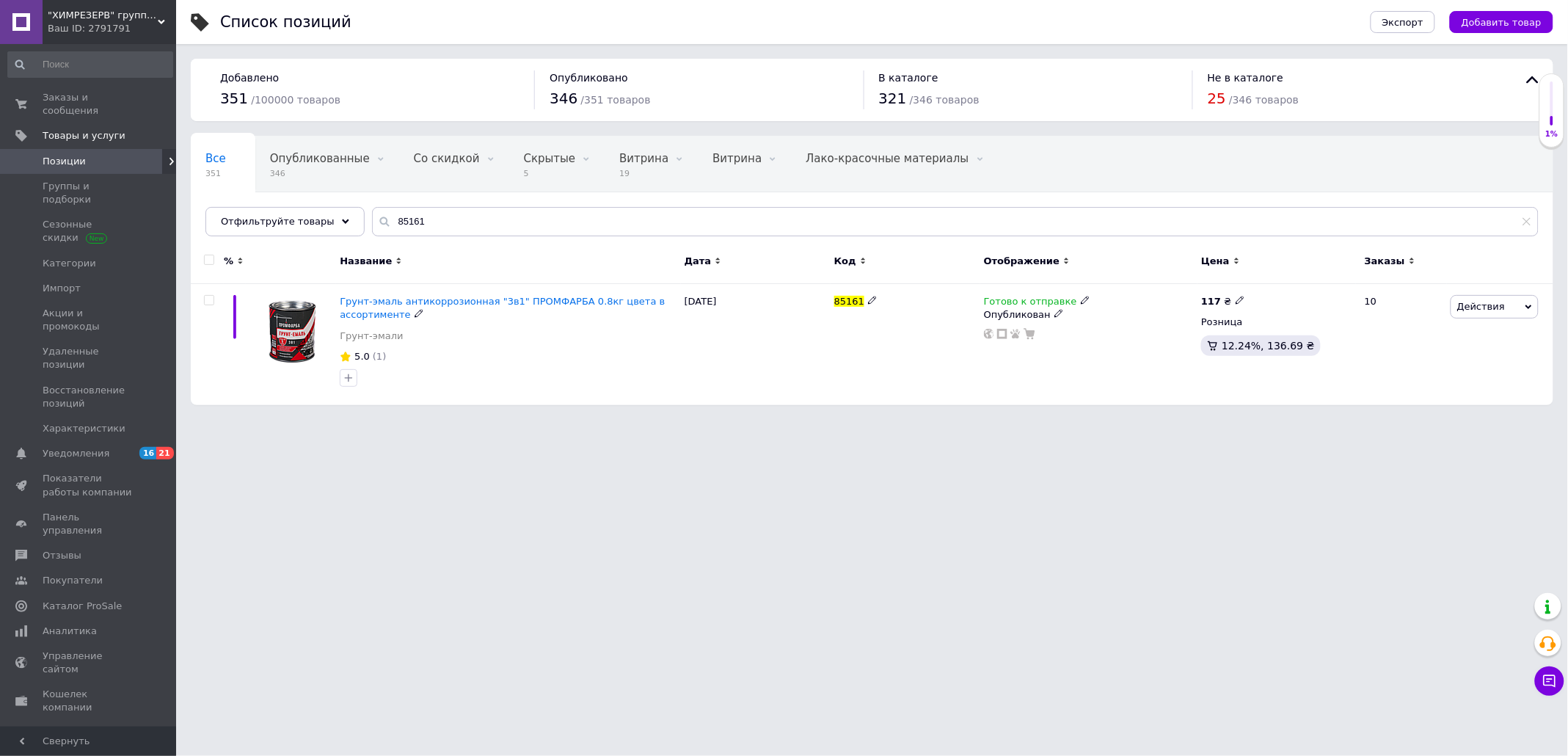
click at [1237, 301] on icon at bounding box center [1240, 300] width 9 height 9
click at [1304, 285] on input "117" at bounding box center [1309, 285] width 111 height 29
type input "117.6"
drag, startPoint x: 832, startPoint y: 453, endPoint x: 819, endPoint y: 453, distance: 13.0
click at [833, 420] on html ""ХИМРЕЗЕРВ" группа компаний: ТОВ "ПРОГРЕС 2010", ТОВ "ХІМРЕЗЕРВ-УКРАЇНА" Ваш ID…" at bounding box center [784, 209] width 1568 height 420
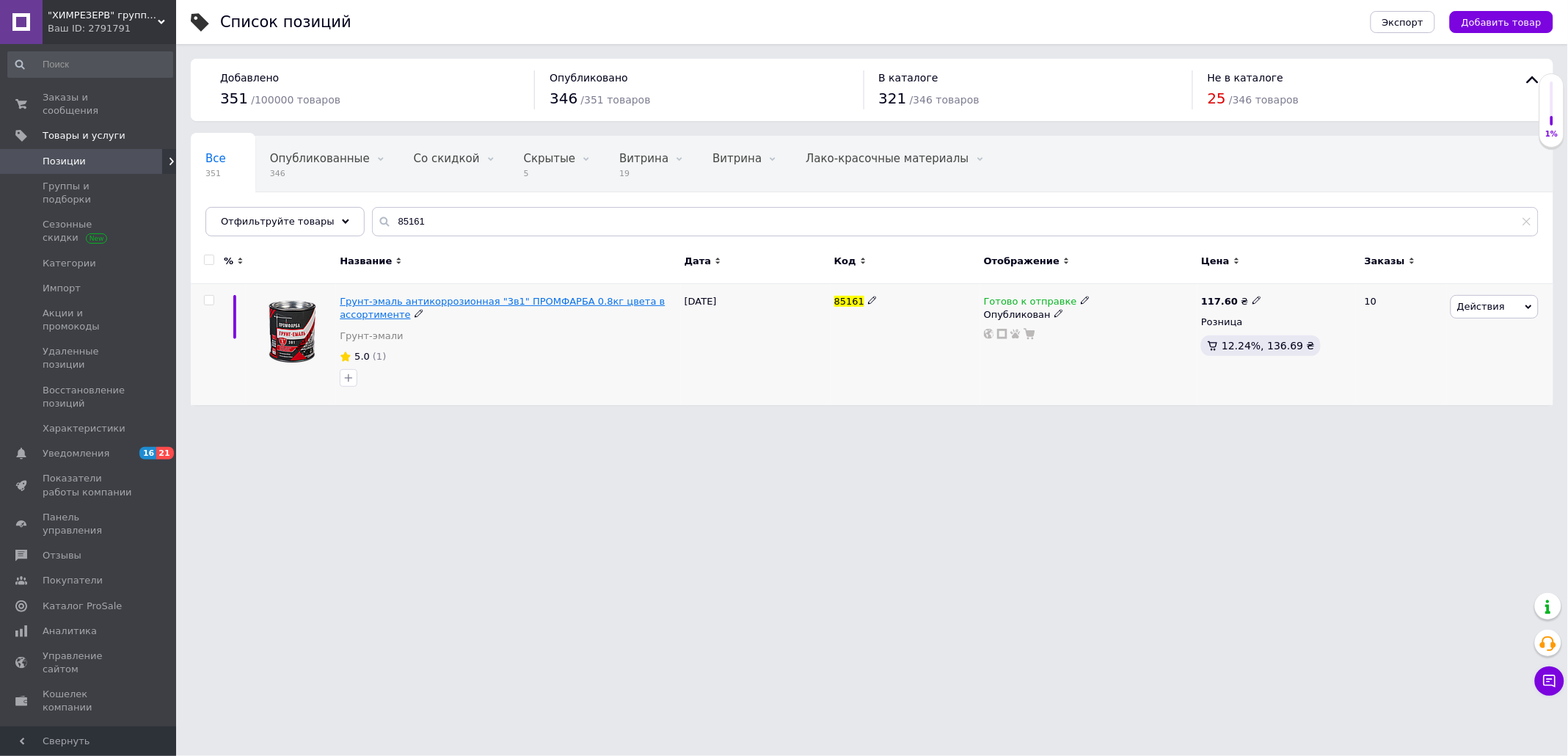
click at [477, 302] on span "Грунт-эмаль антикоррозионная "3в1" ПРОМФАРБА 0.8кг цвета в ассортименте" at bounding box center [502, 308] width 325 height 24
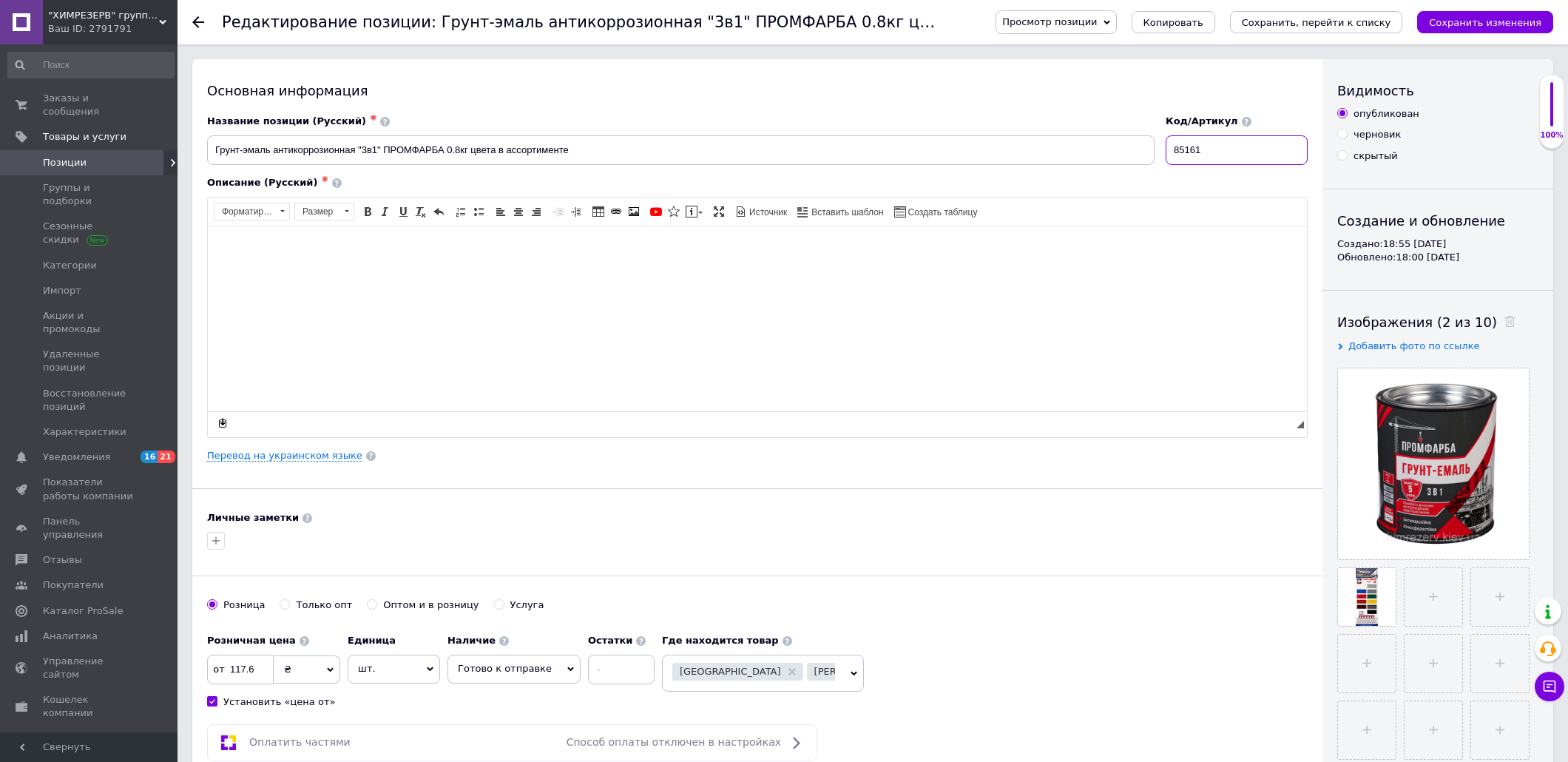
click at [1232, 149] on input "85161" at bounding box center [1237, 150] width 142 height 30
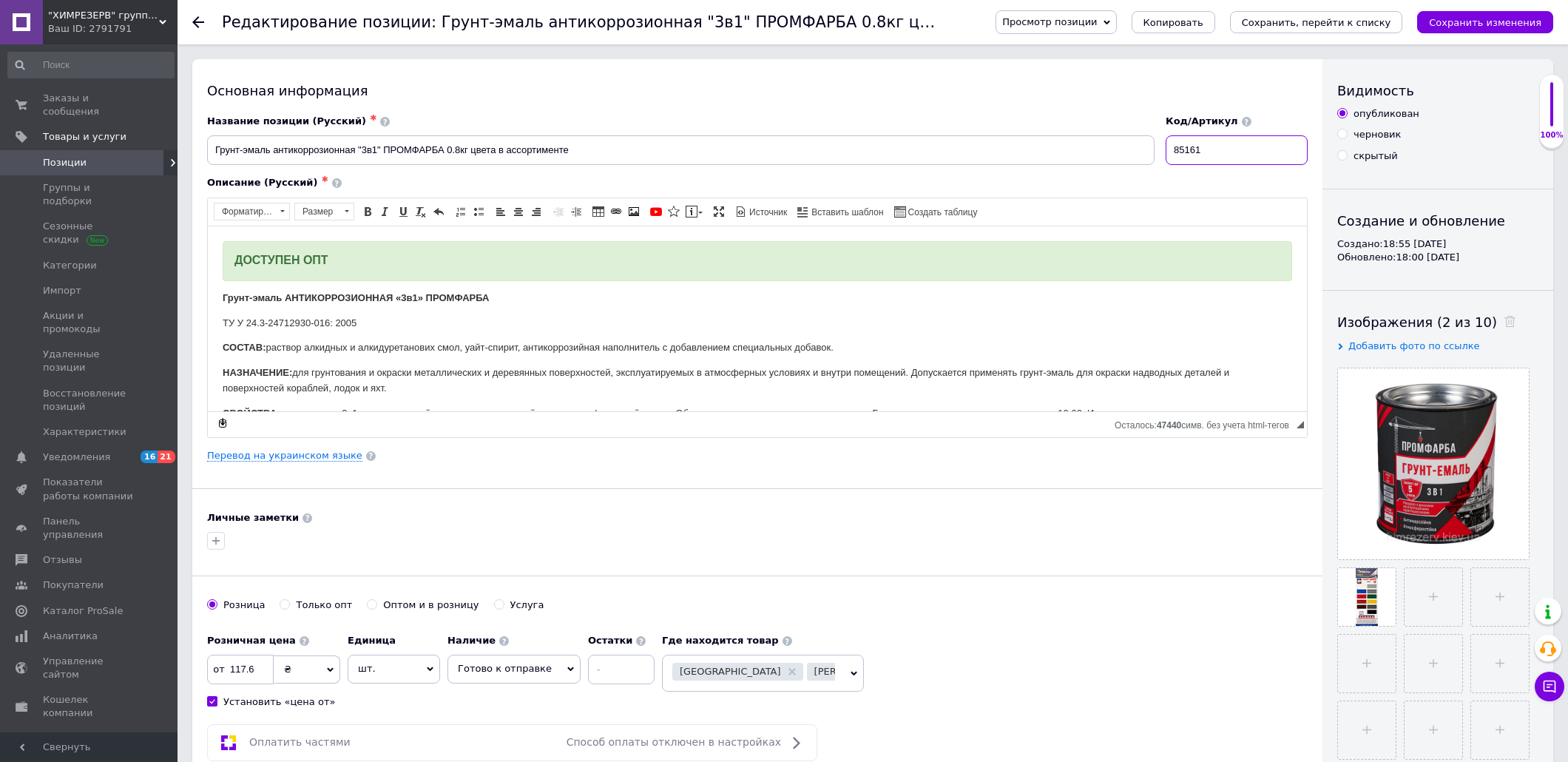
paste input "59"
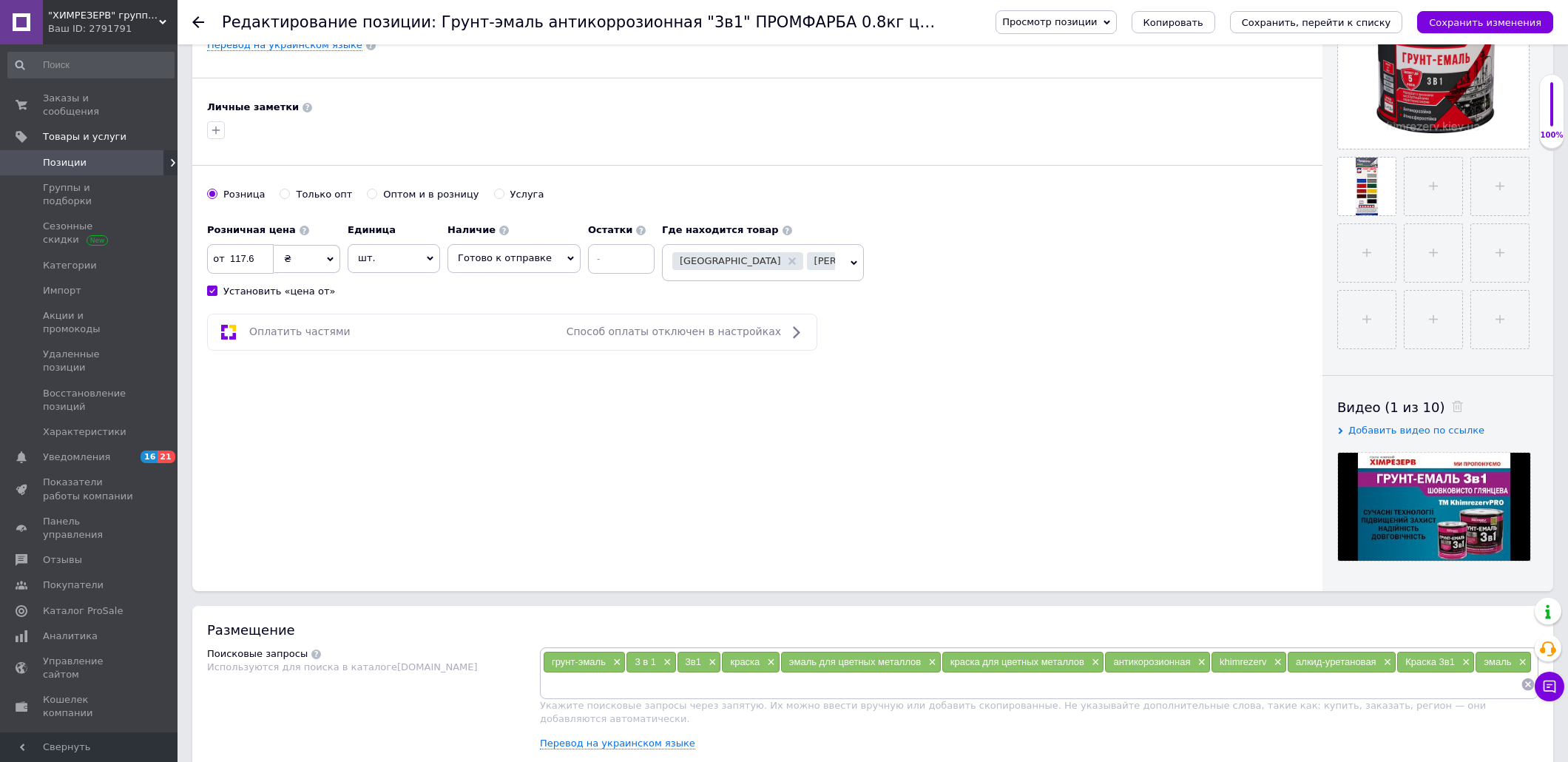
scroll to position [82, 0]
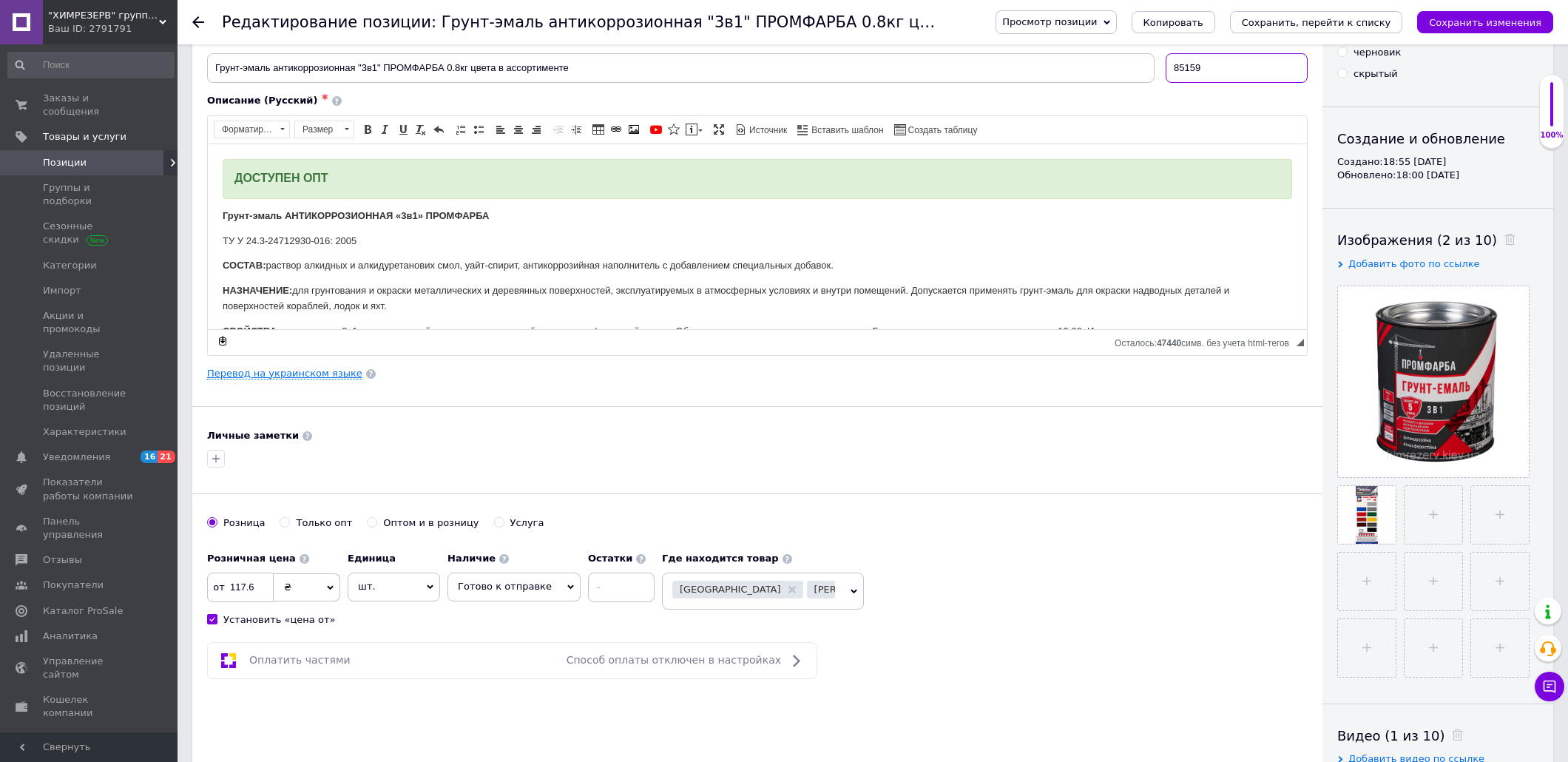
type input "85159"
click at [275, 370] on link "Перевод на украинском языке" at bounding box center [285, 373] width 156 height 12
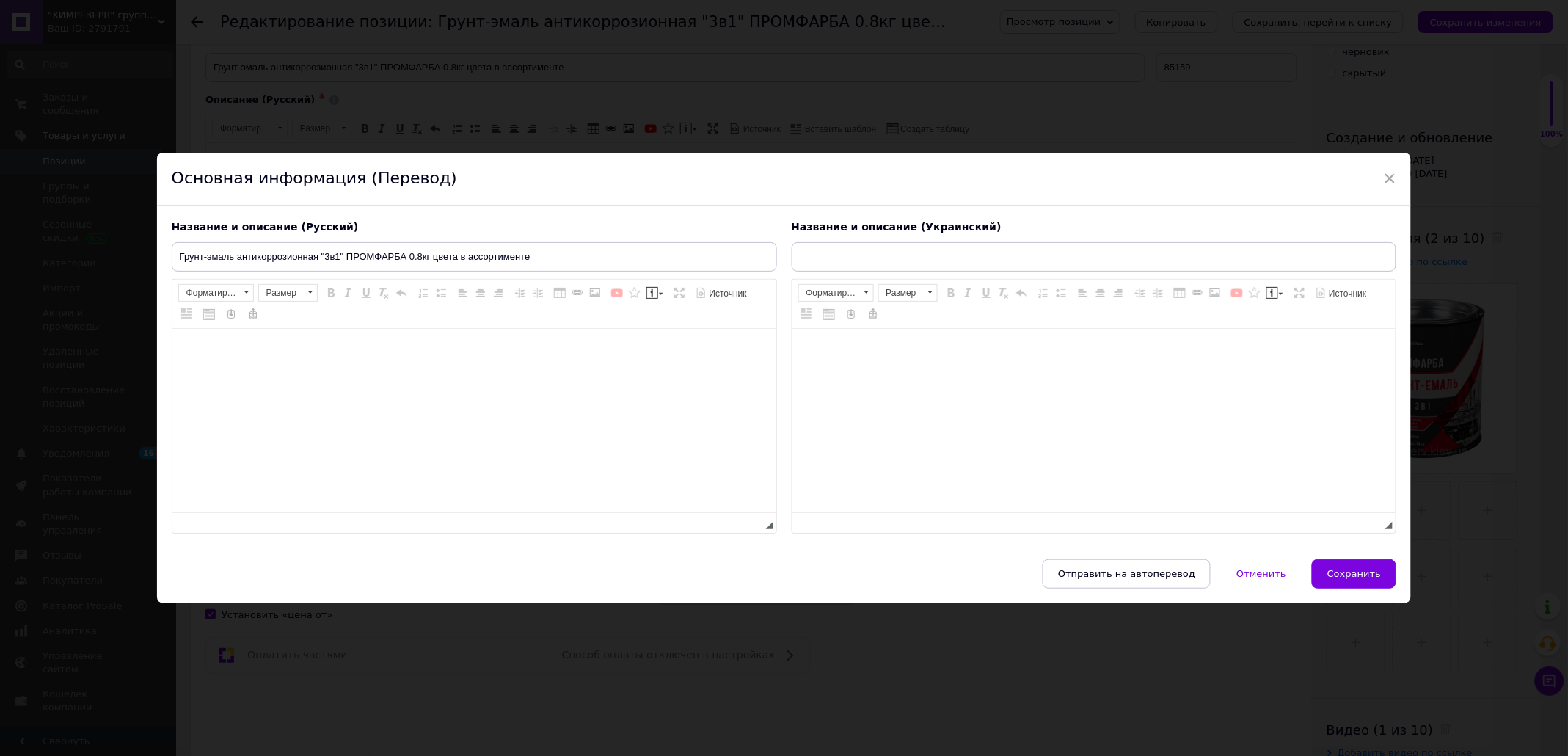
type input "Грунт-емаль антикорозійна "3в1" ПРОМФАРБА 0.8кг кольори в асортименті"
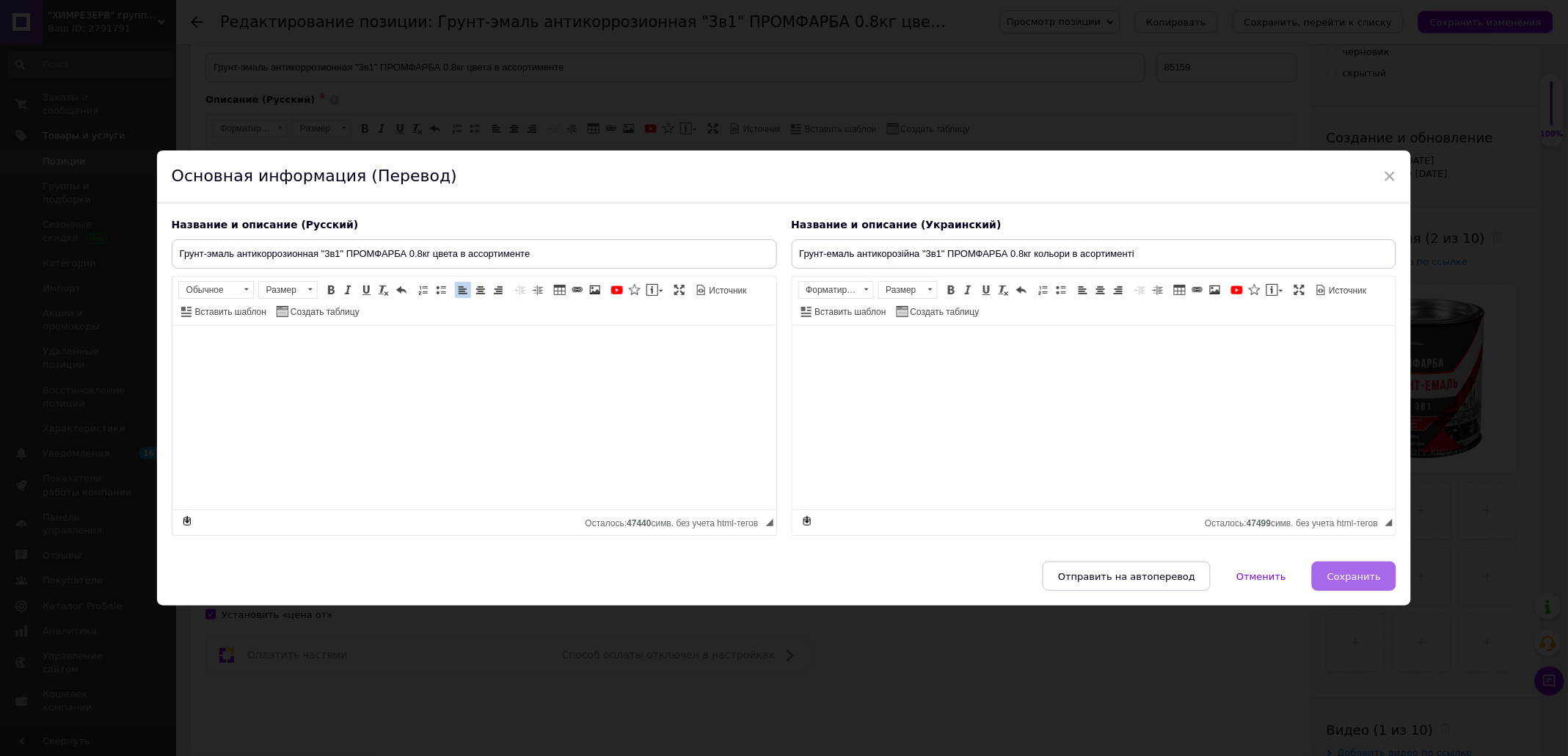
click at [1365, 581] on span "Сохранить" at bounding box center [1354, 577] width 53 height 11
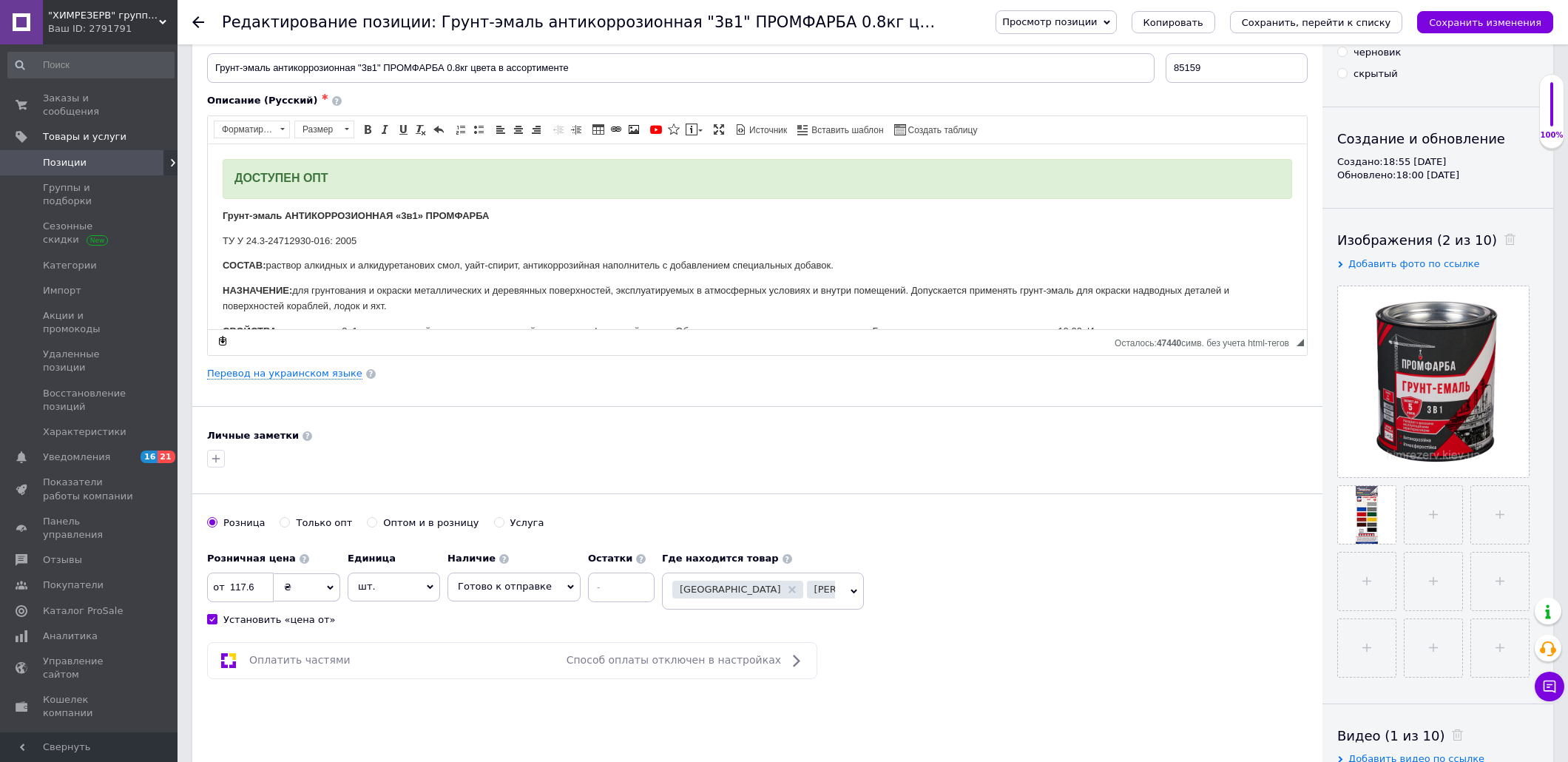
click at [836, 595] on span "Киев [PERSON_NAME]" at bounding box center [763, 592] width 202 height 37
click at [790, 625] on input "text" at bounding box center [763, 633] width 186 height 30
type input "ш"
type input "льво"
click at [666, 665] on div "Льво в" at bounding box center [763, 669] width 200 height 13
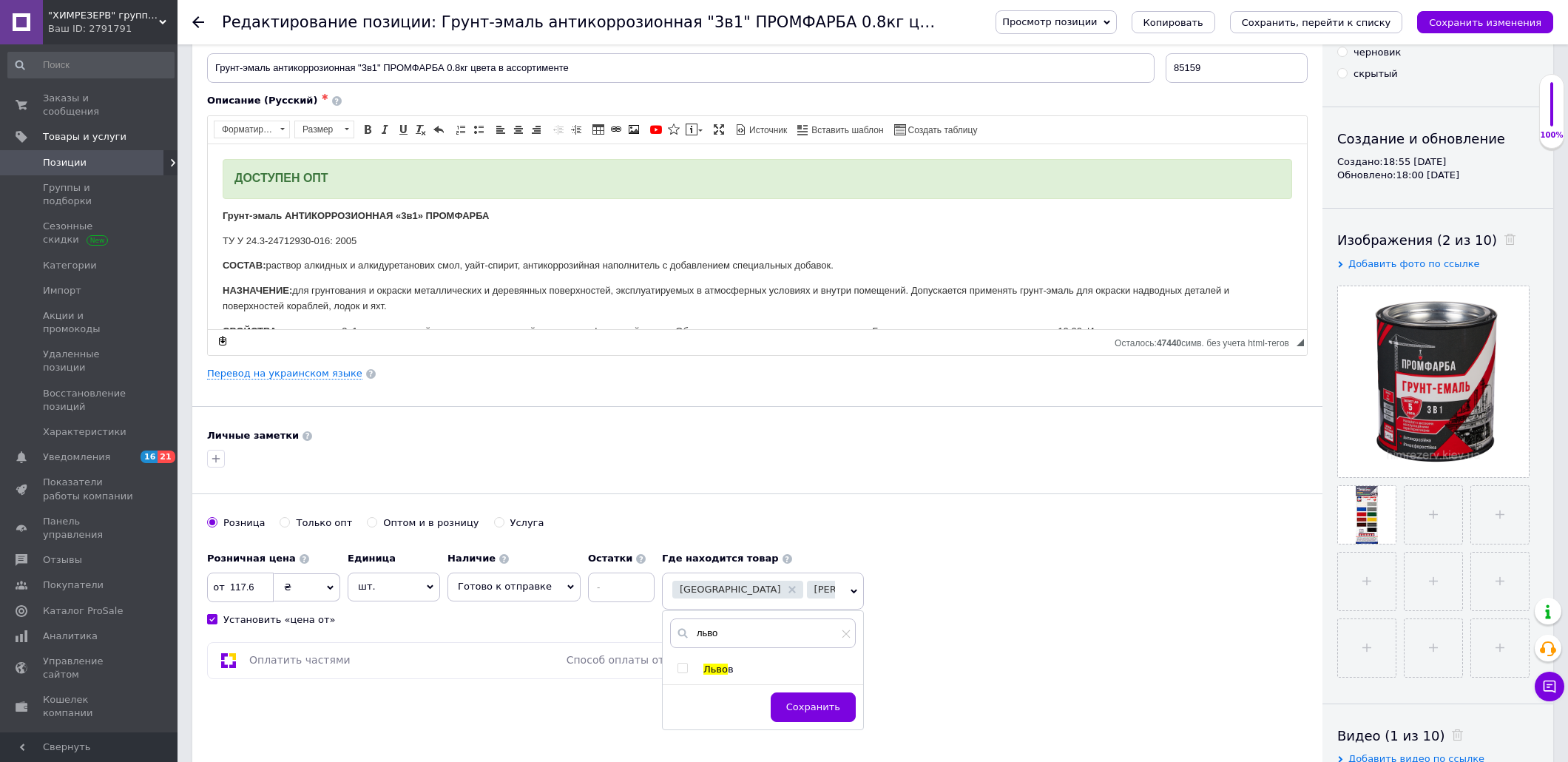
click at [678, 668] on input "checkbox" at bounding box center [682, 668] width 9 height 9
checkbox input "true"
click at [824, 726] on div "Сохранить" at bounding box center [763, 711] width 201 height 37
drag, startPoint x: 814, startPoint y: 714, endPoint x: 799, endPoint y: 716, distance: 15.1
click at [813, 713] on span "Сохранить" at bounding box center [814, 707] width 54 height 11
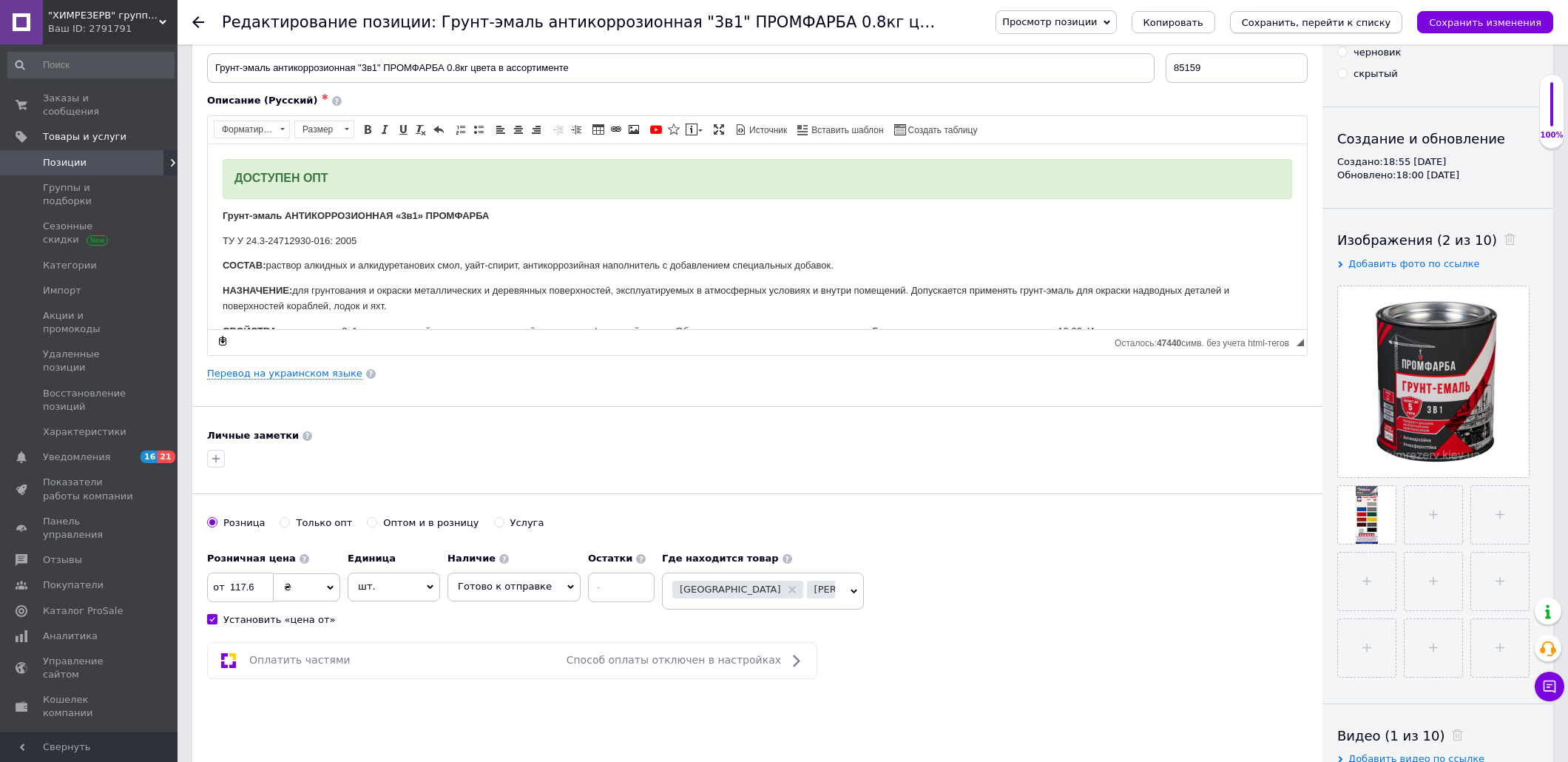
click at [1355, 22] on icon "Сохранить, перейти к списку" at bounding box center [1316, 22] width 149 height 11
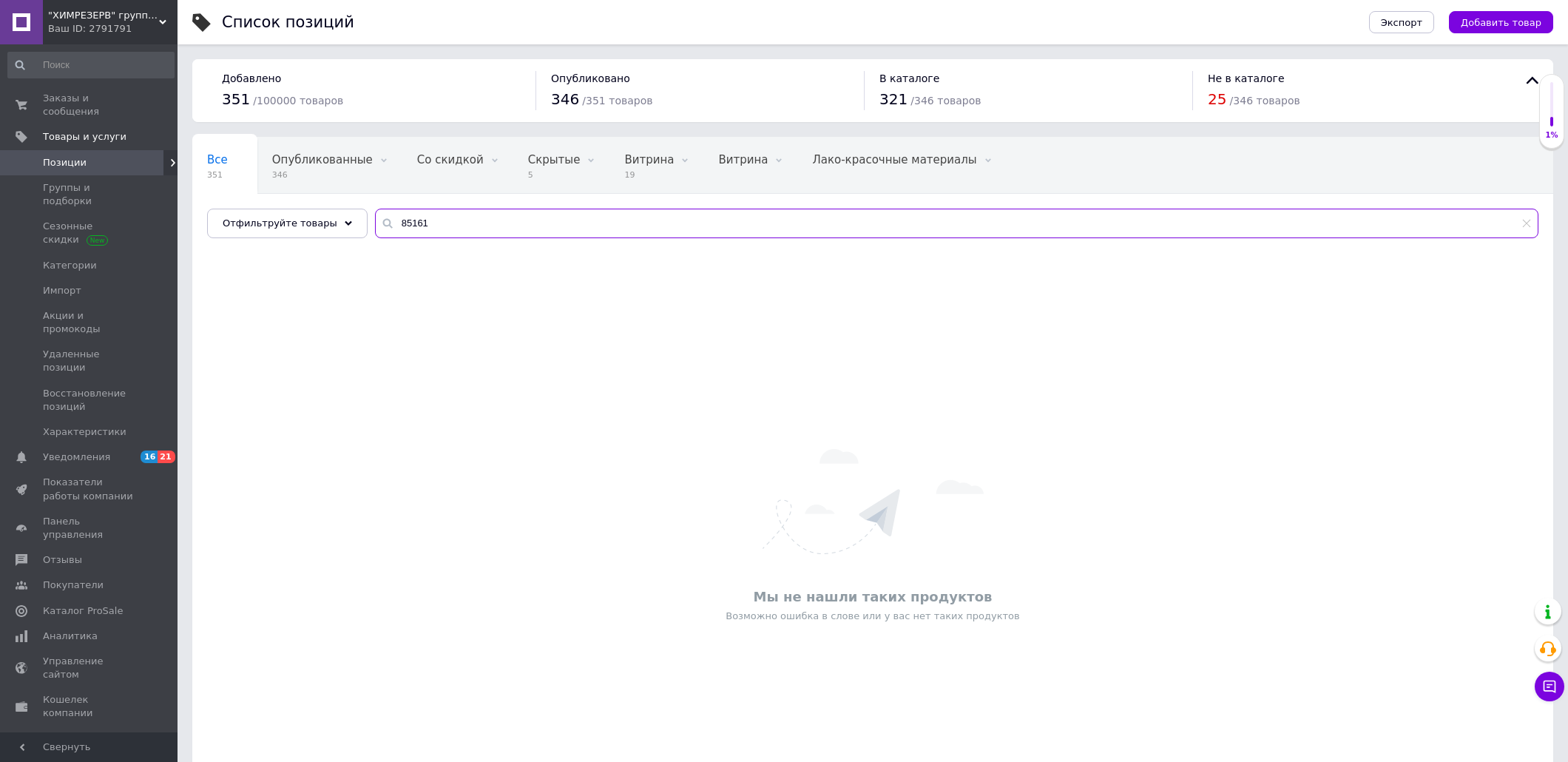
click at [439, 218] on input "85161" at bounding box center [956, 223] width 1164 height 30
paste input "59"
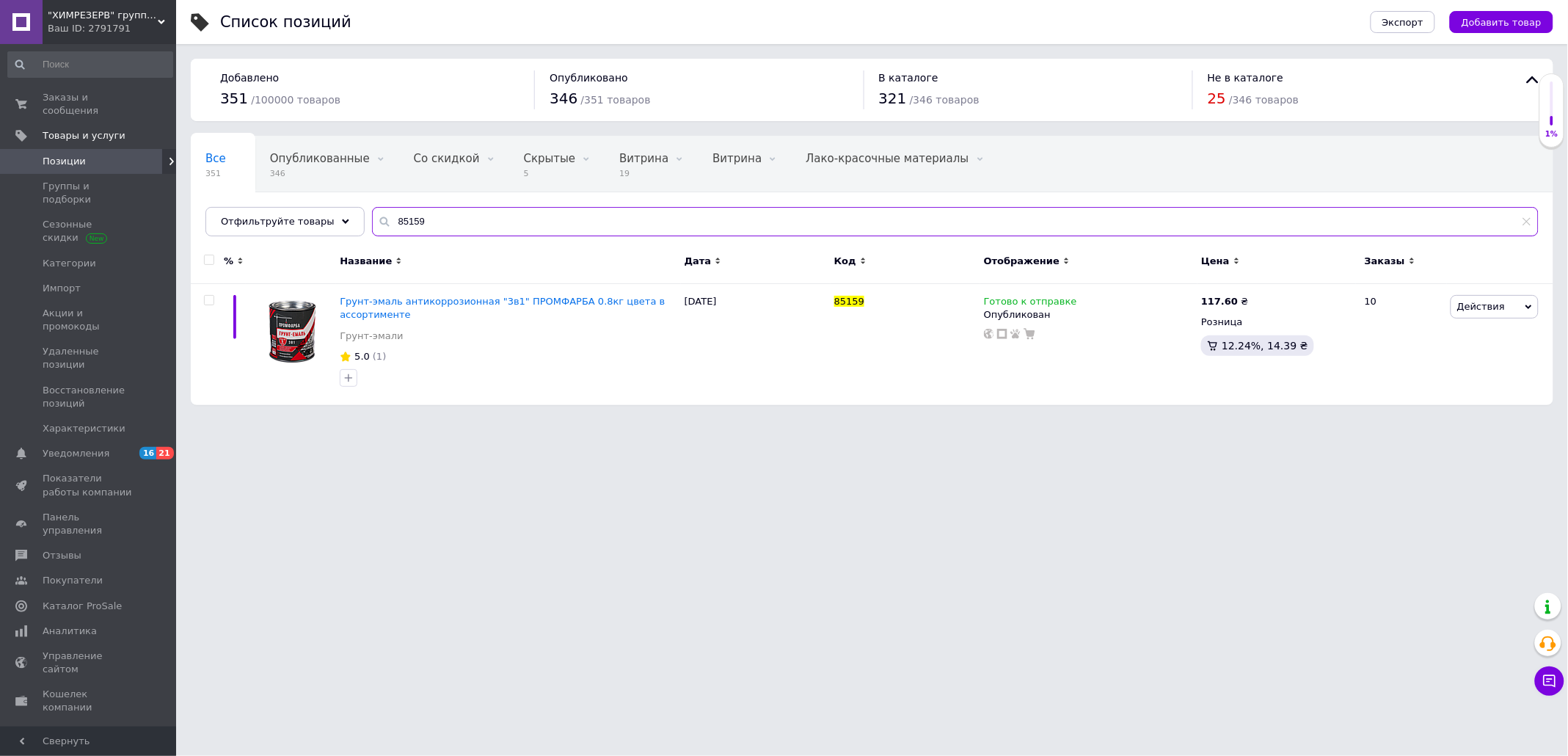
type input "85159"
drag, startPoint x: 1241, startPoint y: 297, endPoint x: 1249, endPoint y: 299, distance: 8.2
click at [1246, 299] on div "117.60 ₴" at bounding box center [1231, 301] width 61 height 13
click at [1252, 299] on icon at bounding box center [1257, 300] width 9 height 9
click at [1293, 282] on input "117.6" at bounding box center [1325, 285] width 111 height 29
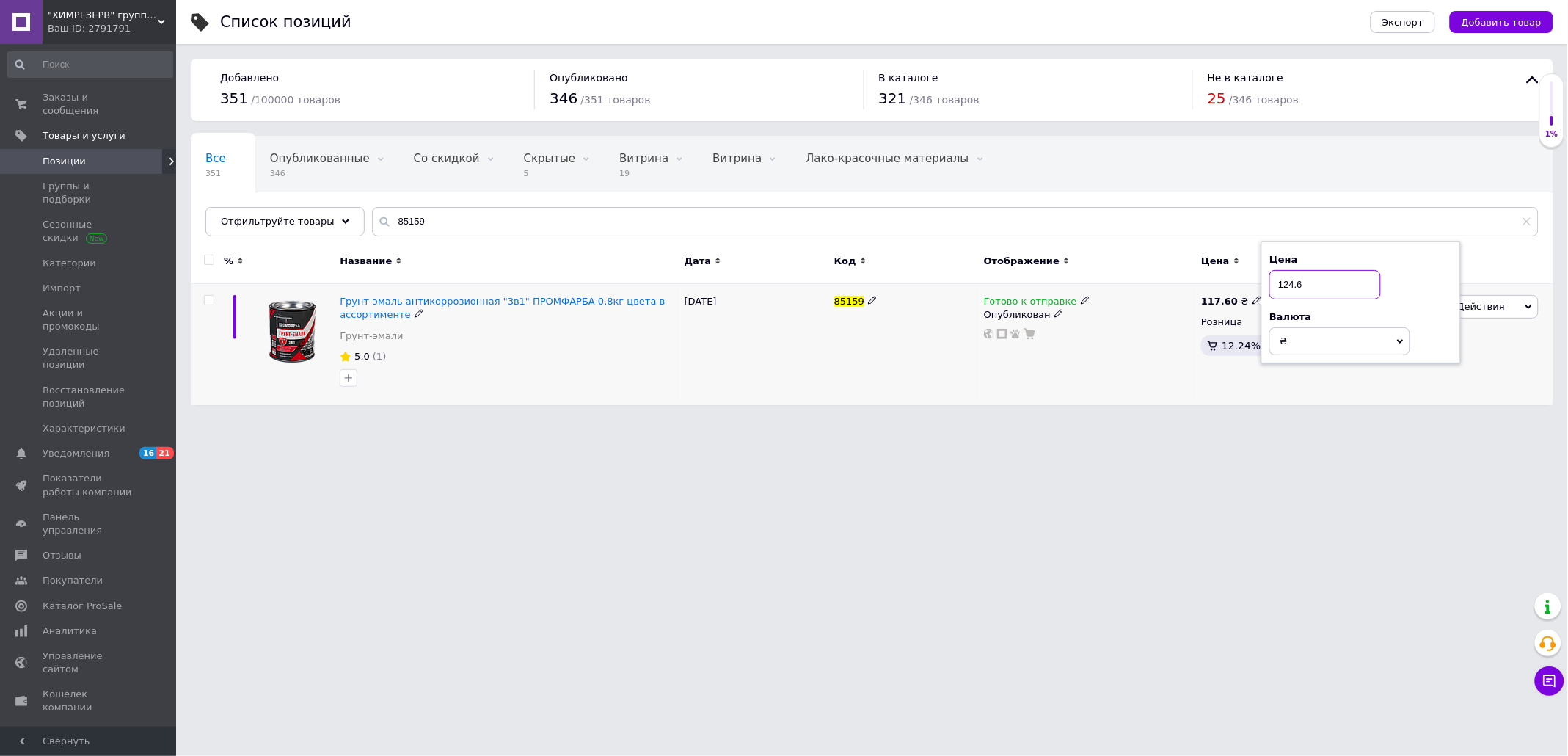
click at [1314, 288] on input "124.6" at bounding box center [1325, 285] width 111 height 29
type input "124.8"
drag, startPoint x: 1177, startPoint y: 413, endPoint x: 1164, endPoint y: 415, distance: 13.2
click at [1176, 413] on div "Список позиций Экспорт Добавить товар Добавлено 351 / 100000 товаров Опубликова…" at bounding box center [872, 209] width 1392 height 420
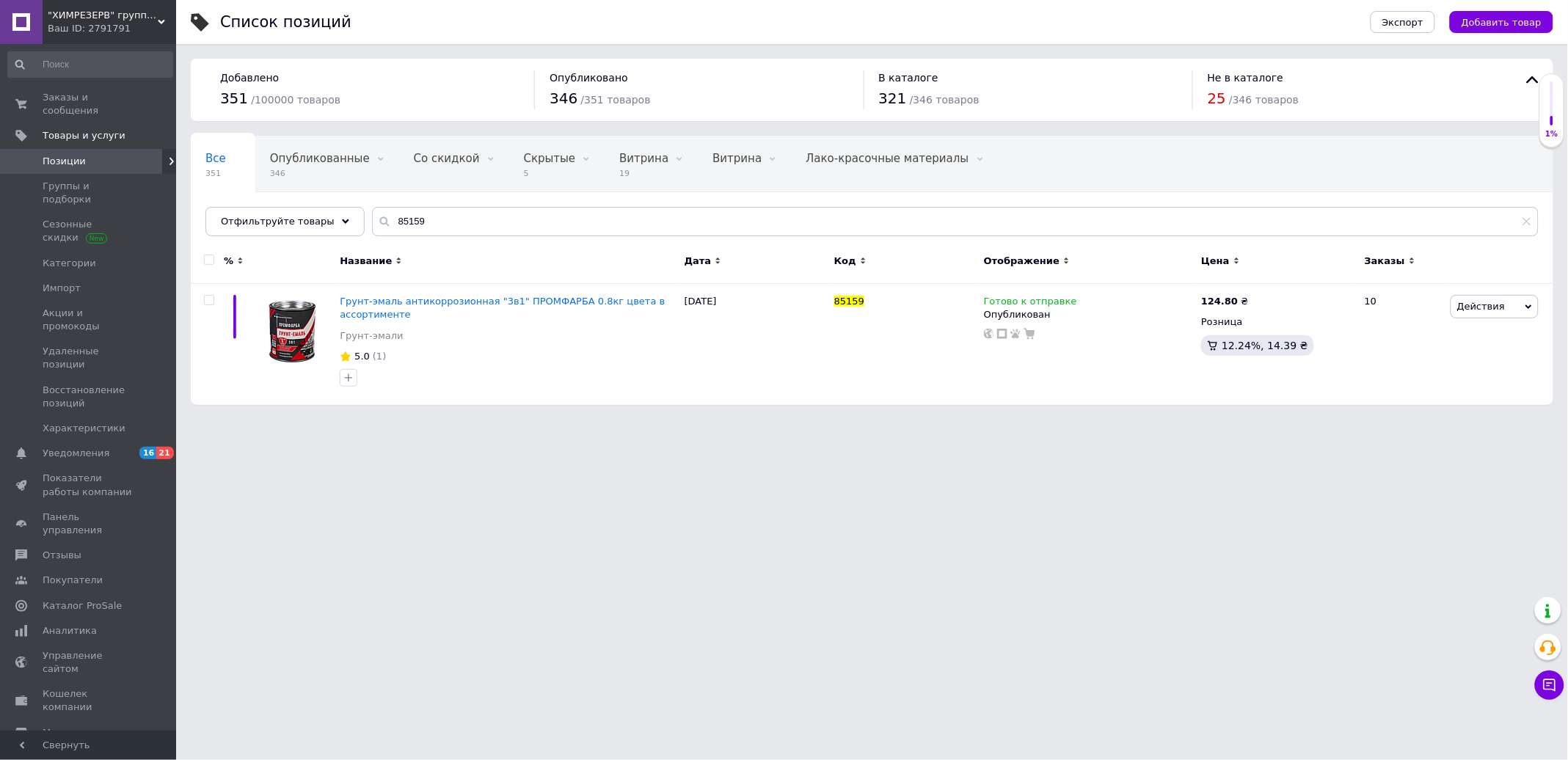
drag, startPoint x: 448, startPoint y: 196, endPoint x: 441, endPoint y: 213, distance: 18.4
click at [448, 196] on div "Все 351 Опубликованные 346 Удалить Редактировать Со скидкой 0 Удалить Редактиро…" at bounding box center [872, 194] width 1362 height 121
click at [429, 222] on input "85159" at bounding box center [955, 221] width 1167 height 29
paste input "76"
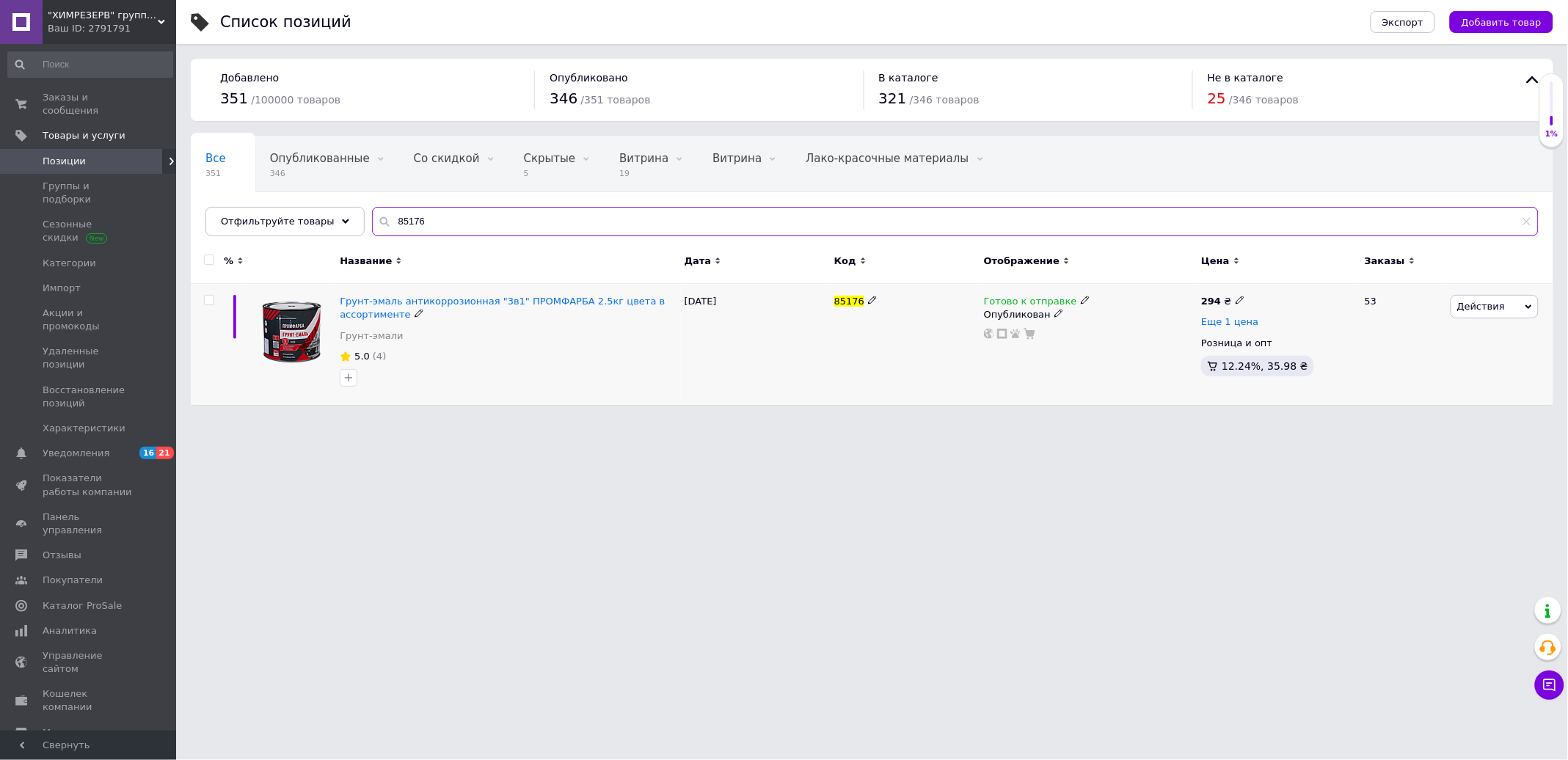
type input "85176"
click at [1224, 323] on span "Еще 1 цена" at bounding box center [1229, 321] width 57 height 12
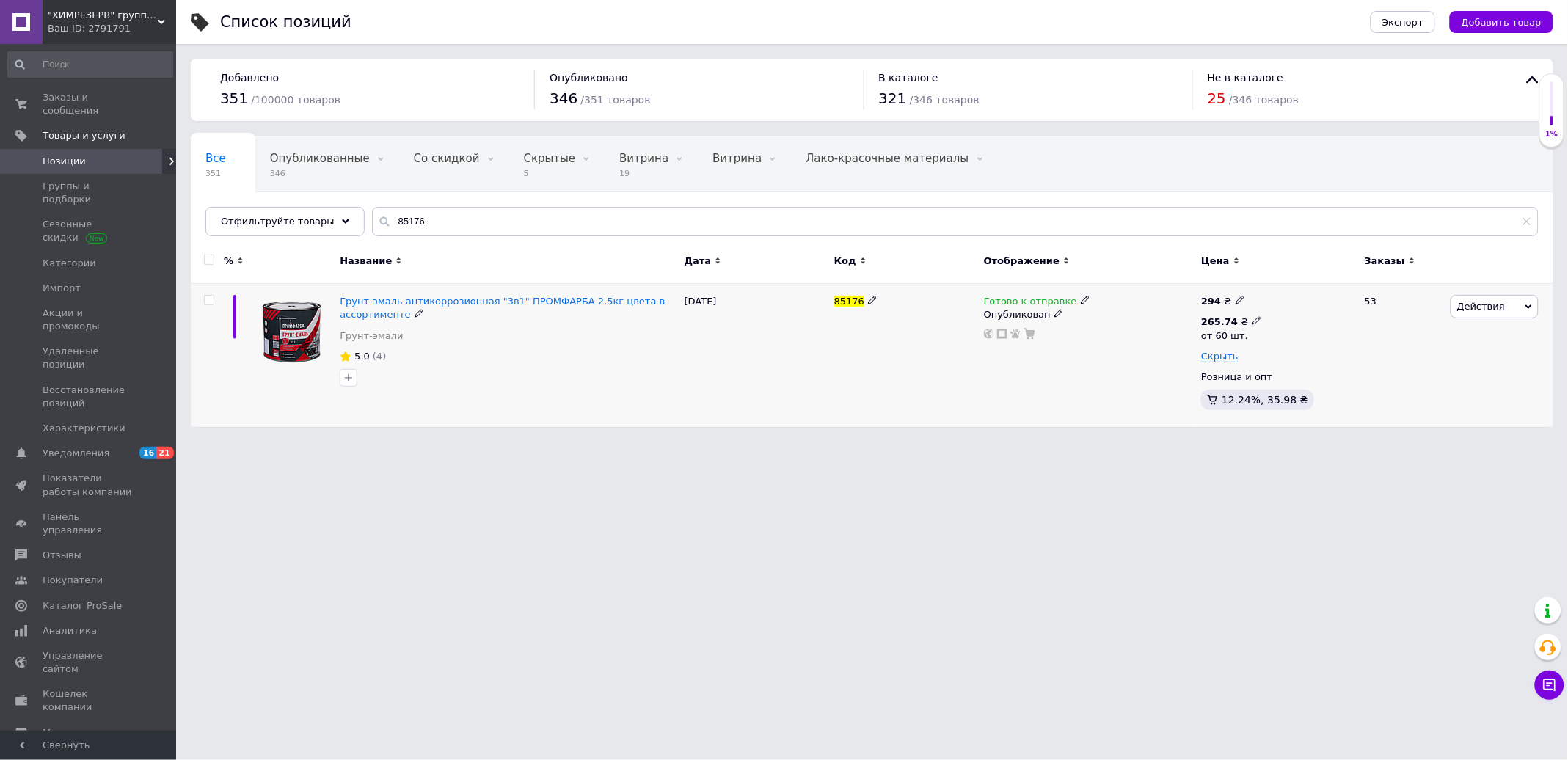
click at [1255, 320] on icon at bounding box center [1257, 320] width 9 height 9
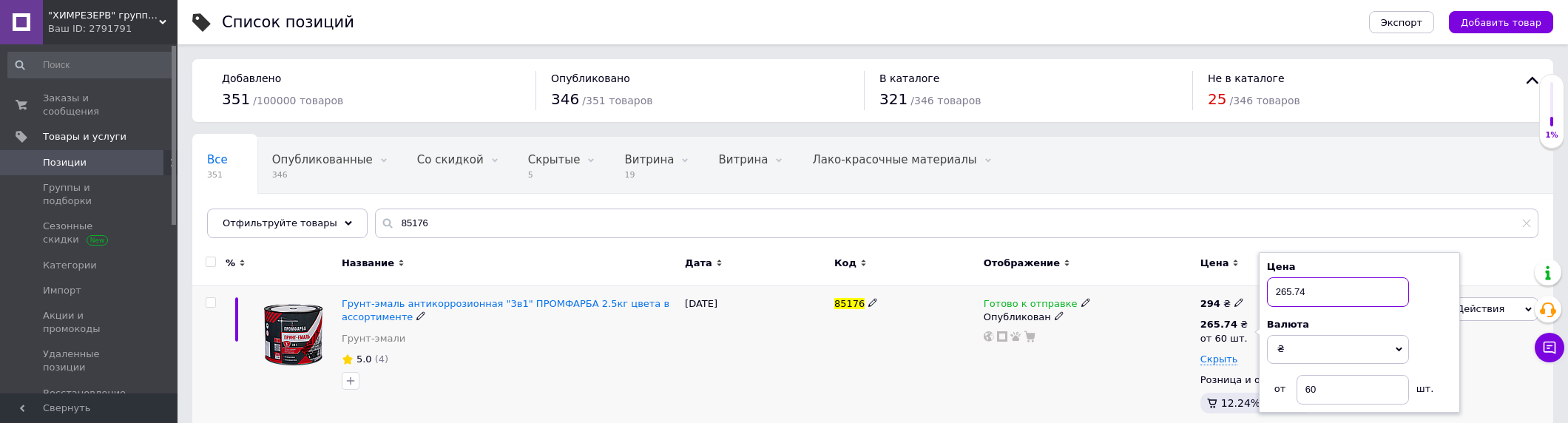
drag, startPoint x: 1291, startPoint y: 292, endPoint x: 1283, endPoint y: 293, distance: 8.1
click at [1283, 293] on input "265.74" at bounding box center [1338, 292] width 142 height 30
drag, startPoint x: 1308, startPoint y: 293, endPoint x: 1296, endPoint y: 293, distance: 12.0
click at [1296, 293] on input "277.74" at bounding box center [1338, 292] width 142 height 30
type input "277.32"
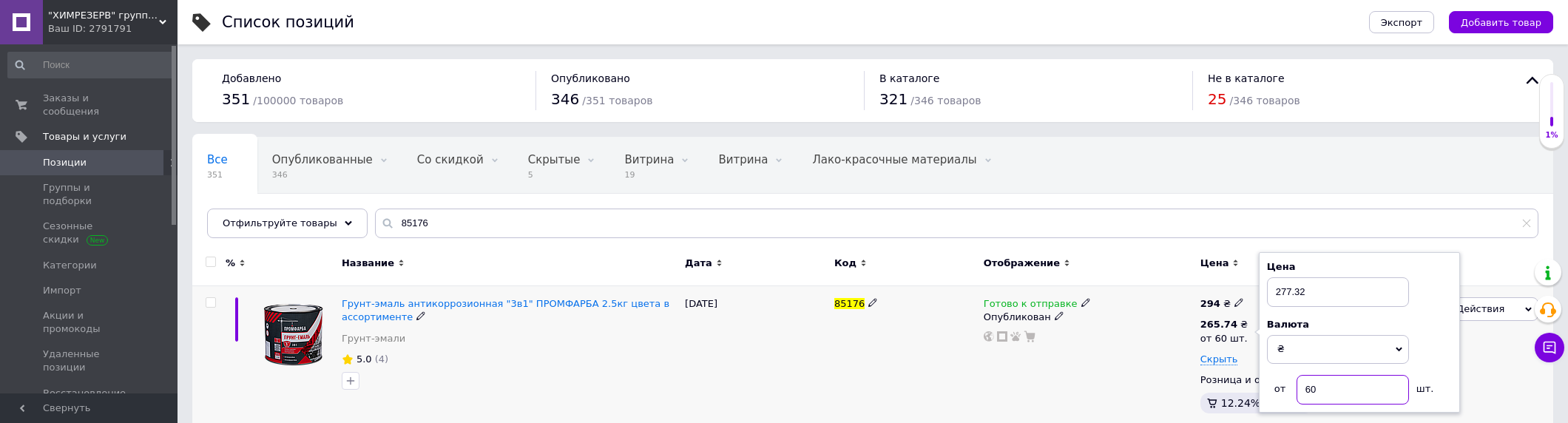
drag, startPoint x: 1328, startPoint y: 389, endPoint x: 1261, endPoint y: 387, distance: 67.0
click at [1261, 387] on div "Цена 277.32 Валюта ₴ $ € CHF £ ¥ PLN ₸ MDL HUF KGS CN¥ TRY ₩ lei от 60 шт." at bounding box center [1359, 332] width 201 height 160
type input "40"
click at [1112, 387] on div "Готово к отправке Опубликован" at bounding box center [1089, 358] width 217 height 145
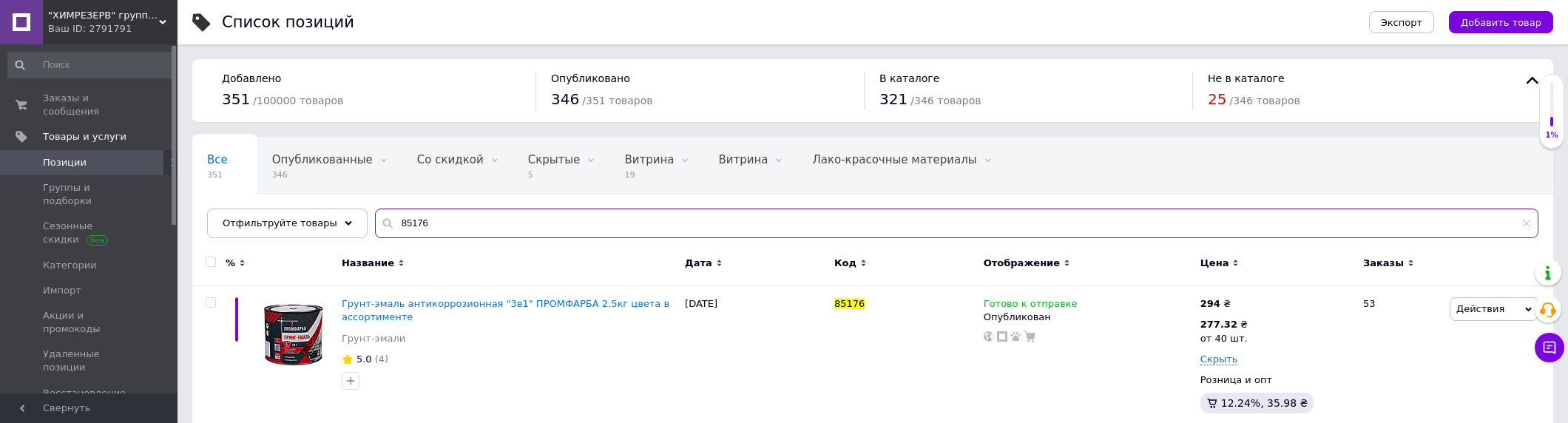
click at [481, 225] on input "85176" at bounding box center [956, 223] width 1164 height 30
click at [479, 226] on input "85176" at bounding box center [956, 223] width 1164 height 30
paste input "405"
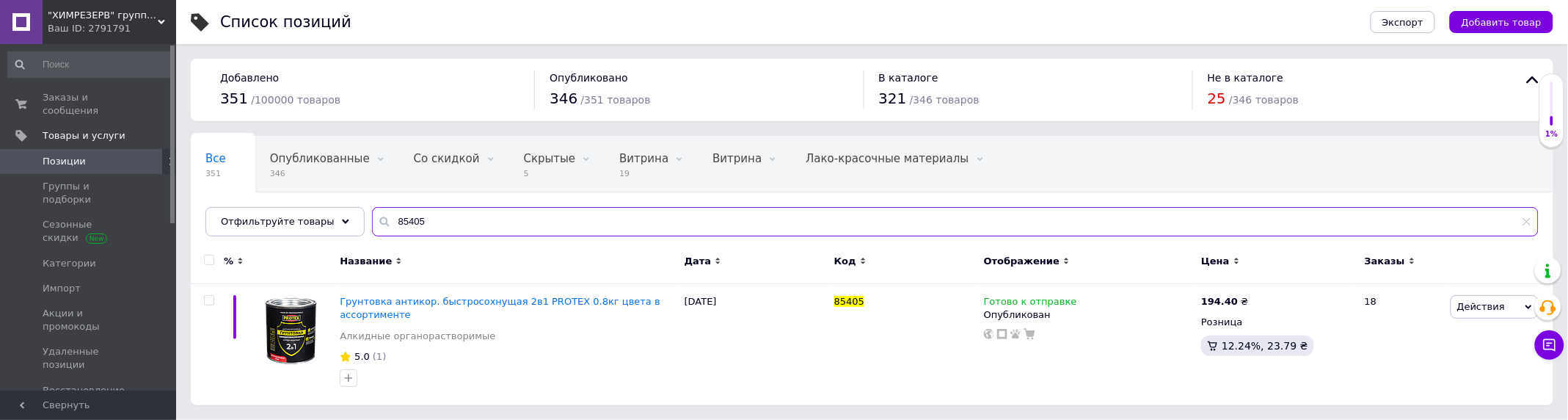
click at [413, 217] on input "85405" at bounding box center [955, 221] width 1167 height 29
paste input "79152"
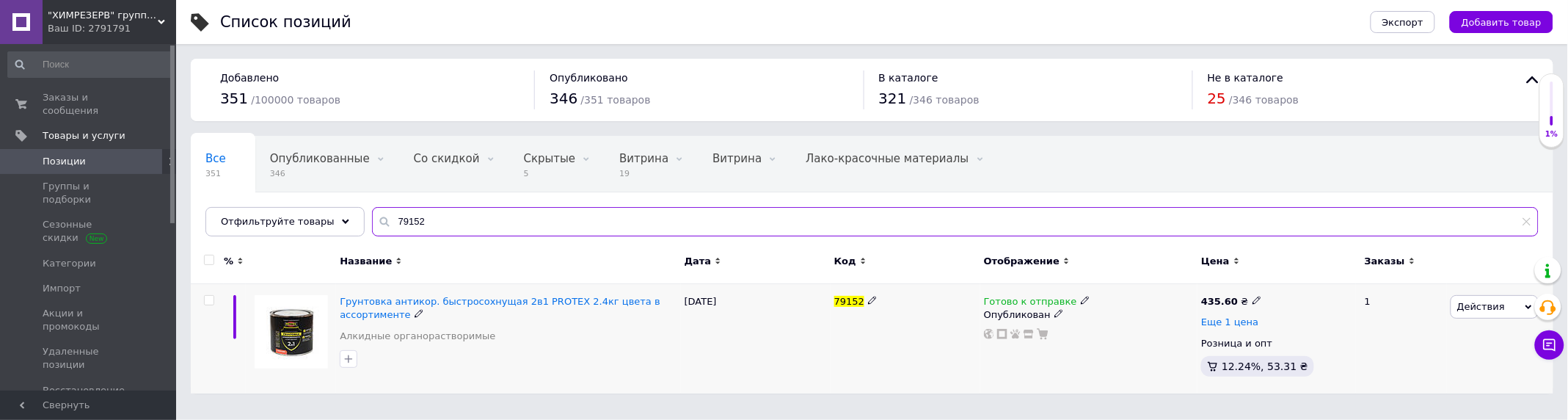
type input "79152"
click at [1218, 324] on span "Еще 1 цена" at bounding box center [1229, 322] width 57 height 12
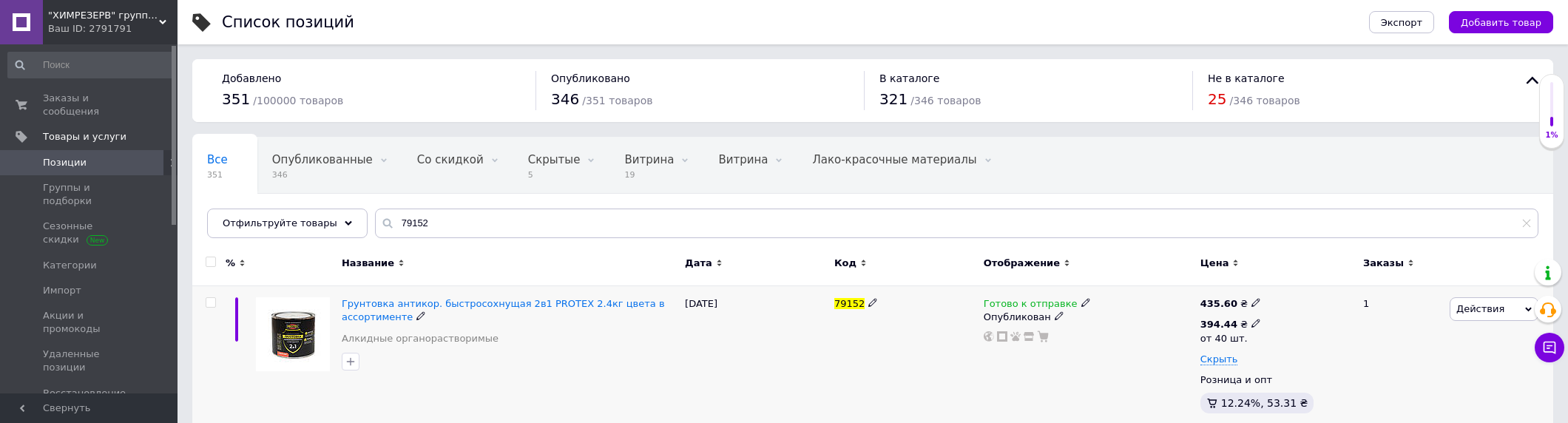
click at [1251, 323] on icon at bounding box center [1256, 323] width 9 height 9
drag, startPoint x: 1332, startPoint y: 392, endPoint x: 1241, endPoint y: 383, distance: 91.4
click at [1239, 381] on div "435.60 ₴ 394.44 ₴ от 40 шт. Цена 394.44 Валюта ₴ $ € CHF £ ¥ PLN ₸ MDL HUF KGS …" at bounding box center [1276, 358] width 150 height 122
type input "27"
drag, startPoint x: 1322, startPoint y: 289, endPoint x: 1119, endPoint y: 292, distance: 203.0
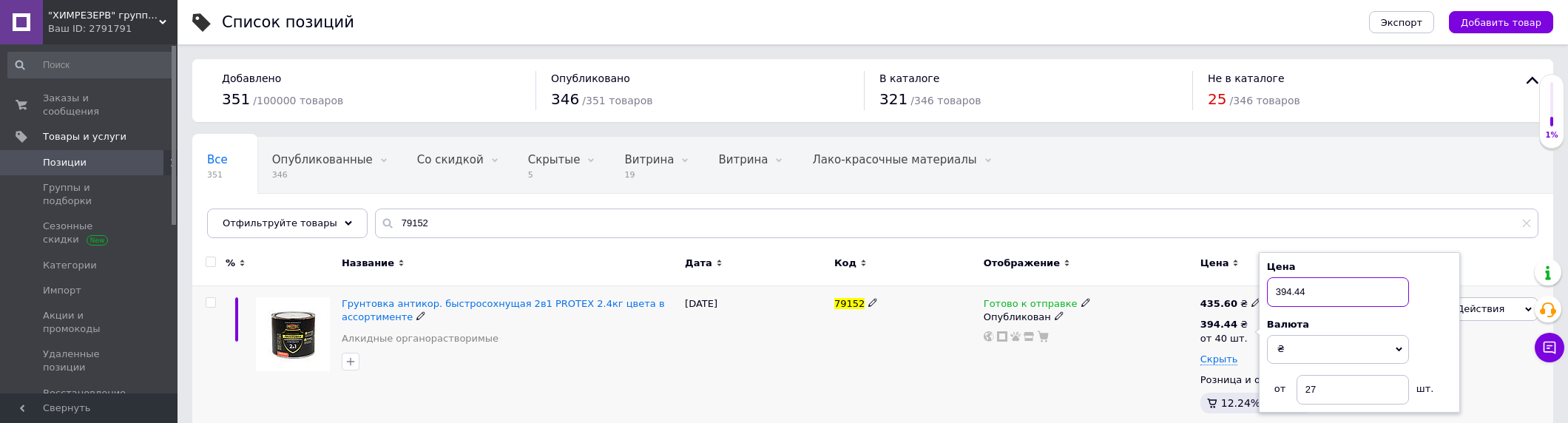
click at [1120, 292] on div "Грунтовка антикор. быстросохнущая 2в1 PROTEX 2.4кг цвета в ассортименте Алкидны…" at bounding box center [873, 358] width 1362 height 145
type input "411.6"
click at [1067, 407] on div "Готово к отправке Опубликован" at bounding box center [1089, 358] width 217 height 145
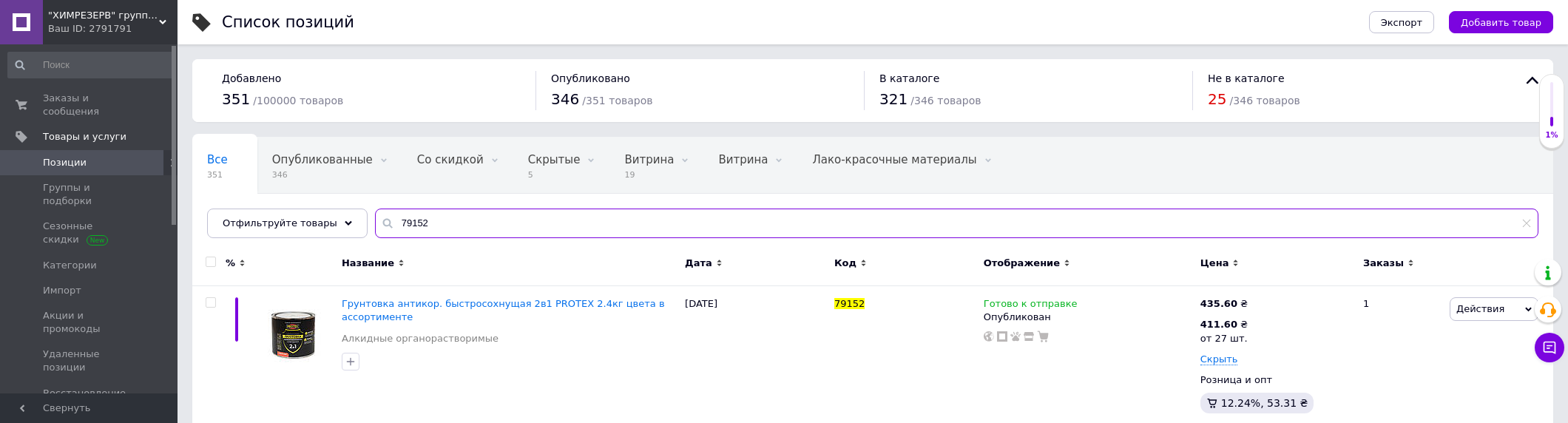
click at [420, 220] on input "79152" at bounding box center [956, 223] width 1164 height 30
paste input "691"
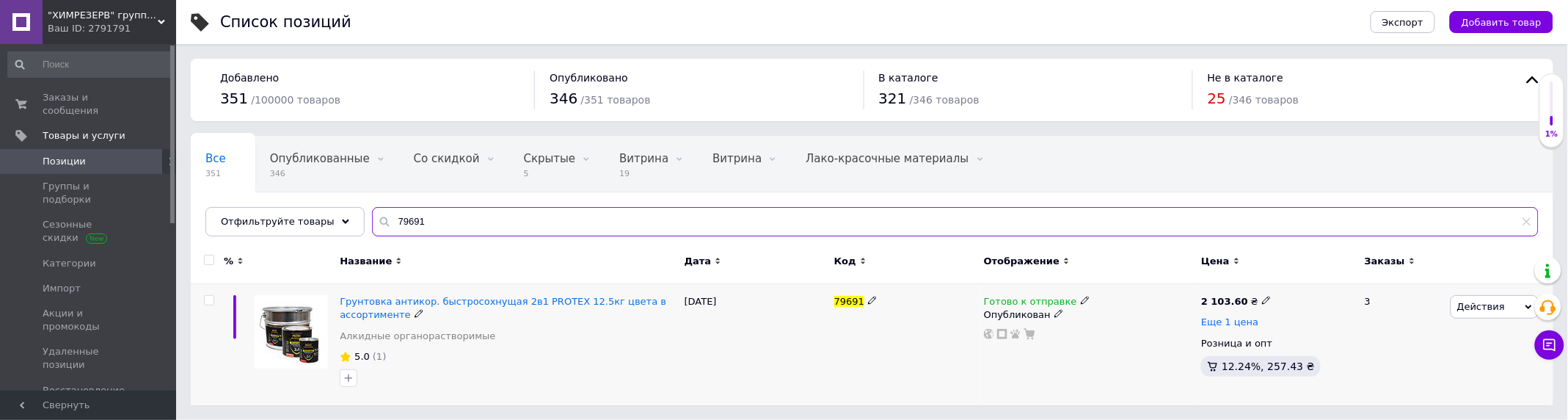
type input "79691"
click at [1237, 321] on span "Еще 1 цена" at bounding box center [1229, 322] width 57 height 12
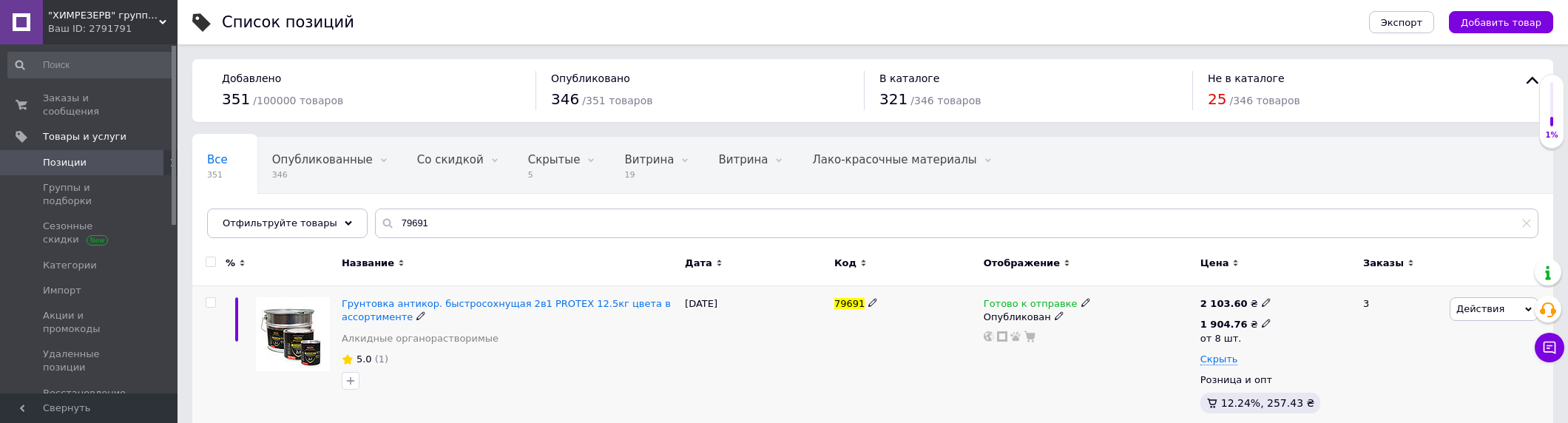
click at [1263, 322] on icon at bounding box center [1267, 323] width 9 height 9
click at [1304, 293] on input "1904.76" at bounding box center [1347, 292] width 142 height 30
click at [1313, 292] on input "1987.76" at bounding box center [1347, 292] width 142 height 30
type input "1987.56"
drag, startPoint x: 1330, startPoint y: 390, endPoint x: 1302, endPoint y: 392, distance: 28.1
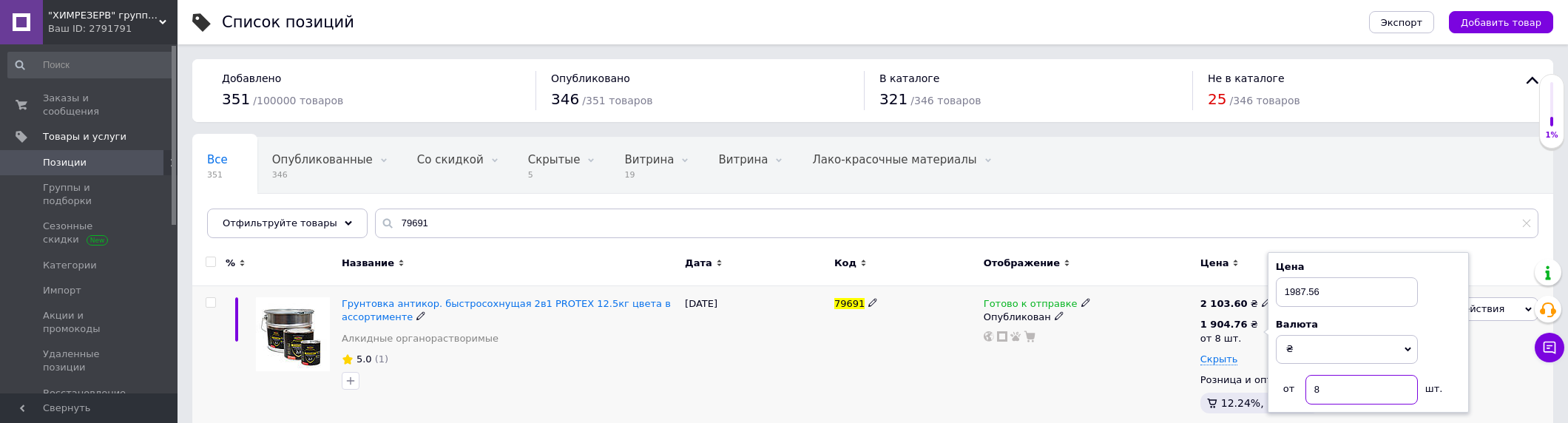
click at [1303, 392] on div "от 8 шт." at bounding box center [1369, 390] width 185 height 30
type input "6"
click at [992, 371] on div "Готово к отправке Опубликован" at bounding box center [1089, 358] width 217 height 145
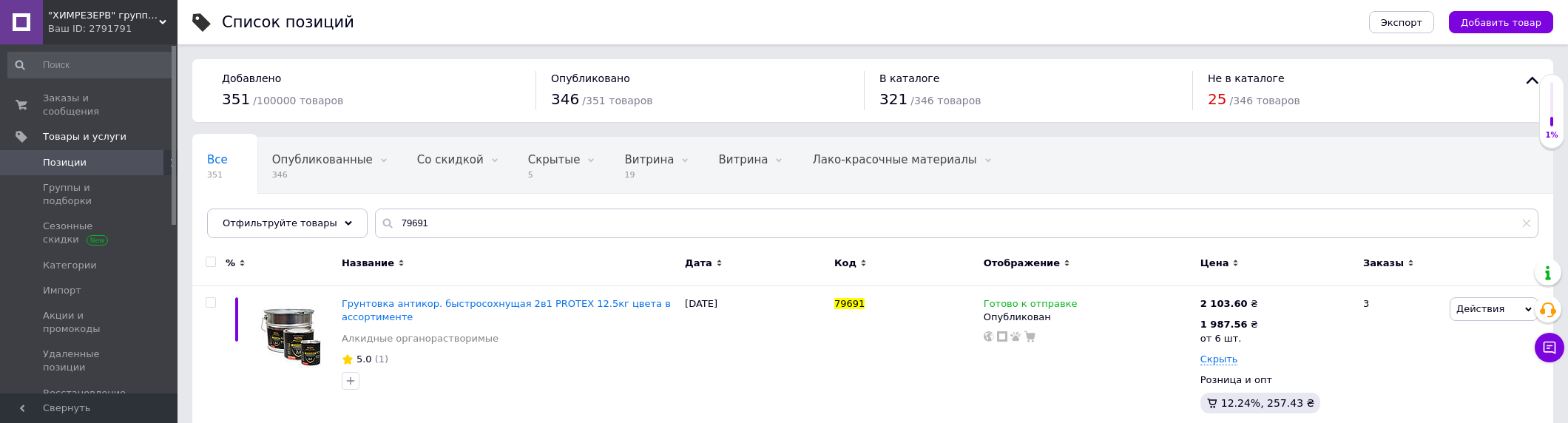
drag, startPoint x: 483, startPoint y: 205, endPoint x: 476, endPoint y: 212, distance: 9.9
click at [479, 209] on div "Все 351 Опубликованные 346 Удалить Редактировать Со скидкой 0 Удалить Редактиро…" at bounding box center [873, 188] width 1362 height 102
click at [467, 220] on input "79691" at bounding box center [956, 223] width 1164 height 30
paste input "83800"
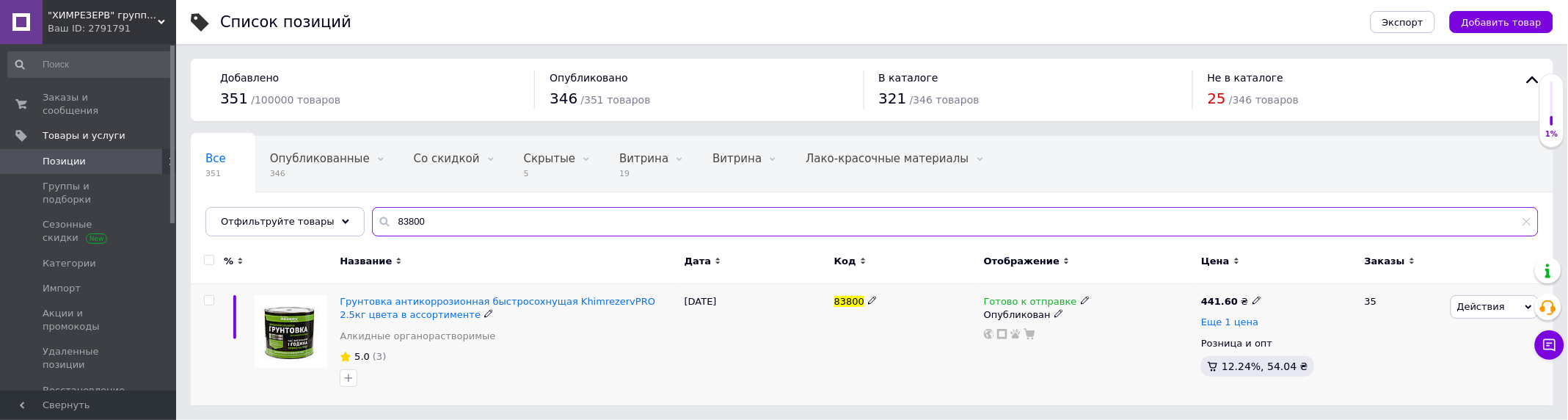
type input "83800"
click at [1208, 324] on span "Еще 1 цена" at bounding box center [1229, 322] width 57 height 12
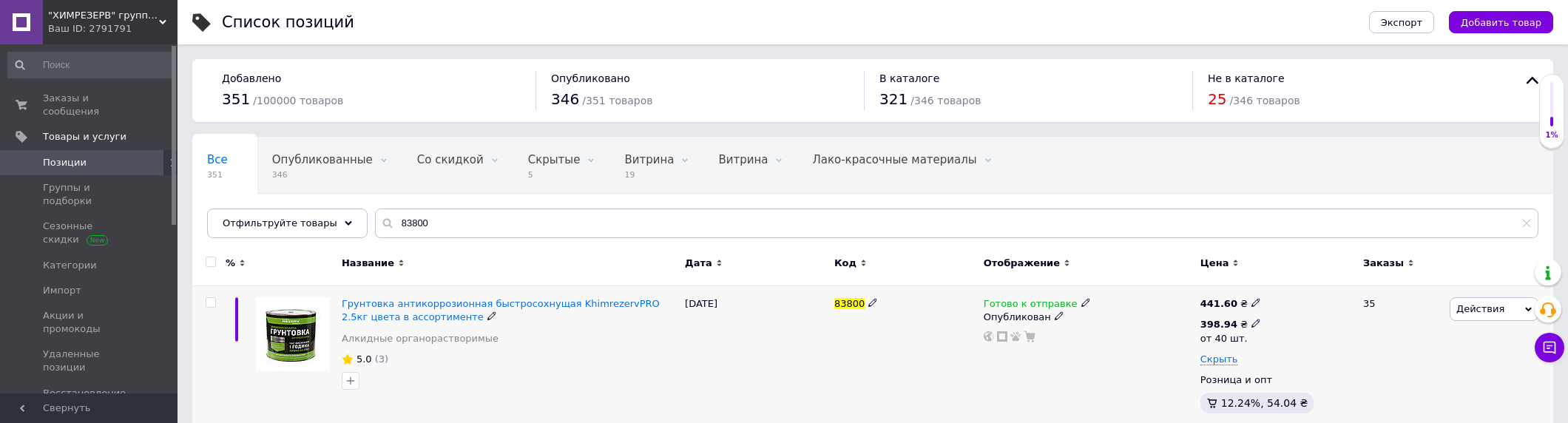
click at [1251, 322] on icon at bounding box center [1256, 323] width 9 height 9
drag, startPoint x: 1317, startPoint y: 296, endPoint x: 1096, endPoint y: 297, distance: 221.0
click at [1107, 296] on div "Грунтовка антикоррозионная быстросохнущая KhimrezervPRO 2.5кг цвета в ассортиме…" at bounding box center [873, 358] width 1362 height 145
click at [1307, 294] on input "416." at bounding box center [1338, 292] width 142 height 30
type input "416.28"
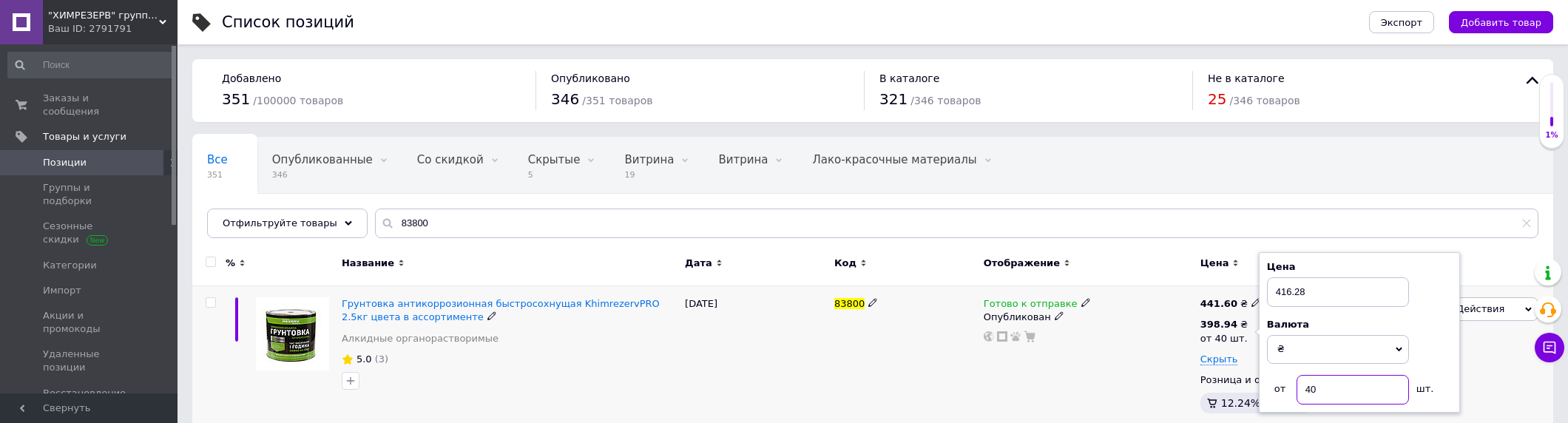
drag, startPoint x: 1336, startPoint y: 388, endPoint x: 1251, endPoint y: 386, distance: 85.0
click at [1251, 386] on div "441.60 ₴ 398.94 ₴ от 40 шт. Цена 416.28 Валюта ₴ $ € CHF £ ¥ PLN ₸ MDL HUF KGS …" at bounding box center [1276, 358] width 150 height 122
type input "27"
drag, startPoint x: 1137, startPoint y: 365, endPoint x: 1123, endPoint y: 365, distance: 14.0
click at [1137, 364] on div "Готово к отправке Опубликован" at bounding box center [1089, 358] width 217 height 145
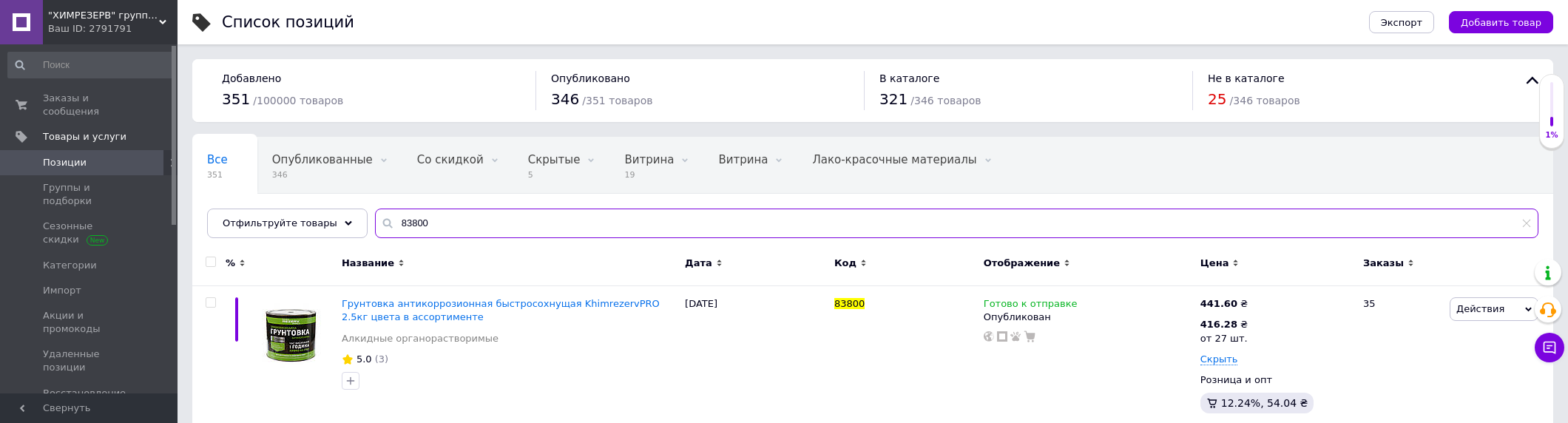
click at [448, 219] on input "83800" at bounding box center [956, 223] width 1164 height 30
paste input "799"
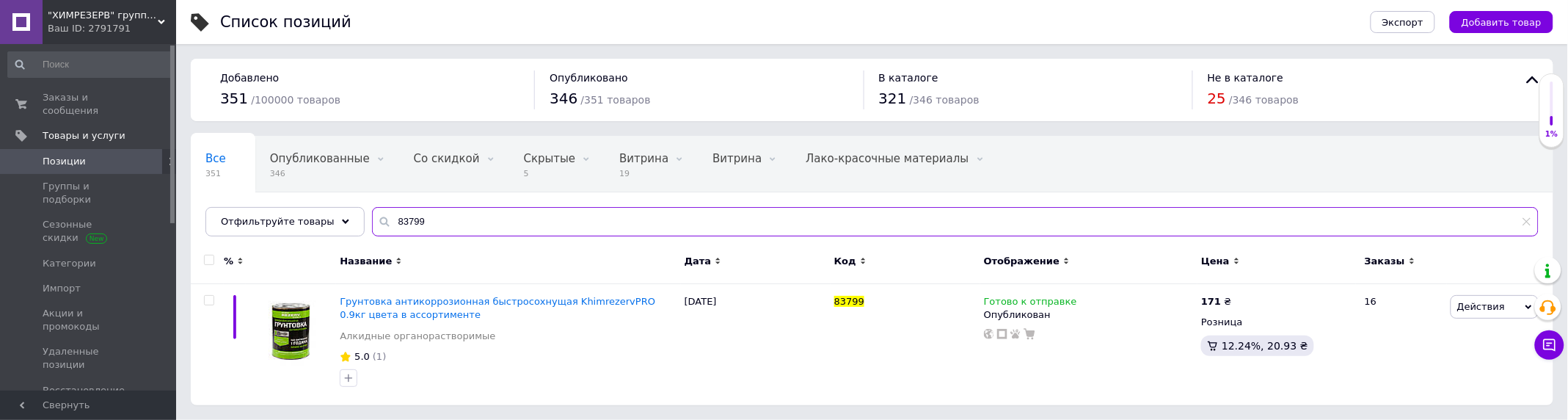
click at [470, 214] on input "83799" at bounding box center [955, 221] width 1167 height 29
paste input "7968"
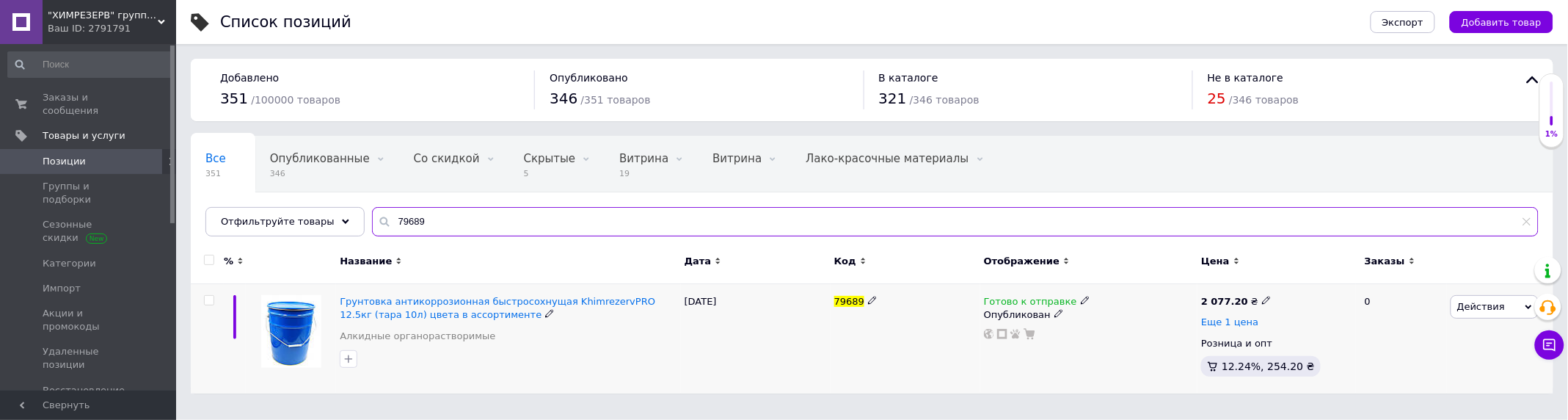
type input "79689"
click at [1224, 319] on span "Еще 1 цена" at bounding box center [1229, 322] width 57 height 12
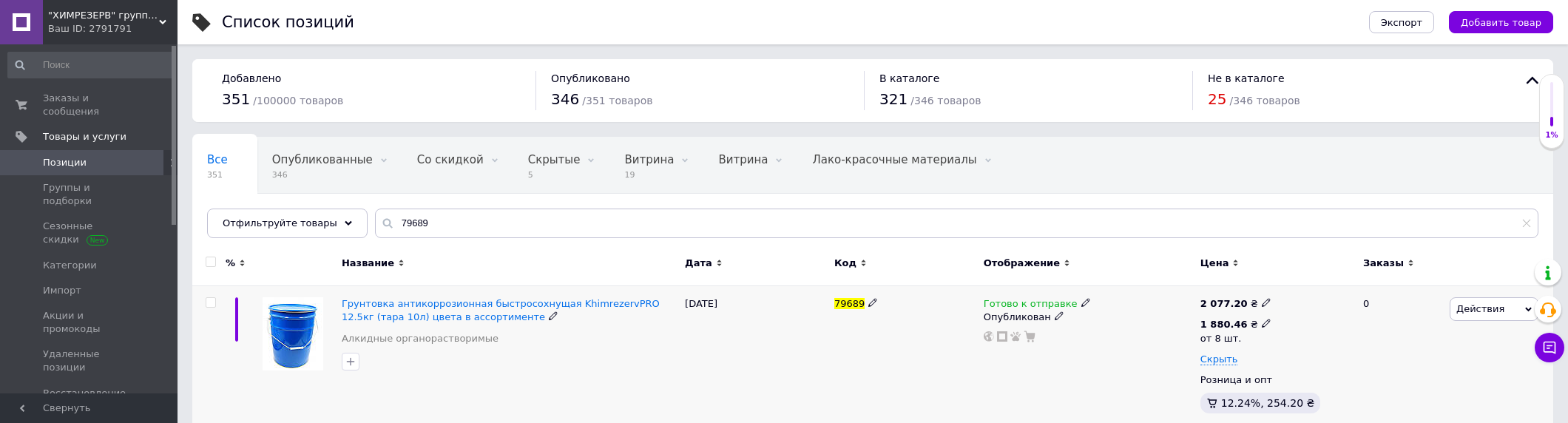
click at [1254, 321] on div "1 880.46 ₴" at bounding box center [1236, 325] width 71 height 13
drag, startPoint x: 1262, startPoint y: 287, endPoint x: 1292, endPoint y: 297, distance: 31.6
click at [1292, 297] on input "1880.46" at bounding box center [1347, 292] width 142 height 30
drag, startPoint x: 1323, startPoint y: 292, endPoint x: 1310, endPoint y: 294, distance: 13.2
click at [1310, 294] on input "1962.46" at bounding box center [1347, 292] width 142 height 30
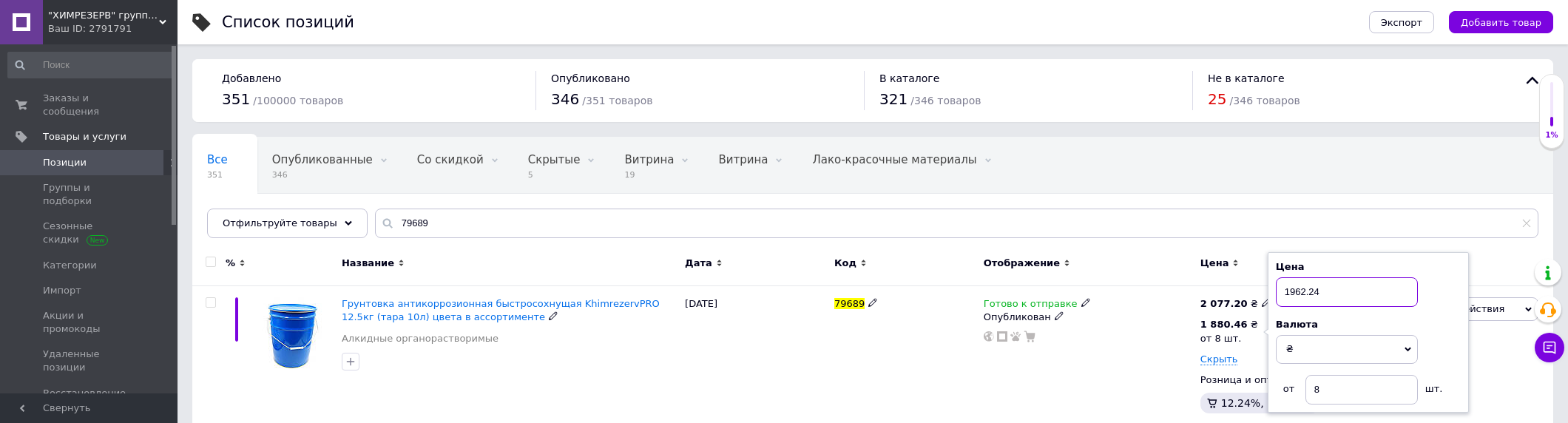
type input "1962.24"
drag, startPoint x: 1339, startPoint y: 388, endPoint x: 1285, endPoint y: 385, distance: 54.1
click at [1288, 385] on div "от 8 шт." at bounding box center [1369, 390] width 185 height 30
type input "6"
click at [949, 376] on div "79689" at bounding box center [905, 358] width 149 height 145
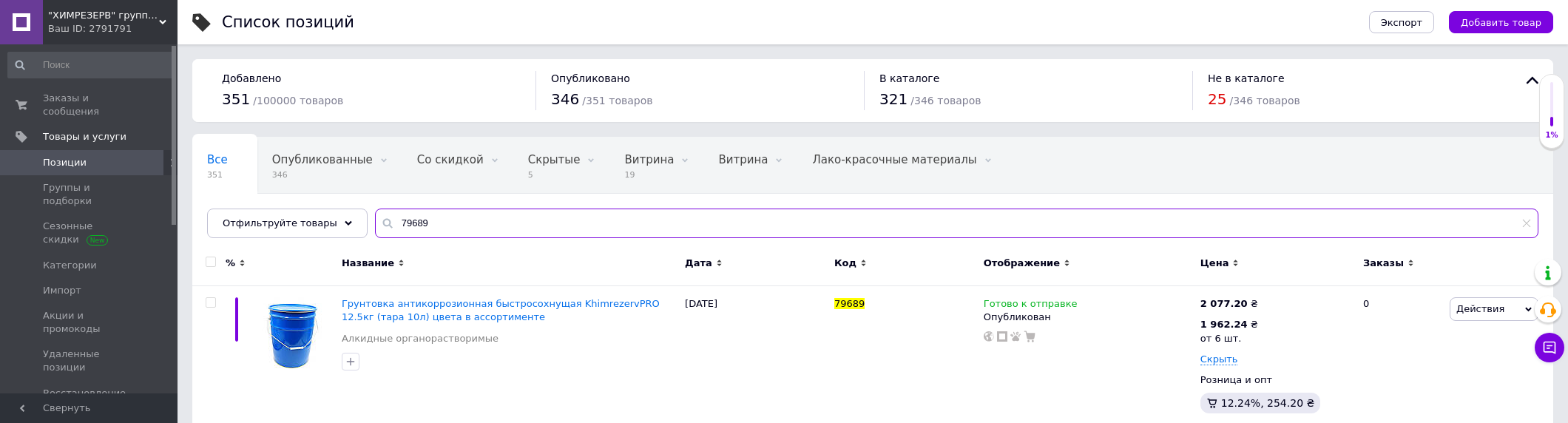
click at [423, 219] on input "79689" at bounding box center [956, 223] width 1164 height 30
paste input "2288"
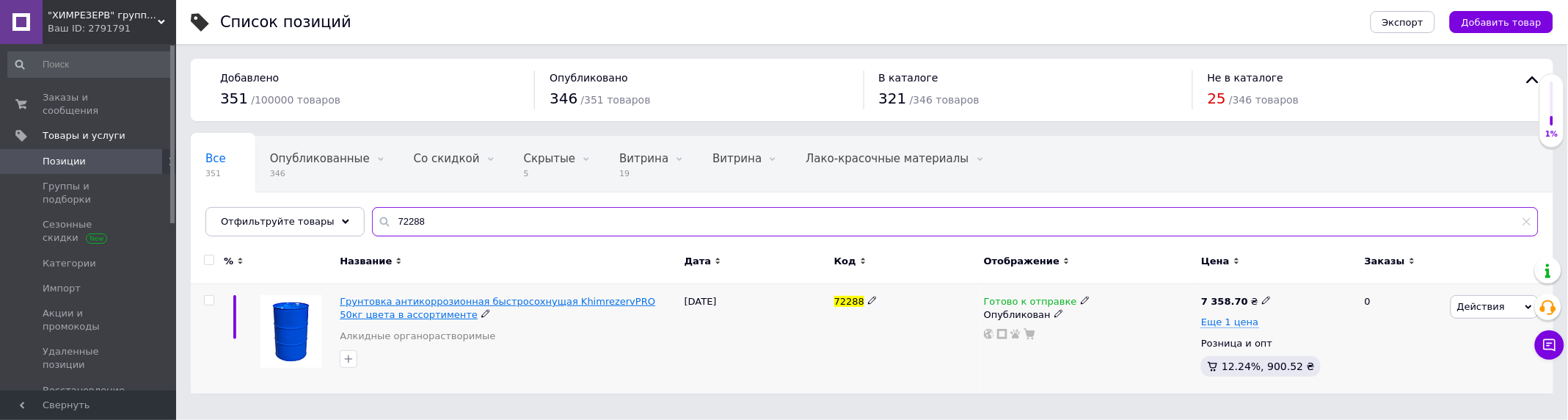
type input "72288"
click at [549, 299] on span "Грунтовка антикоррозионная быстросохнущая KhimrezervPRO 50кг цвета в ассортимен…" at bounding box center [498, 308] width 316 height 24
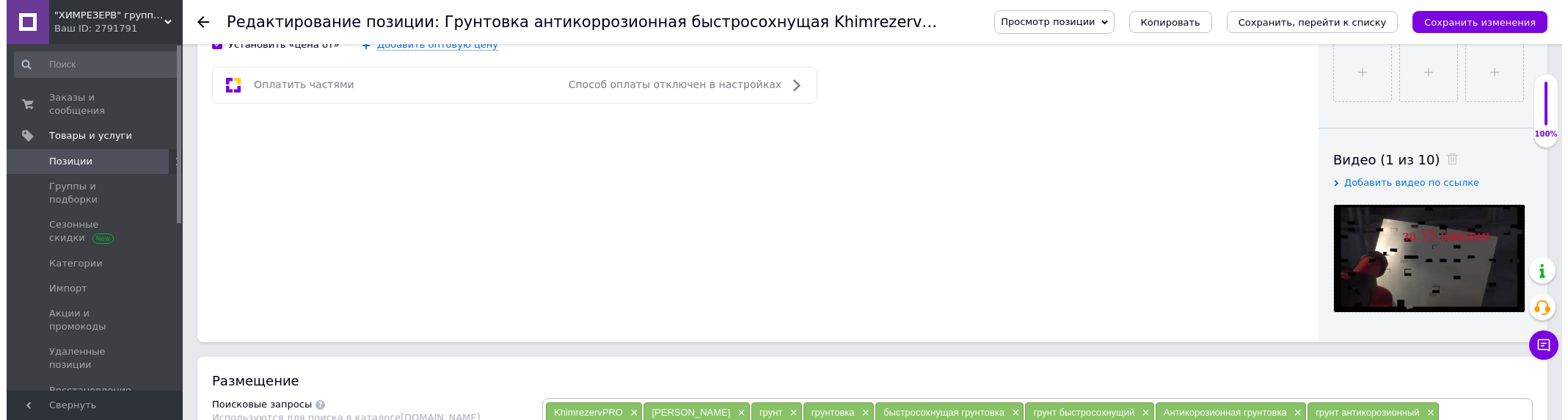
scroll to position [898, 0]
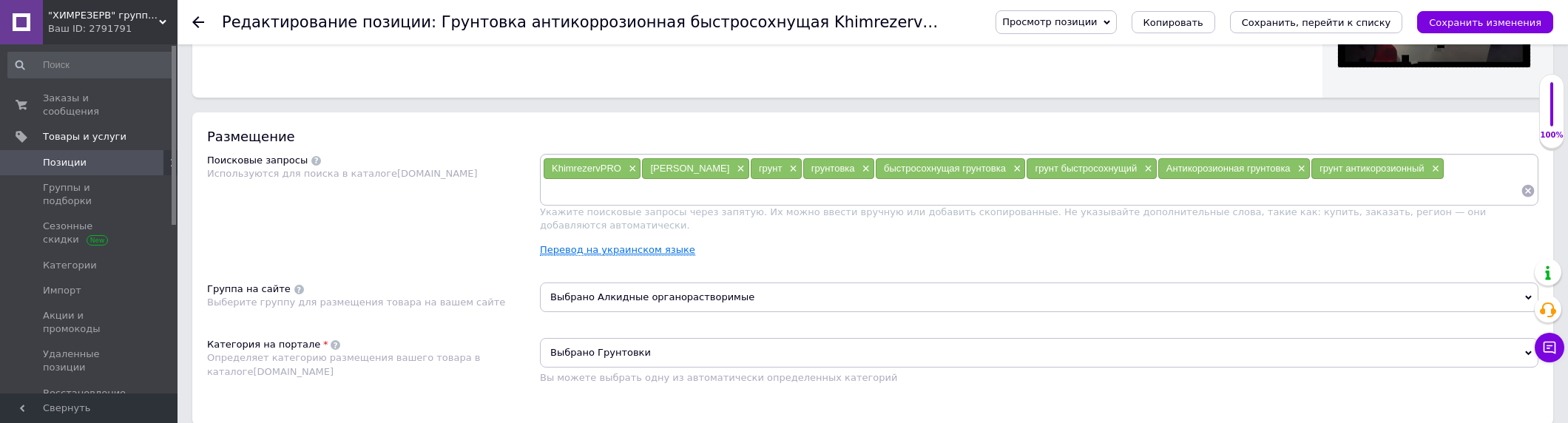
click at [615, 244] on link "Перевод на украинском языке" at bounding box center [617, 250] width 156 height 12
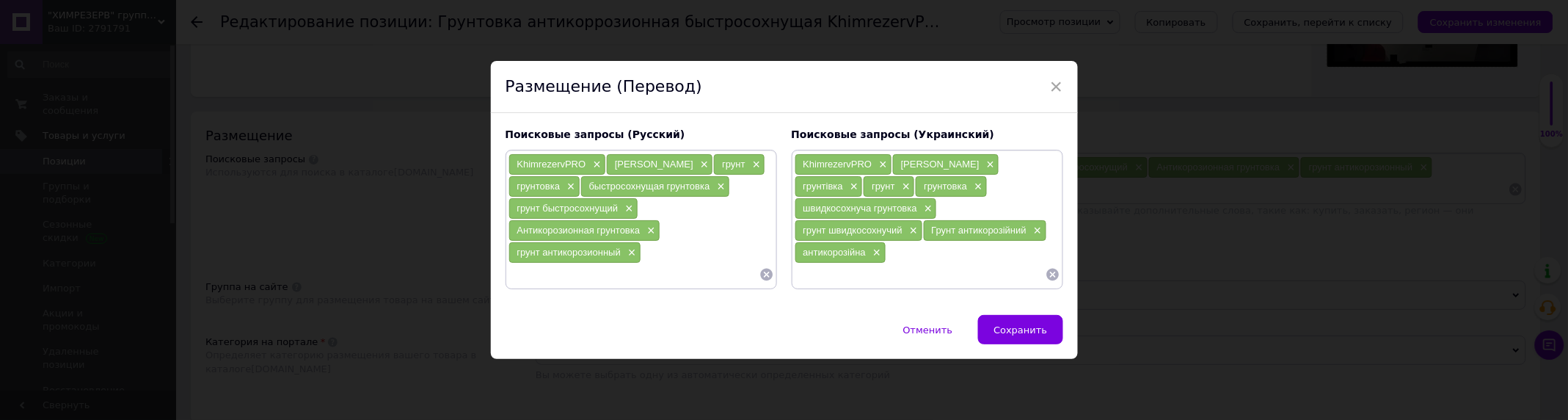
click at [633, 286] on input at bounding box center [633, 275] width 251 height 22
type input "грунт на ржавчину"
type input "н"
type input "грунтовка с цинком"
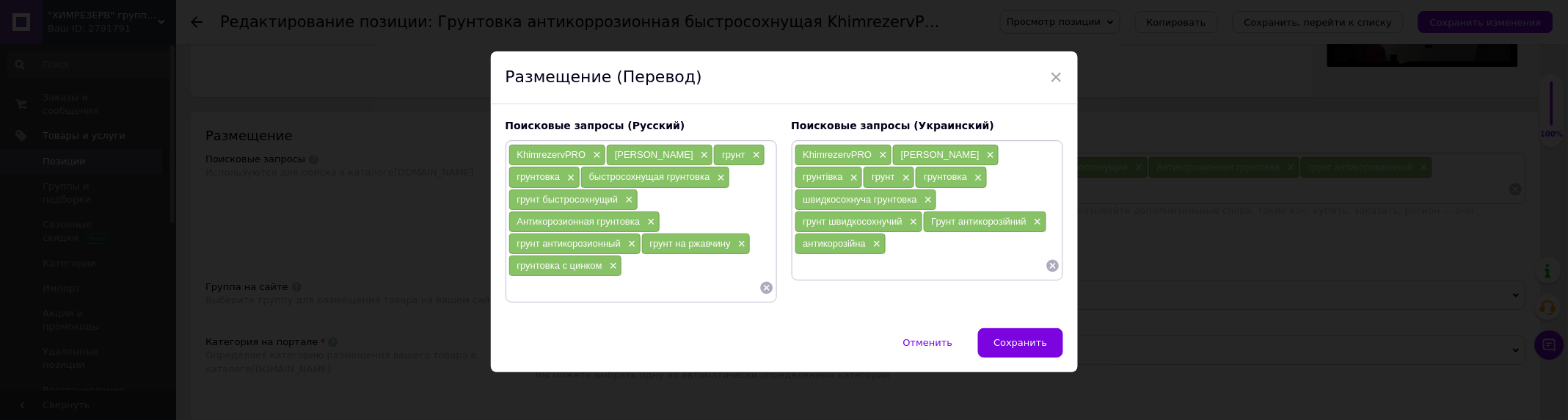
type input "б"
type input "грунт с ускоренным высыханием"
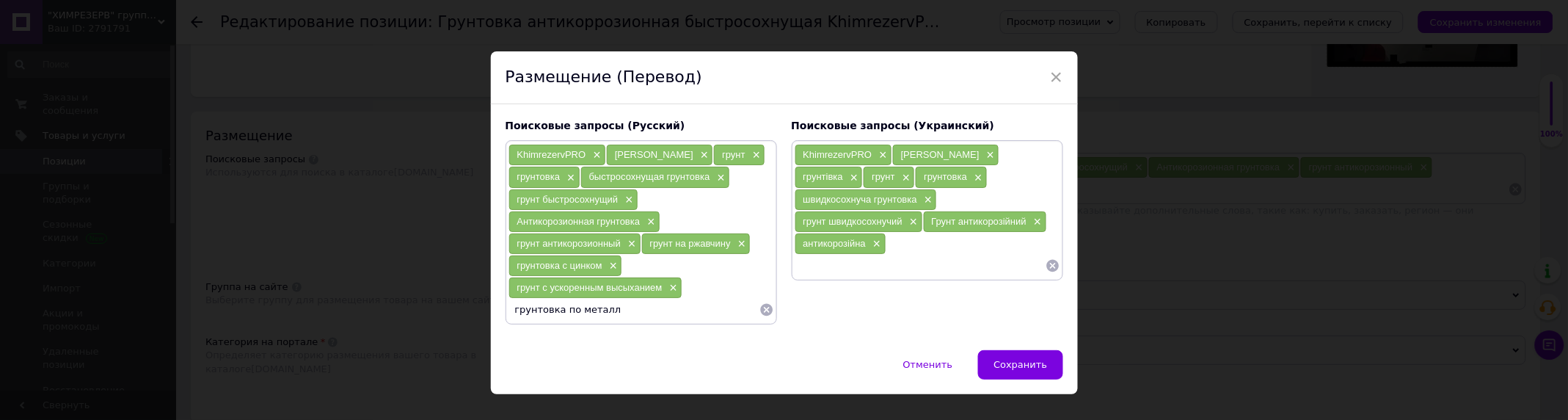
type input "грунтовка по металлу"
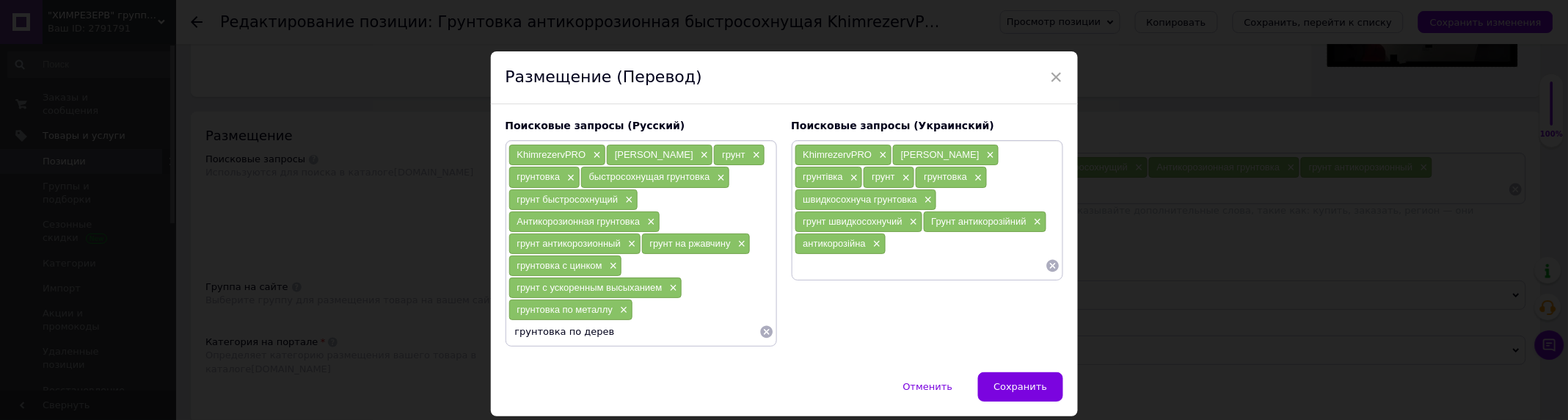
type input "грунтовка по дереву"
type input "грунтовка по бетону"
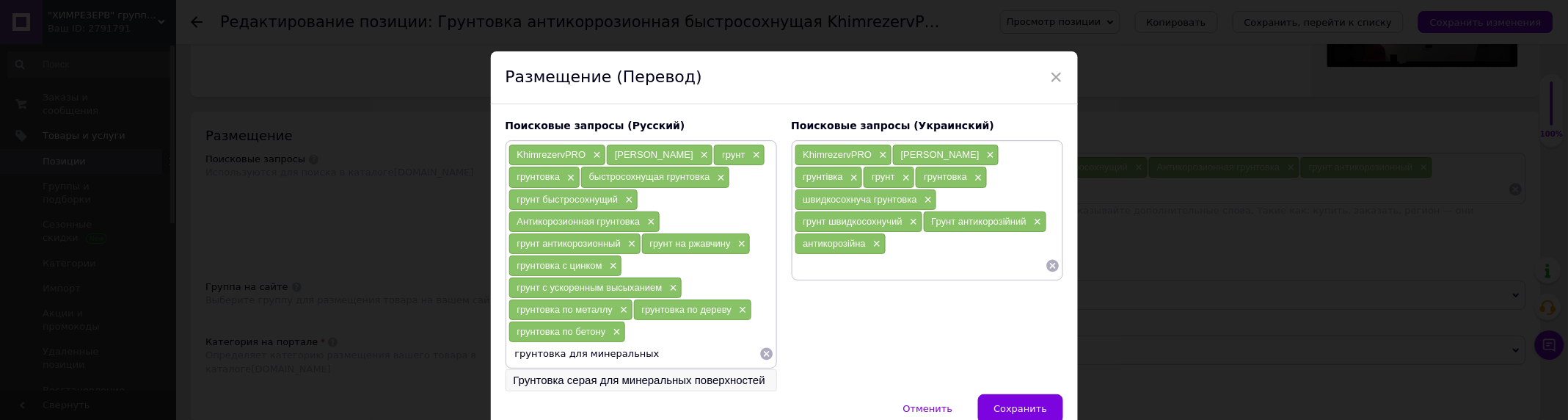
type input "грунтовка для минеральных"
click at [633, 379] on li "Грунтовка серая для минеральных поверхностей" at bounding box center [641, 380] width 270 height 20
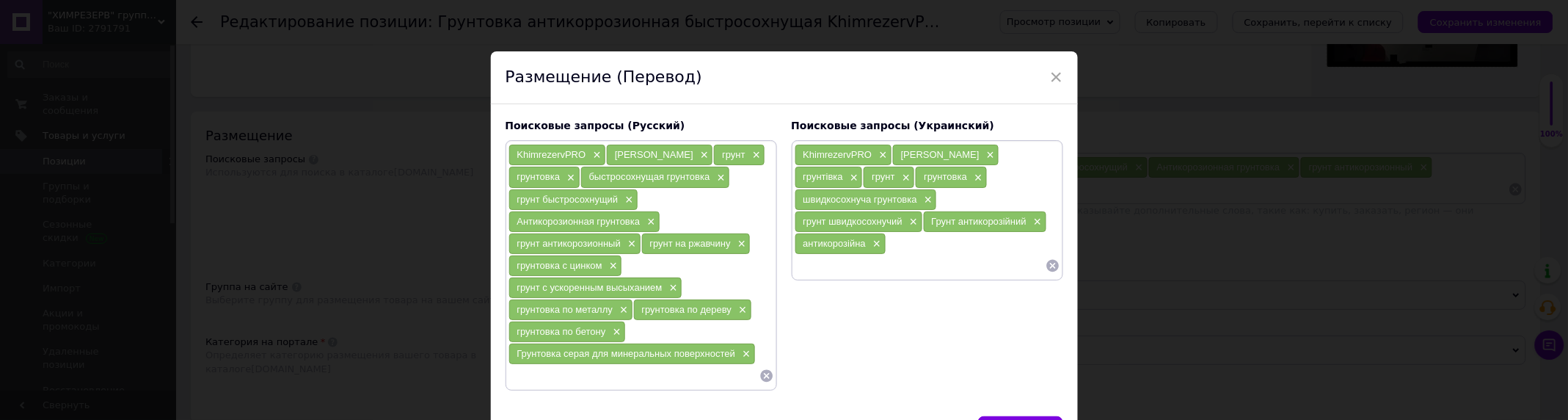
click at [633, 380] on input at bounding box center [633, 376] width 251 height 22
click at [535, 375] on input "грунт на ржавчину" at bounding box center [633, 376] width 251 height 22
type input "грунтовка на ржавчину"
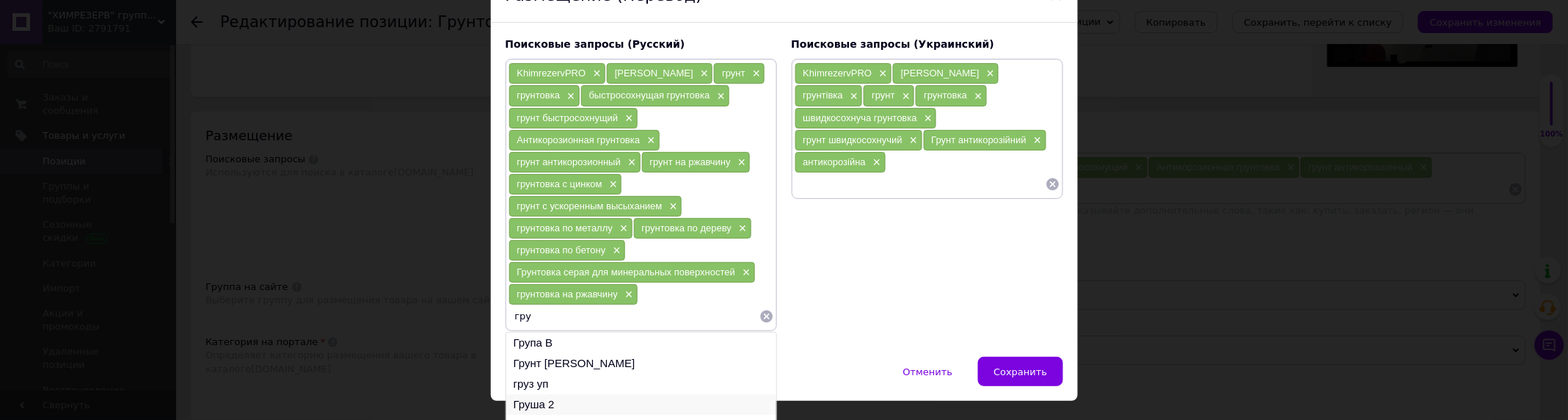
scroll to position [22, 0]
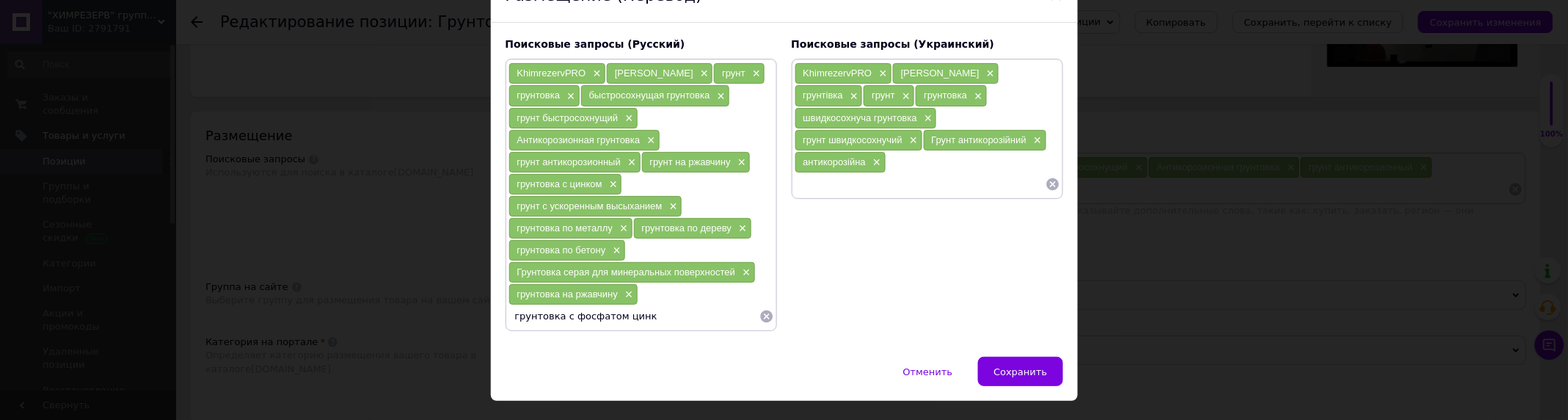
type input "грунтовка с фосфатом цинка"
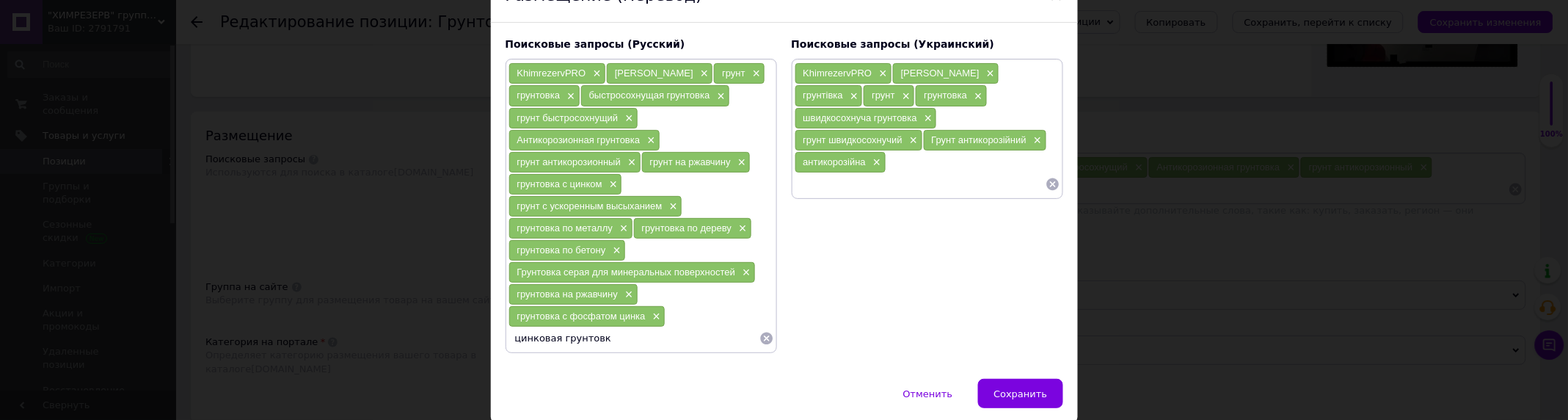
type input "цинковая грунтовка"
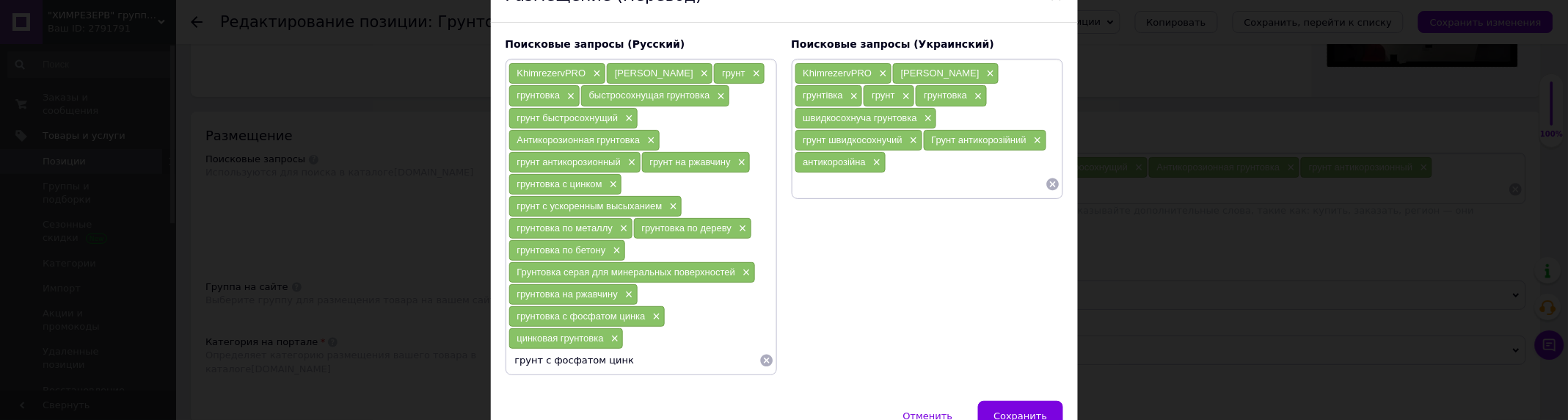
type input "грунт с фосфатом цинка"
type input "грунтовка с антикоррозионной добавкой"
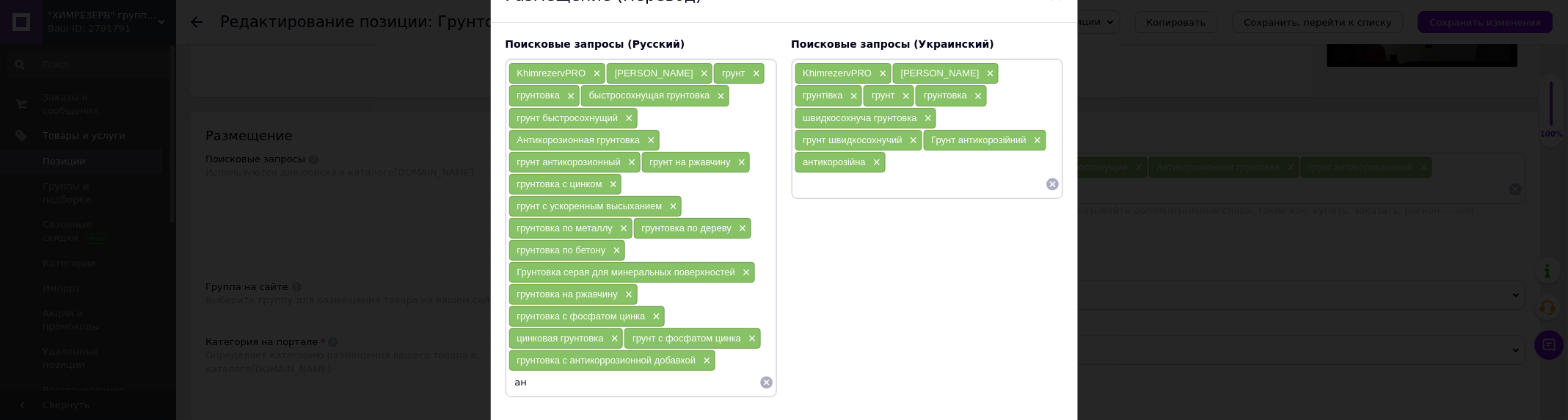
type input "[PERSON_NAME]"
type input "грунт антикор"
type input "грунтовка защитная"
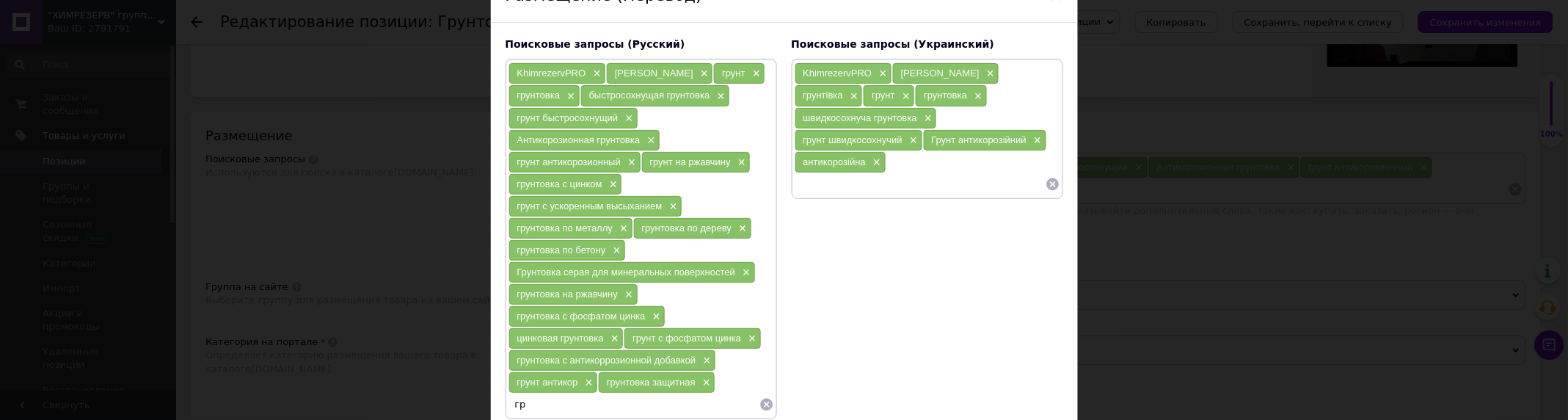
type input "г"
click at [845, 194] on input at bounding box center [920, 185] width 251 height 22
type input "г"
type input "грунт на іржу"
type input "грунт по іржі"
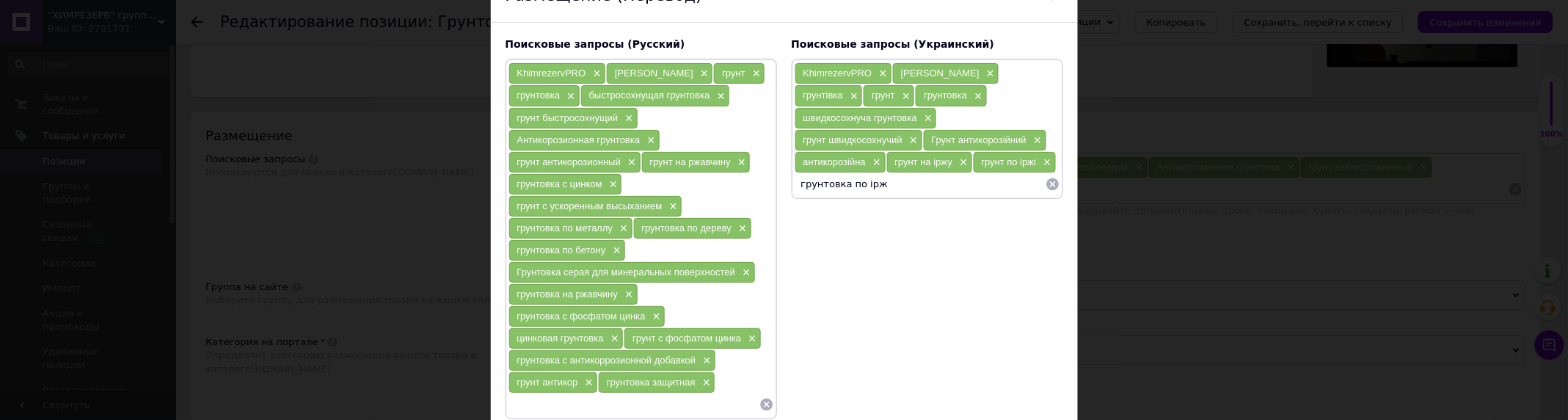
type input "грунтовка по іржу"
type input "грунтвка на іржу"
click at [820, 211] on input "грунтвка на іржу" at bounding box center [920, 207] width 251 height 22
click at [827, 207] on input "грунтвка на іржу" at bounding box center [920, 207] width 251 height 22
type input "грунтовка на іржу"
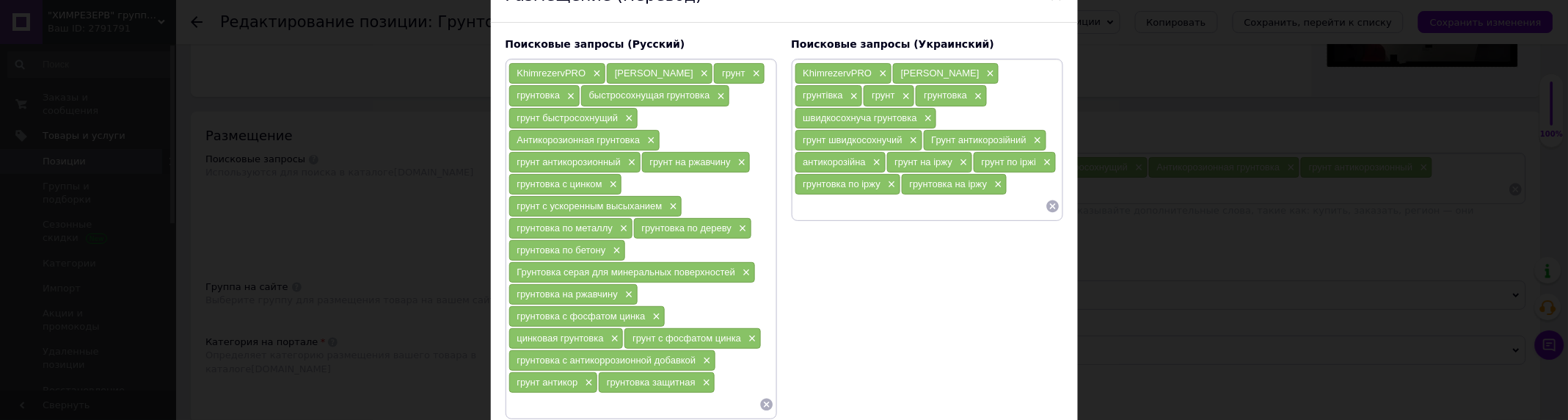
click at [827, 207] on input at bounding box center [920, 207] width 251 height 22
type input "грунт априскореного висихання"
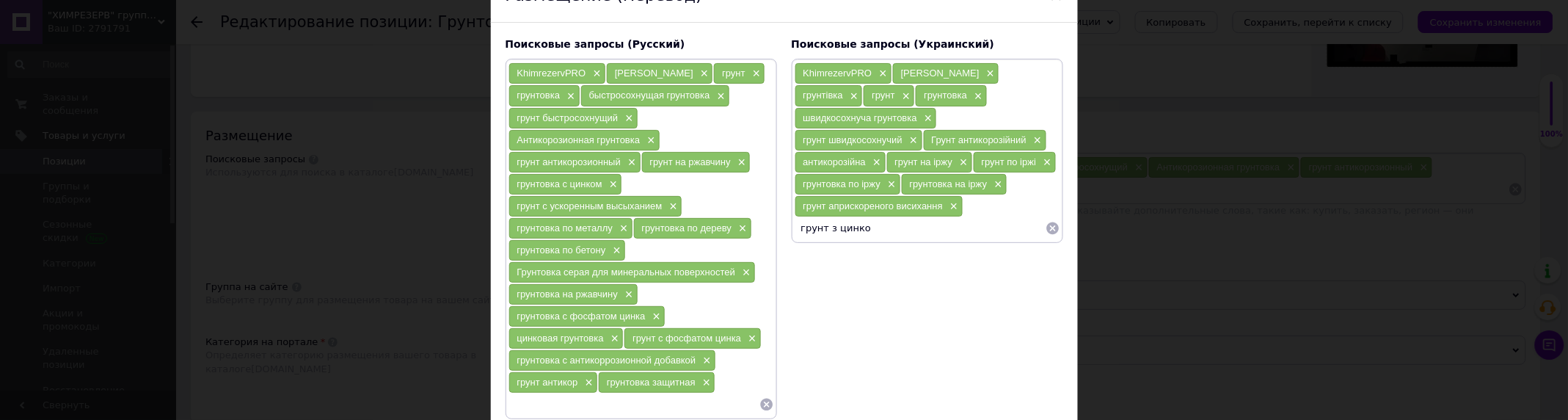
type input "грунт з цинком"
type input "грунтовка з цинком"
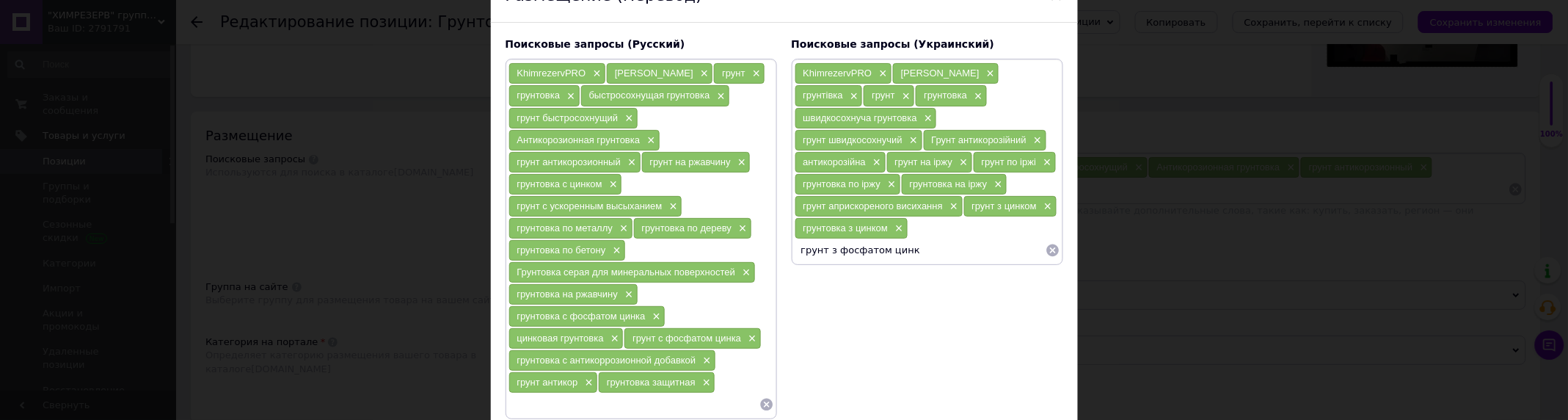
type input "грунт з фосфатом цинку"
type input "г"
type input "грунт по металу"
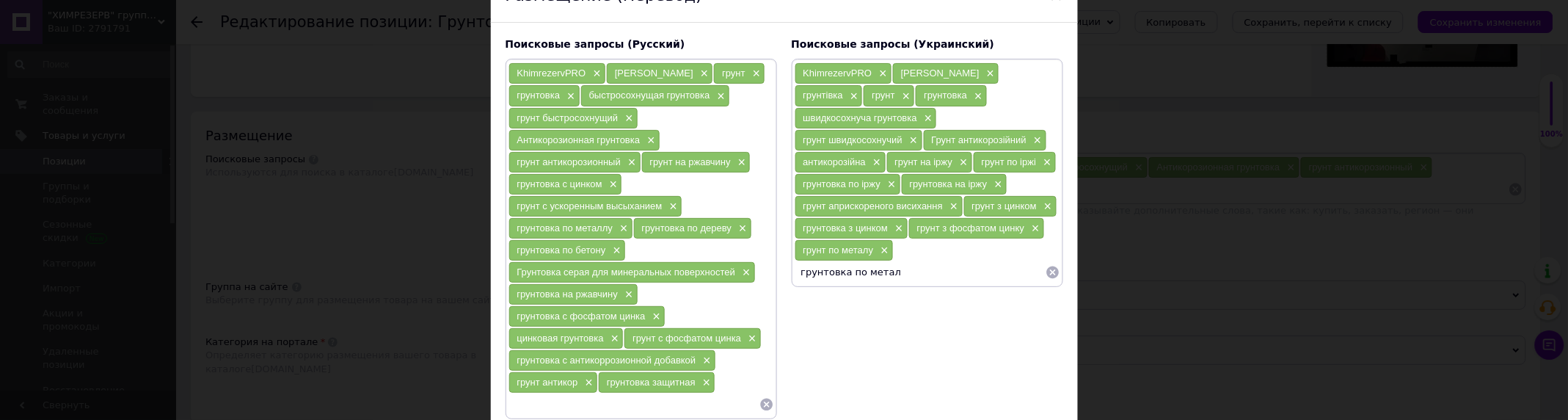
type input "грунтовка по металу"
type input "грунт по дереву"
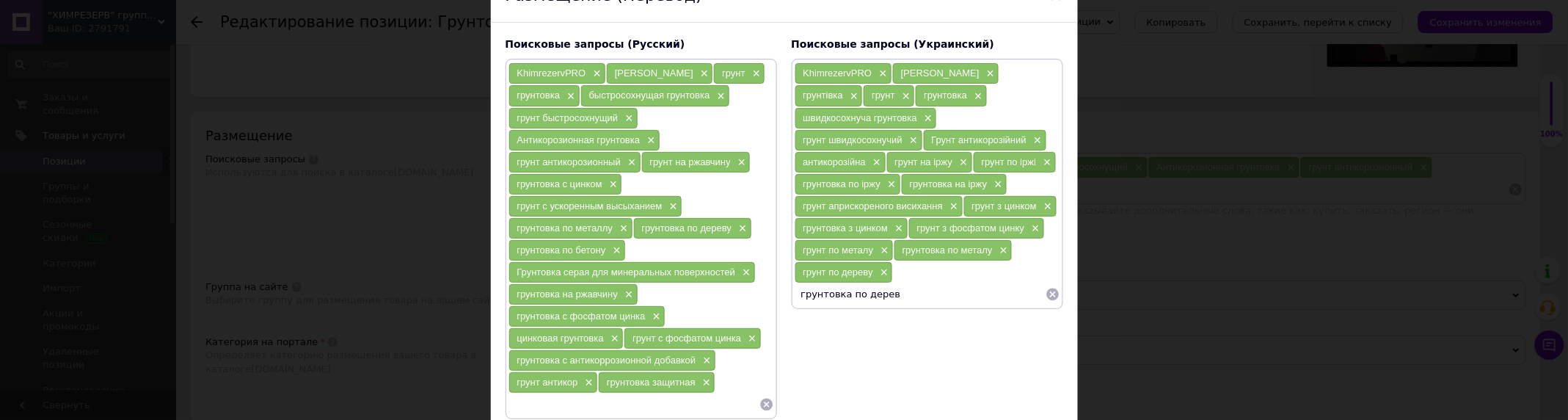
type input "грунтовка по дереву"
type input "грунт по бетону"
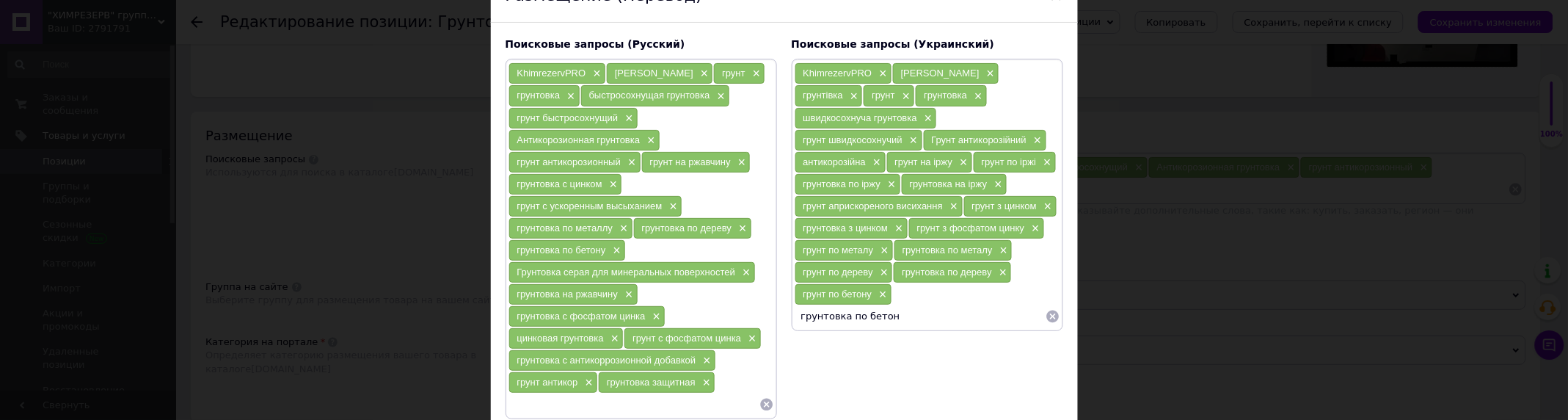
type input "грунтовка по бетону"
type input "[PERSON_NAME]"
type input "грунт з фосфатом цинка"
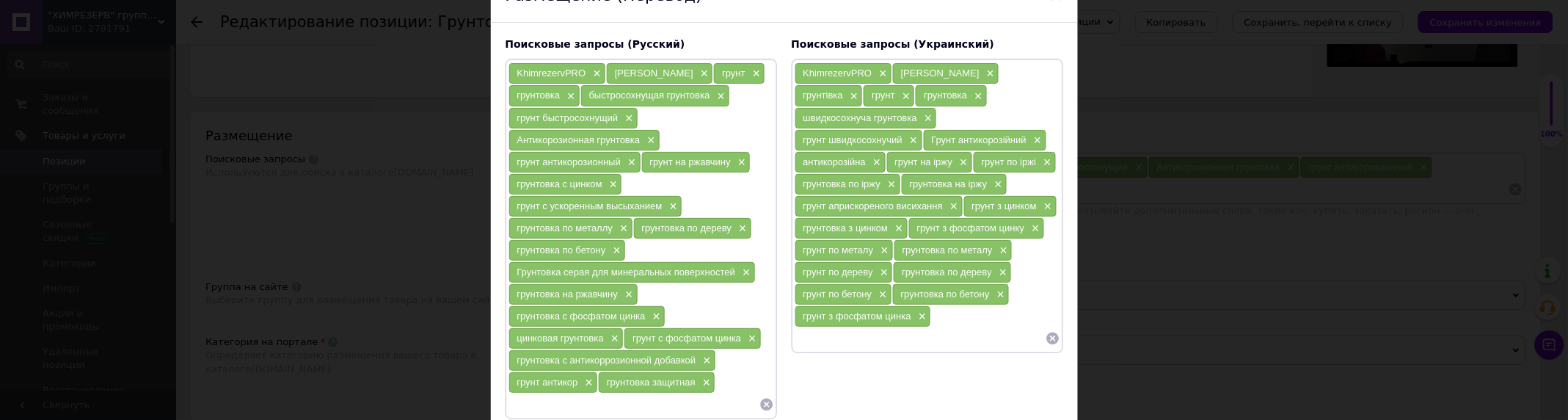
type input "г"
type input "цинкова грунтовка"
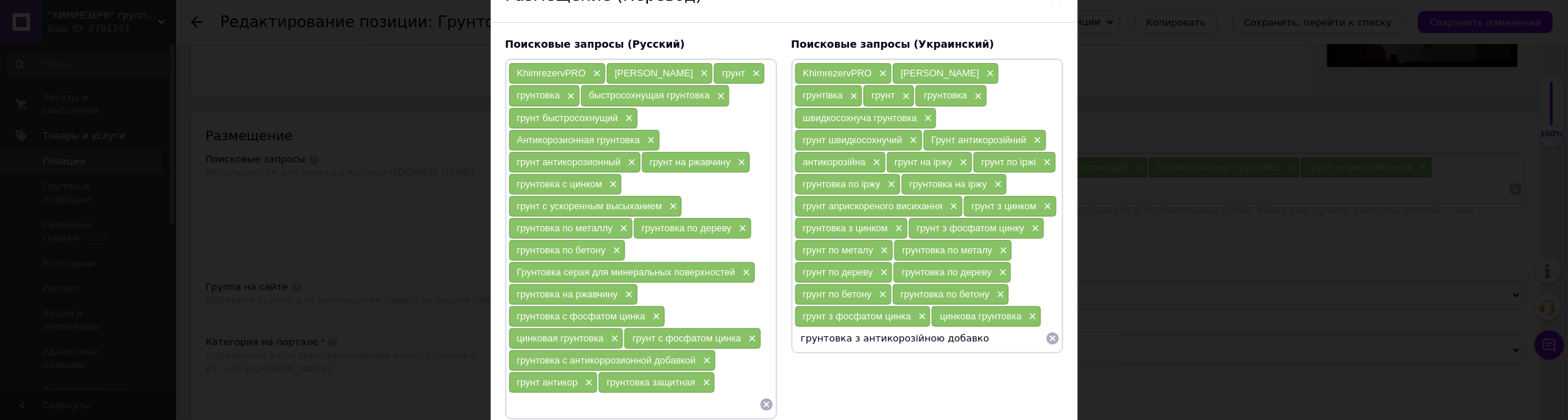
type input "грунтовка з антикорозійною добавкою"
type input "грунт антикор"
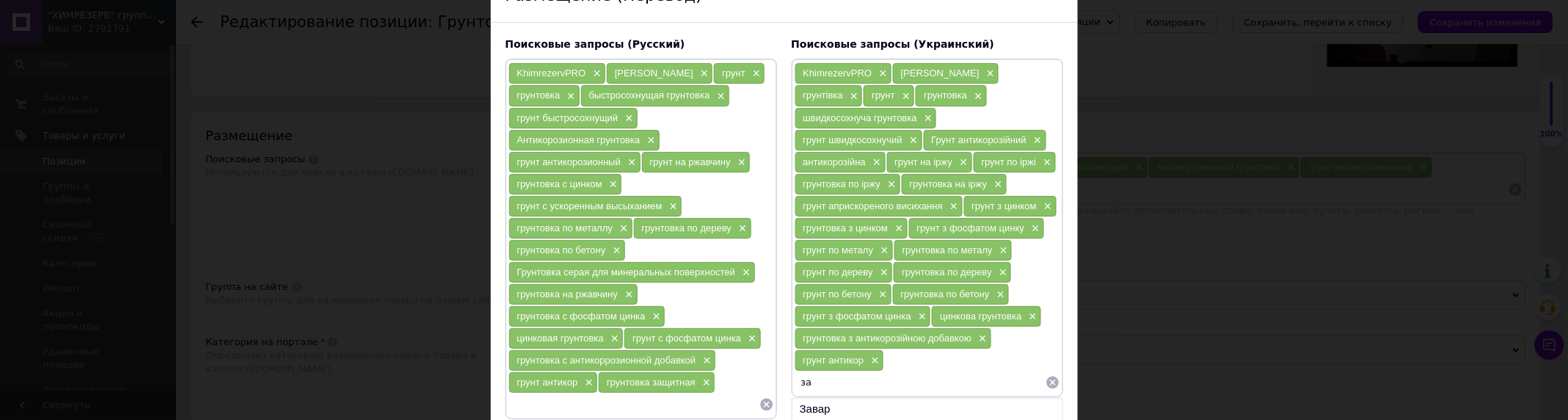
type input "з"
type input "грунт антикор"
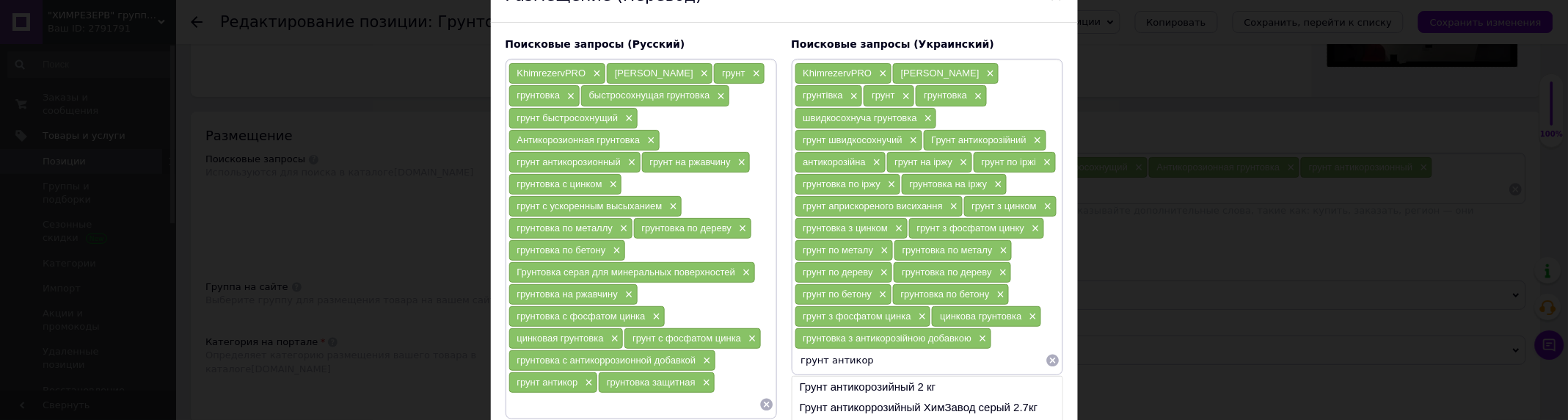
scroll to position [229, 0]
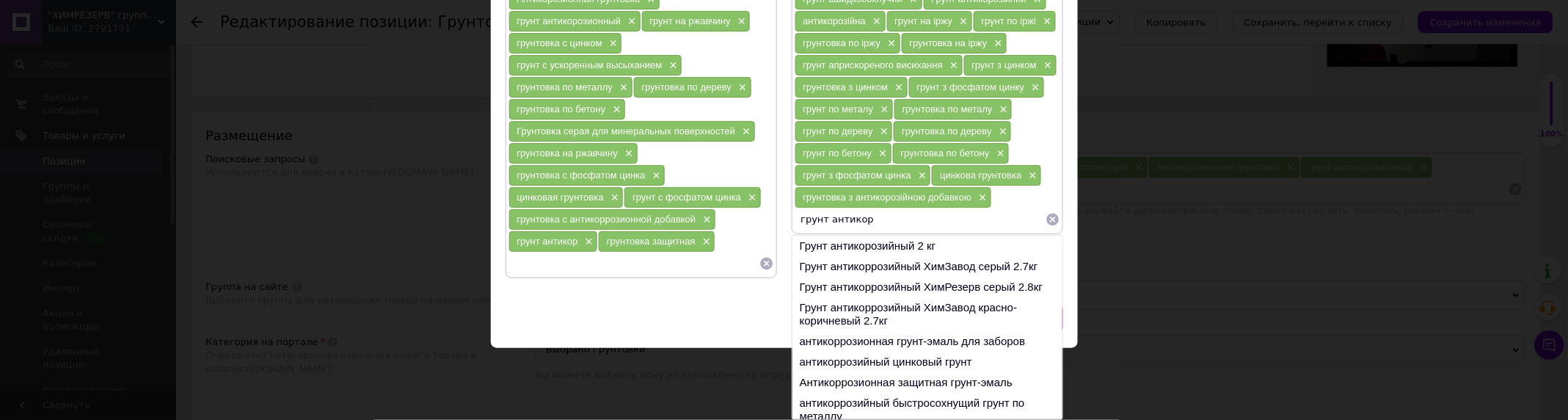
drag, startPoint x: 940, startPoint y: 288, endPoint x: 926, endPoint y: 252, distance: 38.6
click at [940, 289] on li "Грунт антикоррозийный ХимРезерв серый 2.8кг" at bounding box center [927, 287] width 270 height 20
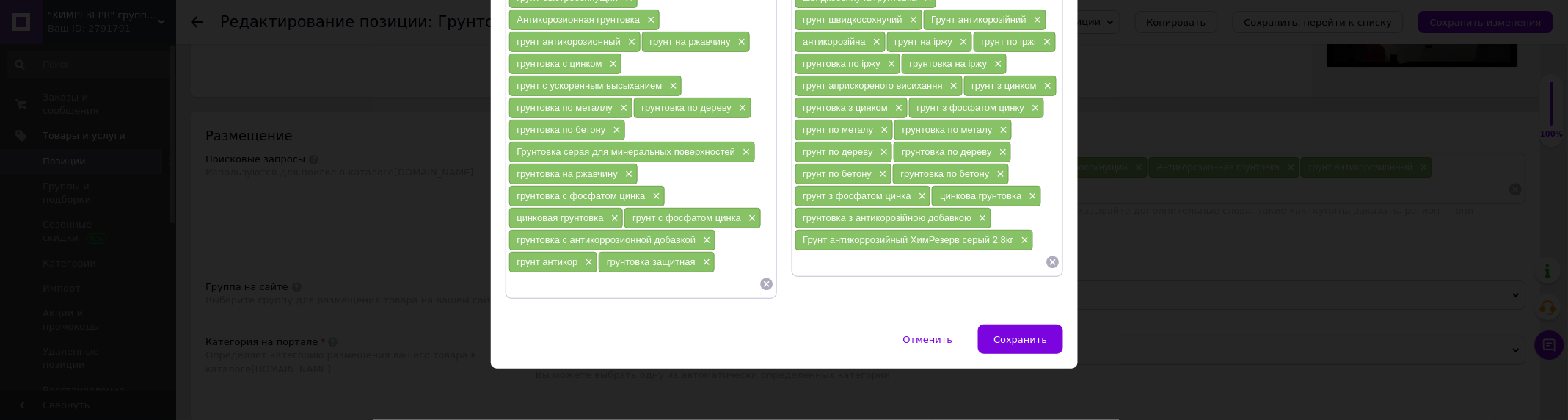
scroll to position [209, 0]
drag, startPoint x: 885, startPoint y: 280, endPoint x: 878, endPoint y: 279, distance: 7.1
click at [884, 280] on div "Поисковые запросы (Украинский) KhimrezervPRO × Khimrezerv × грунтівка × грунт ×…" at bounding box center [927, 108] width 286 height 397
click at [868, 262] on input at bounding box center [920, 262] width 251 height 22
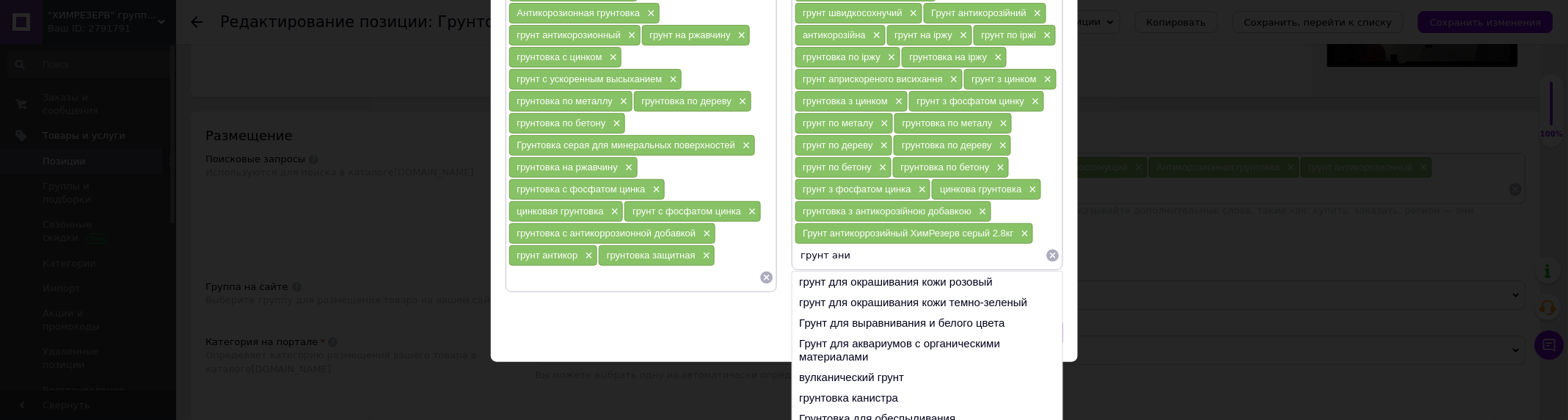
type input "грунт ани"
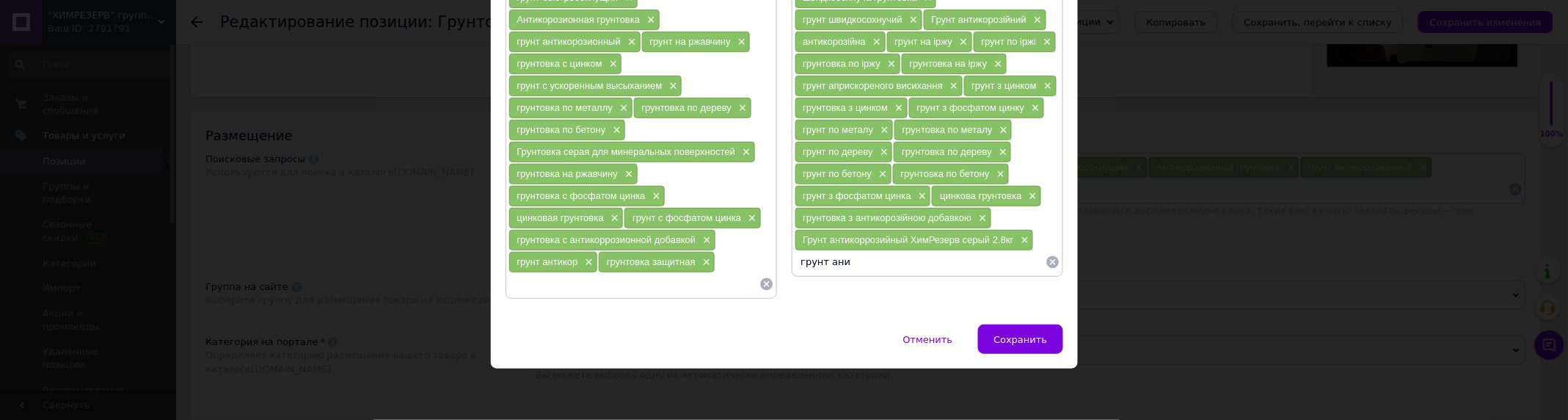
click at [679, 291] on input at bounding box center [633, 284] width 251 height 22
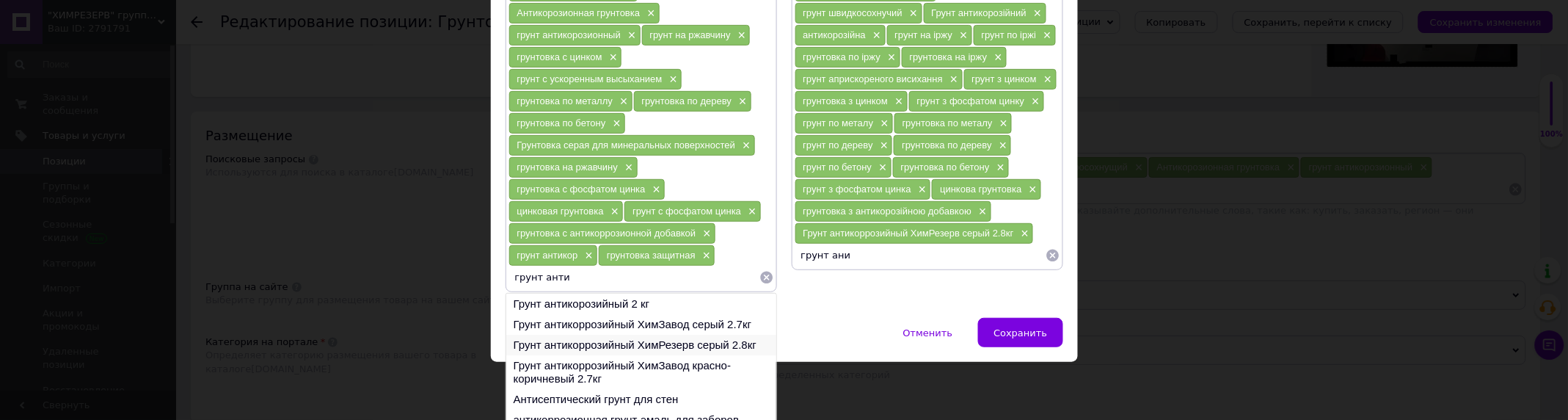
type input "грунт анти"
click at [701, 349] on li "Грунт антикоррозийный ХимРезерв серый 2.8кг" at bounding box center [641, 345] width 270 height 20
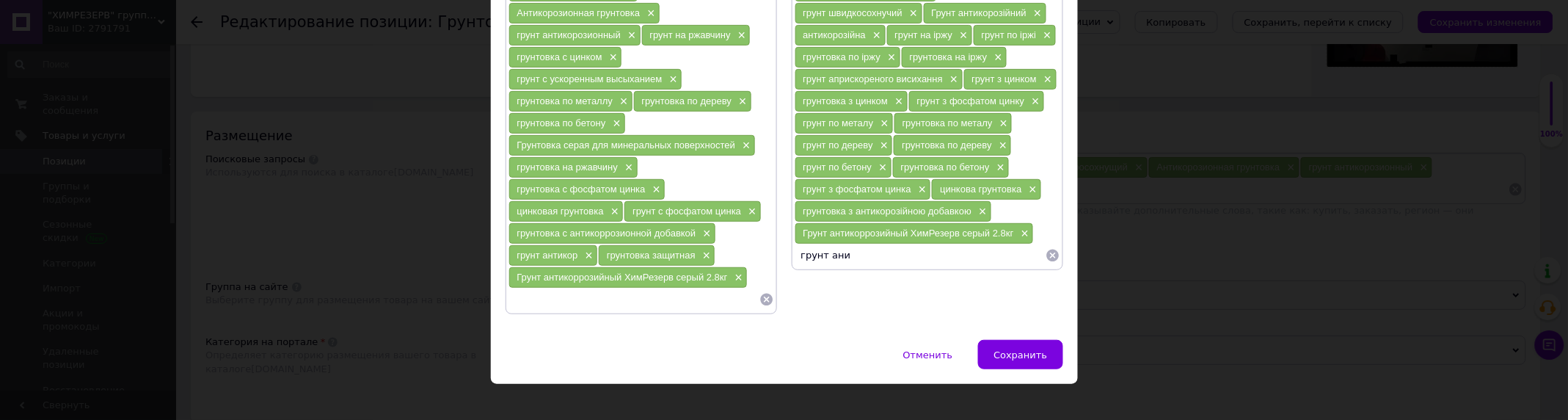
click at [646, 309] on input at bounding box center [633, 300] width 251 height 22
type input "н"
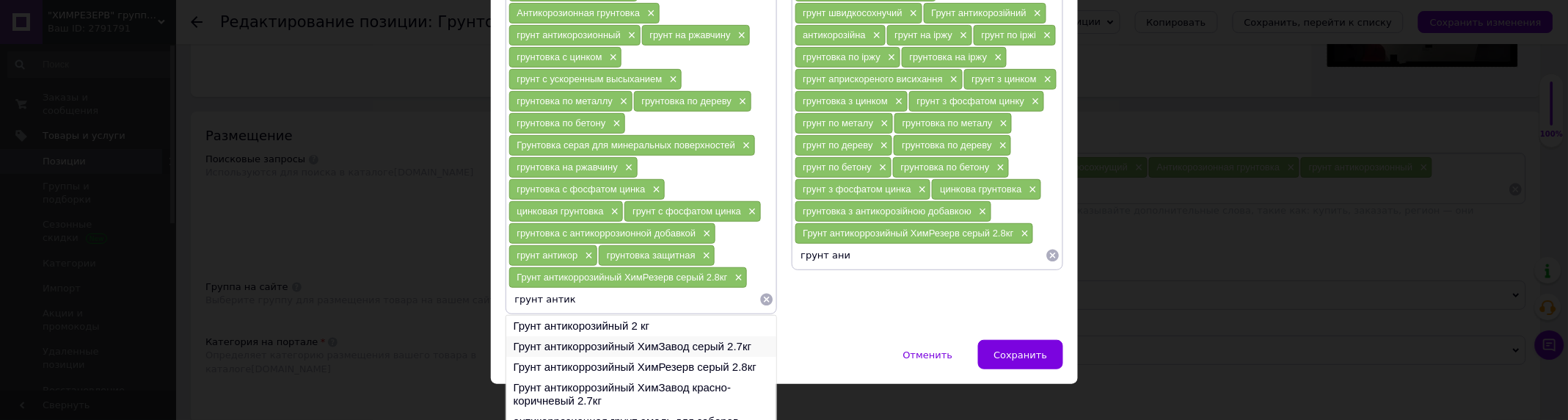
type input "грунт антик"
click at [667, 350] on li "Грунт антикоррозийный ХимЗавод серый 2.7кг" at bounding box center [641, 346] width 270 height 20
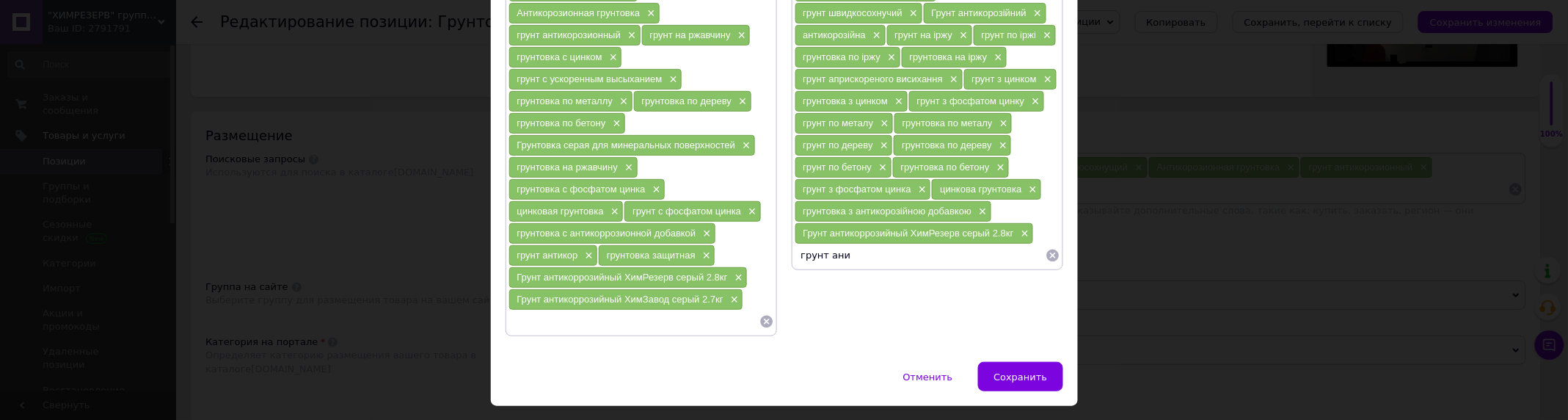
click at [649, 320] on input at bounding box center [633, 322] width 251 height 22
click at [865, 262] on input "грунт ани" at bounding box center [920, 255] width 251 height 22
type input "грунт антикор"
type input "грунтовка червоно-коричнева"
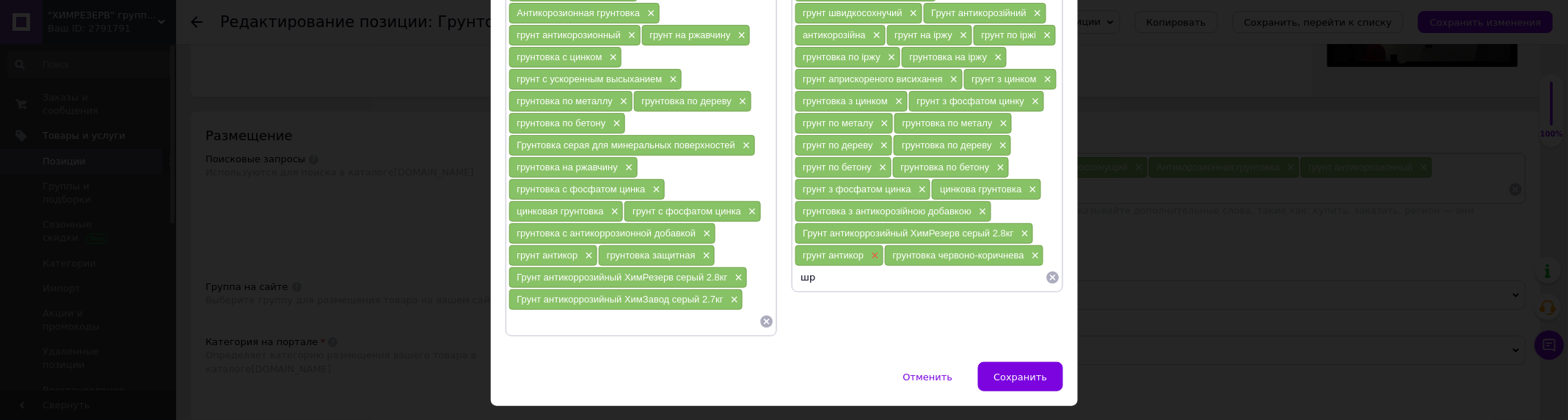
type input "ш"
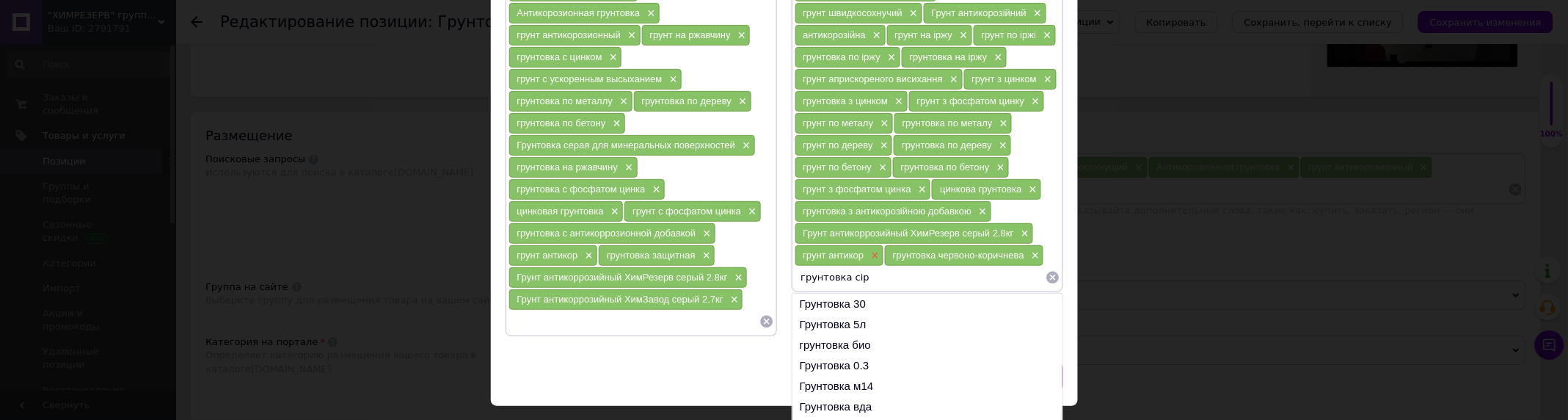
type input "грунтовка сіра"
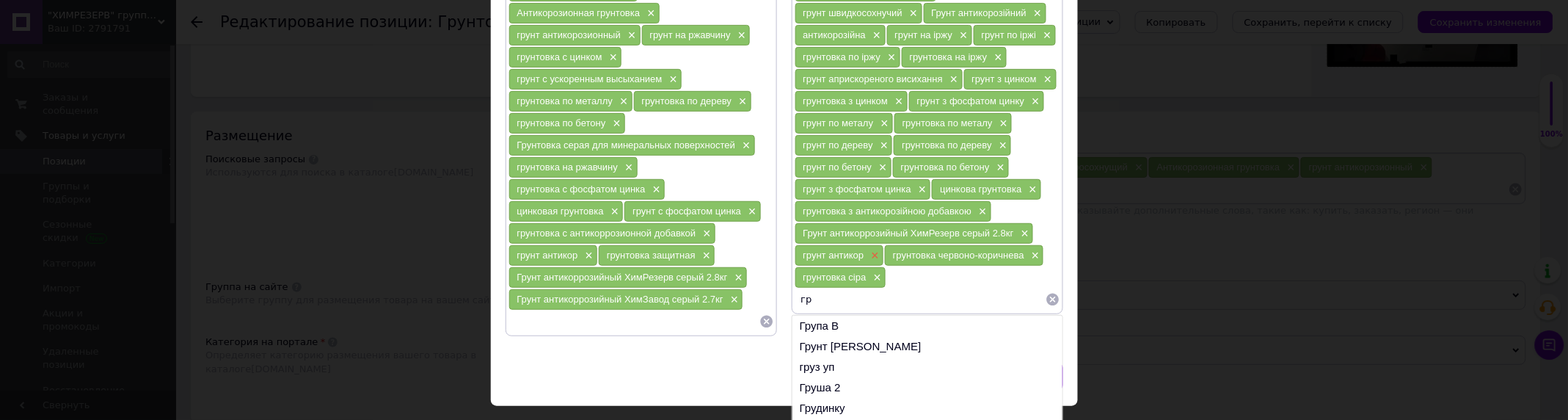
type input "г"
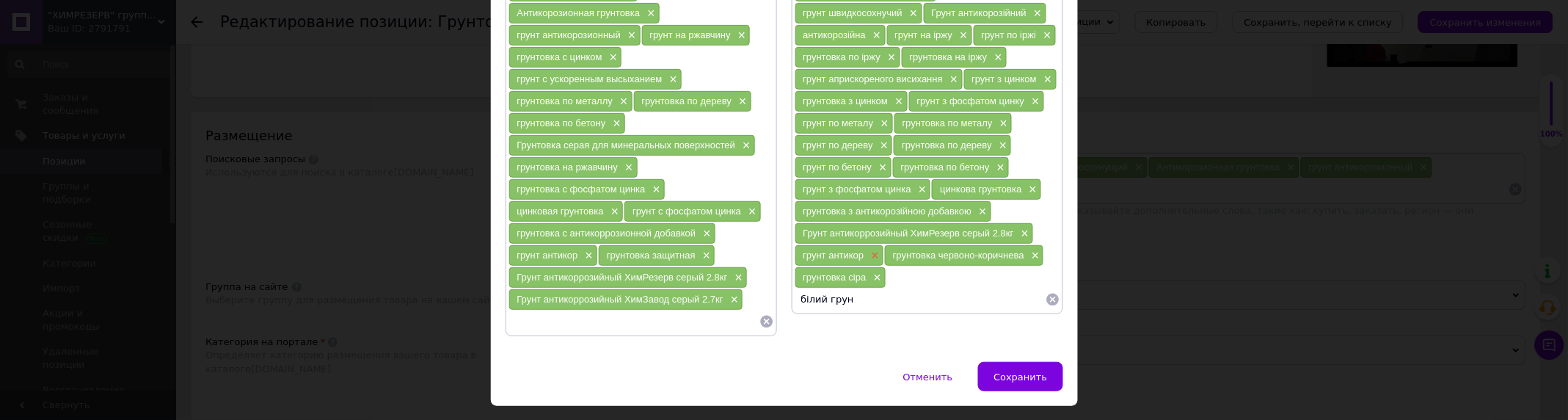
type input "білий грунт"
type input "г"
type input "біла грунтовка"
click at [734, 324] on input at bounding box center [633, 322] width 251 height 22
type input "б"
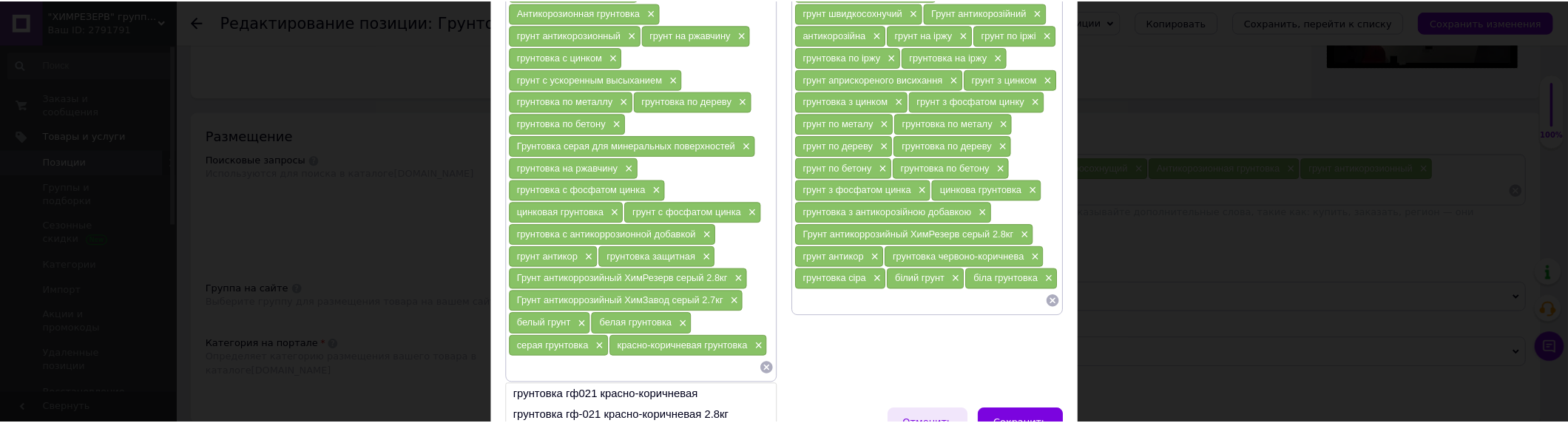
scroll to position [301, 0]
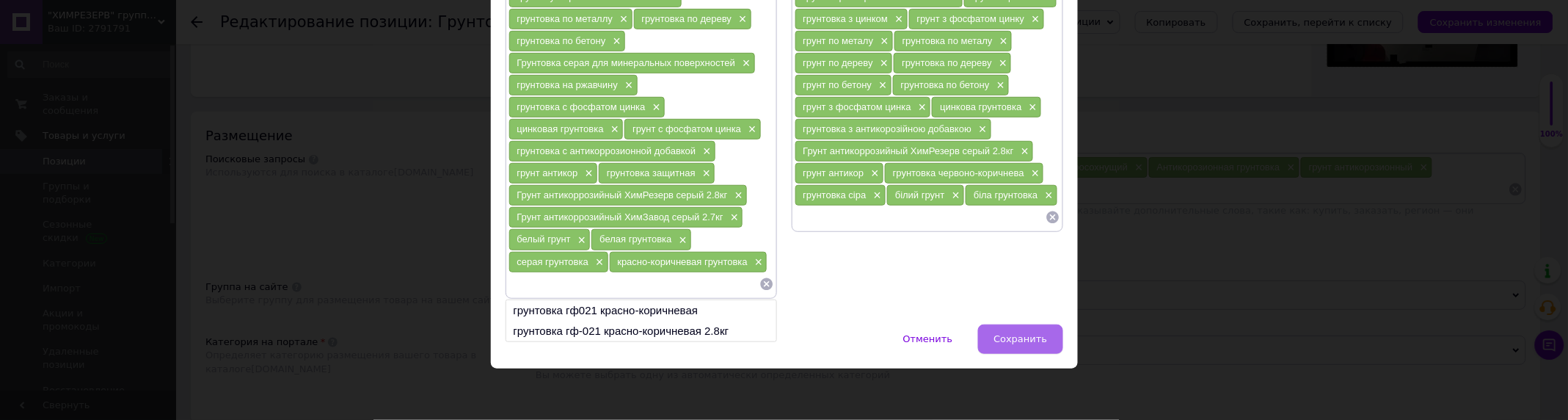
click at [1007, 335] on span "Сохранить" at bounding box center [1020, 339] width 53 height 11
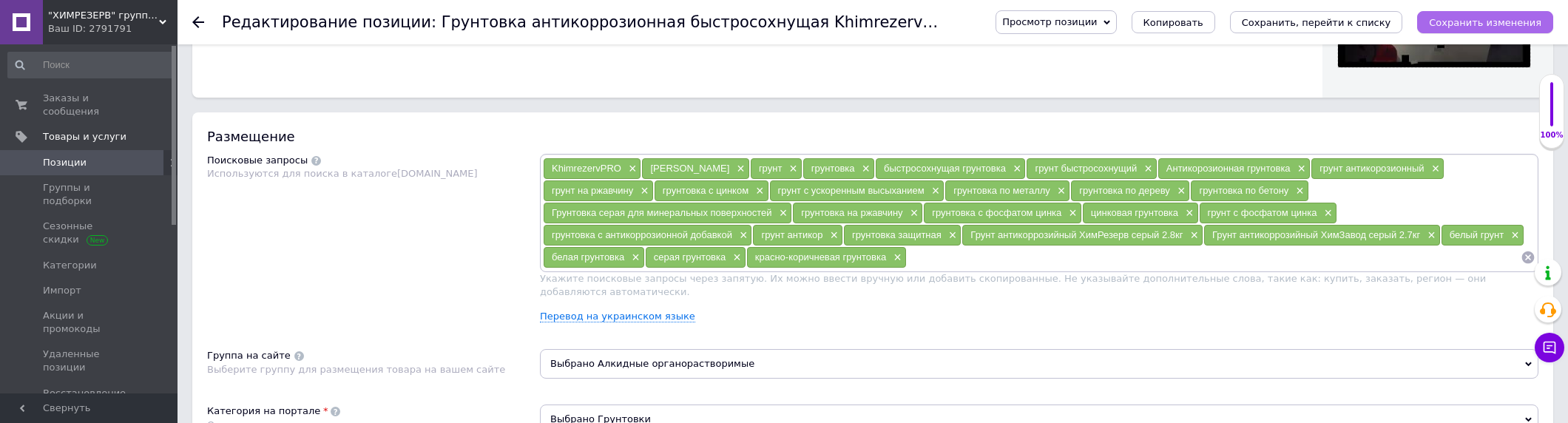
click at [1462, 15] on button "Сохранить изменения" at bounding box center [1485, 22] width 136 height 22
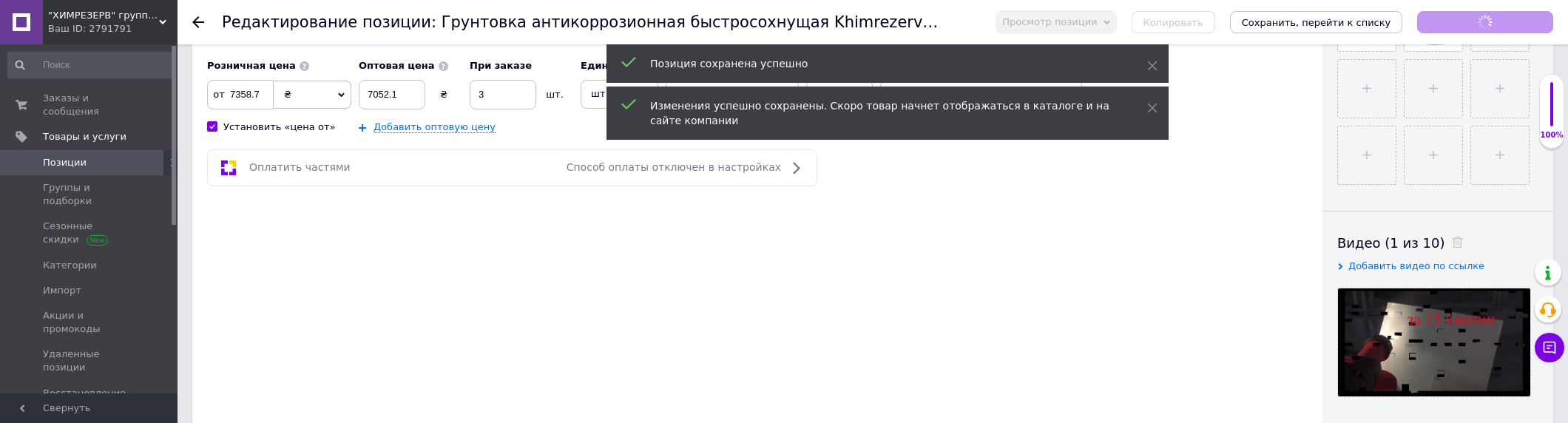
scroll to position [246, 0]
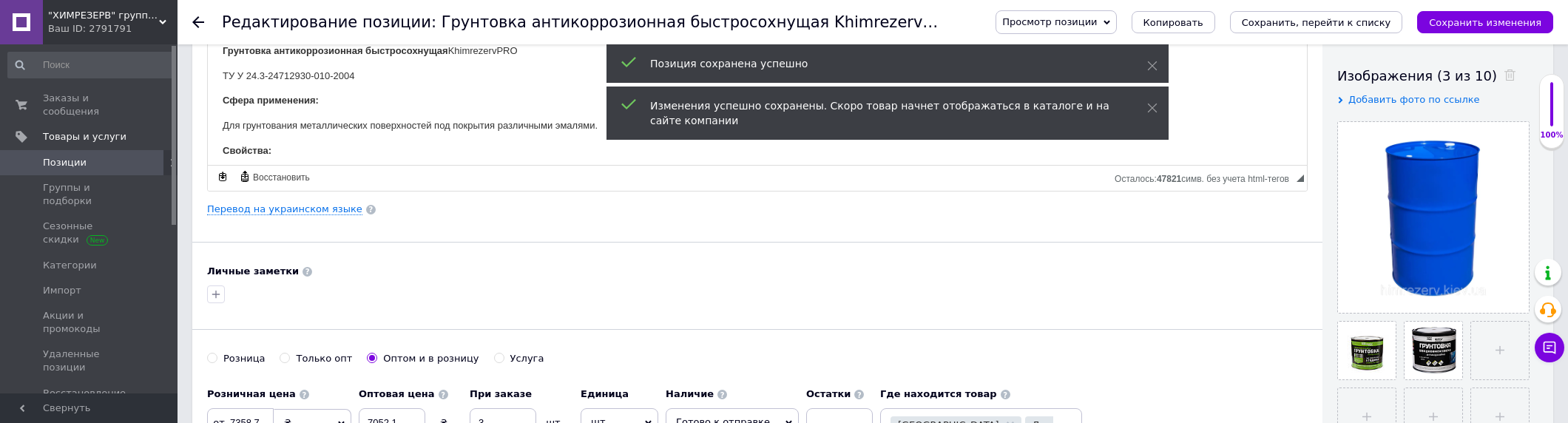
click at [218, 355] on label "Розница" at bounding box center [236, 358] width 57 height 13
click at [217, 355] on input "Розница" at bounding box center [212, 357] width 9 height 9
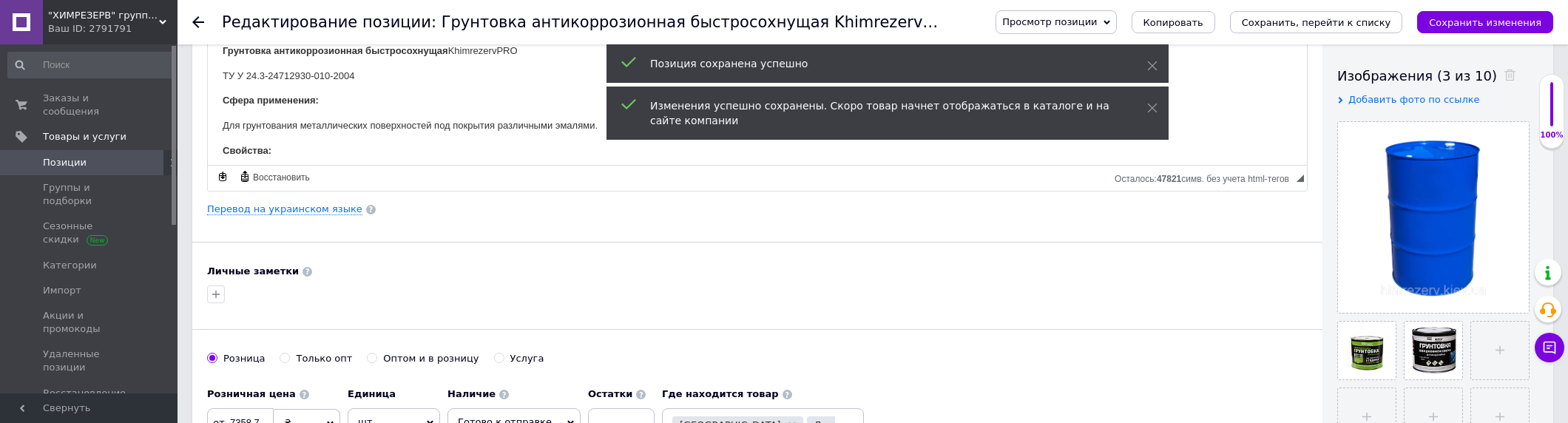
click at [216, 355] on label "Розница" at bounding box center [236, 358] width 57 height 13
click at [216, 355] on input "Розница" at bounding box center [212, 357] width 9 height 9
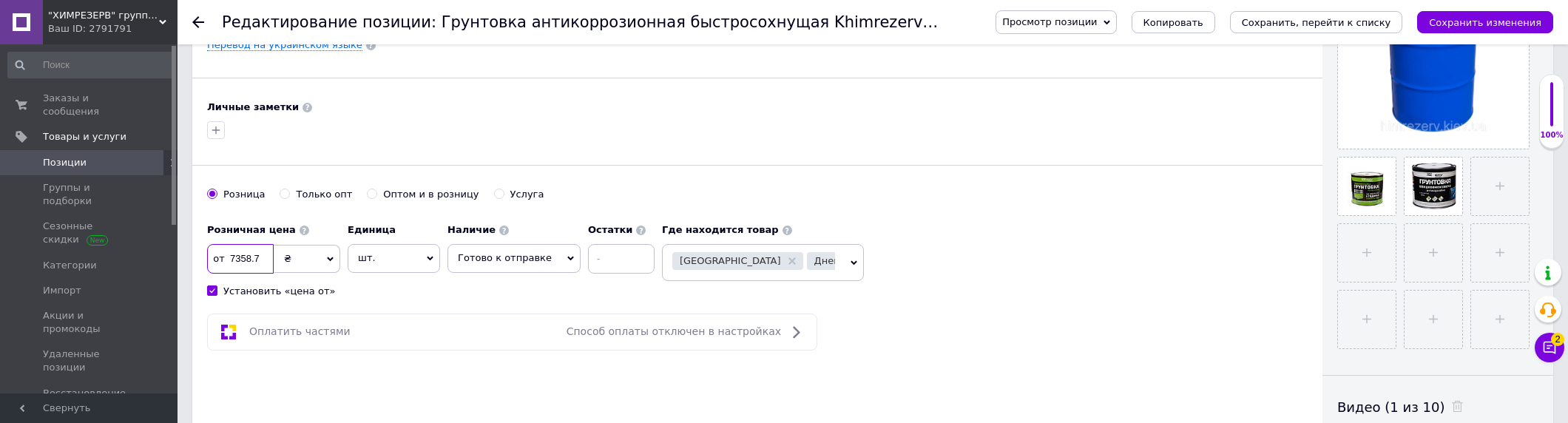
drag, startPoint x: 237, startPoint y: 259, endPoint x: 262, endPoint y: 255, distance: 25.3
click at [262, 255] on input "7358.7" at bounding box center [241, 259] width 67 height 30
drag, startPoint x: 390, startPoint y: 292, endPoint x: 367, endPoint y: 298, distance: 23.8
click at [367, 298] on div "Розничная цена от 7419 ₴ $ € CHF £ ¥ PLN ₸ MDL HUF KGS CN¥ TRY ₩ lei Установить…" at bounding box center [435, 256] width 455 height 82
click at [212, 292] on input "Установить «цена от»" at bounding box center [212, 291] width 9 height 9
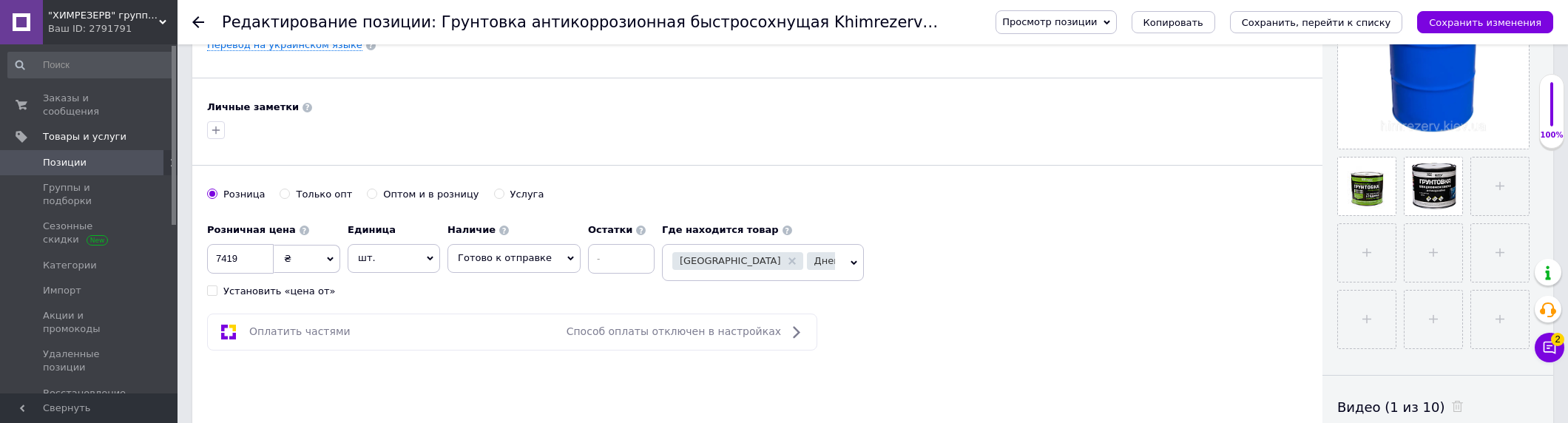
click at [1468, 9] on div "Просмотр позиции Сохранить и посмотреть на сайте Сохранить и посмотреть на порт…" at bounding box center [1260, 22] width 588 height 44
click at [1469, 16] on button "Сохранить изменения" at bounding box center [1485, 22] width 136 height 22
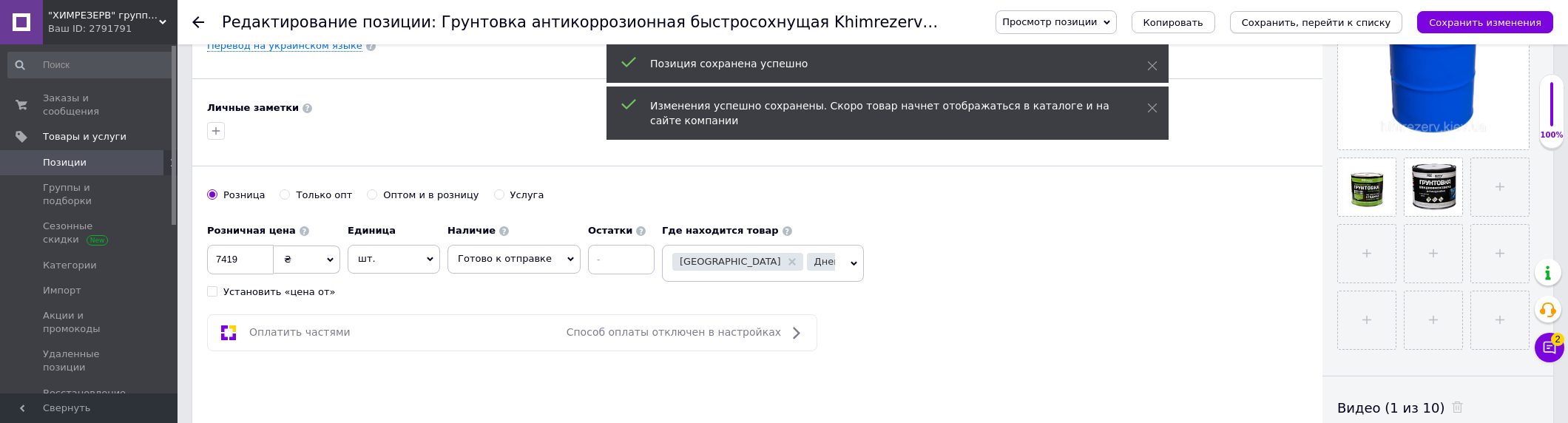
click at [1298, 25] on icon "Сохранить, перейти к списку" at bounding box center [1316, 22] width 149 height 11
